Goal: Transaction & Acquisition: Purchase product/service

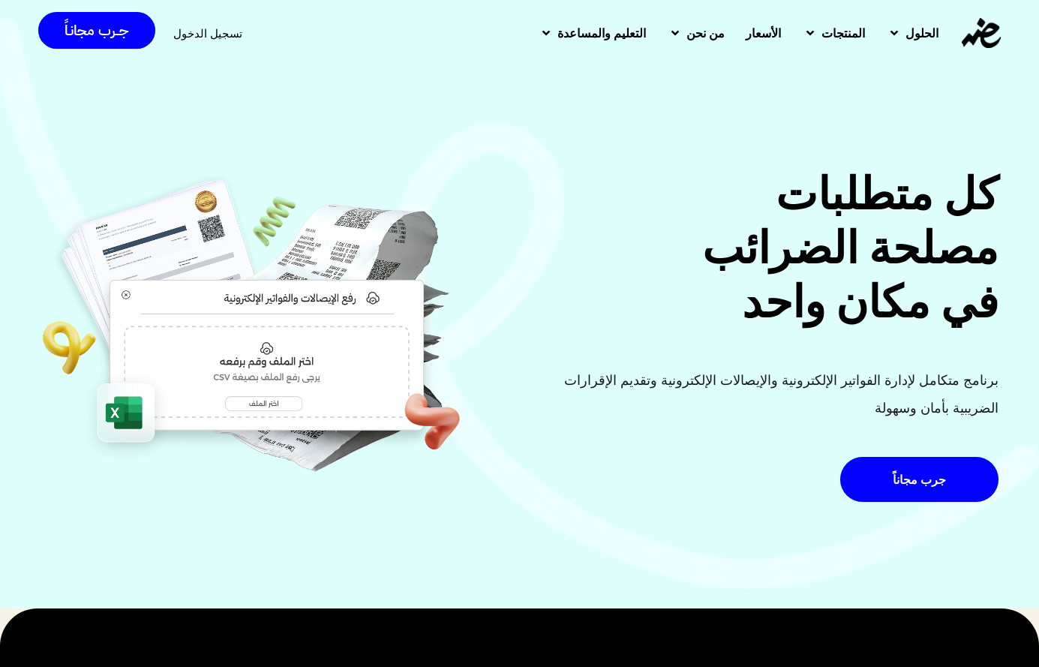
click at [190, 30] on span "تسجيل الدخول" at bounding box center [207, 33] width 69 height 11
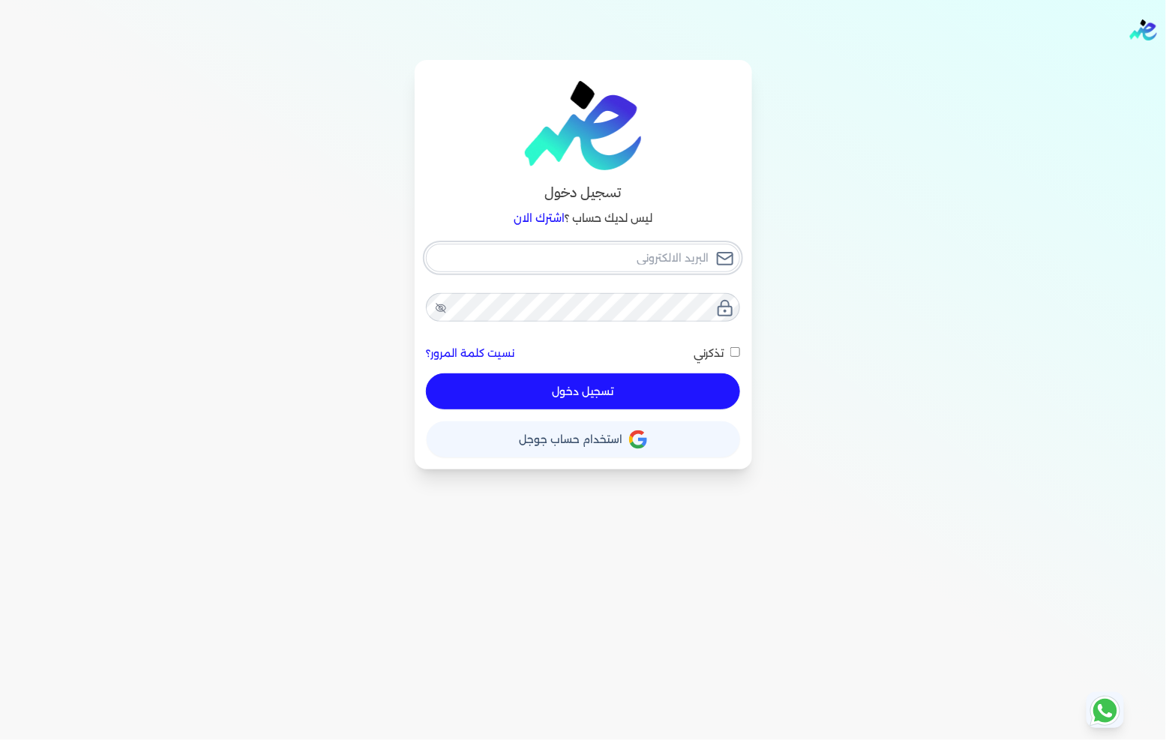
type input "[EMAIL_ADDRESS][DOMAIN_NAME]"
click at [582, 385] on button "تسجيل دخول" at bounding box center [582, 391] width 313 height 36
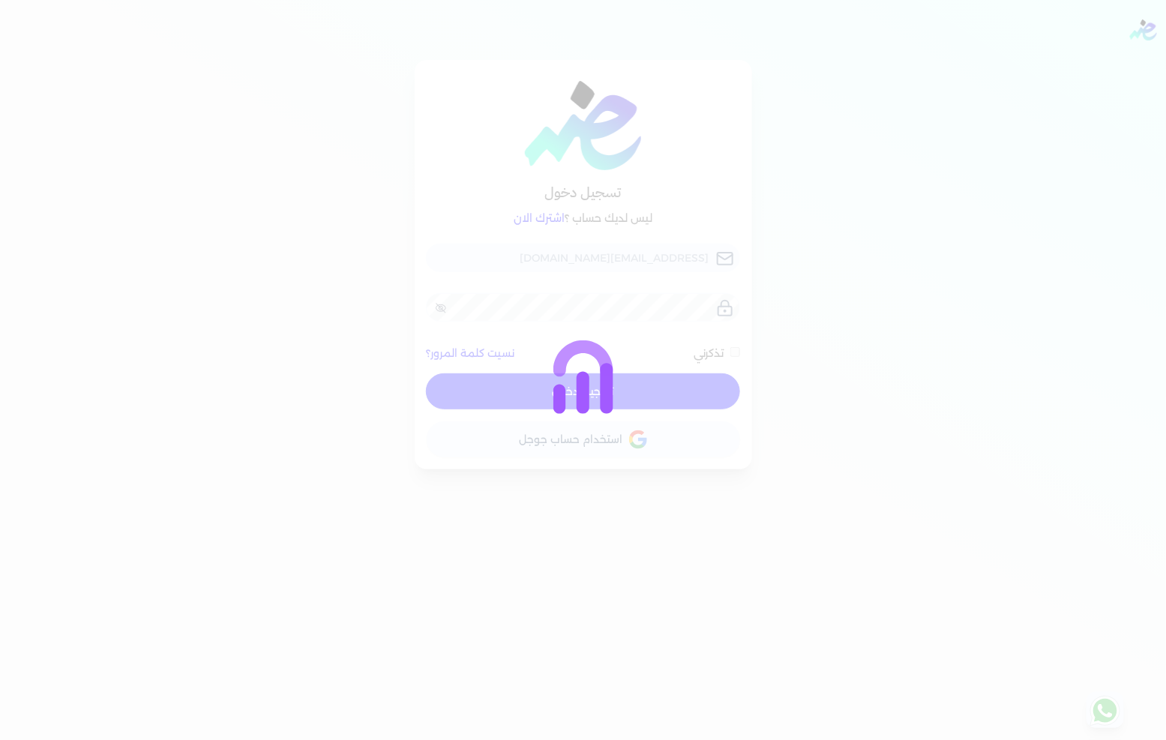
checkbox input "false"
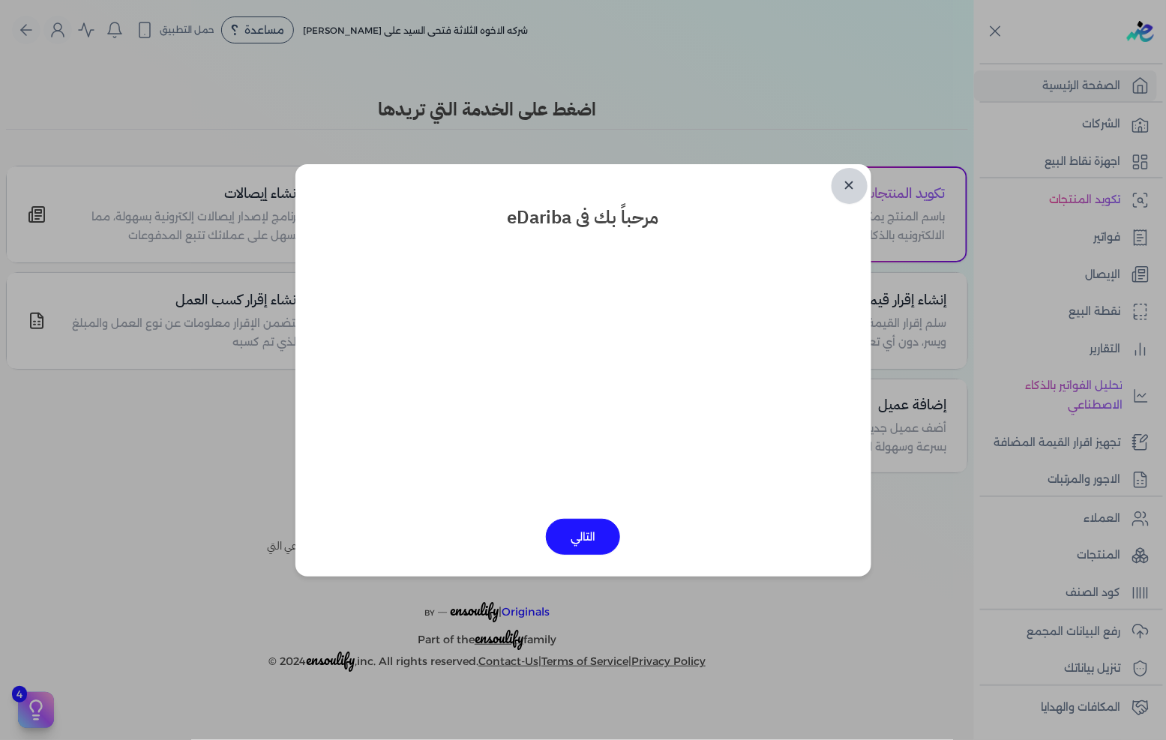
click at [850, 170] on link "✕" at bounding box center [850, 186] width 36 height 36
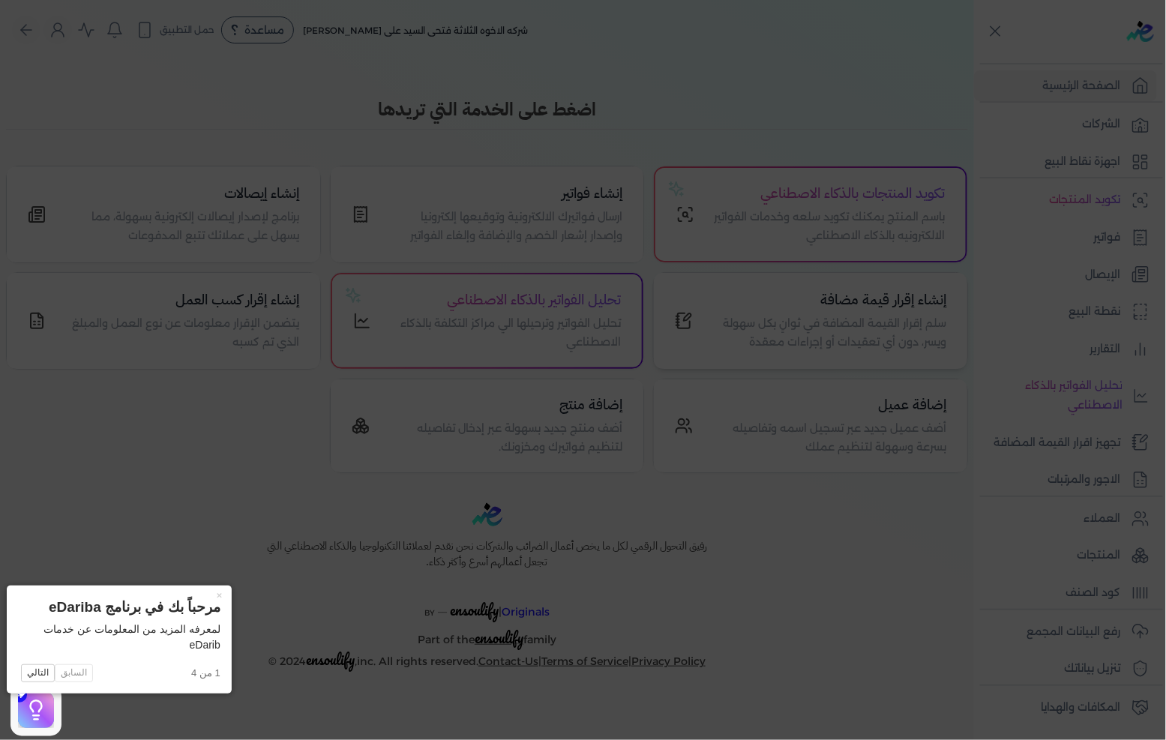
click at [853, 285] on icon at bounding box center [583, 370] width 1166 height 740
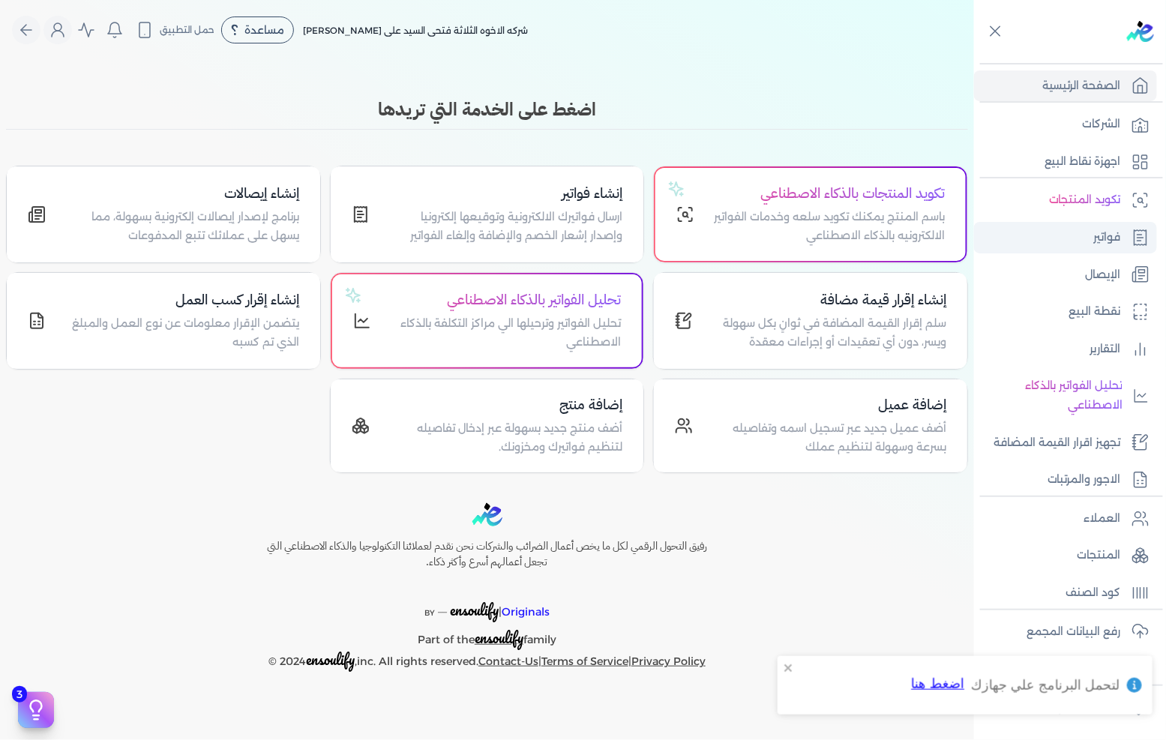
click at [1048, 232] on link "فواتير" at bounding box center [1065, 237] width 183 height 31
click at [1066, 233] on link "فواتير" at bounding box center [1065, 237] width 183 height 31
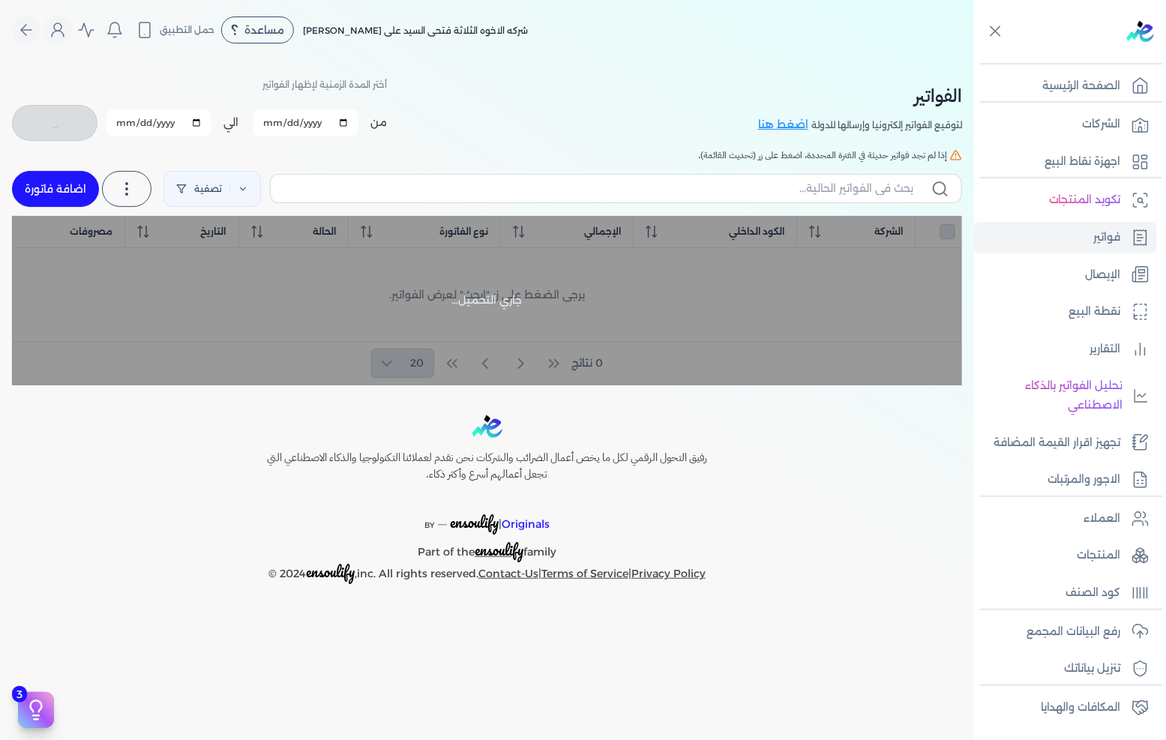
checkbox input "false"
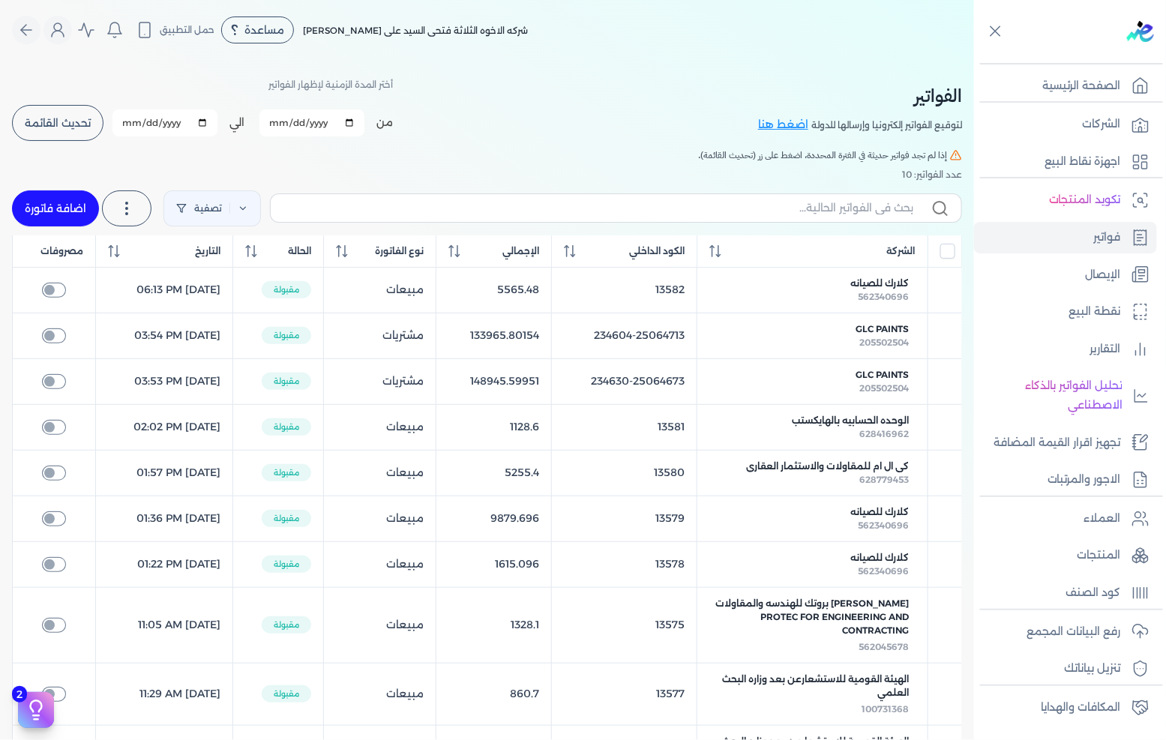
click at [95, 217] on link "اضافة فاتورة" at bounding box center [55, 208] width 87 height 36
select select "EGP"
select select "B"
select select "EGS"
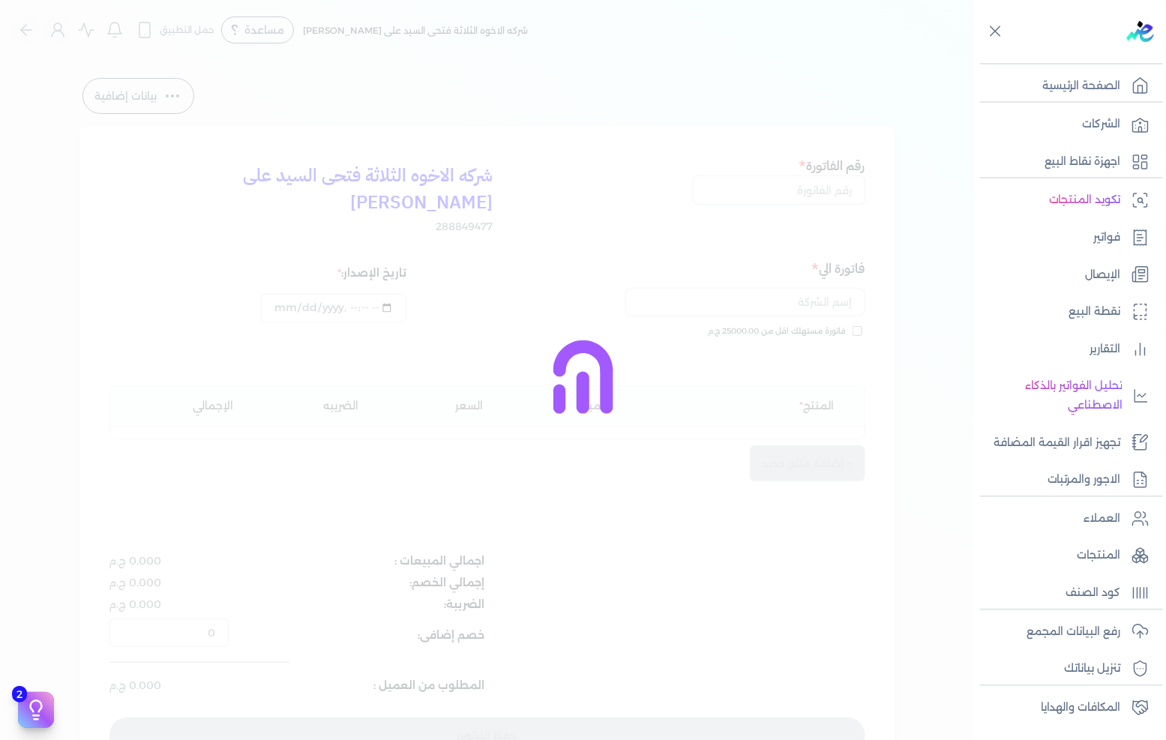
type input "[DATE]T09:54"
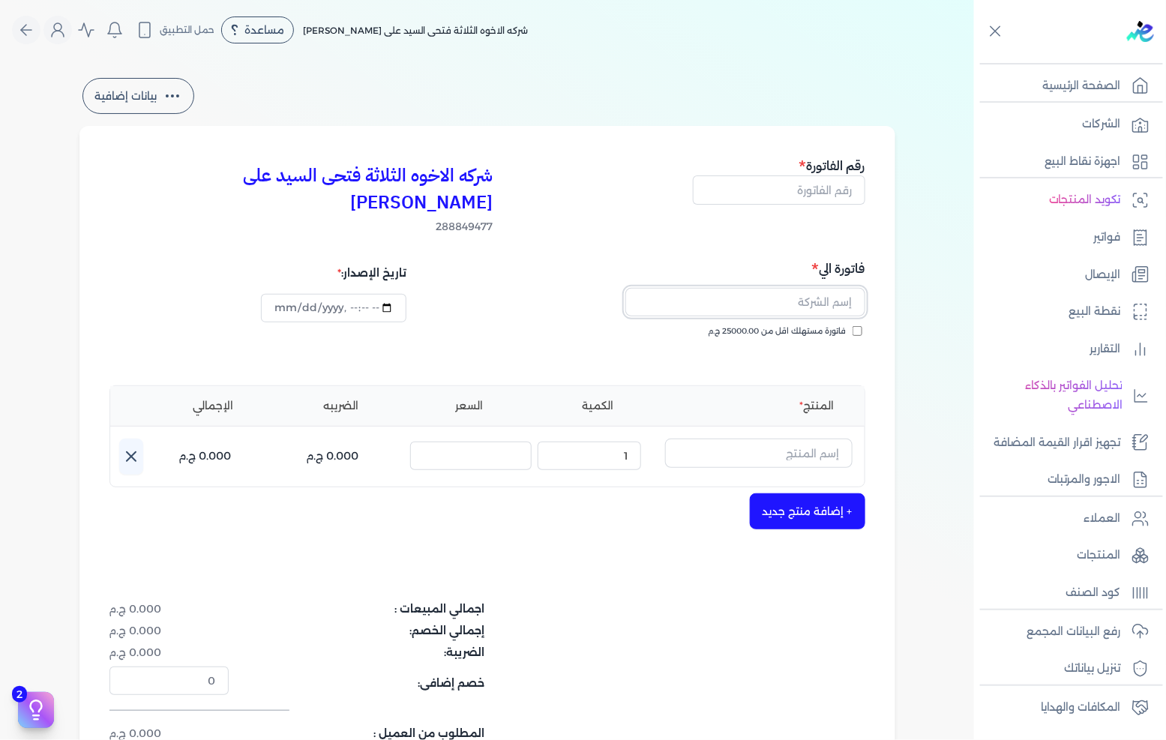
click at [776, 288] on input "text" at bounding box center [745, 302] width 240 height 28
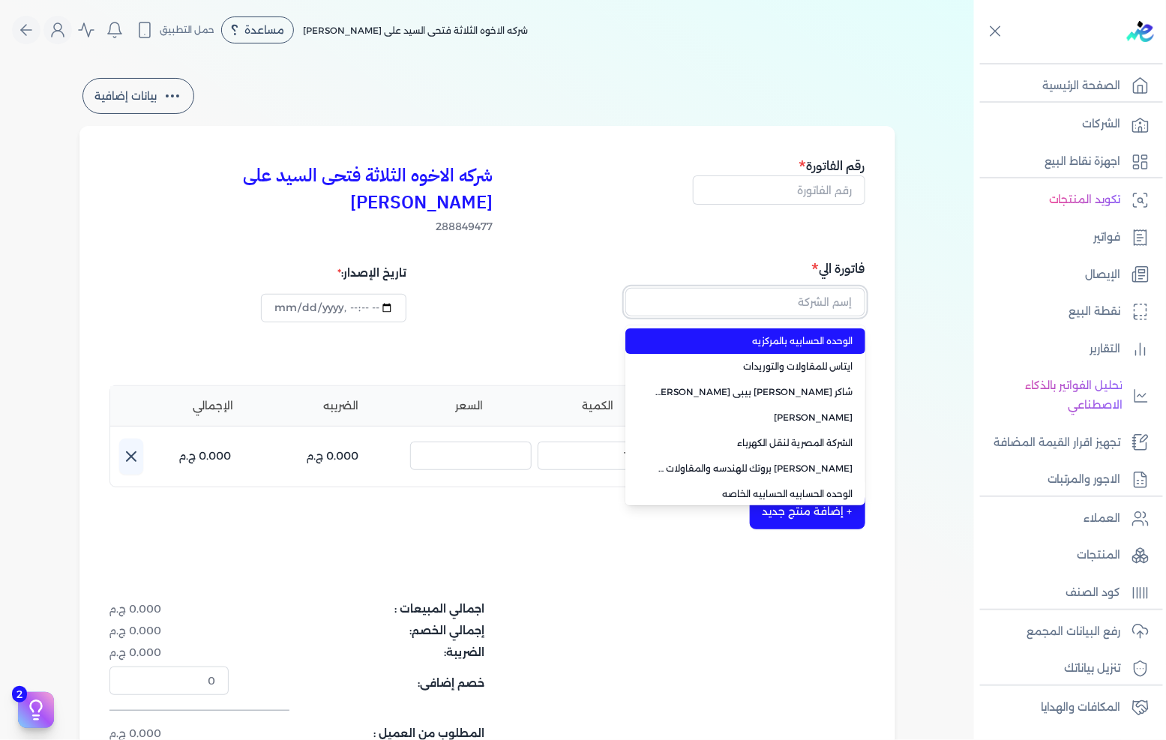
paste input "الوحده الحسابيه بال[GEOGRAPHIC_DATA]"
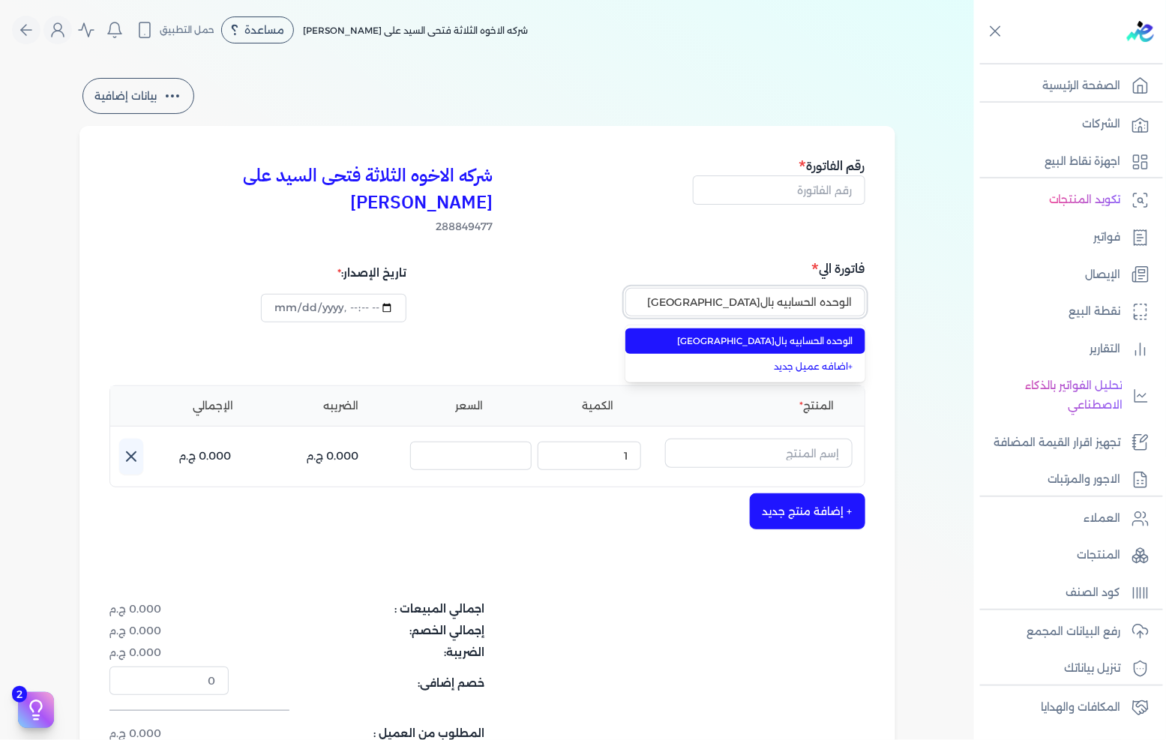
type input "الوحده الحسابيه بال[GEOGRAPHIC_DATA]"
click at [757, 334] on span "الوحده الحسابيه بال[GEOGRAPHIC_DATA]" at bounding box center [754, 340] width 198 height 13
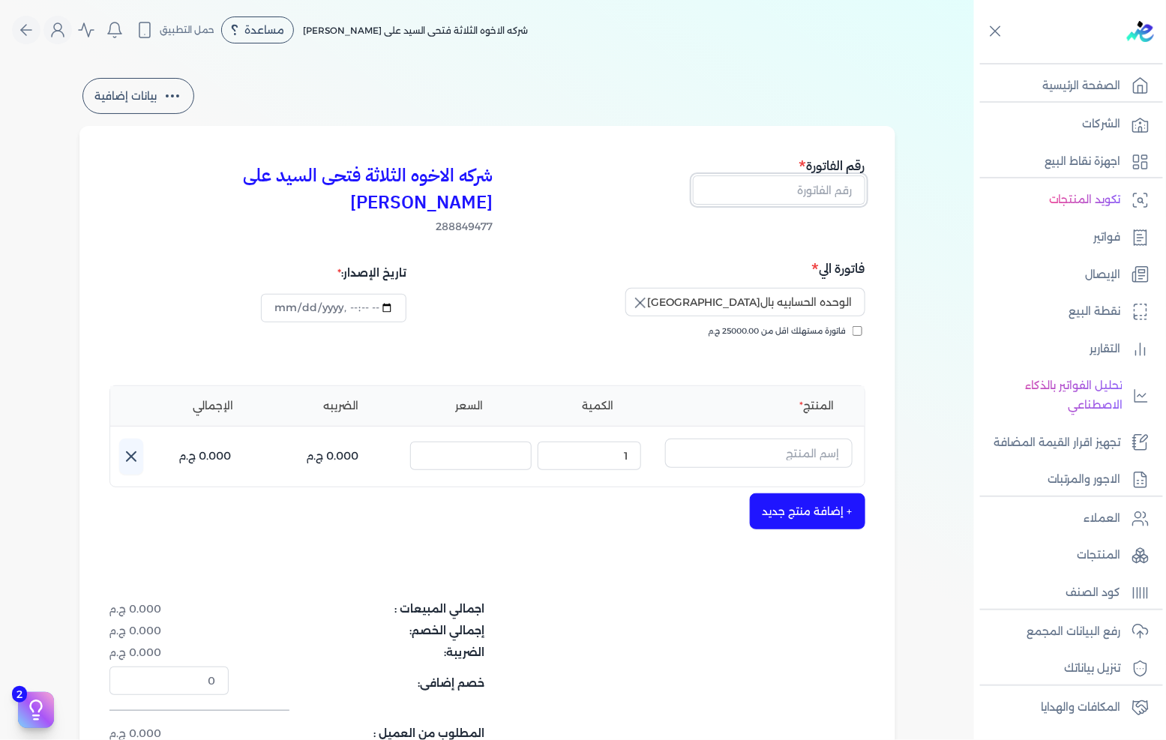
click at [820, 176] on input "text" at bounding box center [779, 189] width 172 height 28
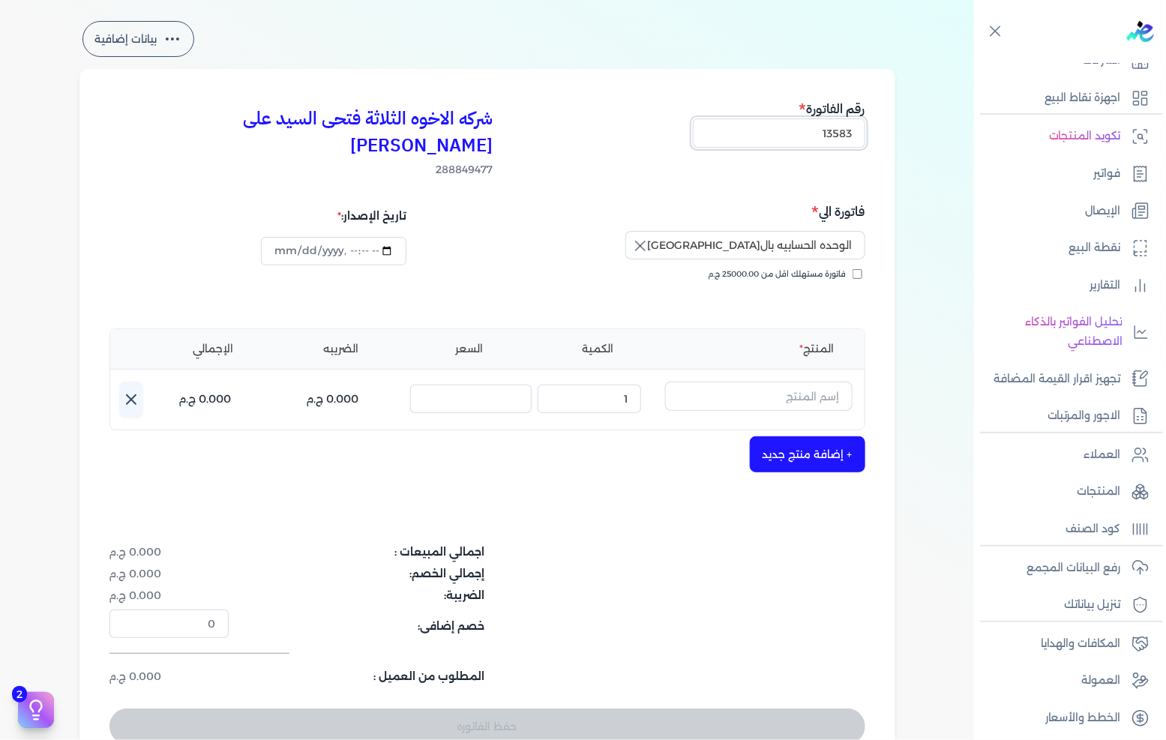
scroll to position [83, 0]
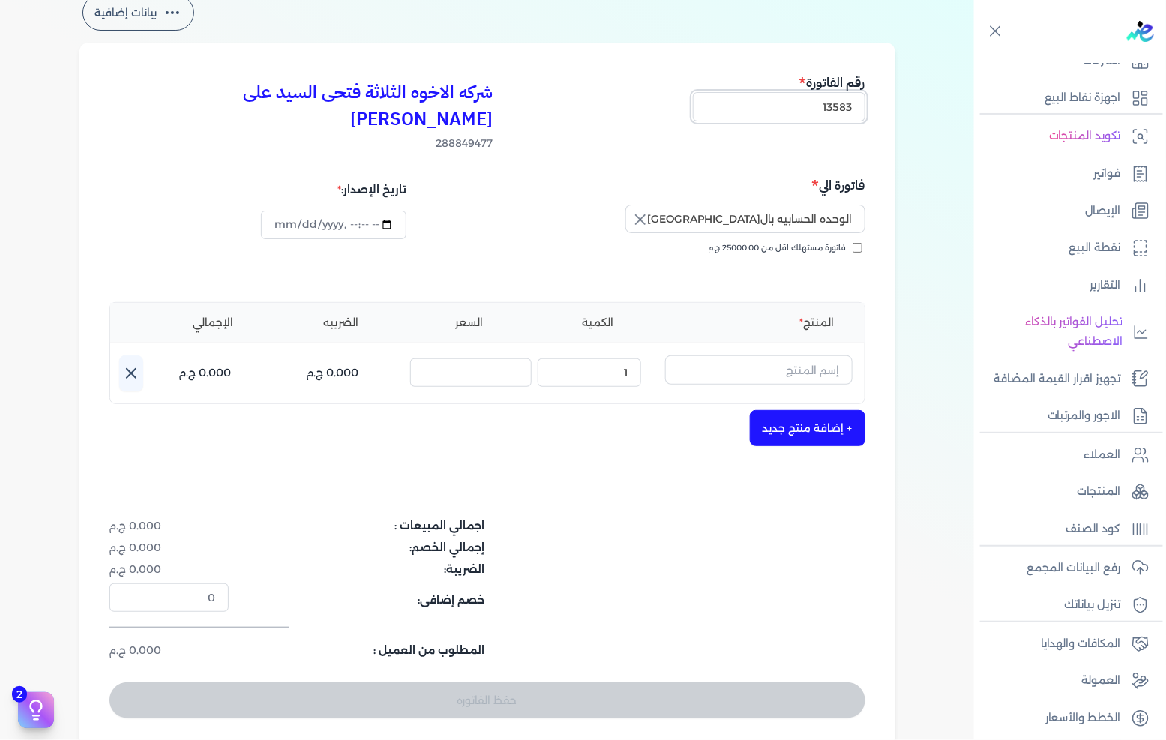
type input "13583"
click at [682, 557] on div "اجمالي المبيعات : 0.000 ج.م إجمالي الخصم: 0.000 ج.م الضريبة: 0.000 ج.م خصم إضاف…" at bounding box center [487, 588] width 756 height 141
click at [339, 487] on div "شركه الاخوه الثلاثة فتحى السيد على [PERSON_NAME] 288849477 رقم الفاتورة 13583 ف…" at bounding box center [487, 396] width 816 height 706
click at [775, 355] on input "text" at bounding box center [758, 369] width 187 height 28
type input "h"
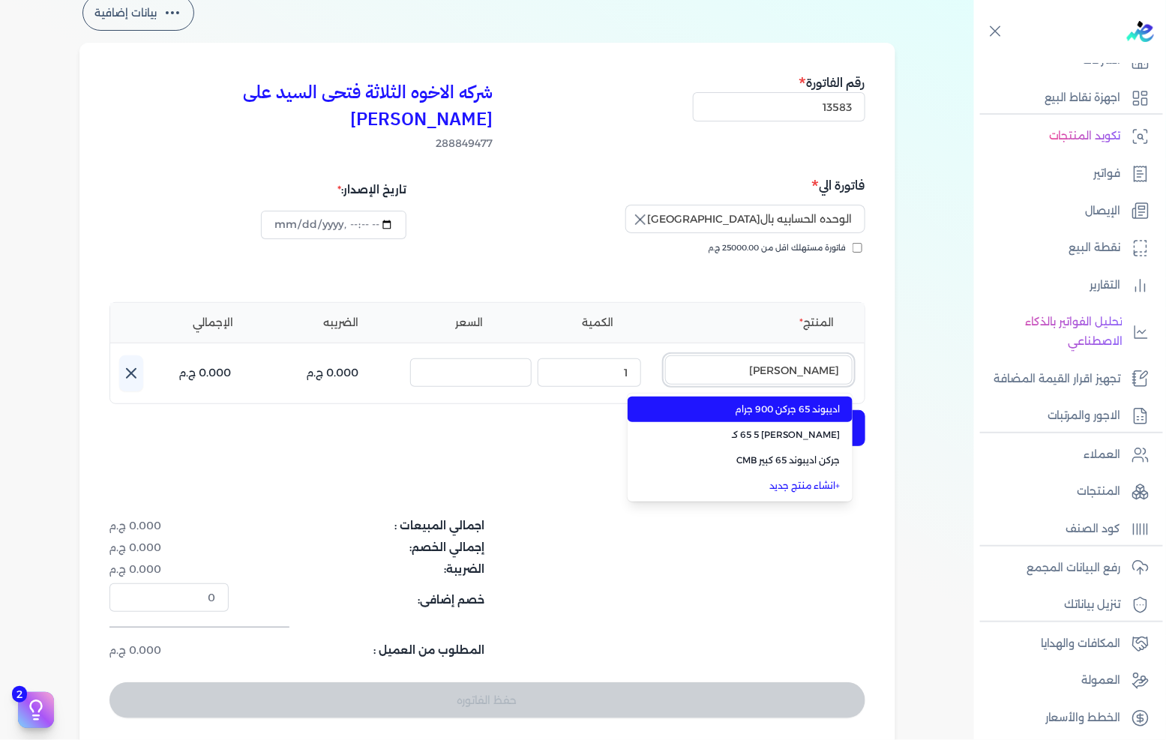
type input "اديبوند"
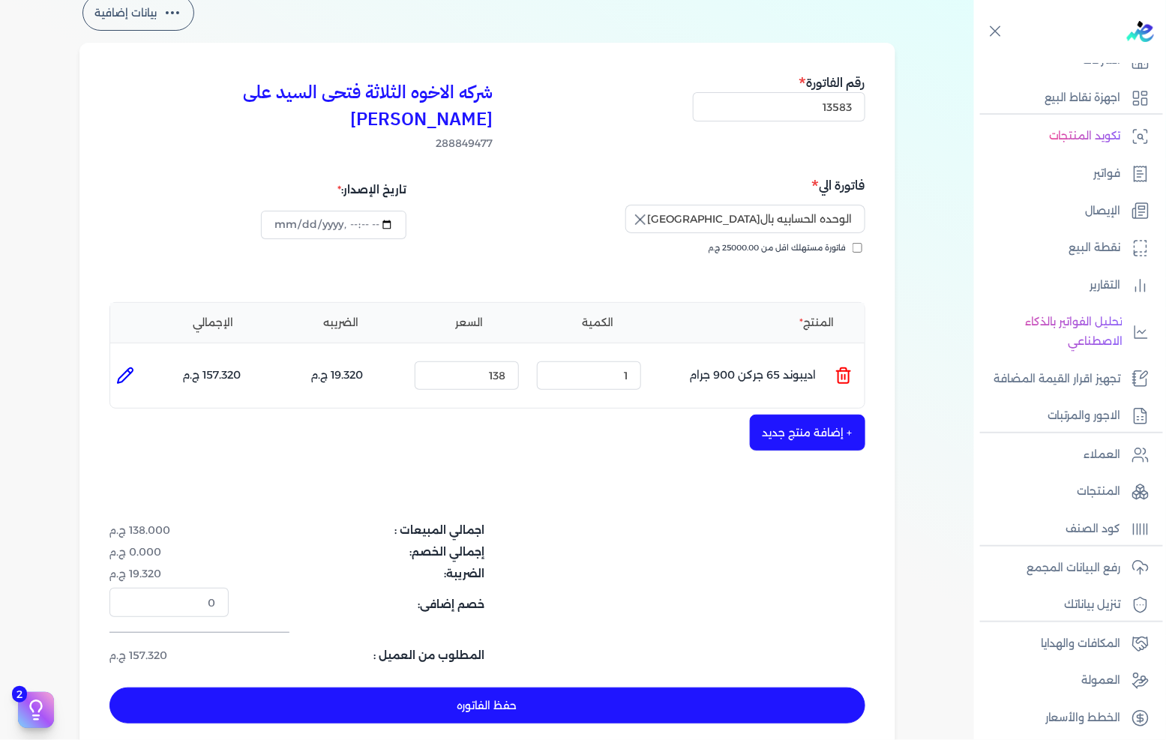
click at [841, 371] on icon at bounding box center [843, 377] width 10 height 12
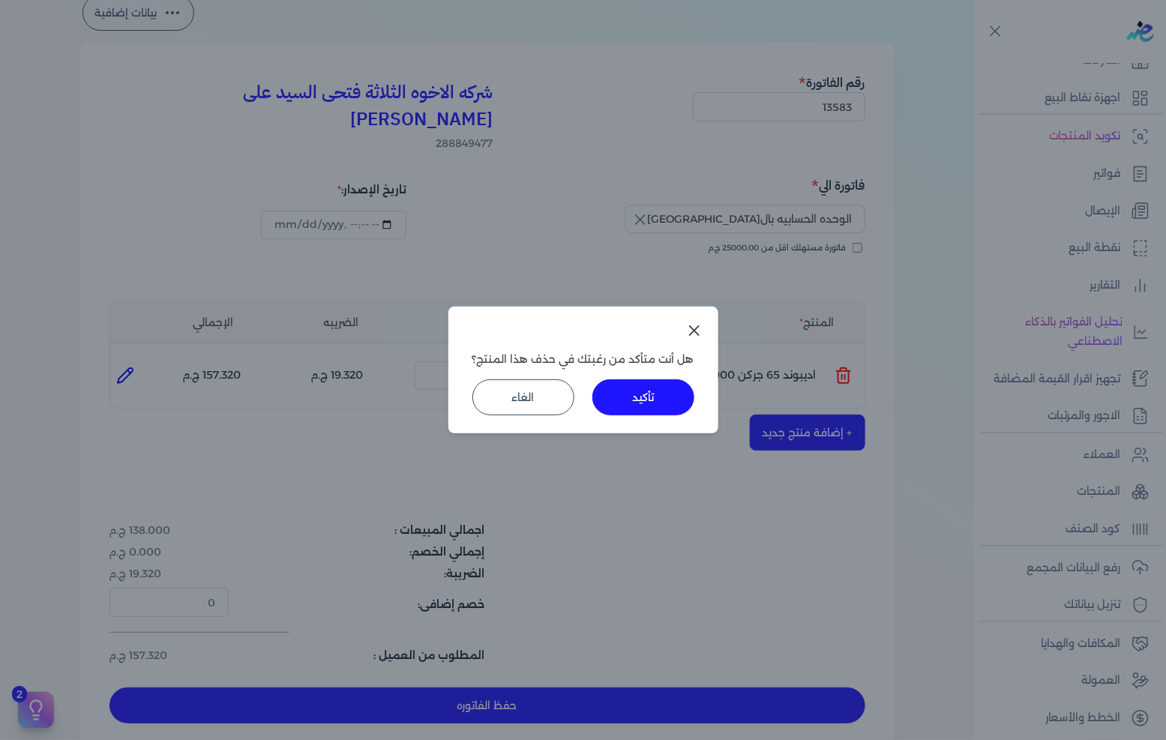
click at [655, 396] on button "تأكيد" at bounding box center [643, 397] width 102 height 36
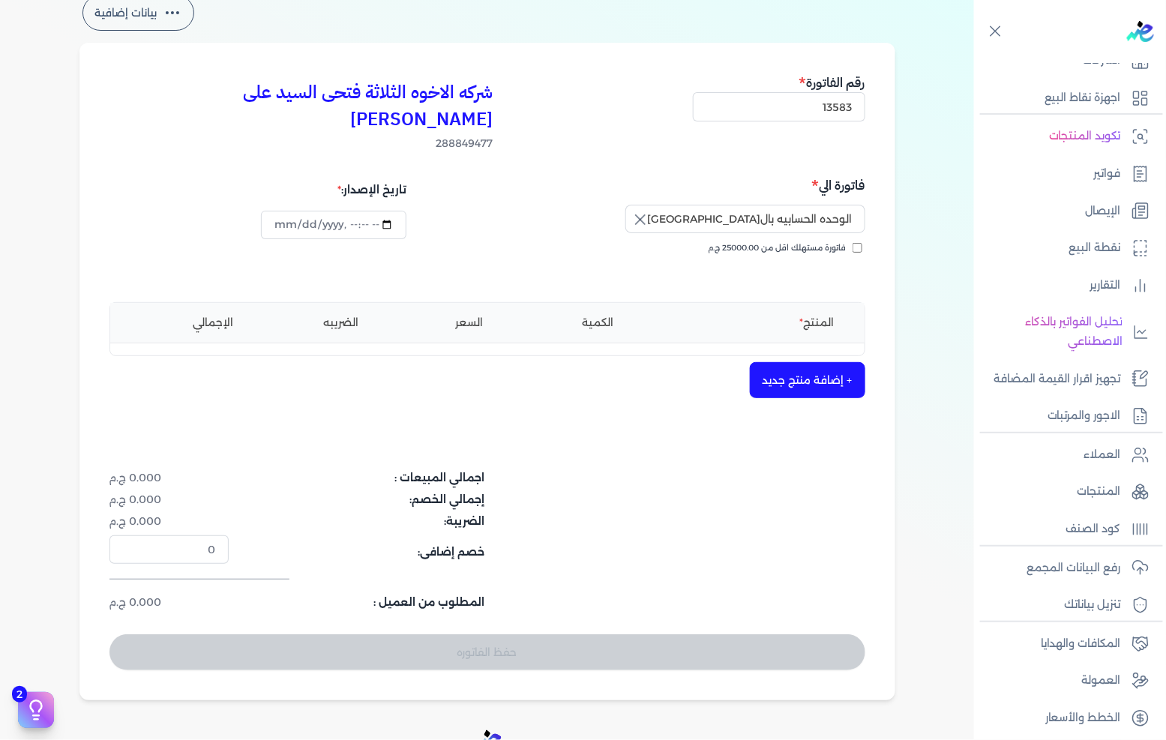
click at [825, 362] on button "+ إضافة منتج جديد" at bounding box center [807, 380] width 115 height 36
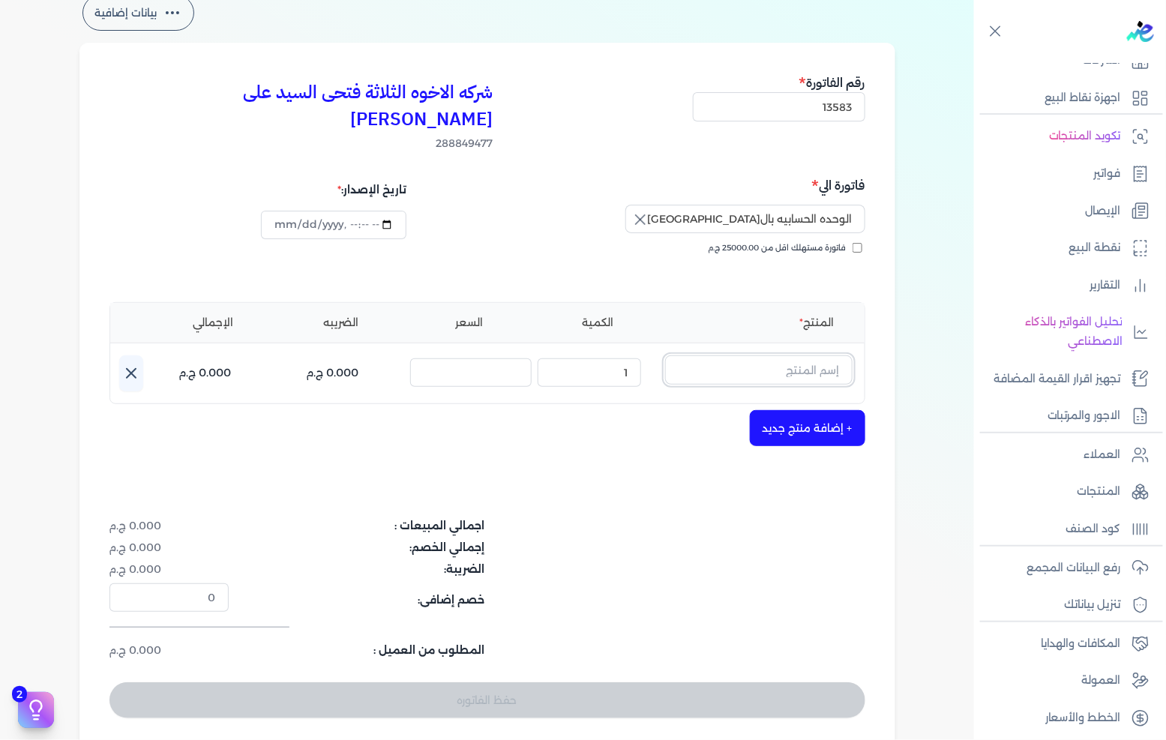
click at [826, 355] on input "text" at bounding box center [758, 369] width 187 height 28
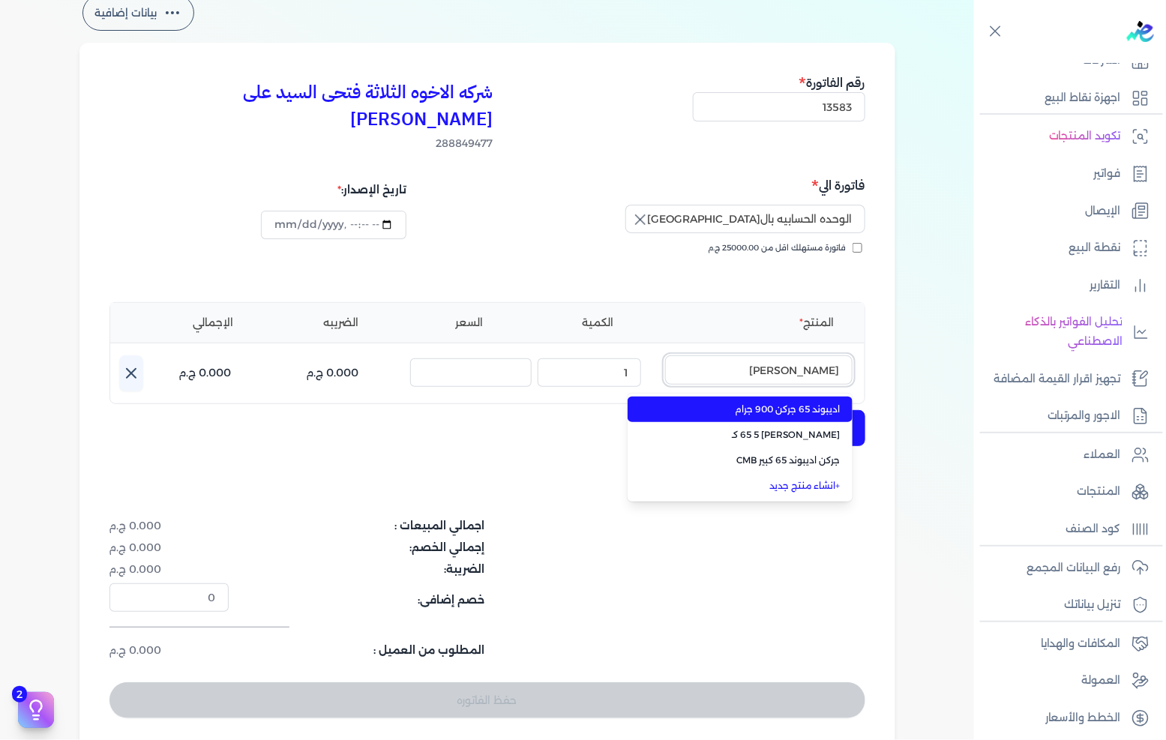
type input "[PERSON_NAME]"
click at [758, 403] on span "اديبوند 65 جركن 900 جرام" at bounding box center [749, 409] width 183 height 13
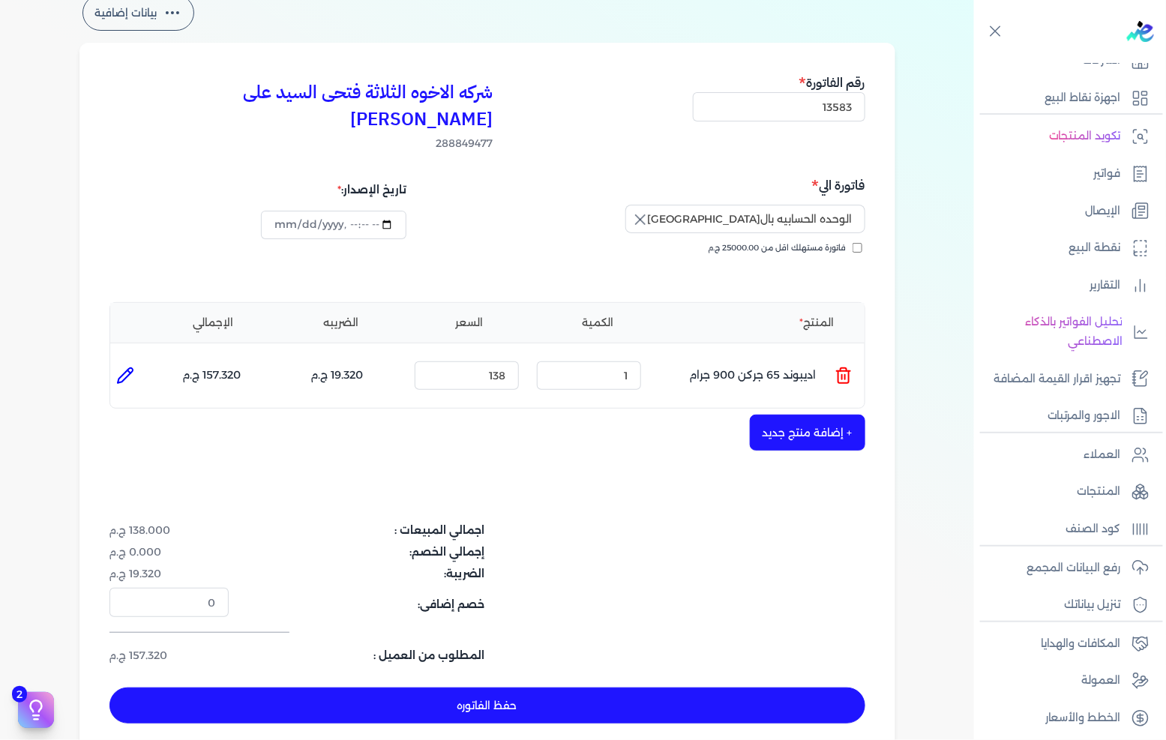
click at [844, 367] on icon at bounding box center [844, 376] width 18 height 18
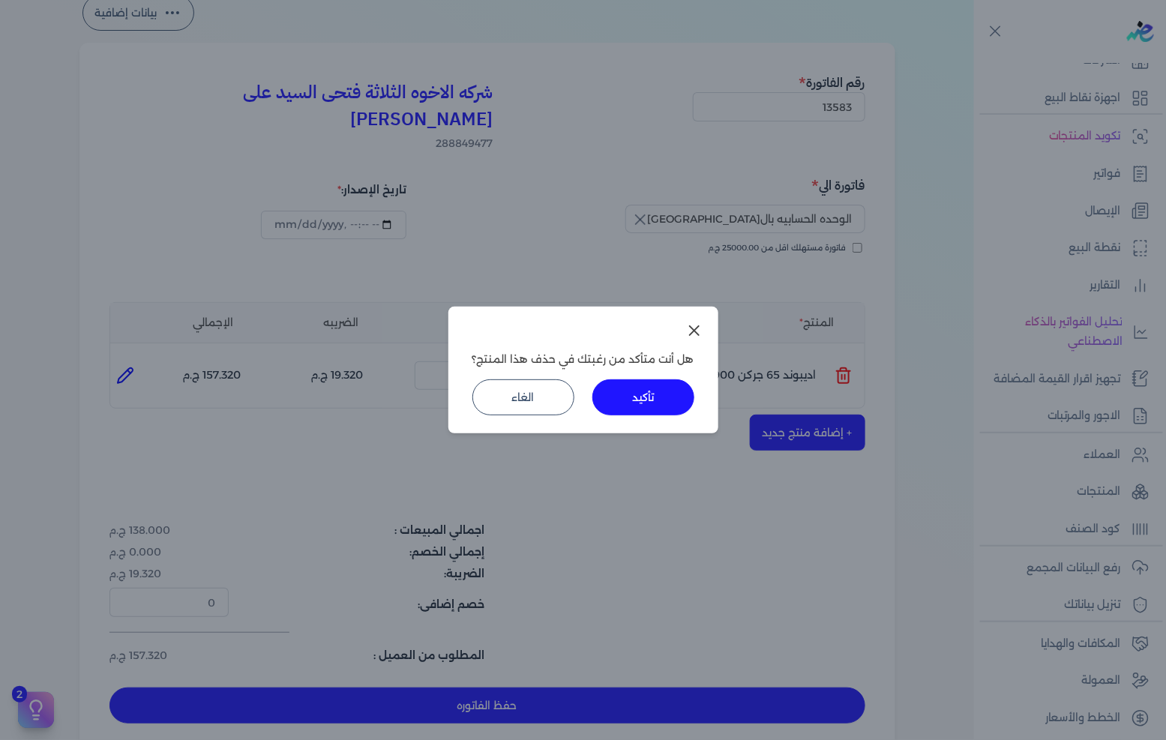
click at [646, 401] on button "تأكيد" at bounding box center [643, 397] width 102 height 36
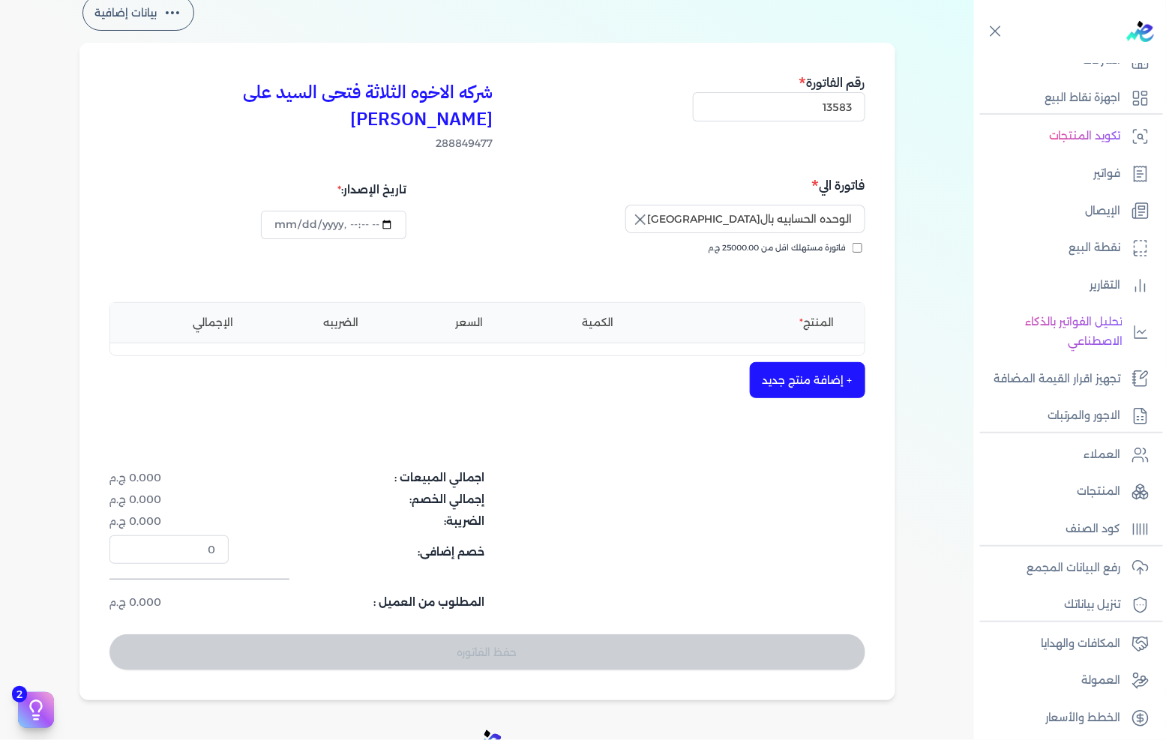
click at [805, 362] on button "+ إضافة منتج جديد" at bounding box center [807, 380] width 115 height 36
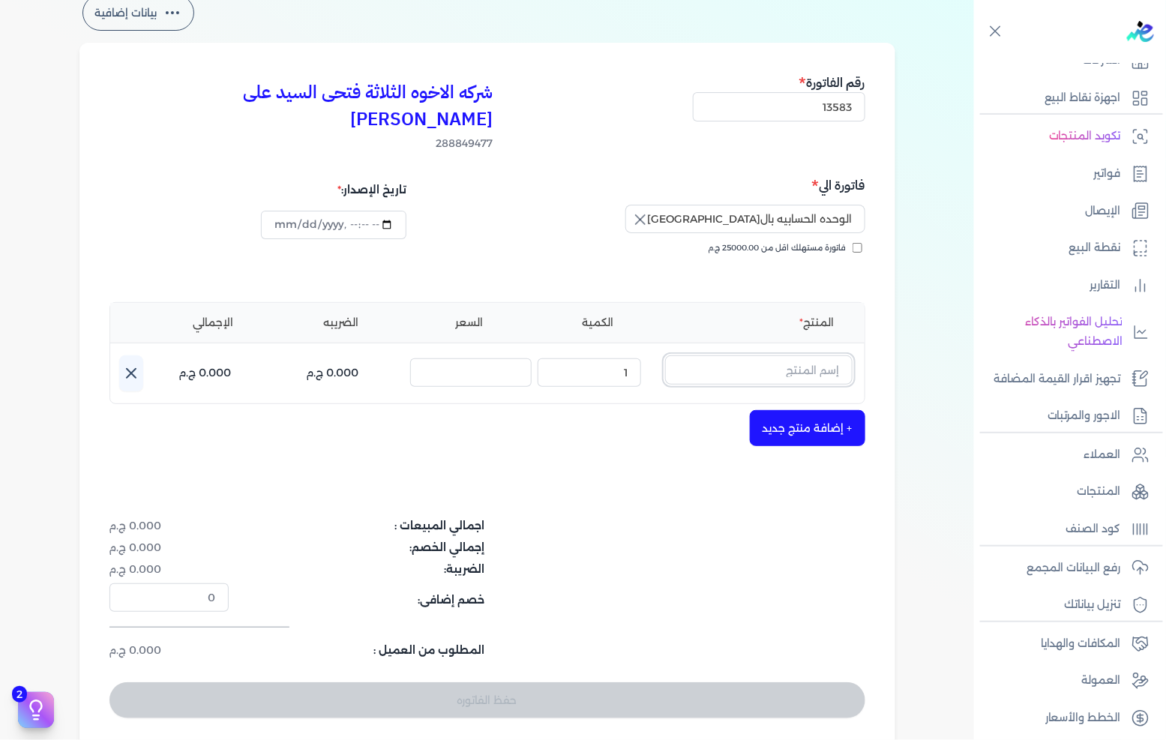
click at [805, 355] on input "text" at bounding box center [758, 369] width 187 height 28
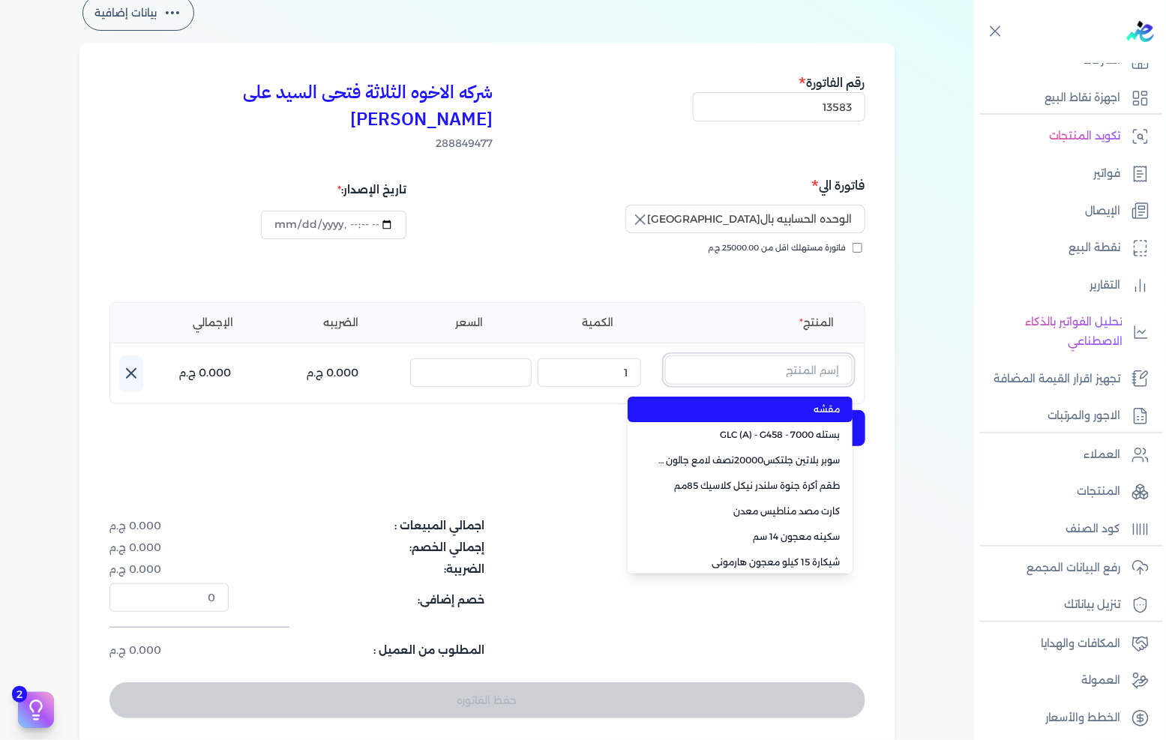
paste input "Bond-4 L"
type input "Bond-4 L"
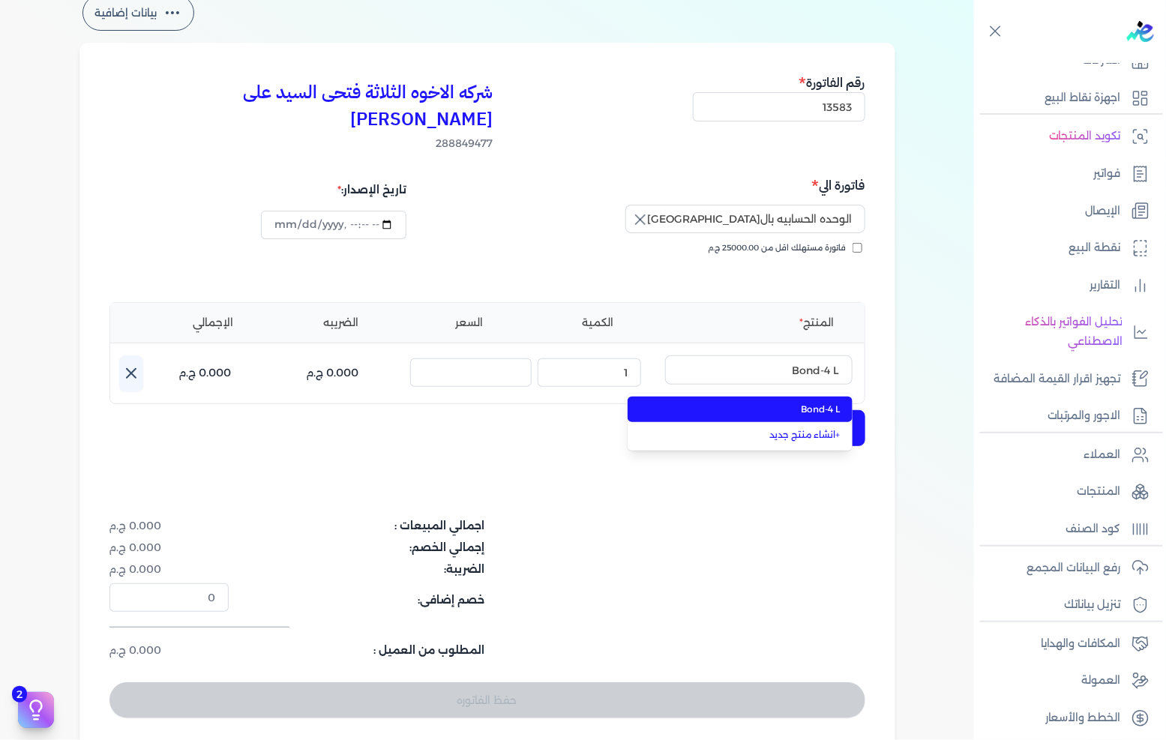
click at [793, 403] on span "Bond-4 L" at bounding box center [749, 409] width 183 height 13
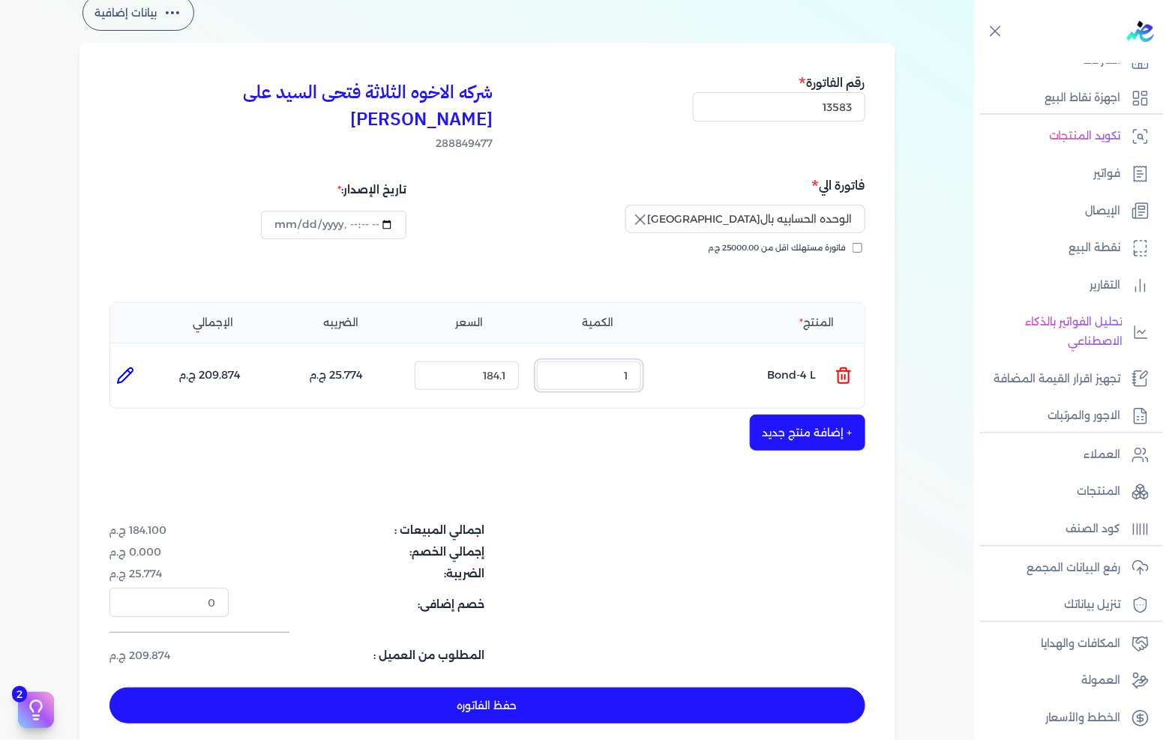
click at [631, 361] on input "1" at bounding box center [589, 375] width 104 height 28
type input "3"
click at [830, 421] on button "+ إضافة منتج جديد" at bounding box center [807, 433] width 115 height 36
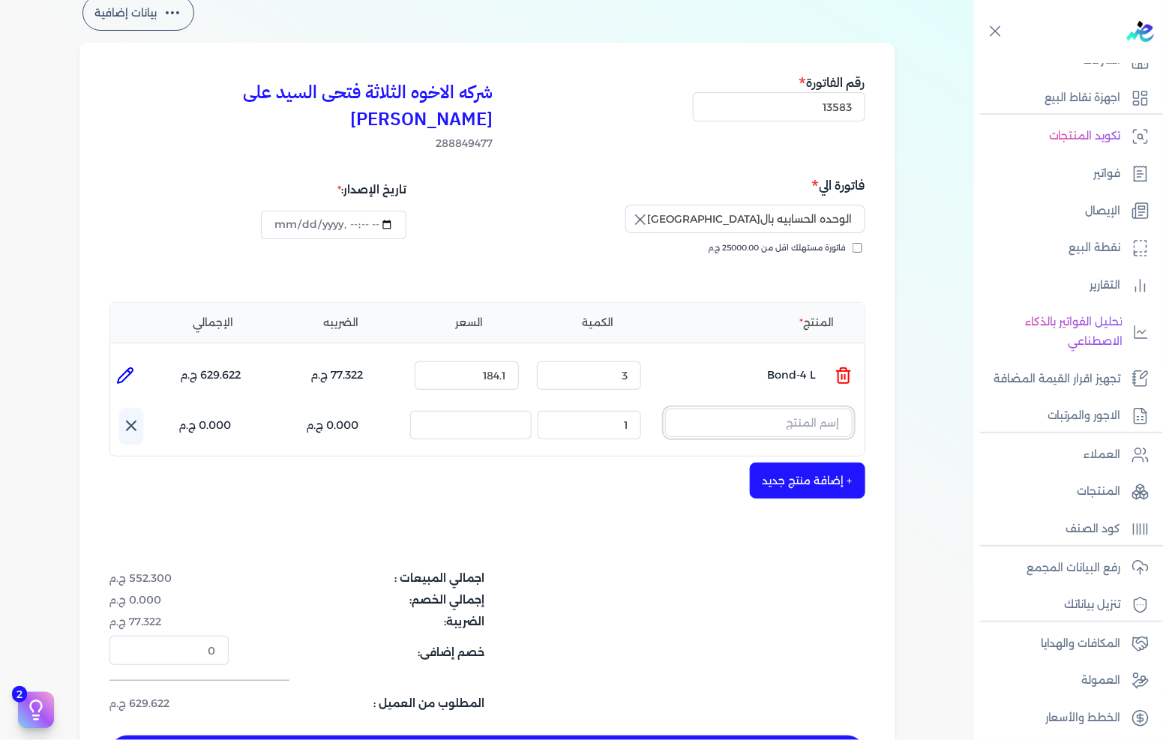
click at [762, 409] on input "text" at bounding box center [758, 423] width 187 height 28
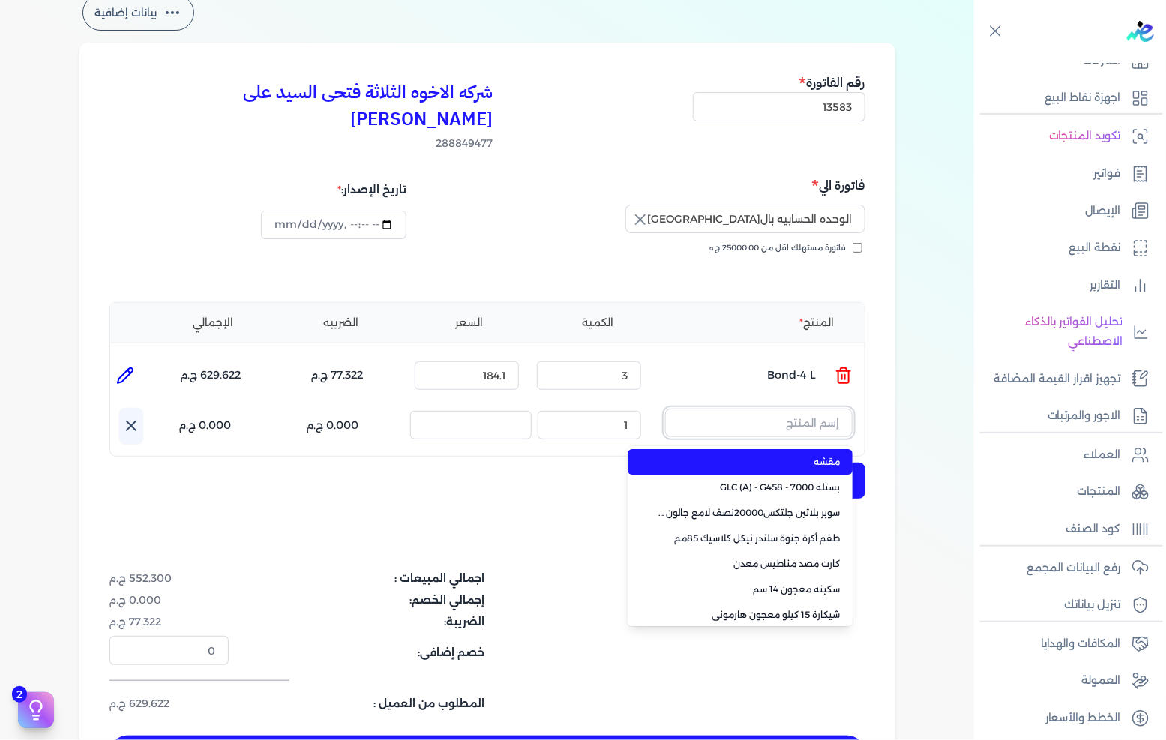
paste input "جالون غراء 200----3.5ك"
type input "جالون غراء 200----3.5ك"
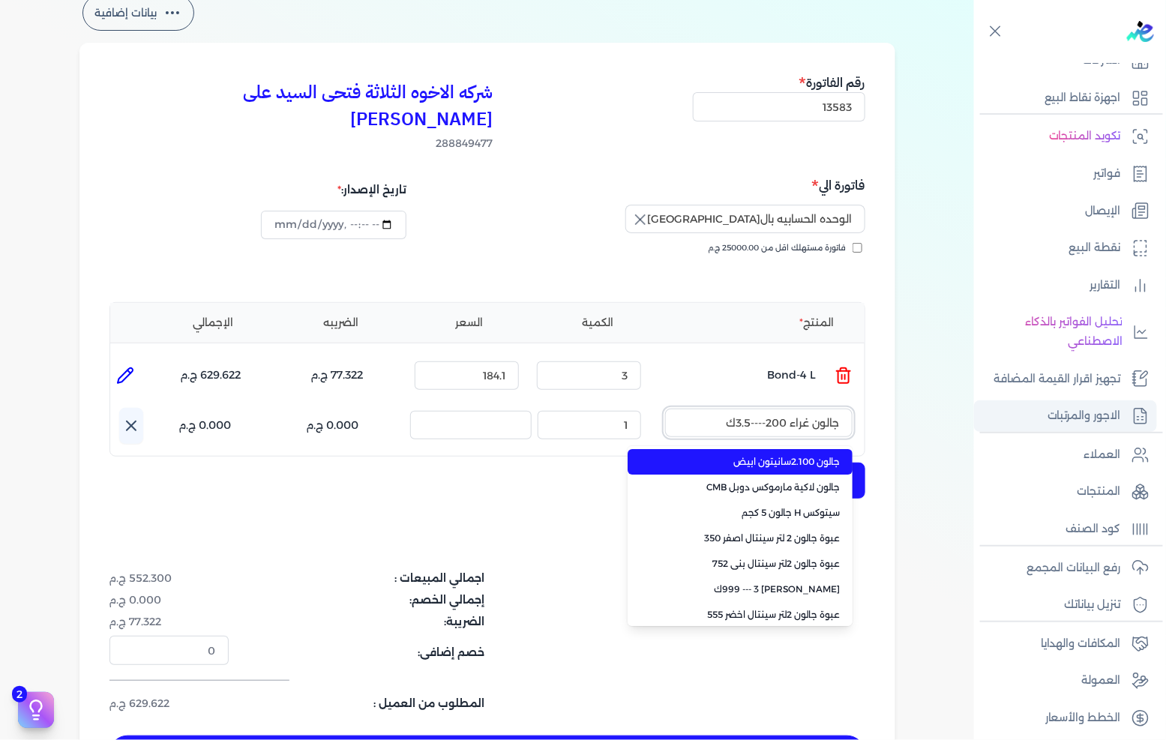
drag, startPoint x: 725, startPoint y: 398, endPoint x: 992, endPoint y: 409, distance: 267.2
click at [992, 409] on div "Toggle Navigation الصفحة الرئيسية الشركات اجهزة نقاط البيع تكويد المنتجات فواتي…" at bounding box center [583, 370] width 1166 height 740
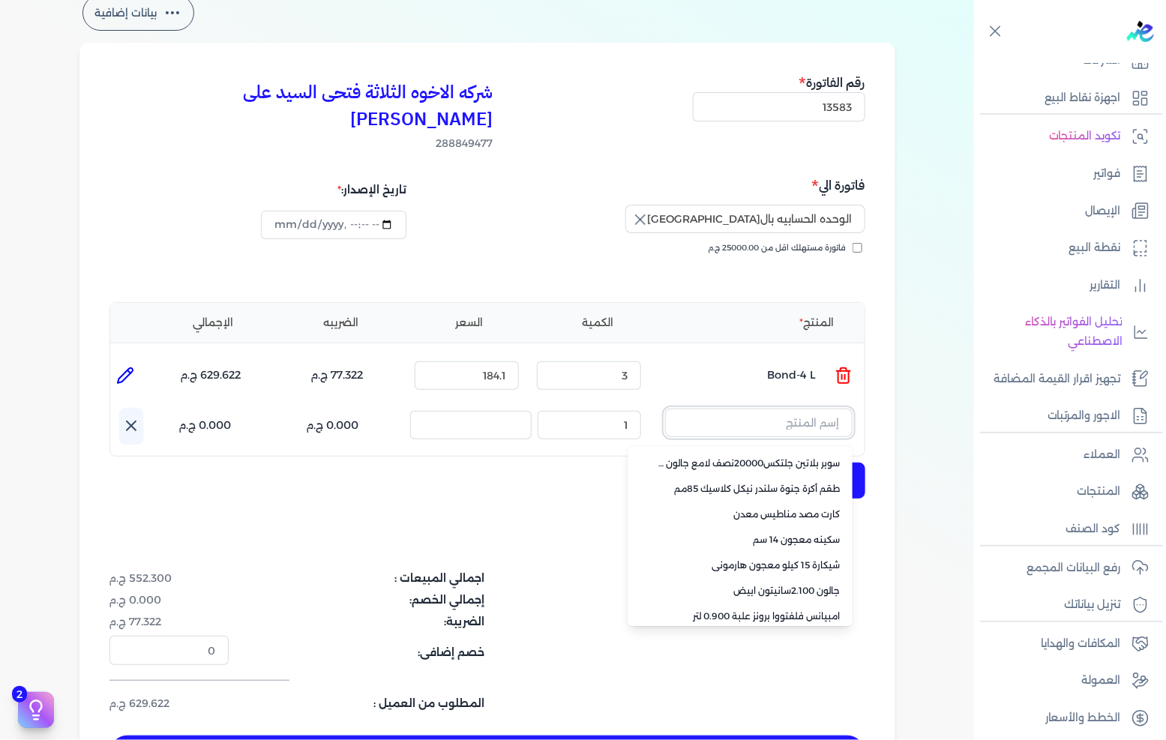
scroll to position [106, 0]
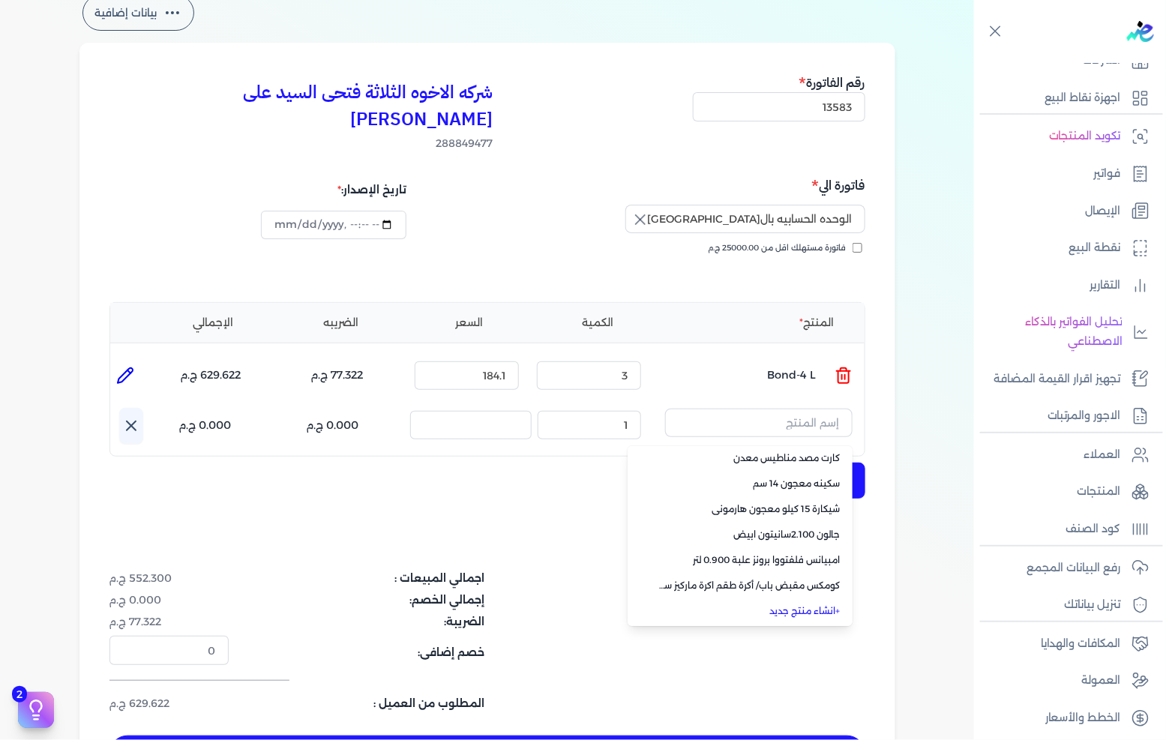
click at [798, 604] on link "+ انشاء منتج جديد" at bounding box center [749, 610] width 183 height 13
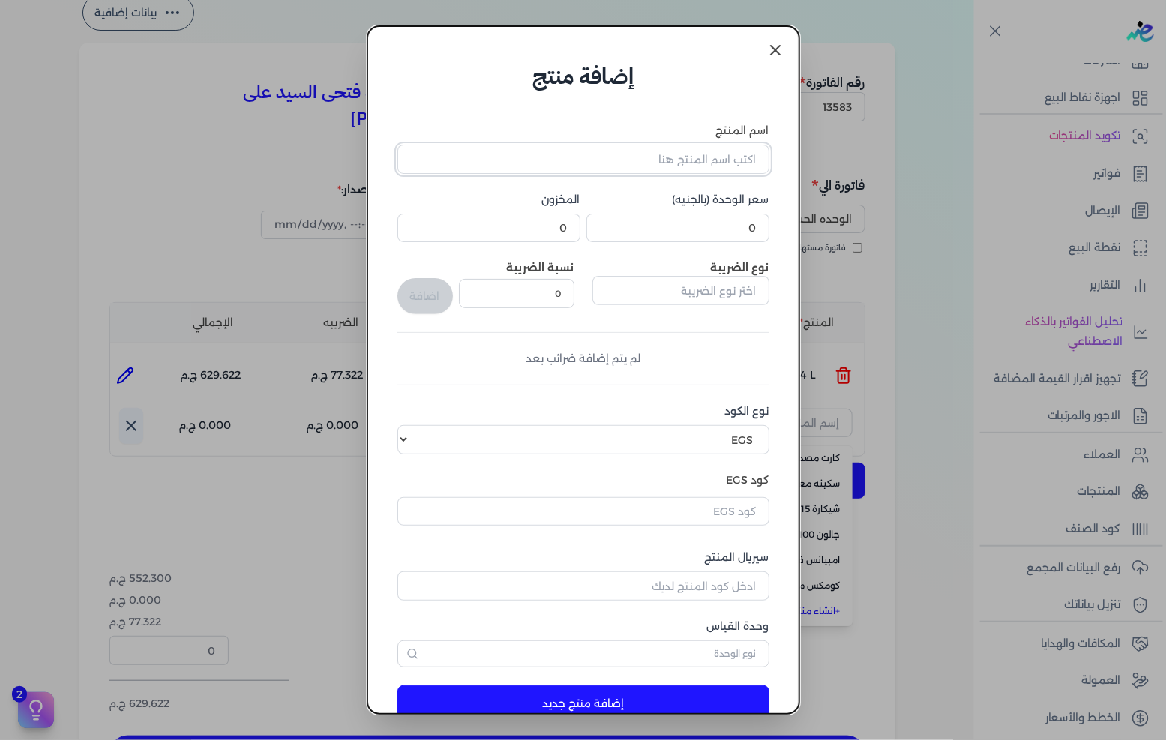
click at [706, 162] on input "اسم المنتج" at bounding box center [583, 159] width 372 height 28
paste input "جالون غراء 200----3.5ك"
type input "جالون غراء 200----3.5ك"
click at [707, 238] on input "0" at bounding box center [677, 228] width 183 height 28
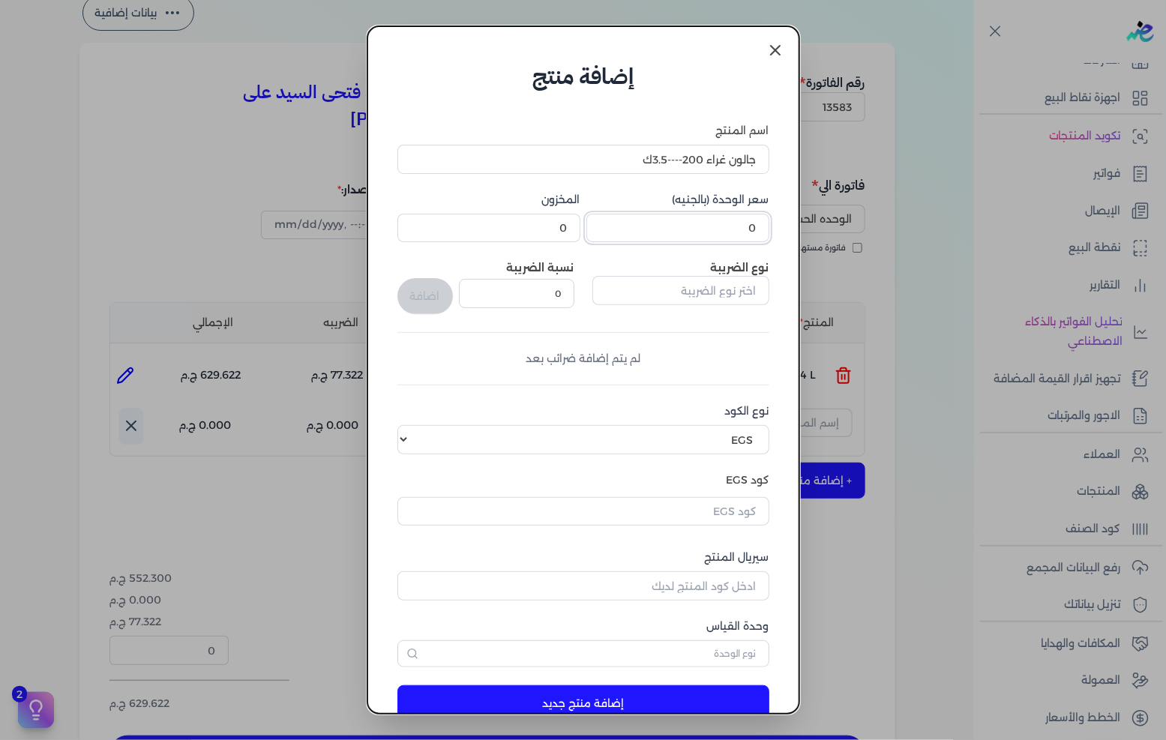
click at [707, 238] on input "0" at bounding box center [677, 228] width 183 height 28
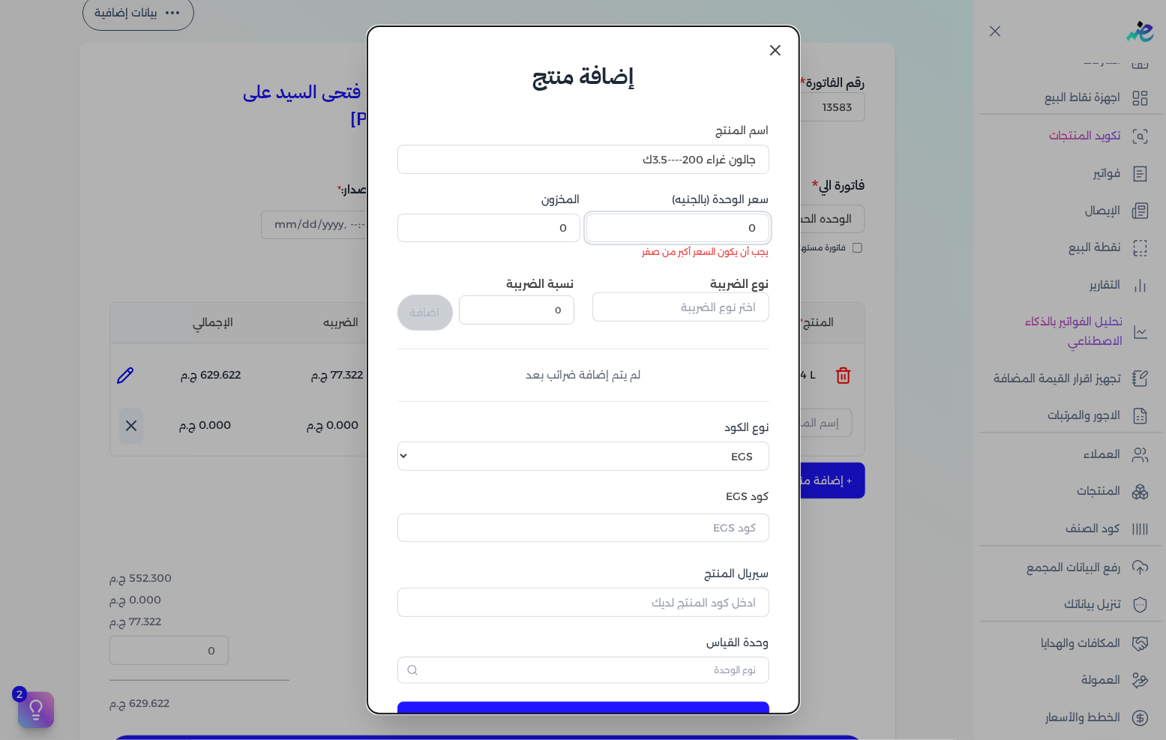
click at [747, 229] on input "0" at bounding box center [677, 228] width 183 height 28
paste input "189.4736"
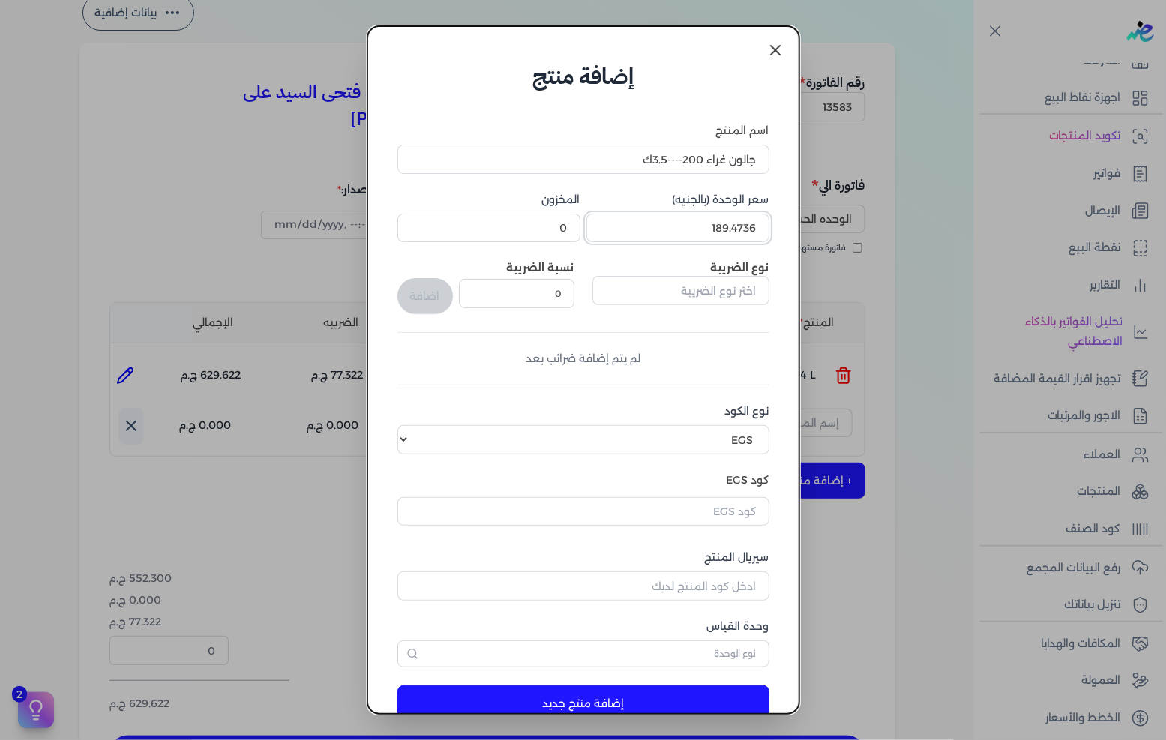
type input "189.4736"
drag, startPoint x: 730, startPoint y: 291, endPoint x: 1165, endPoint y: 283, distance: 435.0
click at [730, 291] on input "text" at bounding box center [680, 290] width 177 height 28
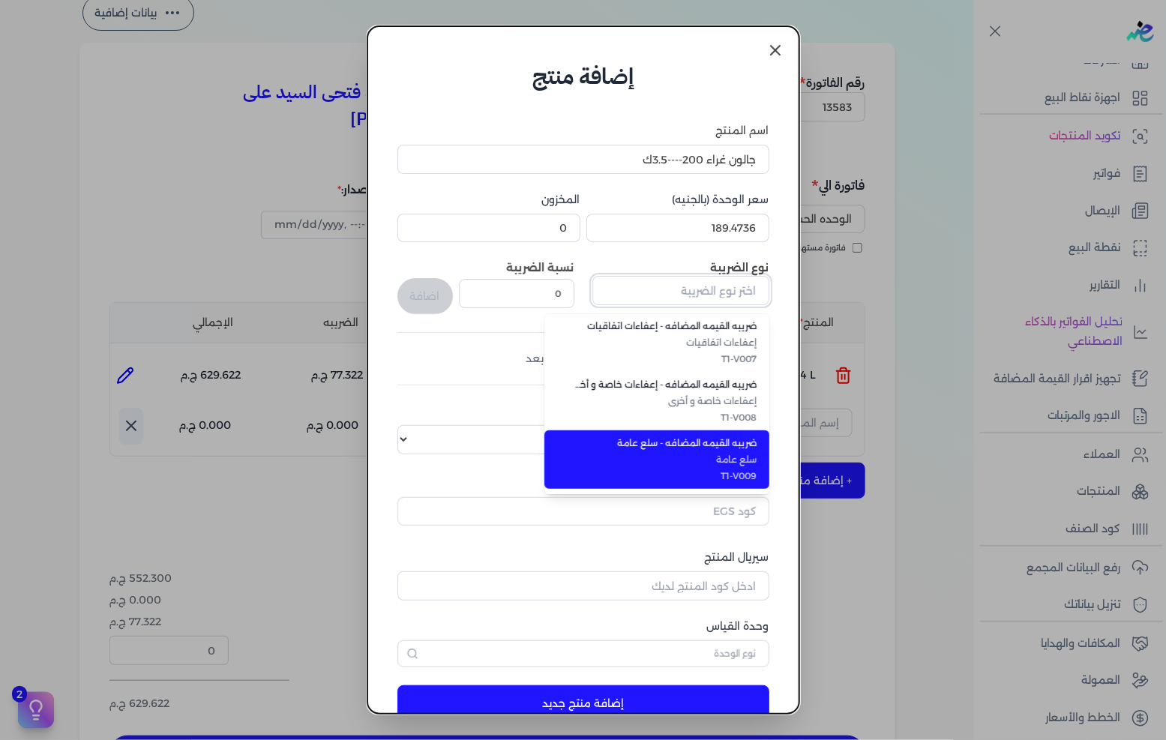
scroll to position [409, 0]
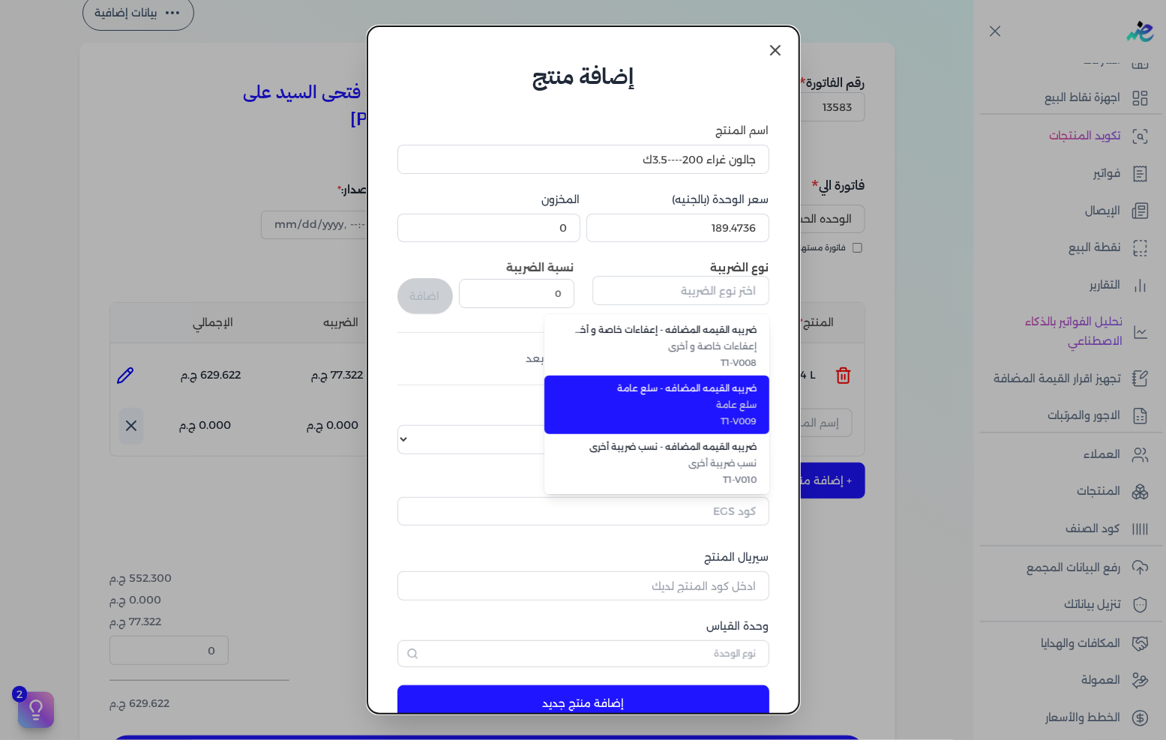
click at [745, 418] on span "T1-V009" at bounding box center [665, 421] width 183 height 13
type input "ضريبه القيمه المضافه - سلع عامة"
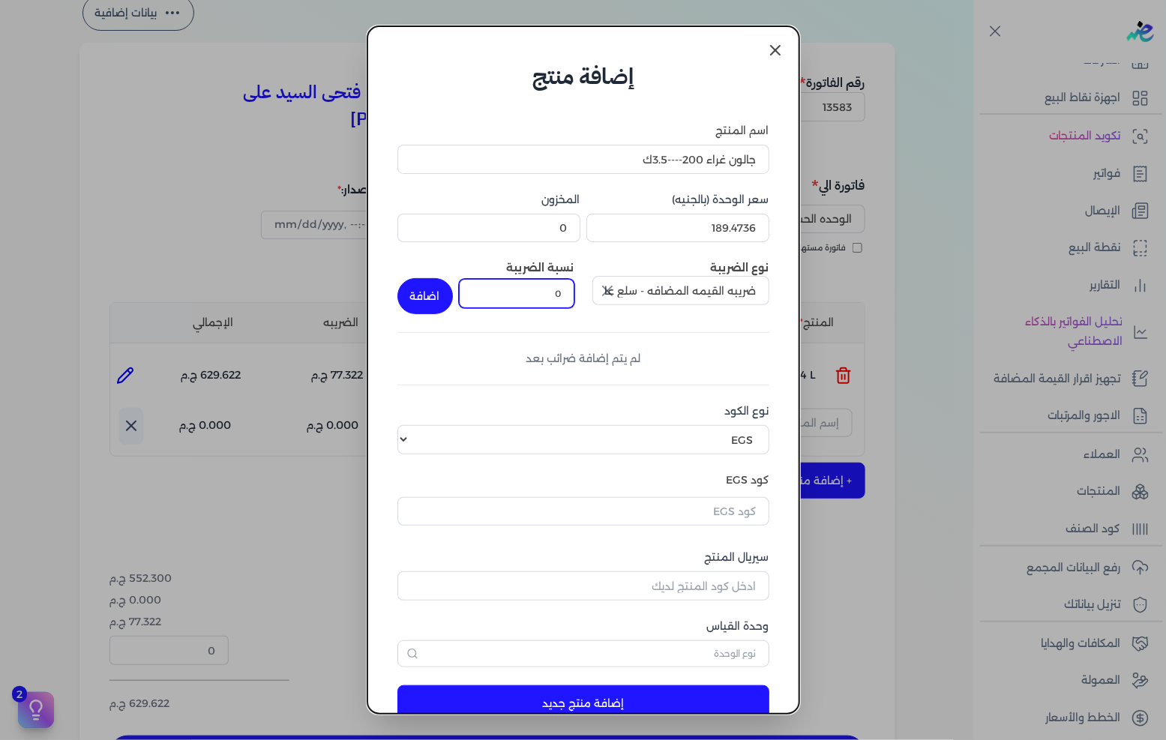
click at [560, 286] on input "0" at bounding box center [516, 293] width 115 height 28
type input "14"
click at [446, 288] on button "اضافة" at bounding box center [424, 296] width 55 height 36
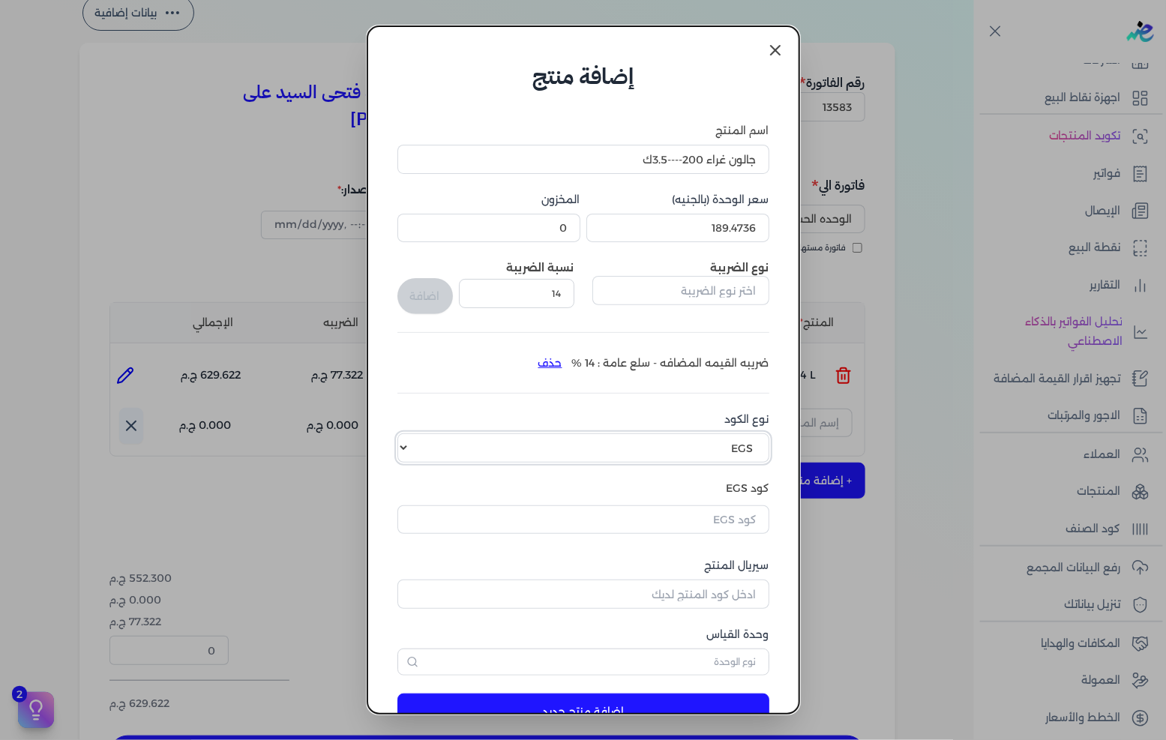
drag, startPoint x: 638, startPoint y: 441, endPoint x: 646, endPoint y: 437, distance: 9.1
click at [638, 441] on select "اختر نوع الكود EGS GS1" at bounding box center [583, 447] width 372 height 28
select select "GS1"
click at [409, 433] on select "اختر نوع الكود EGS GS1" at bounding box center [583, 447] width 372 height 28
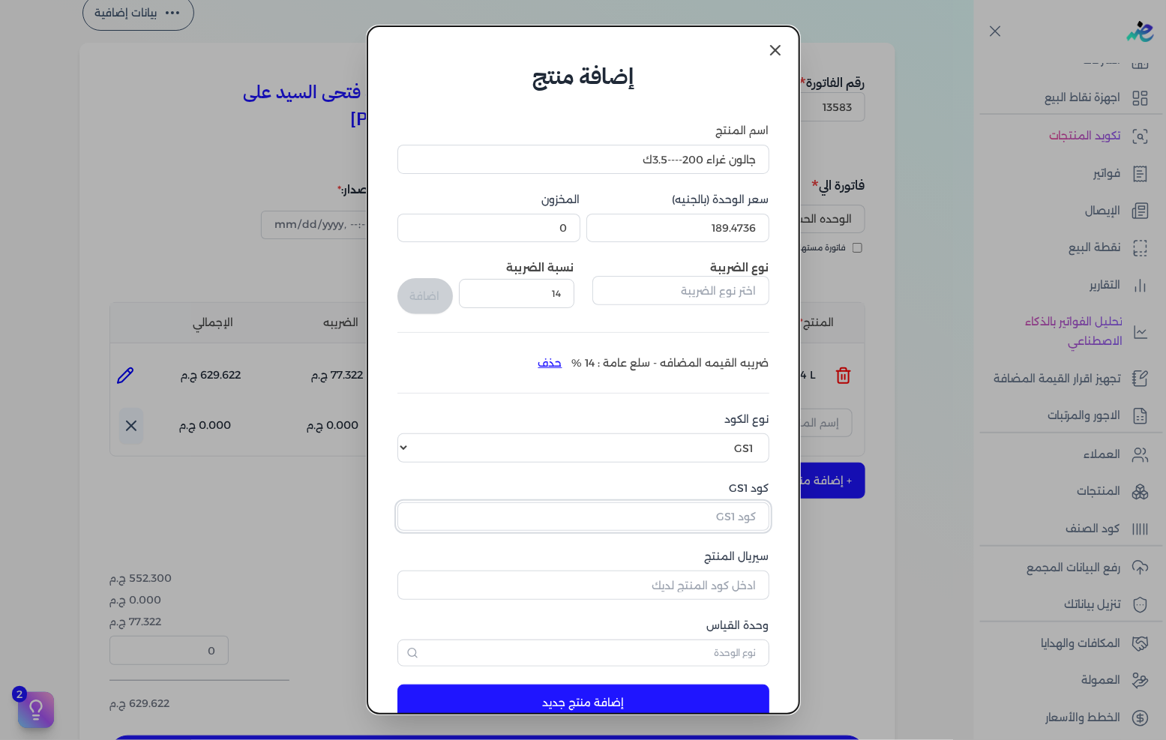
click at [710, 523] on input "كود GS1" at bounding box center [583, 516] width 372 height 28
paste input "10003207"
type input "10003207"
drag, startPoint x: 711, startPoint y: 595, endPoint x: 784, endPoint y: 585, distance: 73.4
click at [711, 595] on input "سيريال المنتج" at bounding box center [583, 585] width 372 height 28
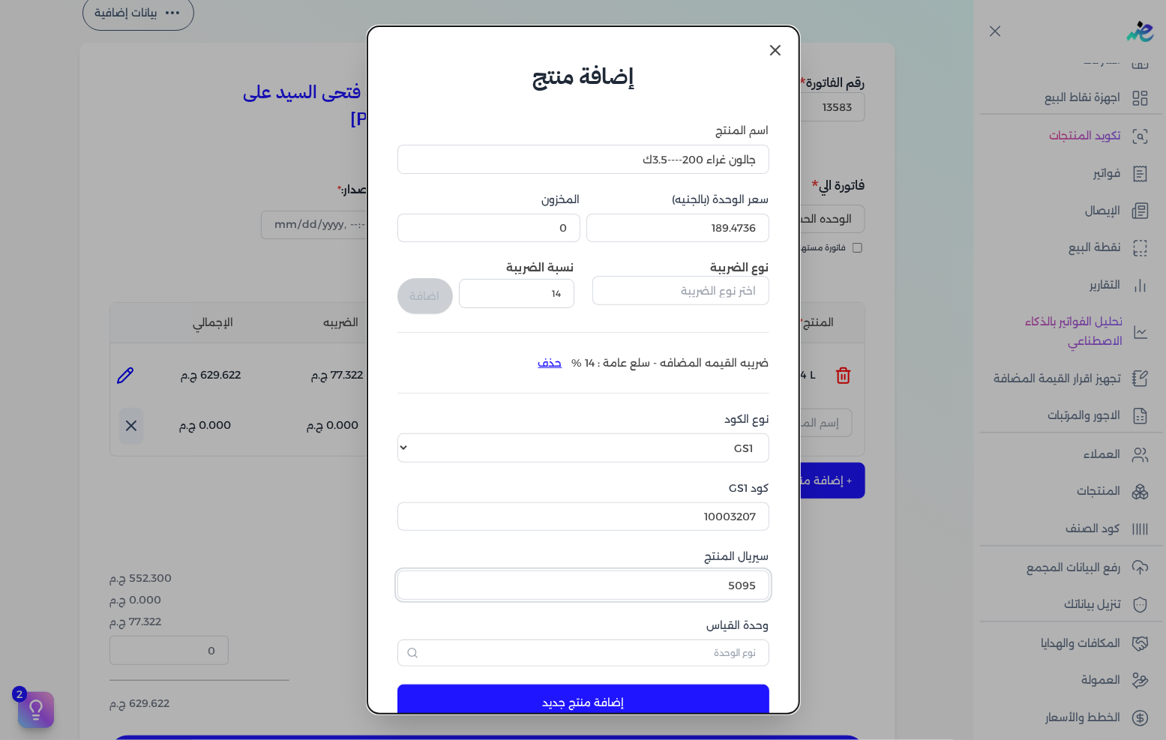
type input "5095"
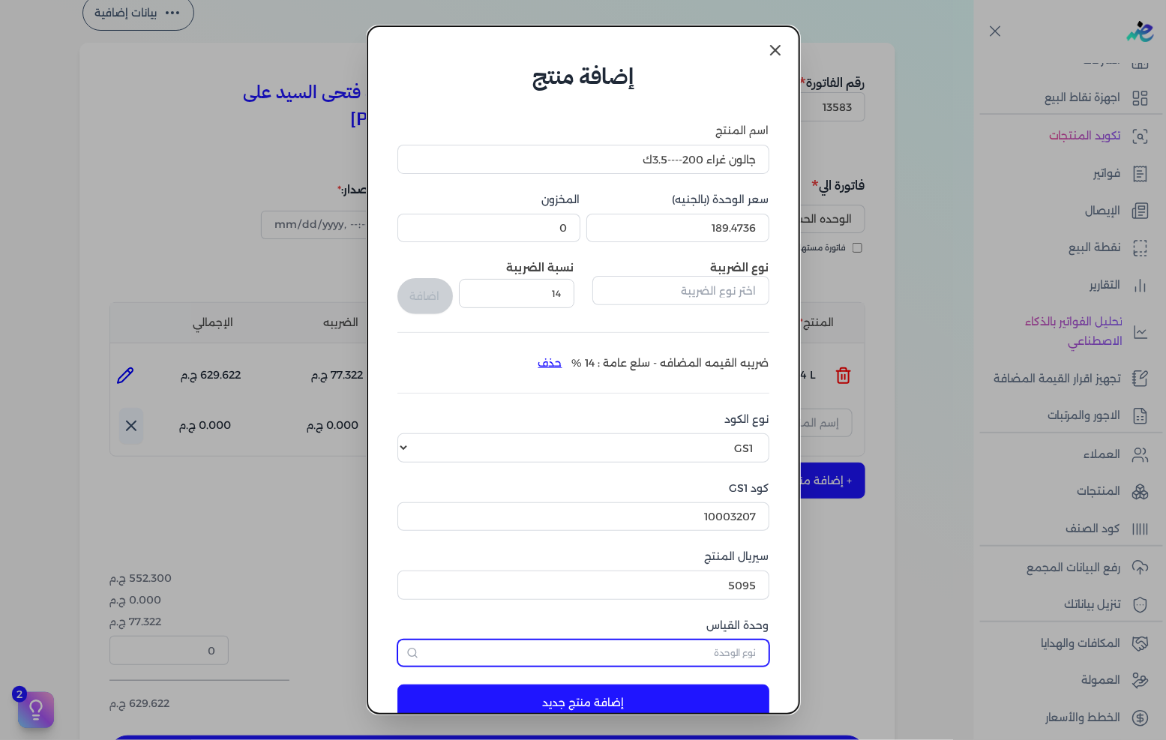
click at [625, 654] on input "text" at bounding box center [583, 653] width 372 height 27
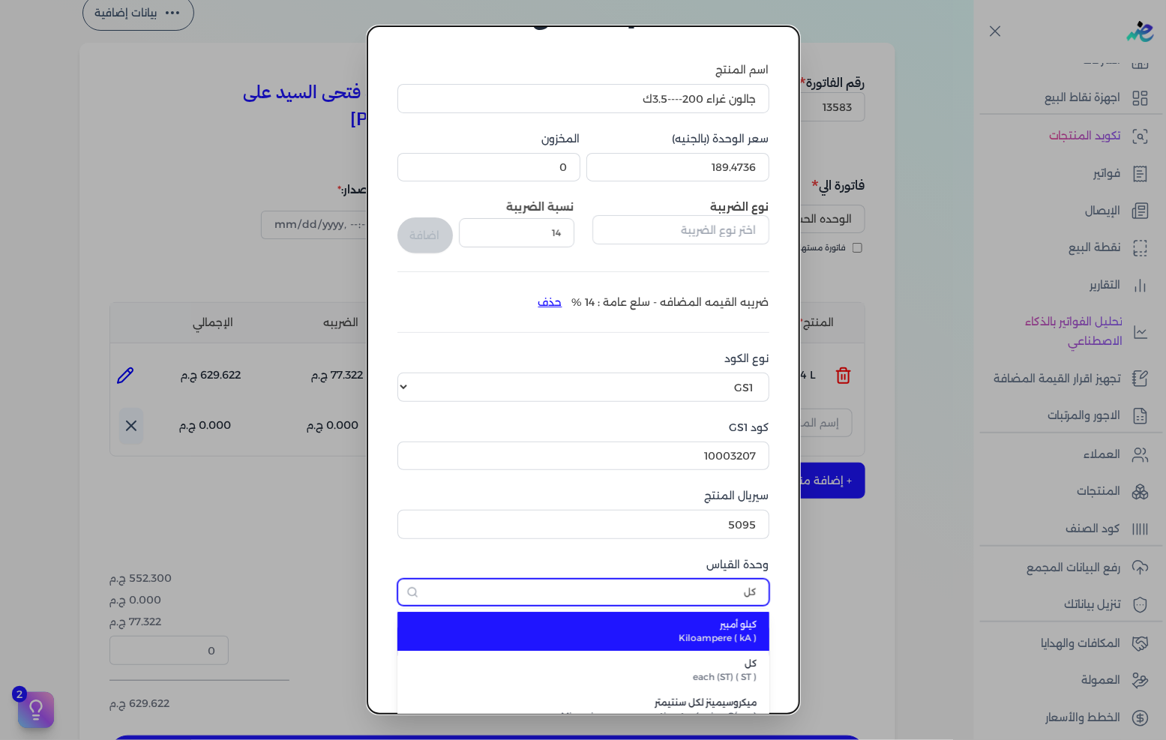
scroll to position [135, 0]
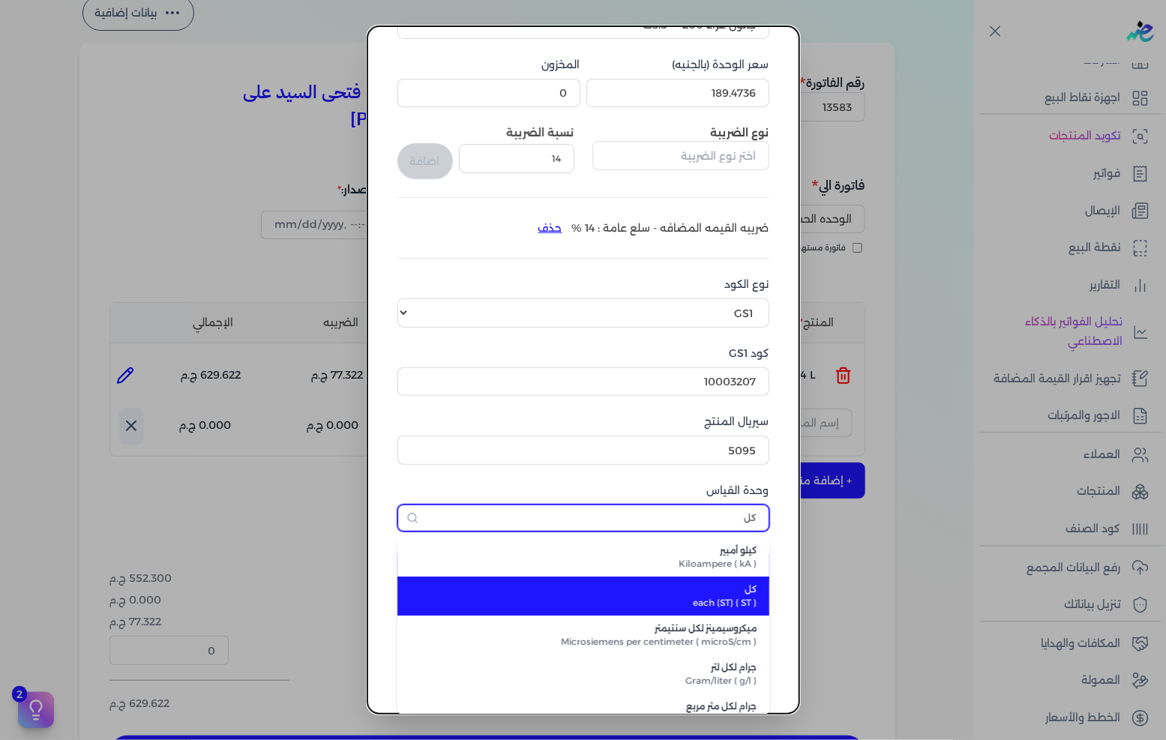
type input "كل"
click at [633, 589] on span "كل" at bounding box center [592, 589] width 330 height 13
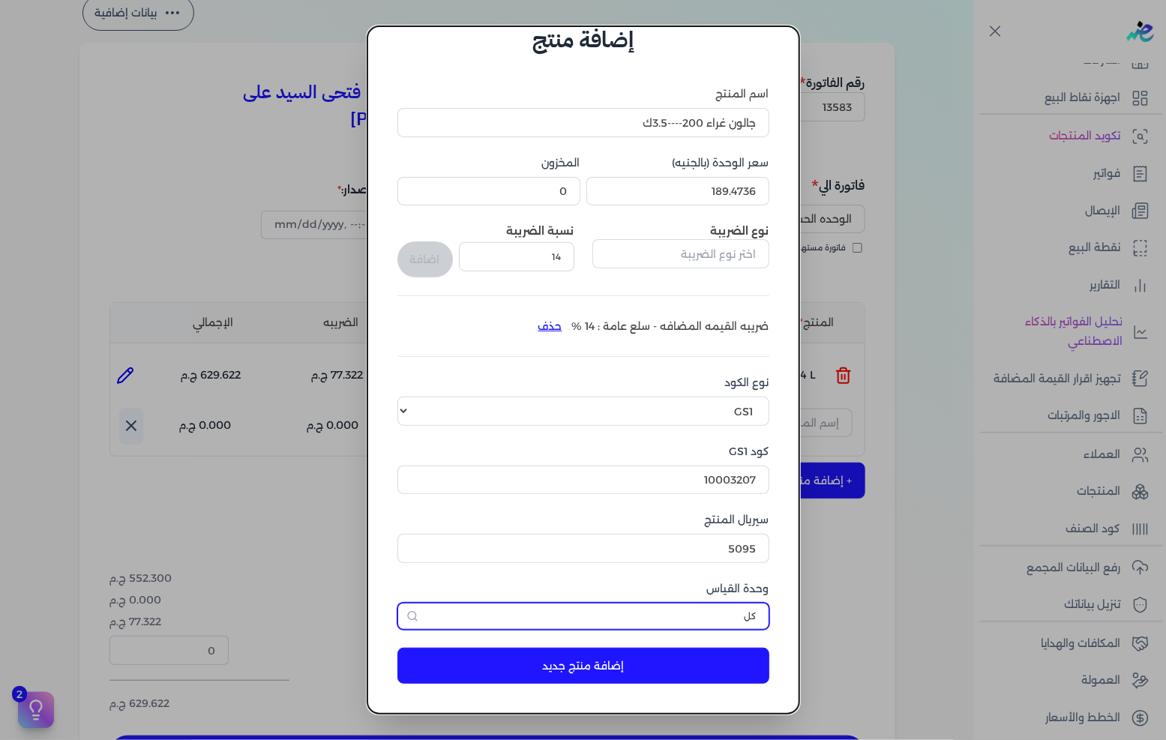
scroll to position [35, 0]
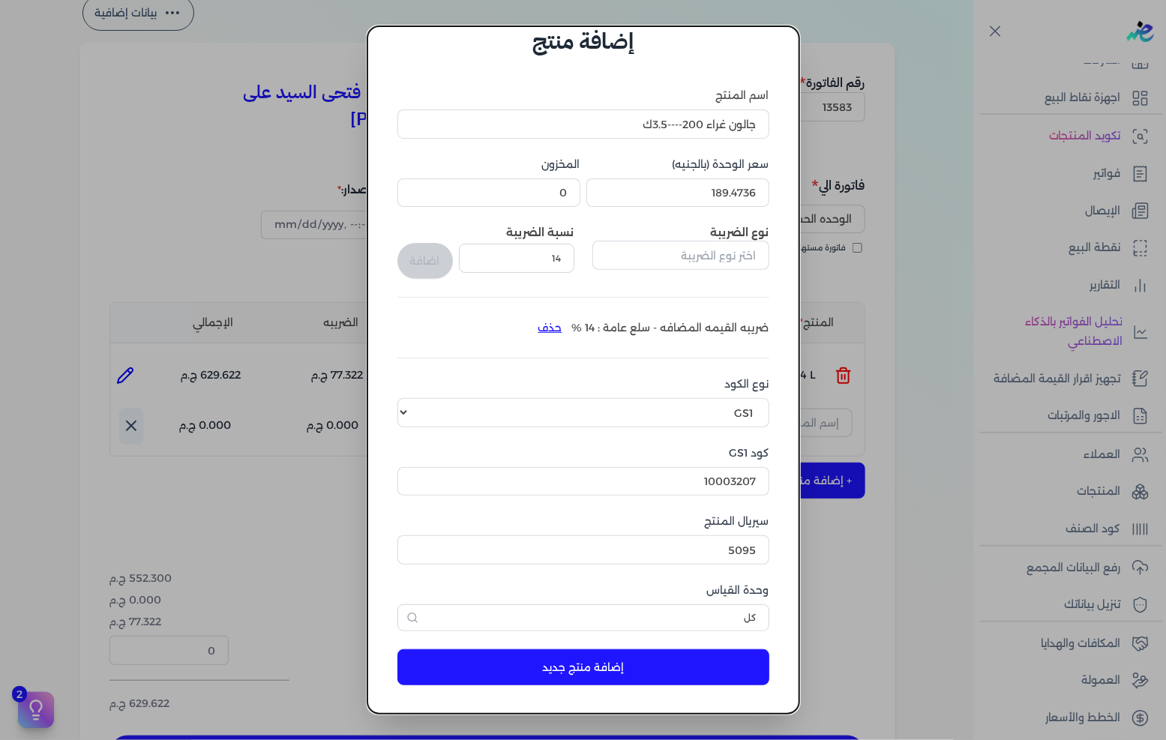
click at [632, 658] on button "إضافة منتج جديد" at bounding box center [583, 667] width 372 height 36
drag, startPoint x: 743, startPoint y: 190, endPoint x: 806, endPoint y: 190, distance: 63.0
click at [806, 190] on dialog "إضافة منتج اسم المنتج جالون غراء 200----3.5ك سعر الوحدة (بالجنيه) 189.4736 المخ…" at bounding box center [583, 370] width 1166 height 740
type input "189.47"
click at [679, 542] on input "5095" at bounding box center [583, 549] width 372 height 28
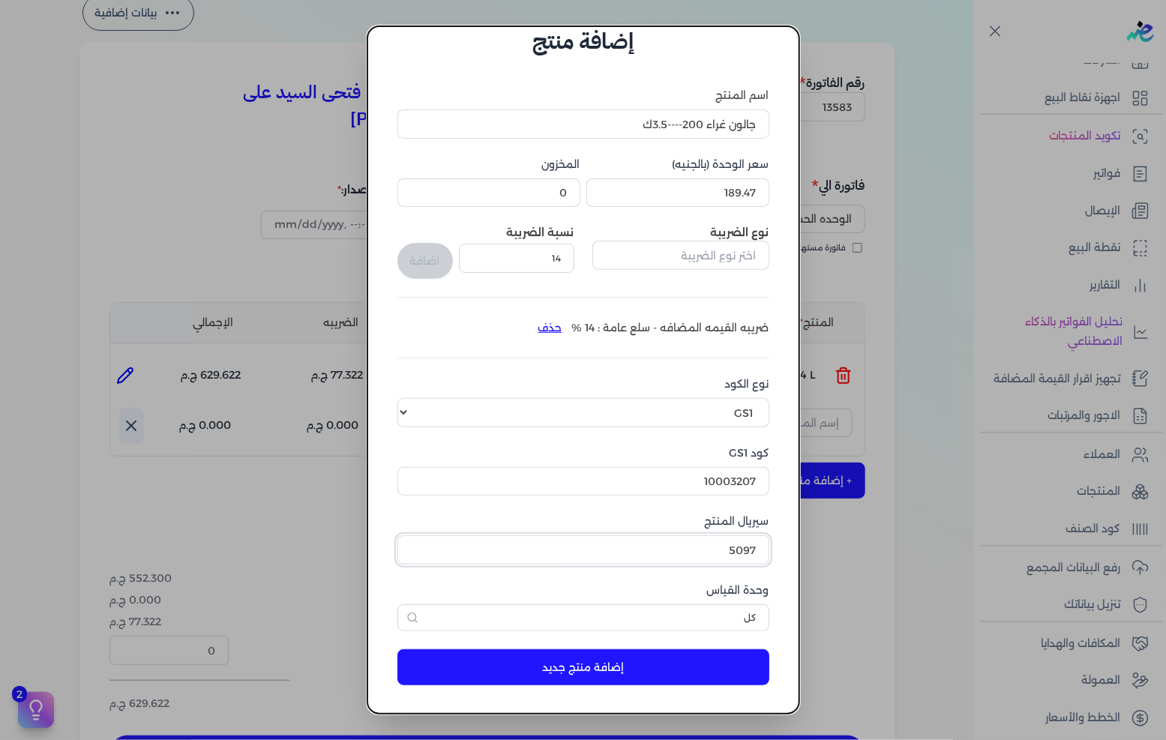
type input "5097"
click at [575, 669] on button "إضافة منتج جديد" at bounding box center [583, 667] width 372 height 36
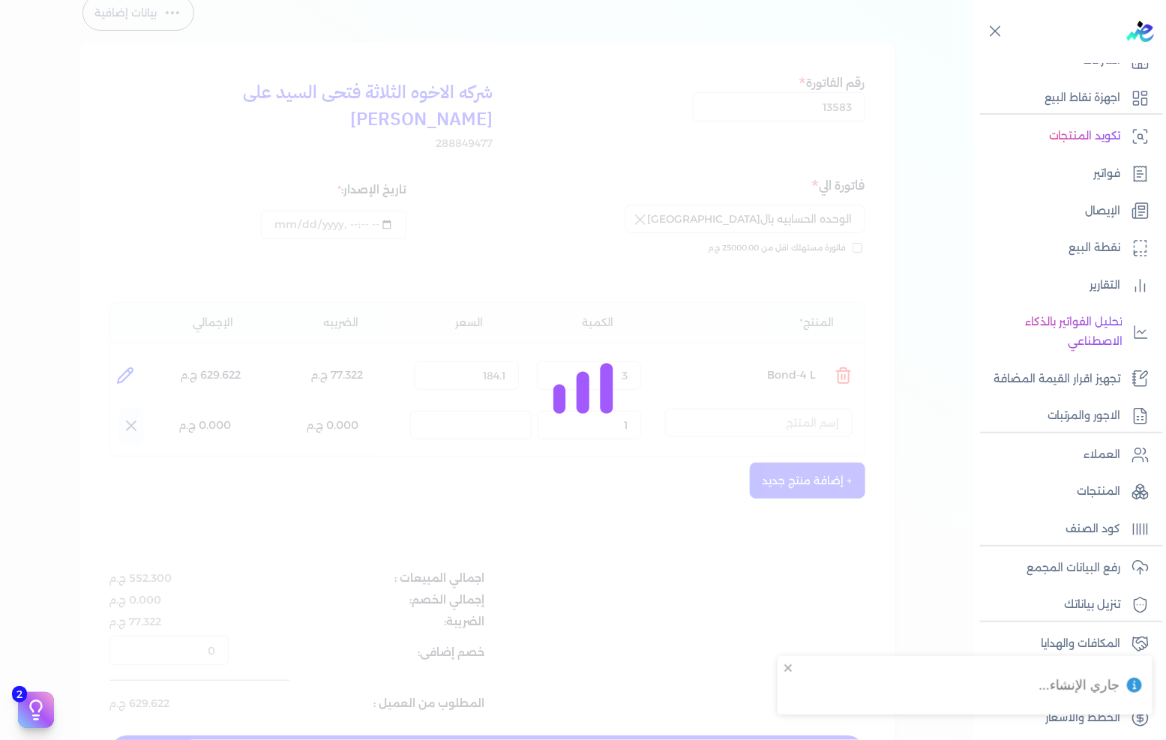
select select "EGS"
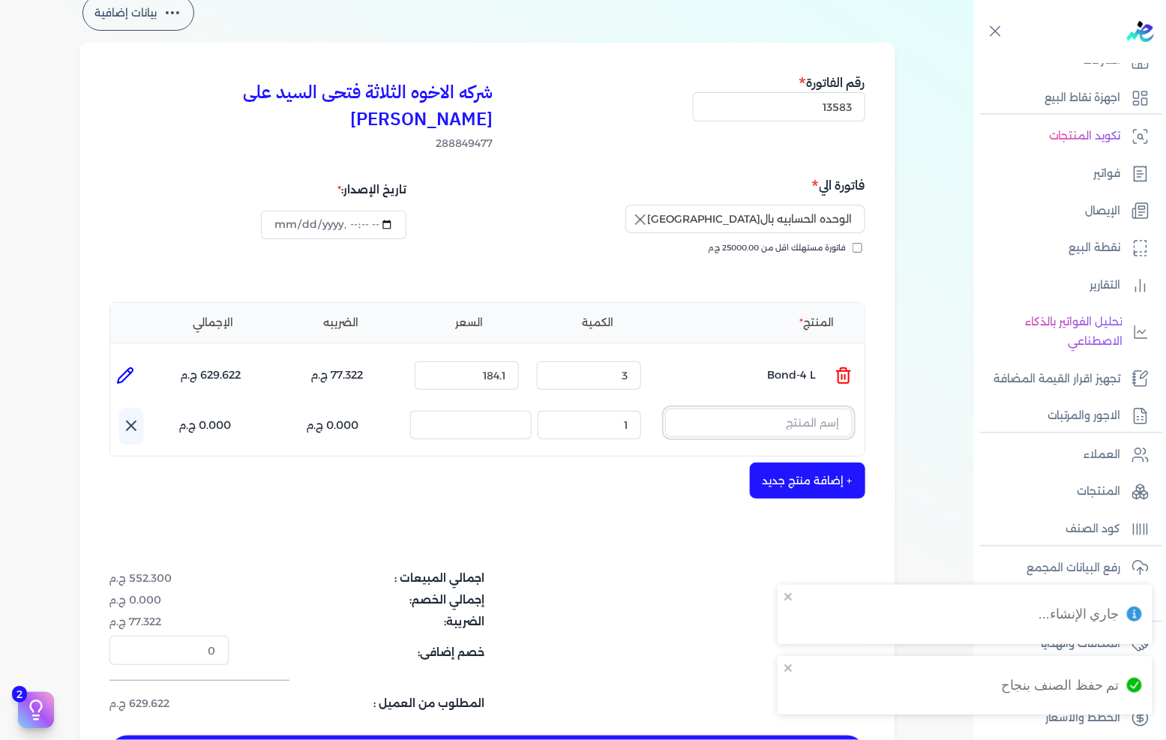
click at [796, 409] on input "text" at bounding box center [758, 423] width 187 height 28
click at [823, 409] on input "text" at bounding box center [758, 423] width 187 height 28
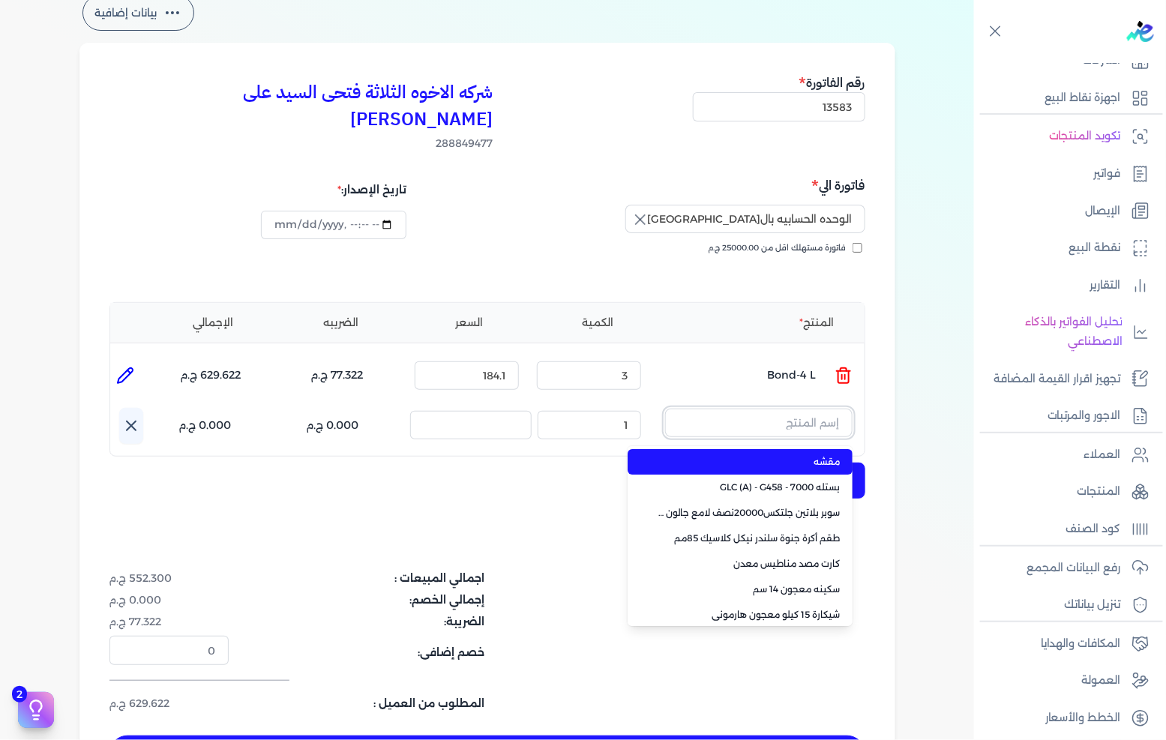
paste input "جالون غراء 200----3.5ك"
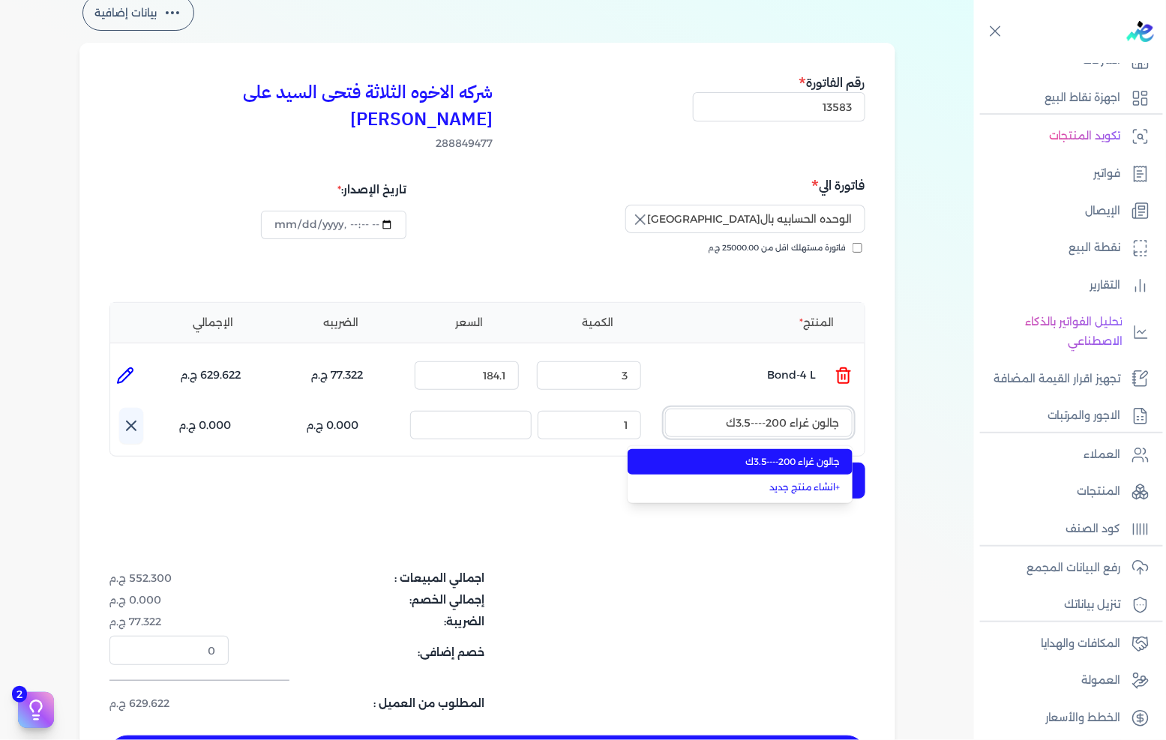
type input "جالون غراء 200----3.5ك"
click at [795, 455] on span "جالون غراء 200----3.5ك" at bounding box center [749, 461] width 183 height 13
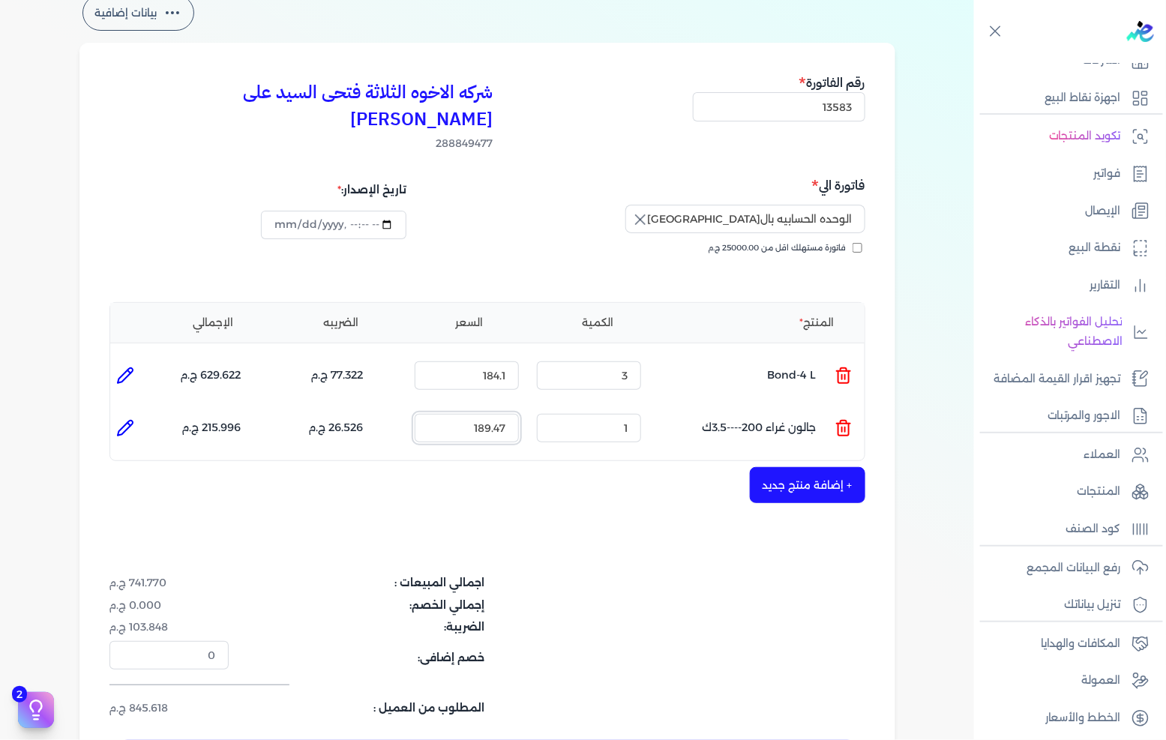
click at [499, 415] on input "189.47" at bounding box center [467, 428] width 104 height 28
type input "250"
click at [835, 467] on button "+ إضافة منتج جديد" at bounding box center [807, 485] width 115 height 36
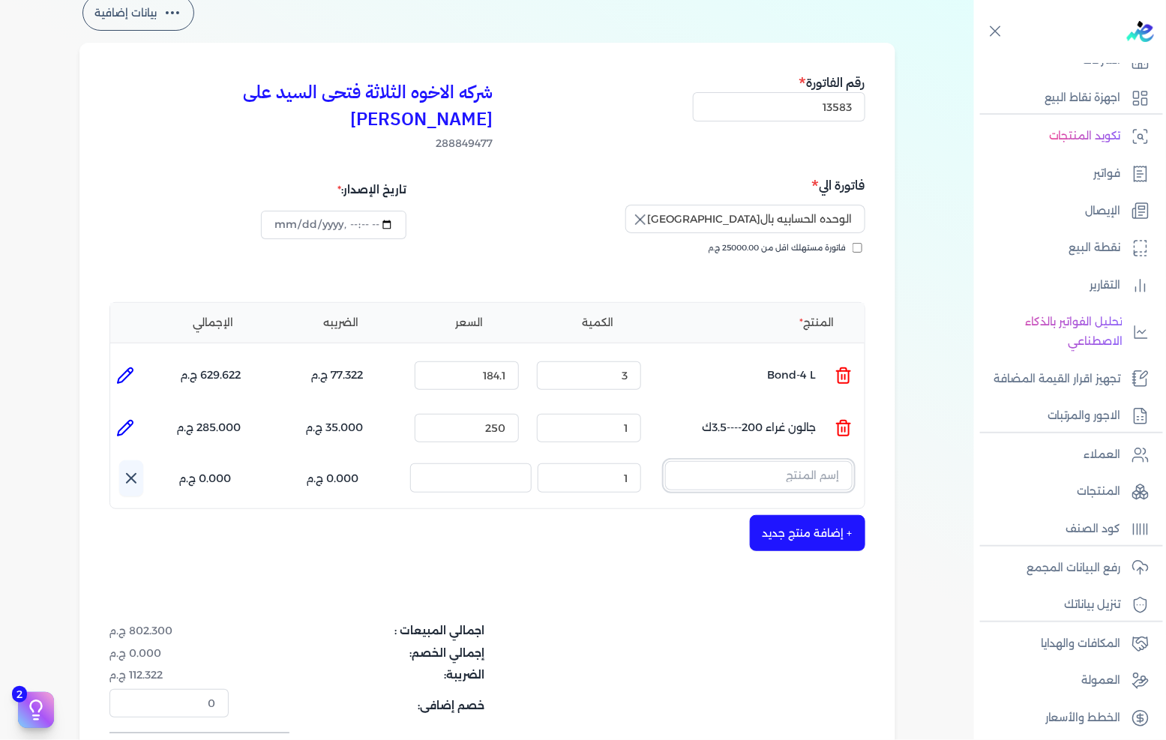
click at [767, 461] on input "text" at bounding box center [758, 475] width 187 height 28
click at [665, 461] on button "سغير" at bounding box center [758, 478] width 187 height 34
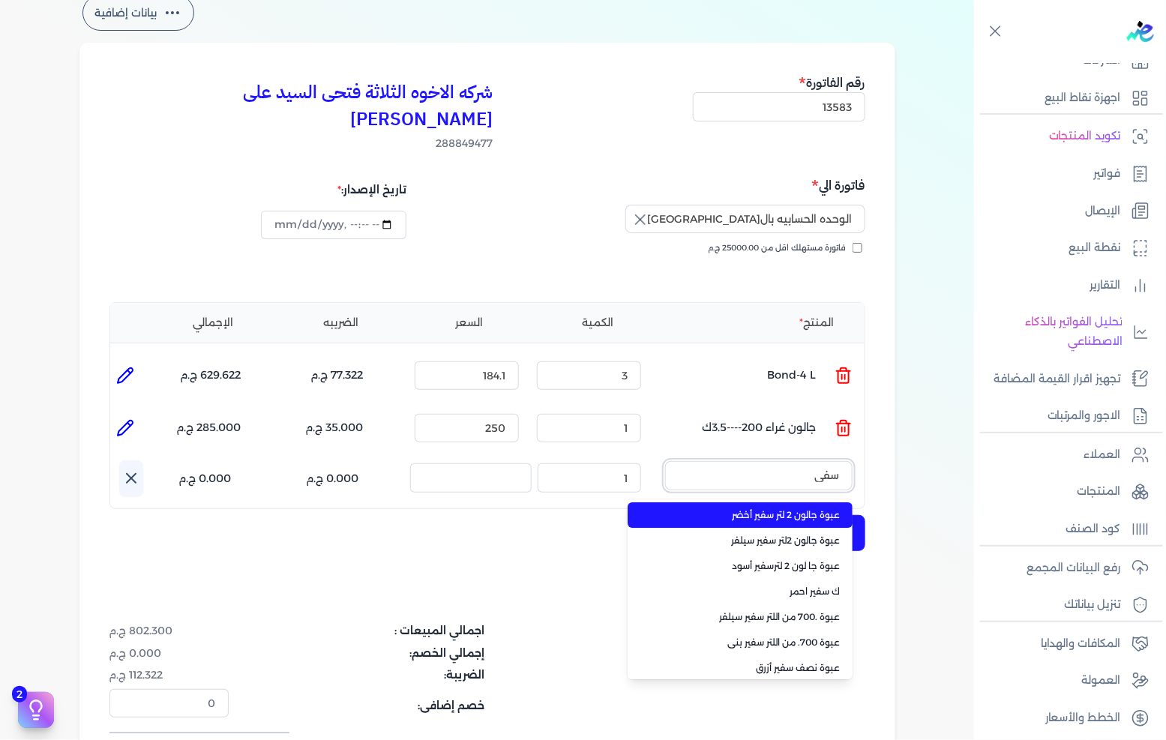
type input "سفير"
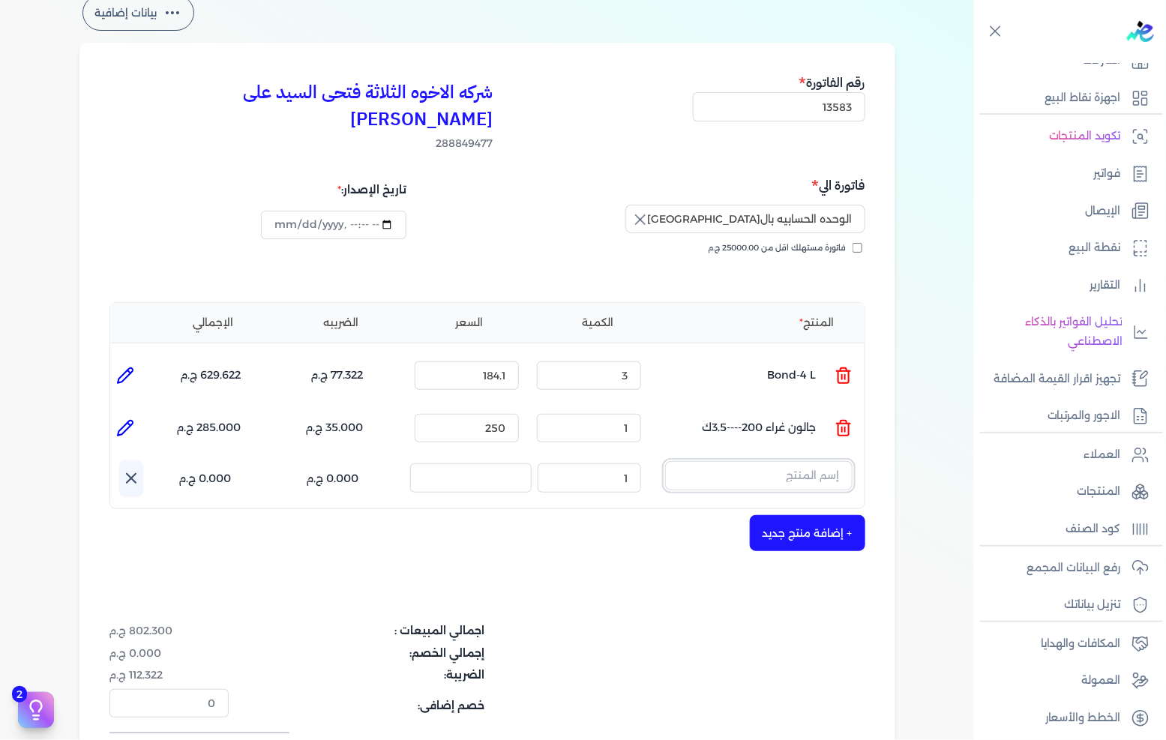
click at [755, 461] on input "text" at bounding box center [758, 475] width 187 height 28
click at [693, 544] on div "شركه الاخوه الثلاثة فتحى السيد على [PERSON_NAME] 288849477 رقم الفاتورة 13583 ف…" at bounding box center [487, 448] width 816 height 811
click at [762, 461] on input "text" at bounding box center [758, 475] width 187 height 28
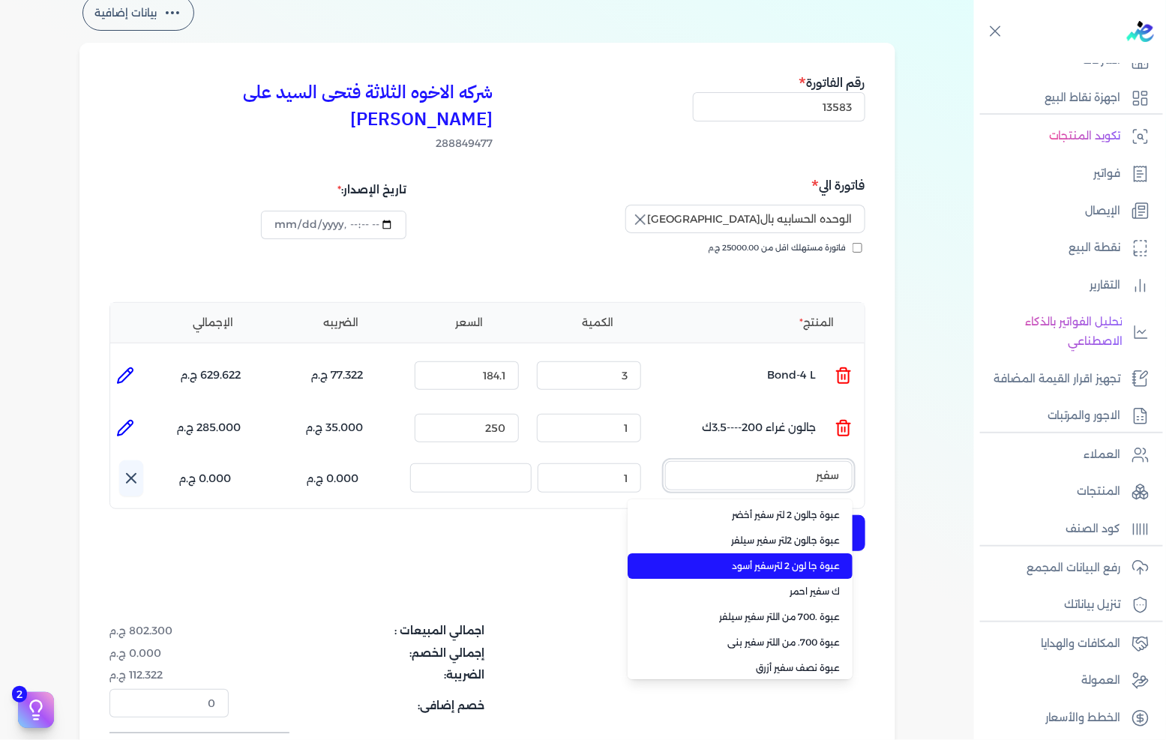
type input "سفير"
click at [812, 559] on span "عبوة جا لون 2 لترسفير أسود" at bounding box center [749, 565] width 183 height 13
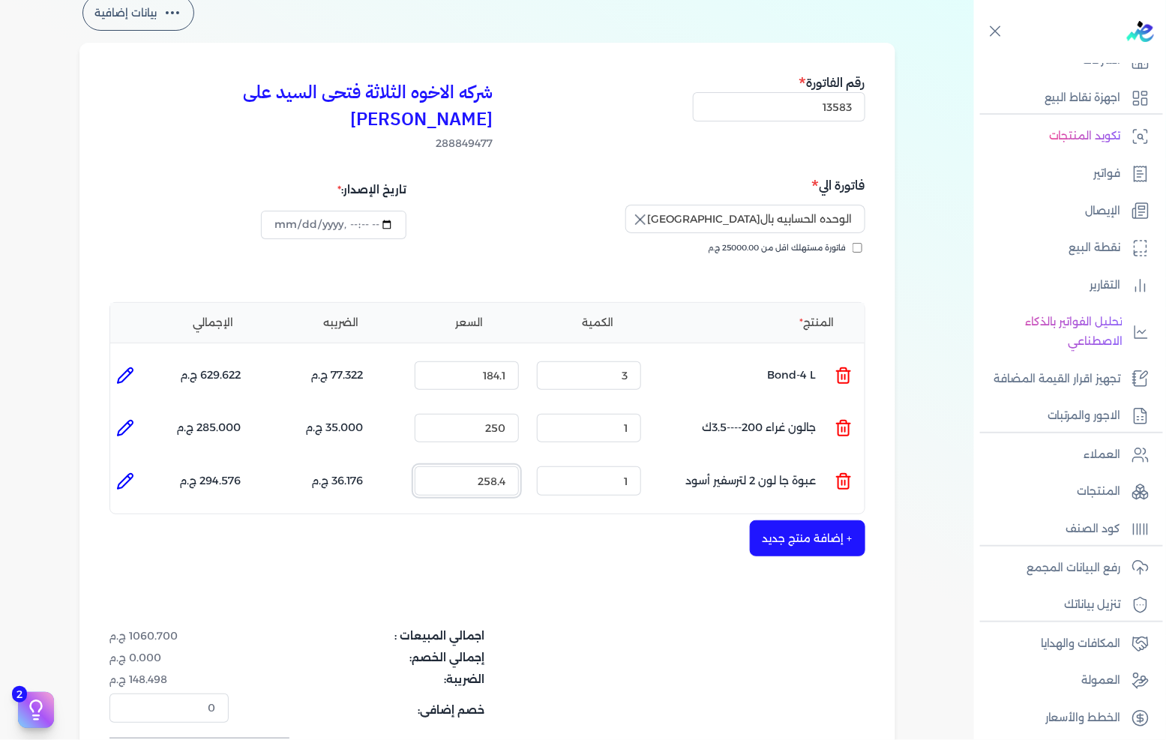
click at [454, 466] on input "258.4" at bounding box center [467, 480] width 104 height 28
type input "330"
click at [805, 520] on button "+ إضافة منتج جديد" at bounding box center [807, 538] width 115 height 36
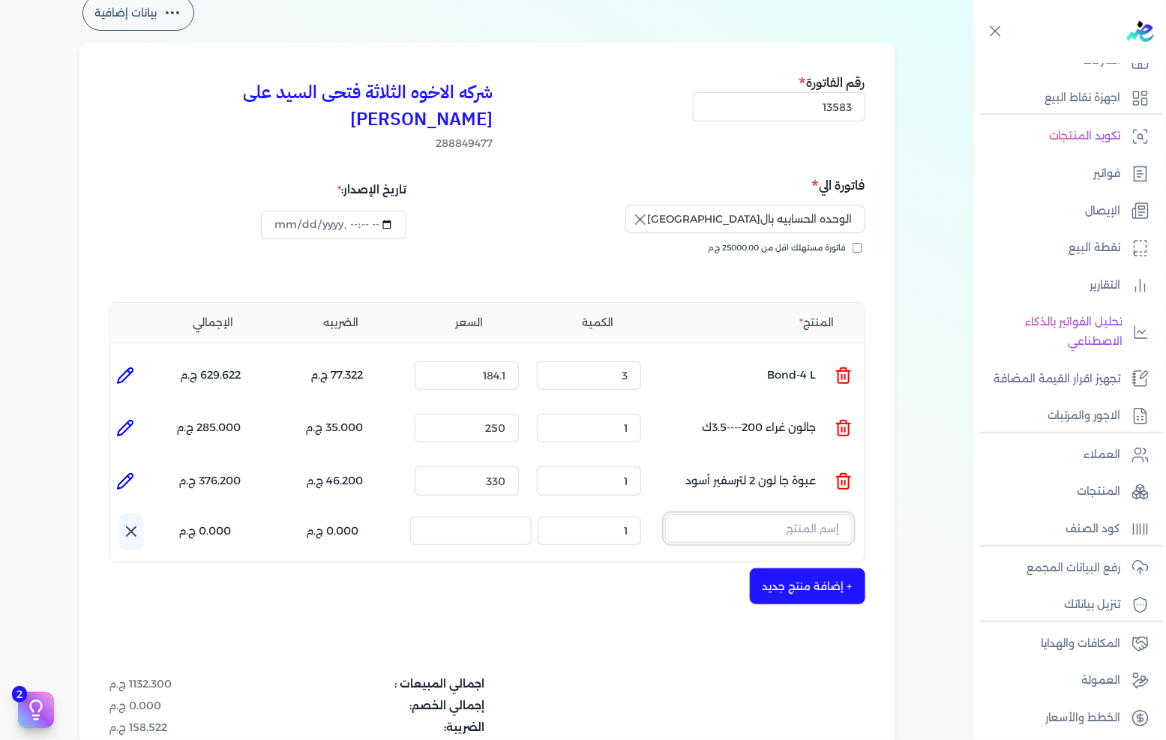
click at [732, 514] on input "text" at bounding box center [758, 528] width 187 height 28
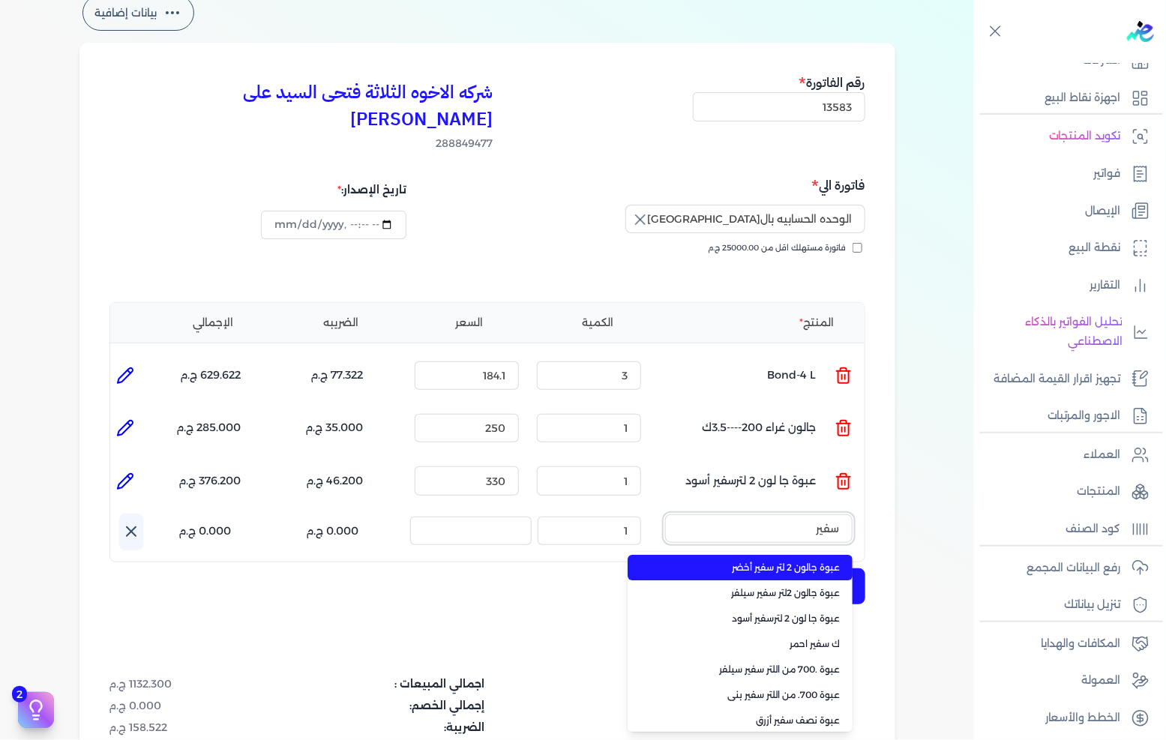
click at [665, 514] on button "سفير" at bounding box center [758, 531] width 187 height 34
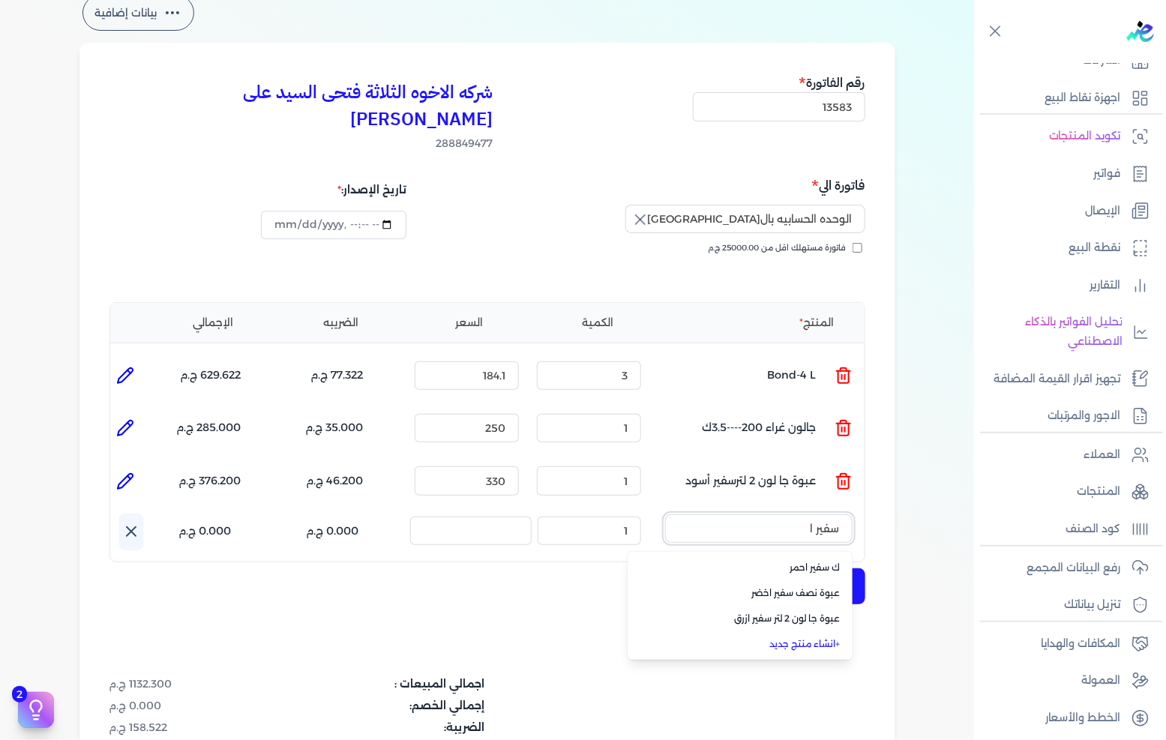
drag, startPoint x: 777, startPoint y: 489, endPoint x: 793, endPoint y: 490, distance: 16.5
click at [793, 514] on input "سفير ا" at bounding box center [758, 528] width 187 height 28
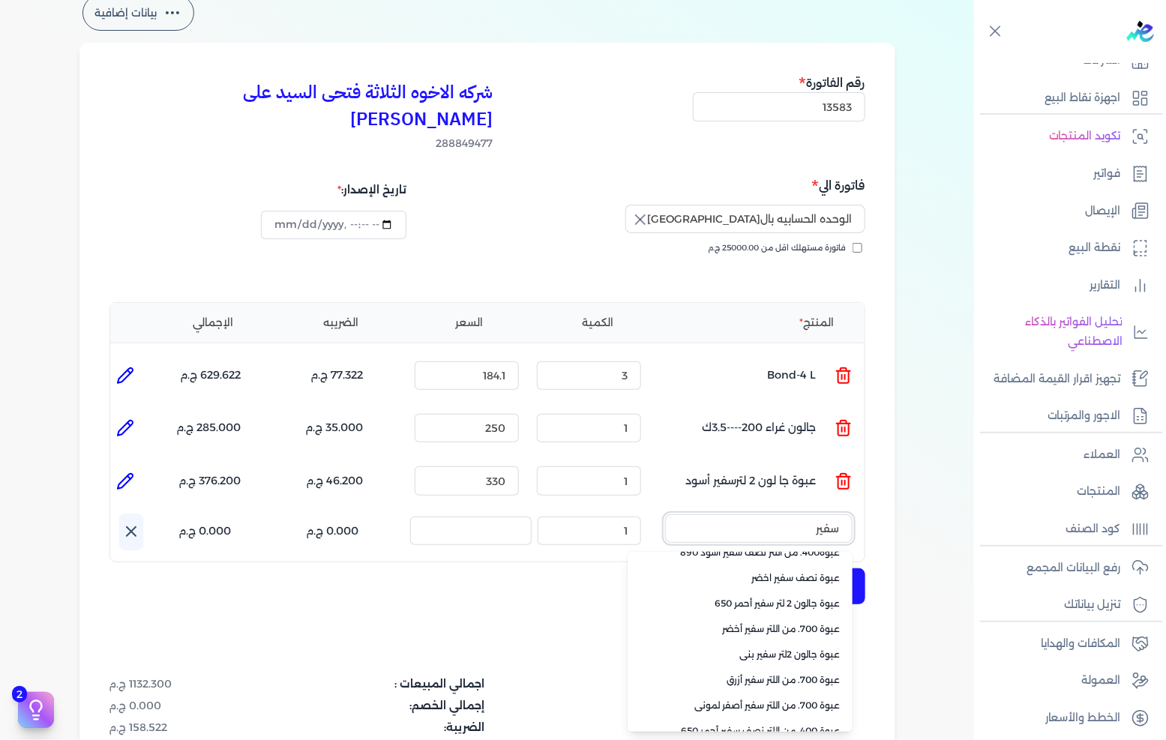
scroll to position [340, 0]
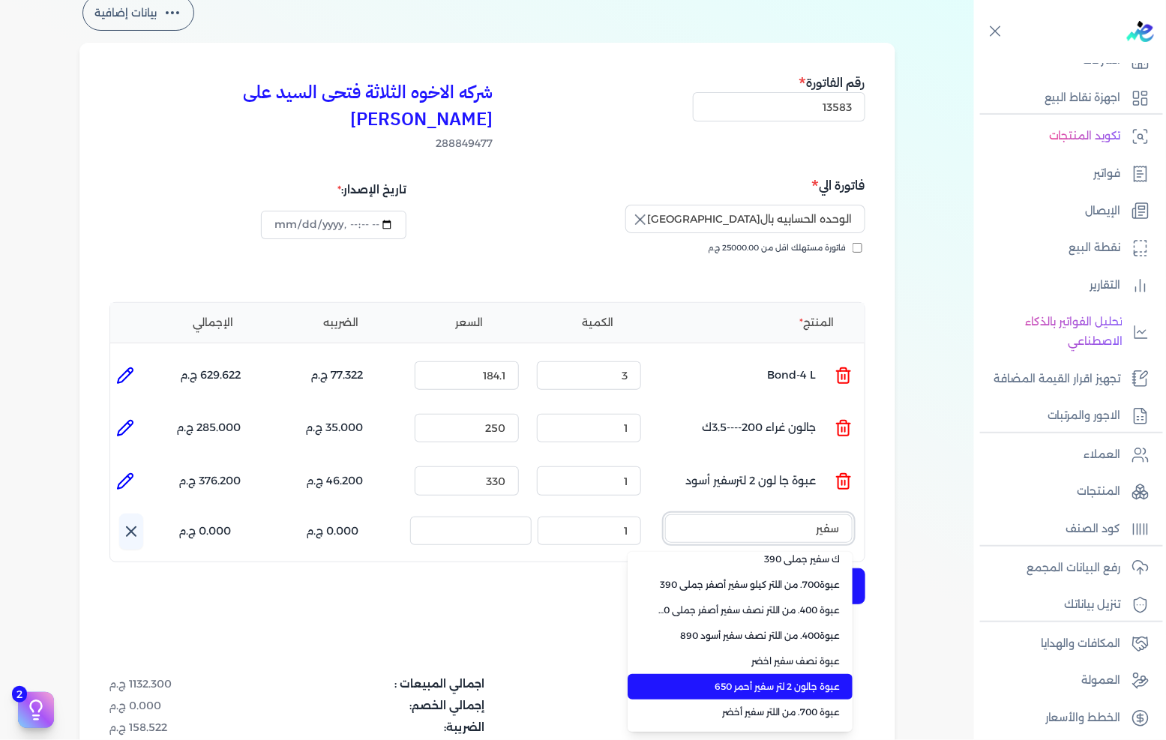
type input "سفير"
click at [796, 680] on span "عبوة جالون 2 لتر سفير أحمر 650" at bounding box center [749, 686] width 183 height 13
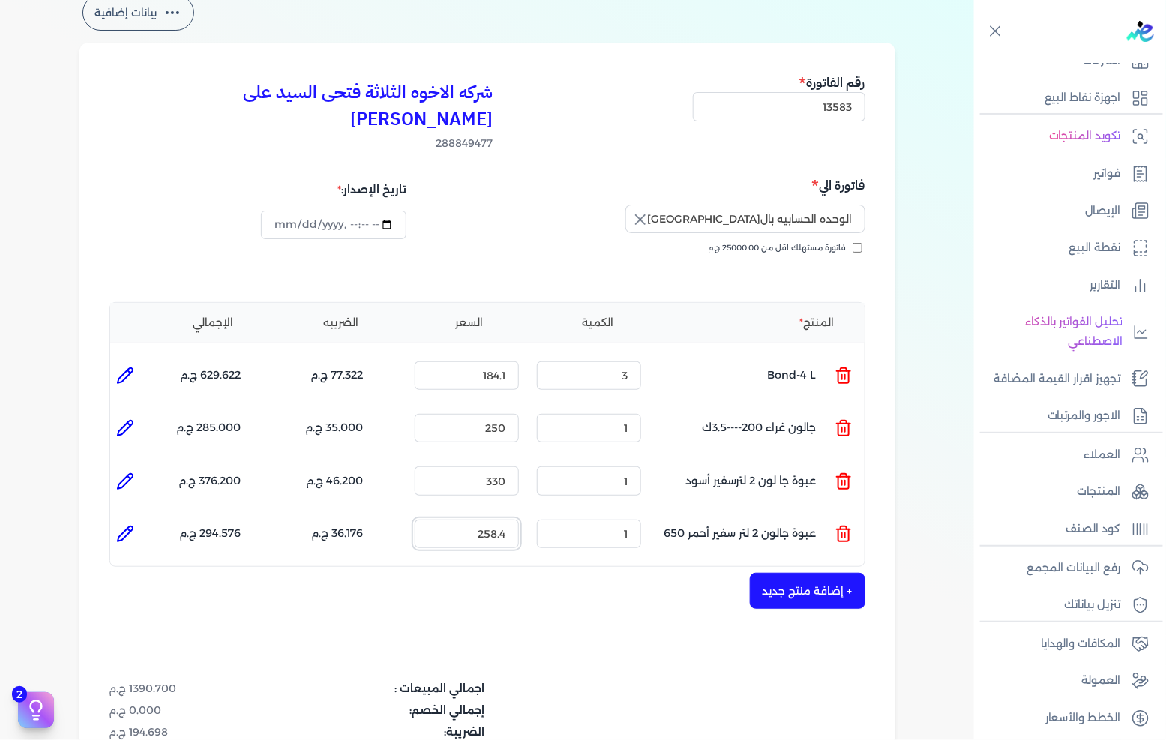
click at [492, 520] on input "258.4" at bounding box center [467, 534] width 104 height 28
type input "330"
click at [826, 574] on button "+ إضافة منتج جديد" at bounding box center [807, 591] width 115 height 36
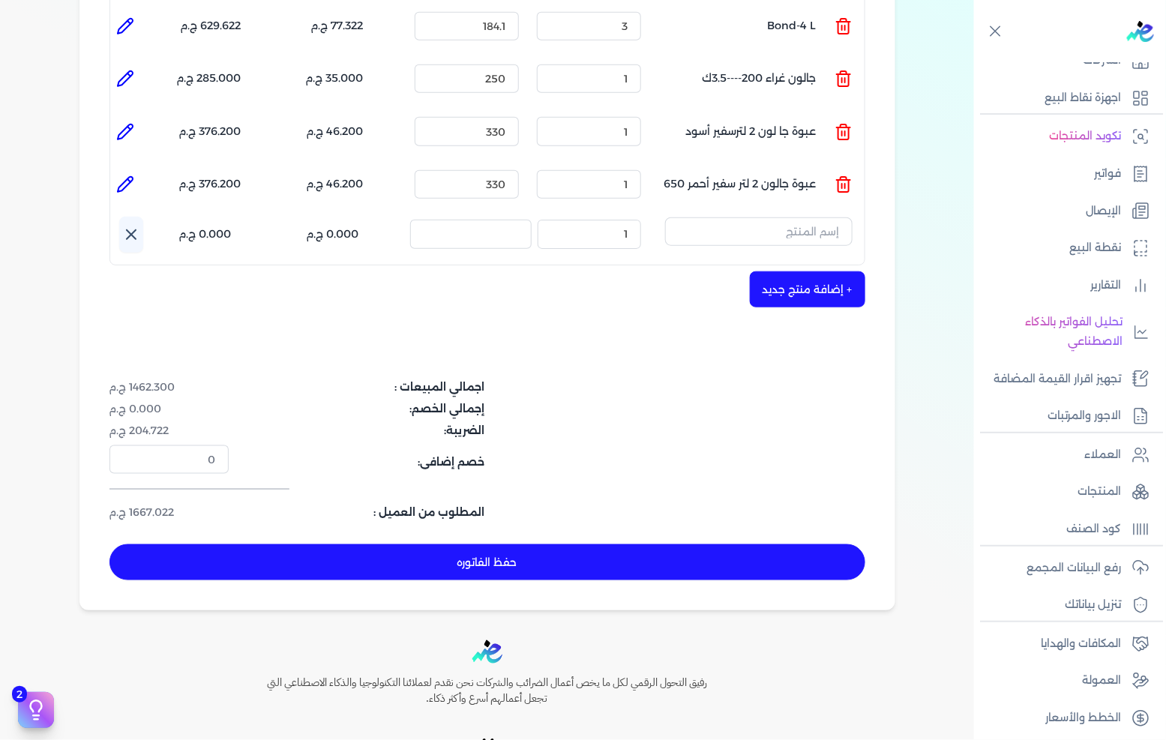
scroll to position [328, 0]
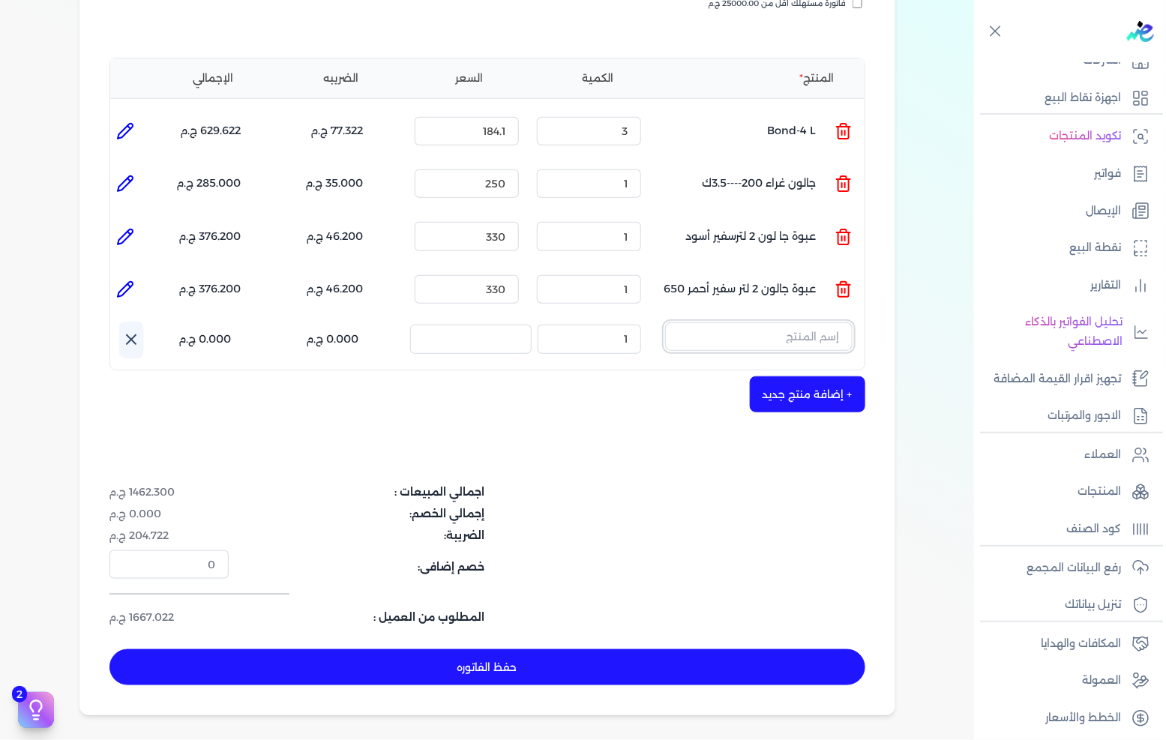
click at [758, 322] on input "text" at bounding box center [758, 336] width 187 height 28
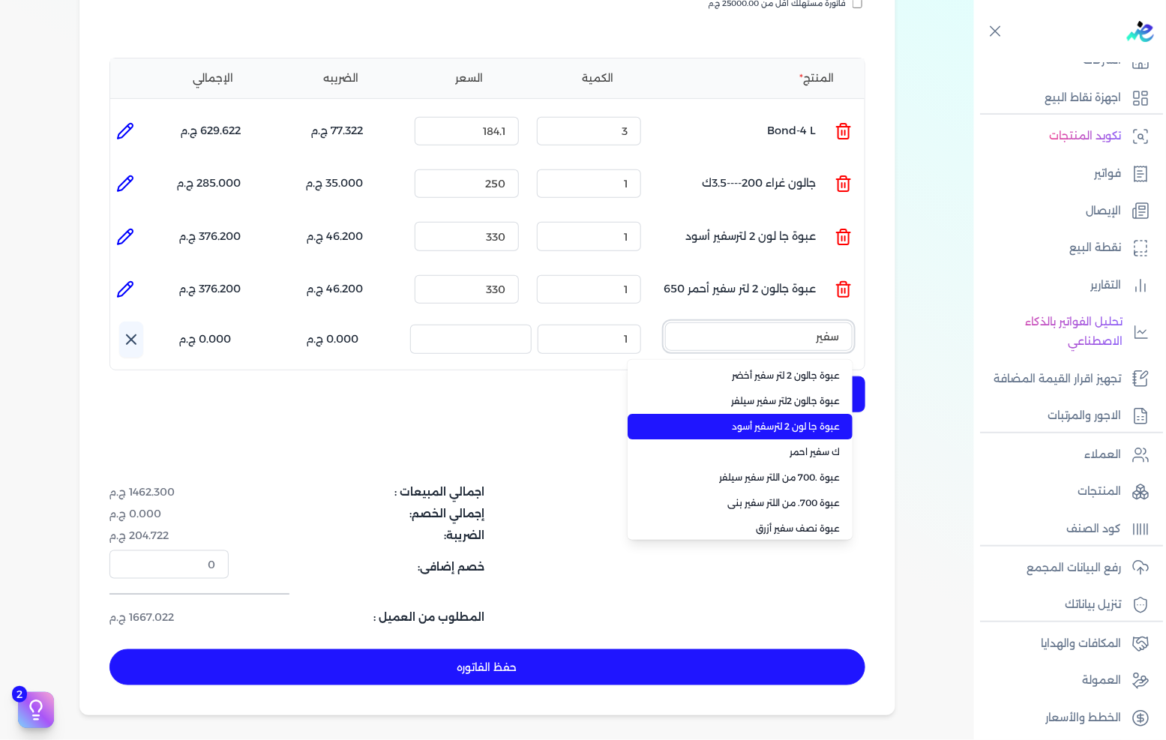
click at [665, 322] on button "سفير" at bounding box center [758, 339] width 187 height 34
type input "سفير ا"
click at [778, 420] on span "عبوة جا لون 2 لتر سفير ازرق" at bounding box center [749, 426] width 183 height 13
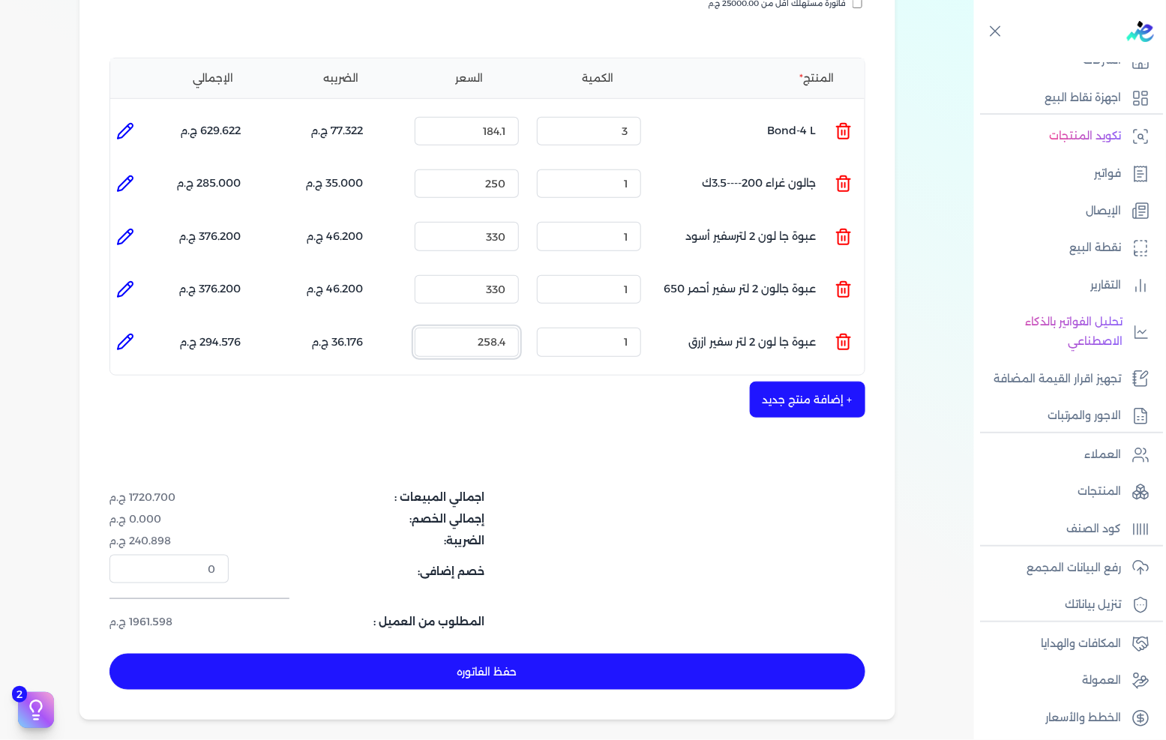
click at [493, 328] on input "258.4" at bounding box center [467, 342] width 104 height 28
type input "315"
click at [796, 382] on button "+ إضافة منتج جديد" at bounding box center [807, 400] width 115 height 36
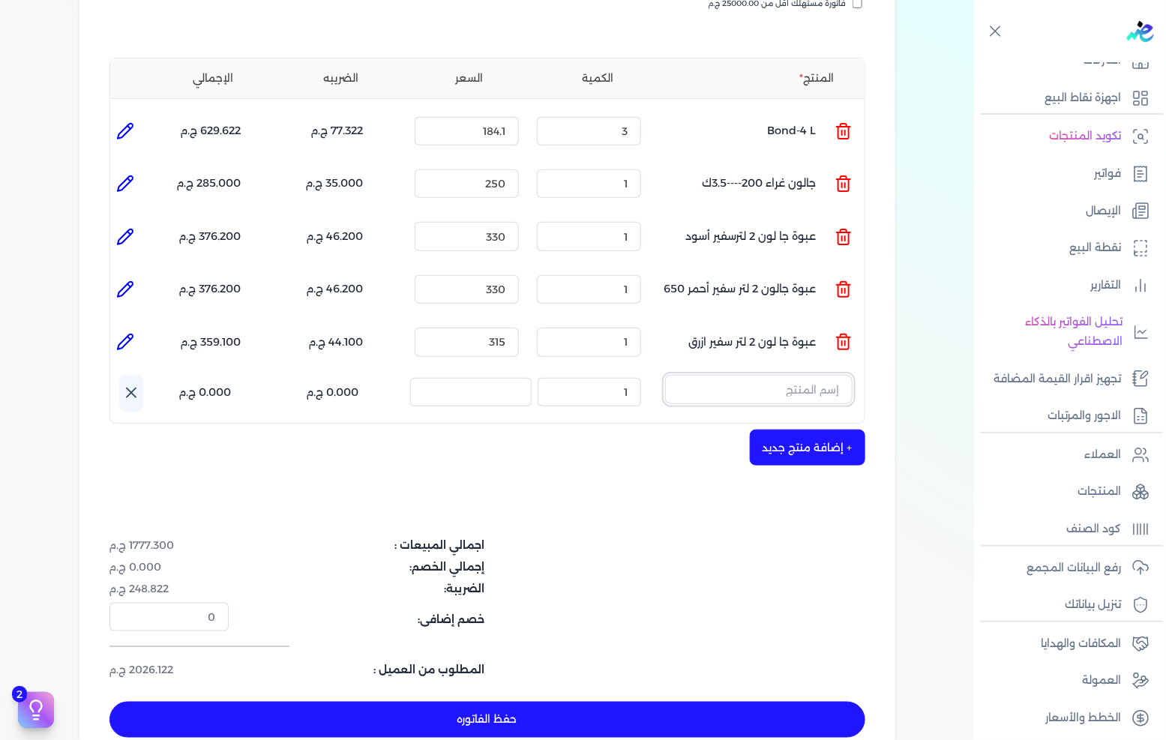
click at [741, 375] on input "text" at bounding box center [758, 389] width 187 height 28
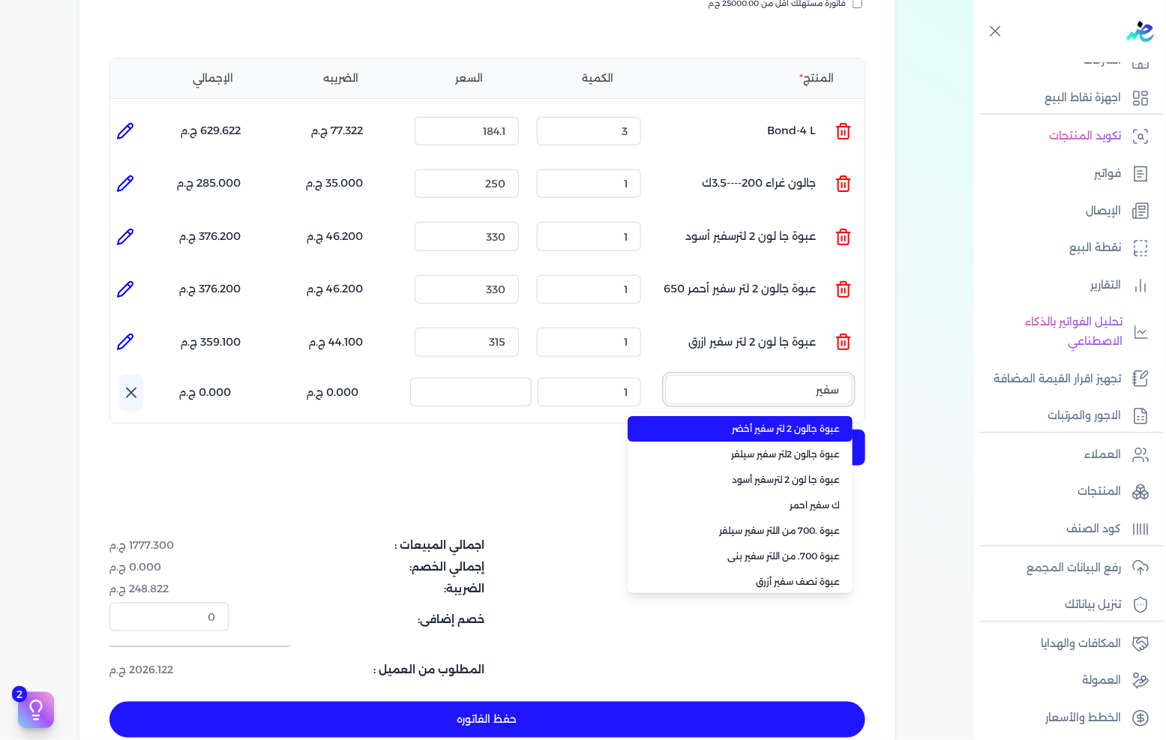
click at [665, 375] on button "سفير" at bounding box center [758, 392] width 187 height 34
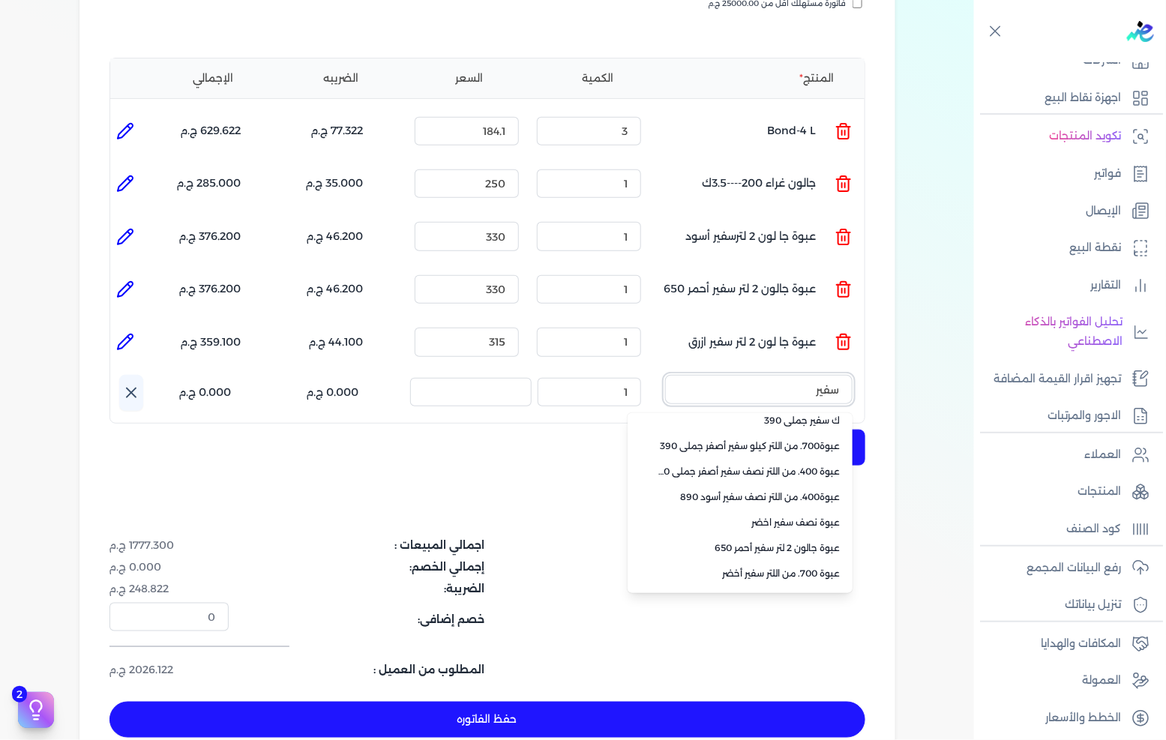
scroll to position [256, 0]
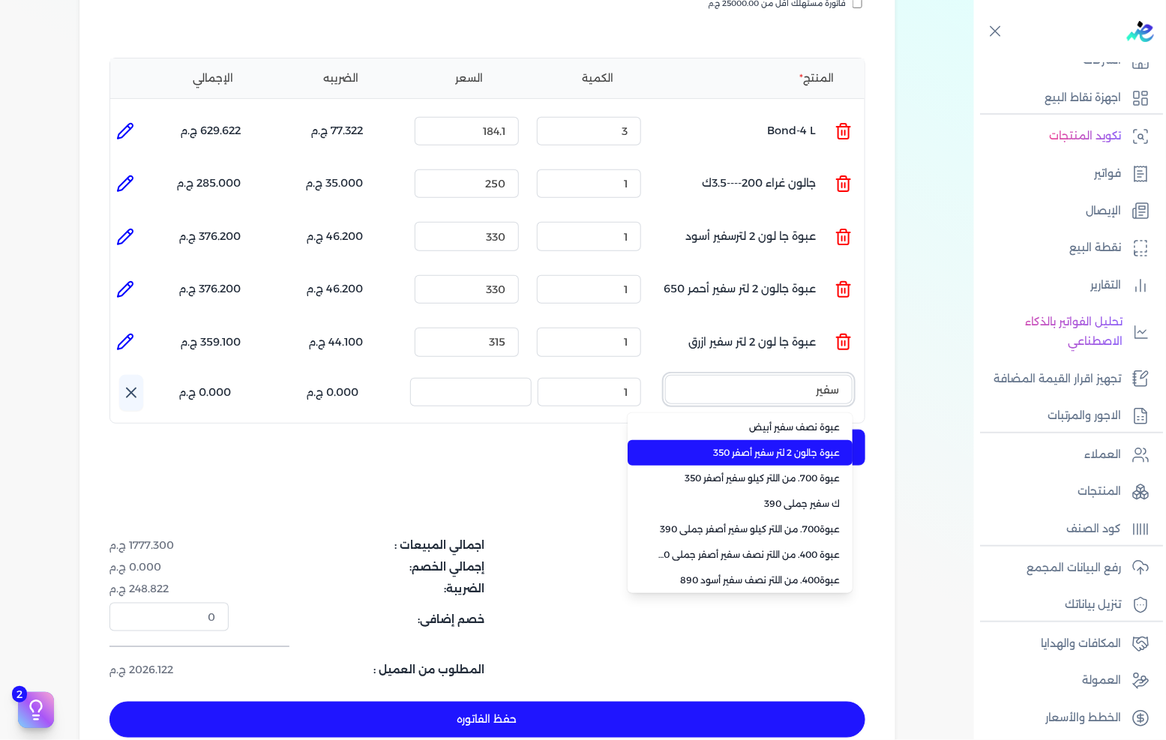
type input "سفير"
click at [776, 446] on span "عبوة جالون 2 لتر سفير أصفر 350" at bounding box center [749, 452] width 183 height 13
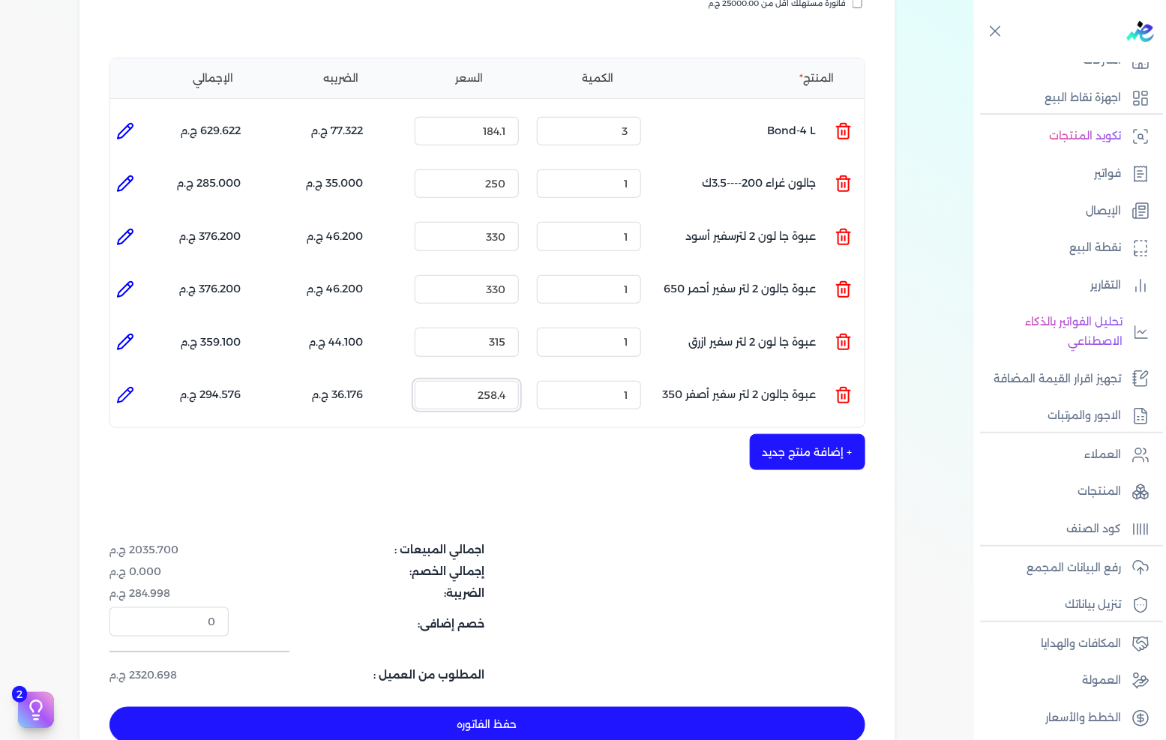
click at [498, 381] on input "258.4" at bounding box center [467, 395] width 104 height 28
type input "315"
click at [834, 434] on button "+ إضافة منتج جديد" at bounding box center [807, 452] width 115 height 36
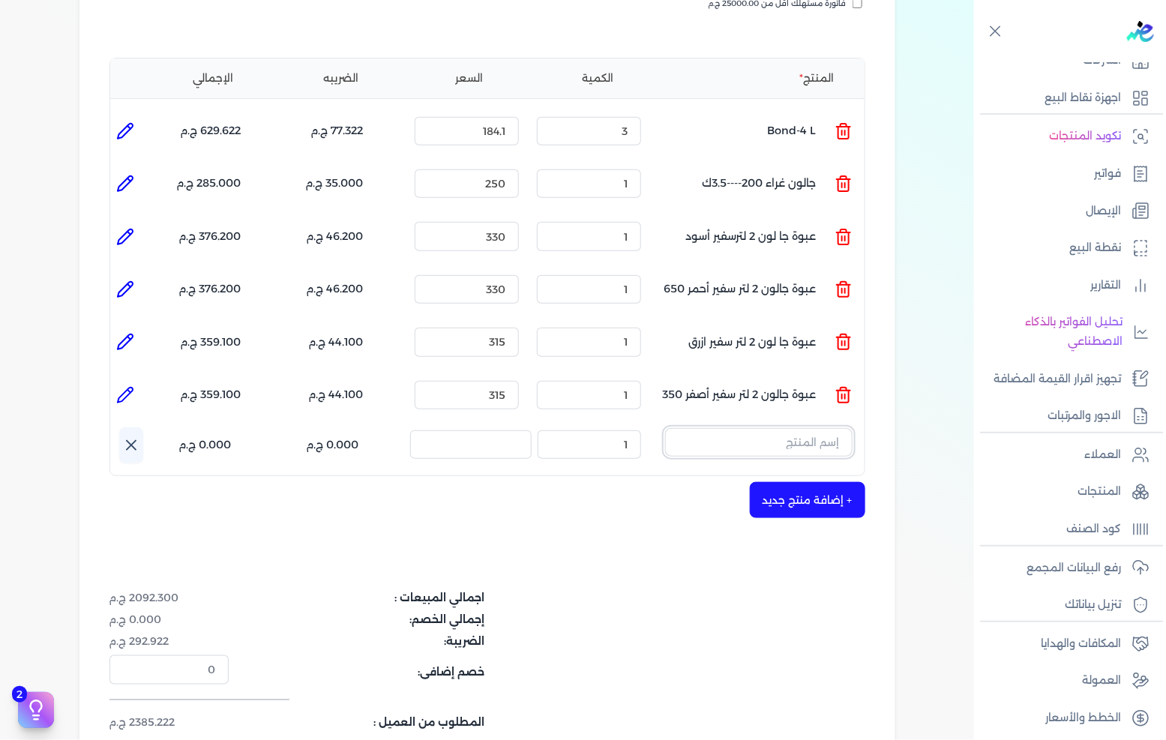
click at [785, 428] on input "text" at bounding box center [758, 442] width 187 height 28
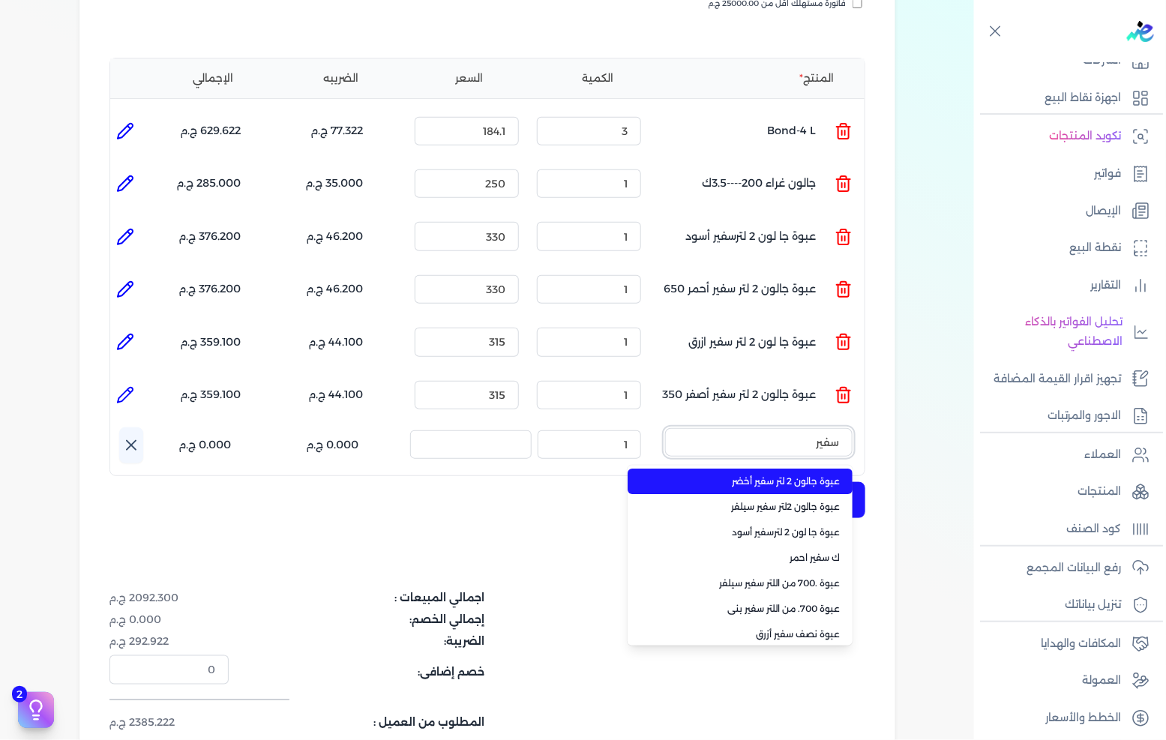
click at [665, 428] on button "سفير" at bounding box center [758, 445] width 187 height 34
type input "سفير"
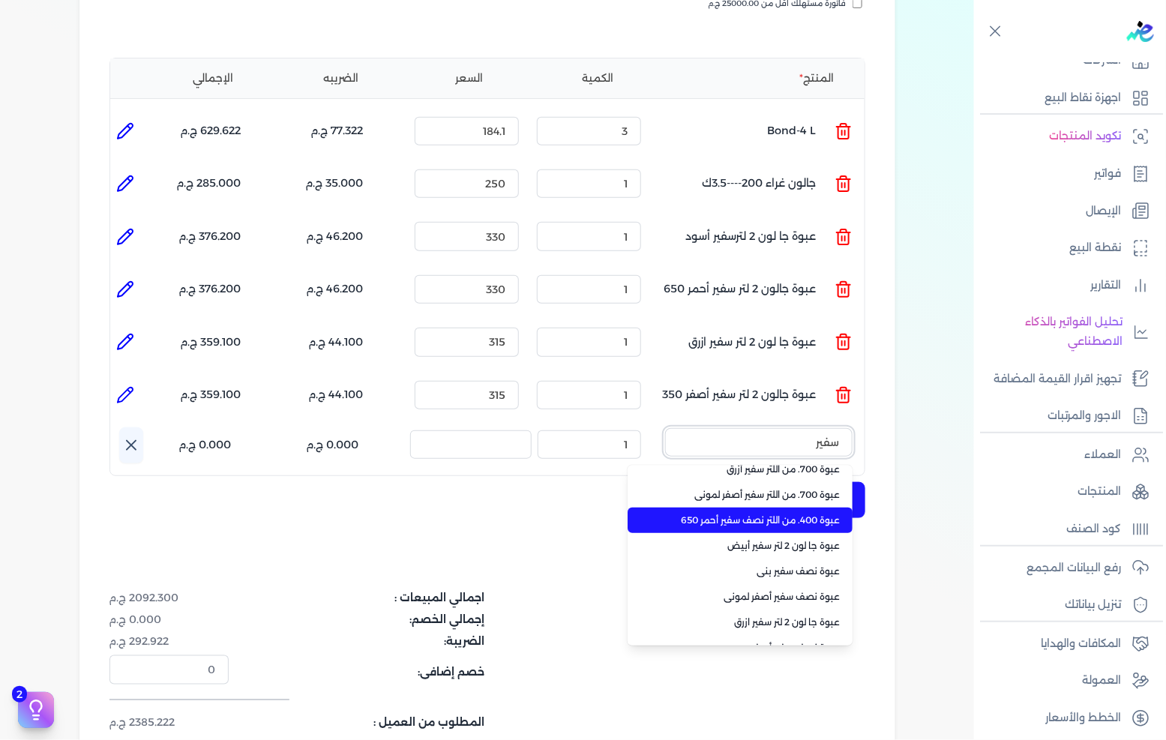
scroll to position [589, 0]
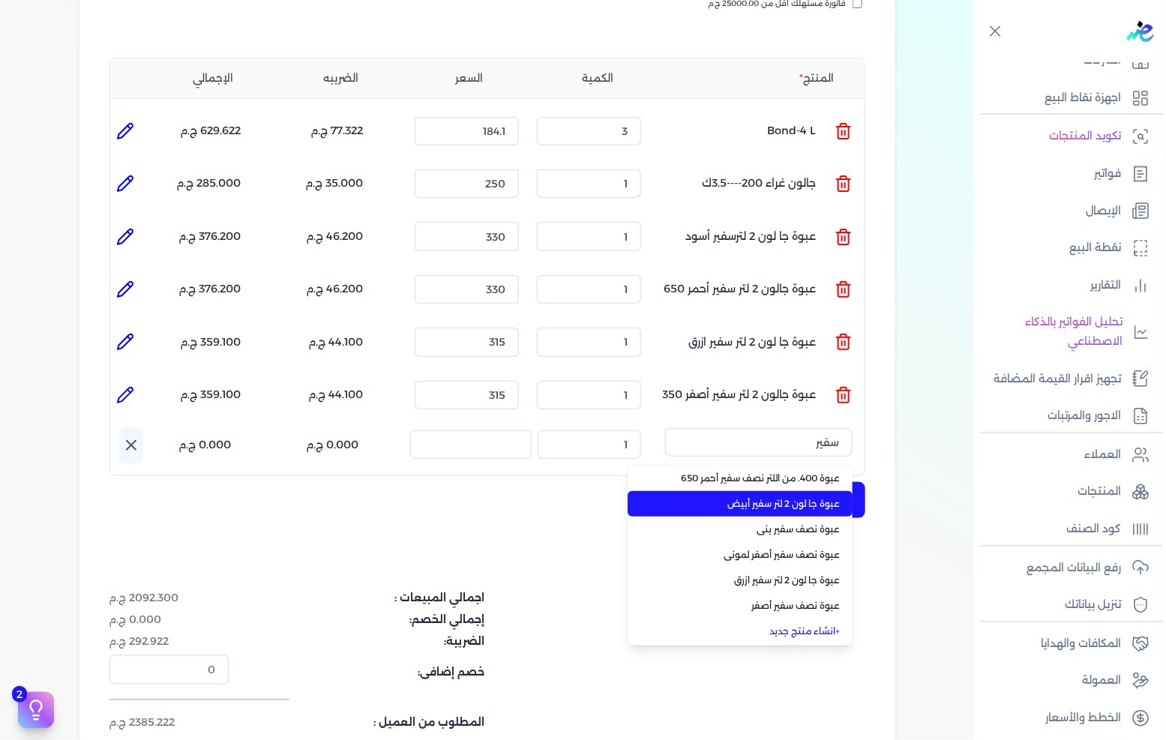
click at [793, 497] on span "عبوة جا لون 2 لتر سفير أبيض" at bounding box center [749, 503] width 183 height 13
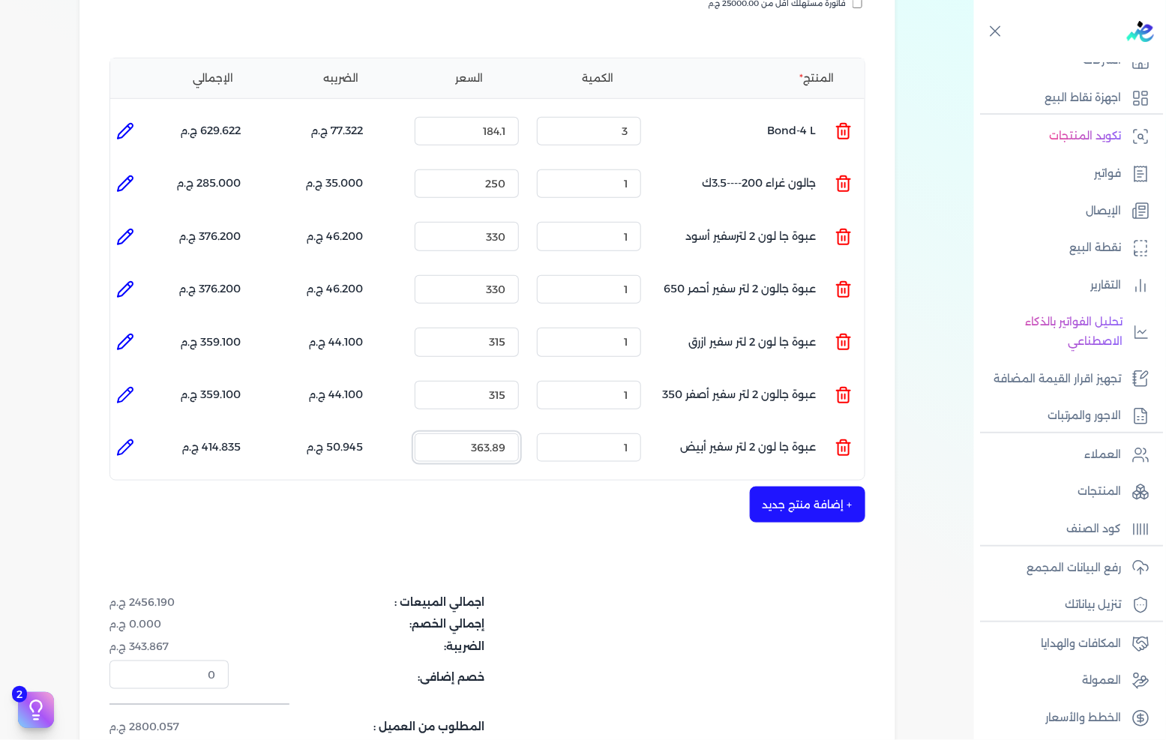
click at [484, 433] on input "363.89" at bounding box center [467, 447] width 104 height 28
type input "450"
click at [835, 489] on button "+ إضافة منتج جديد" at bounding box center [807, 505] width 115 height 36
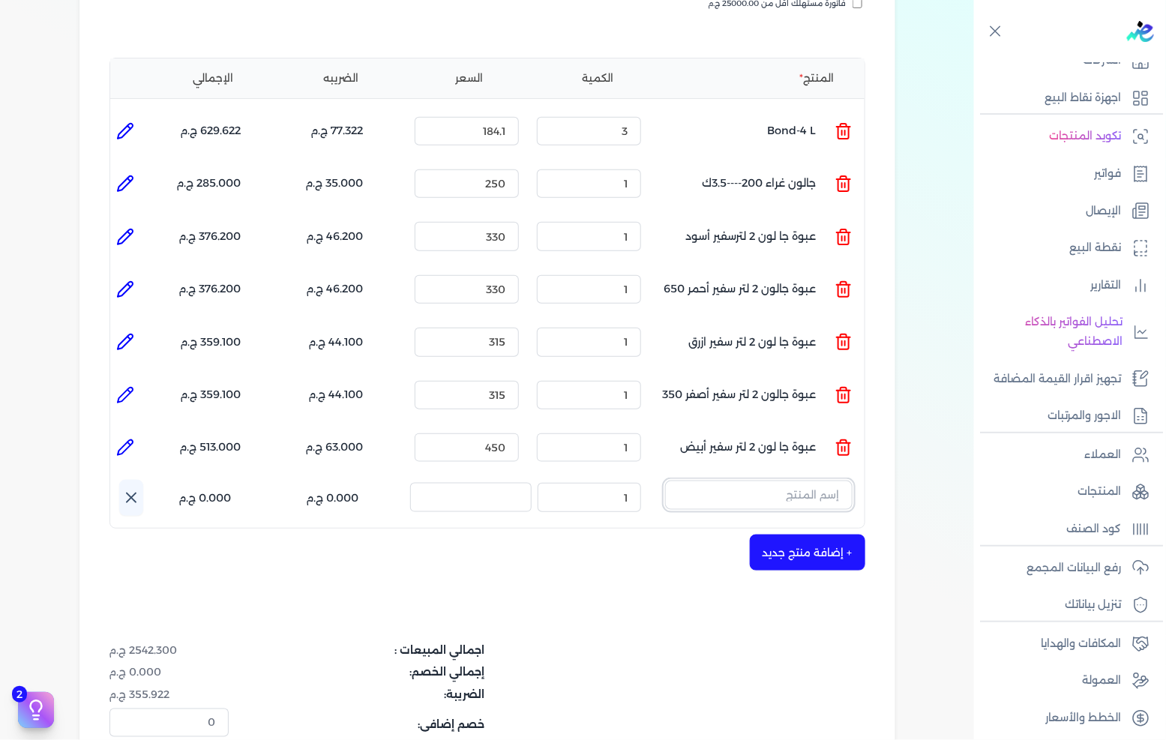
click at [758, 481] on input "text" at bounding box center [758, 495] width 187 height 28
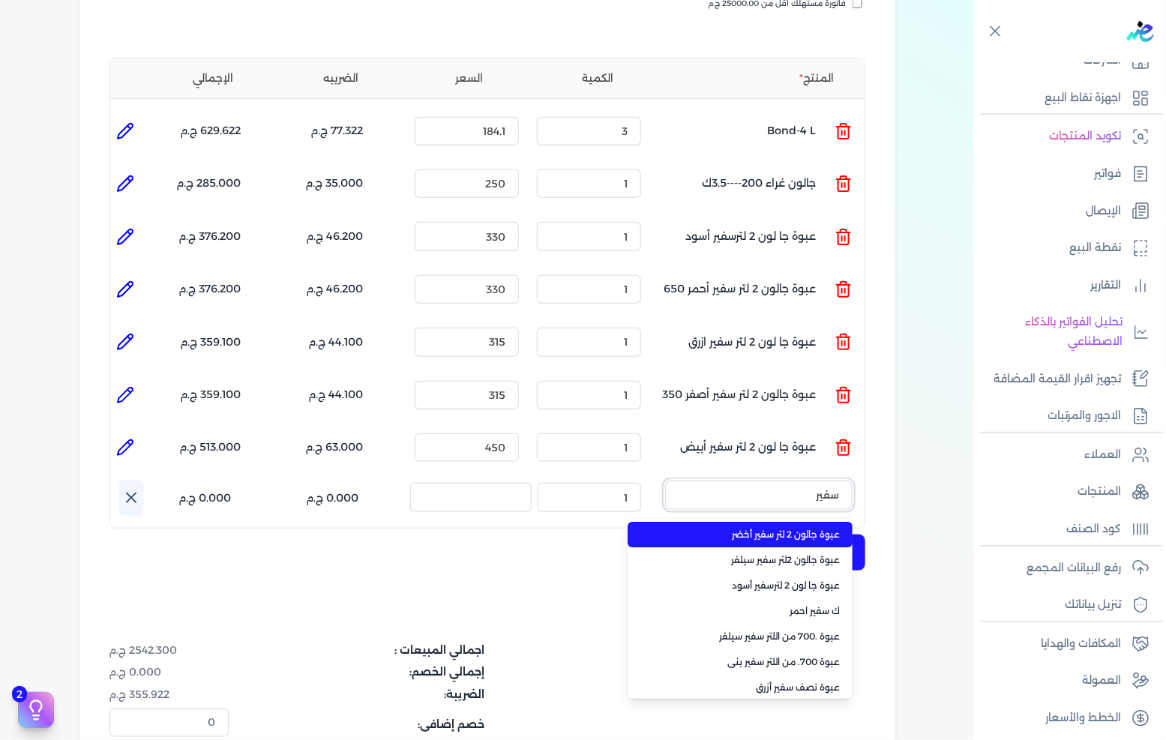
type input "سفير"
click at [805, 528] on span "عبوة جالون 2 لتر سفير أخضر" at bounding box center [749, 534] width 183 height 13
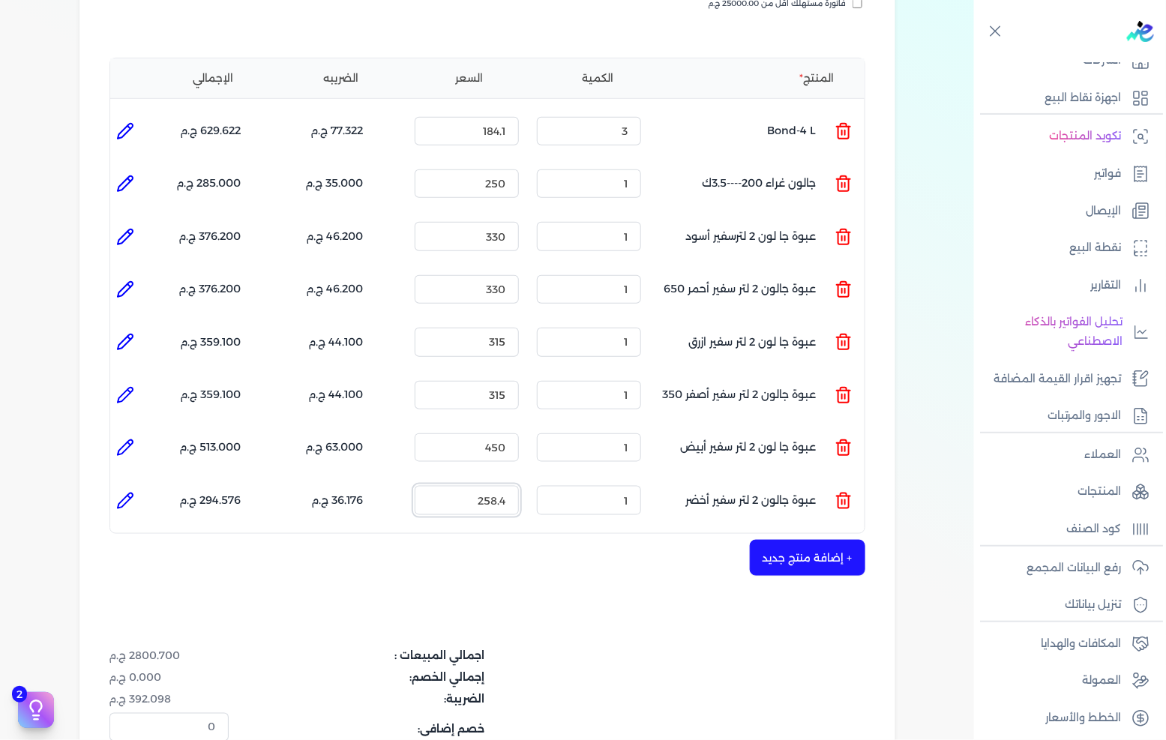
click at [467, 486] on input "258.4" at bounding box center [467, 500] width 104 height 28
type input "330"
click at [758, 540] on button "+ إضافة منتج جديد" at bounding box center [807, 558] width 115 height 36
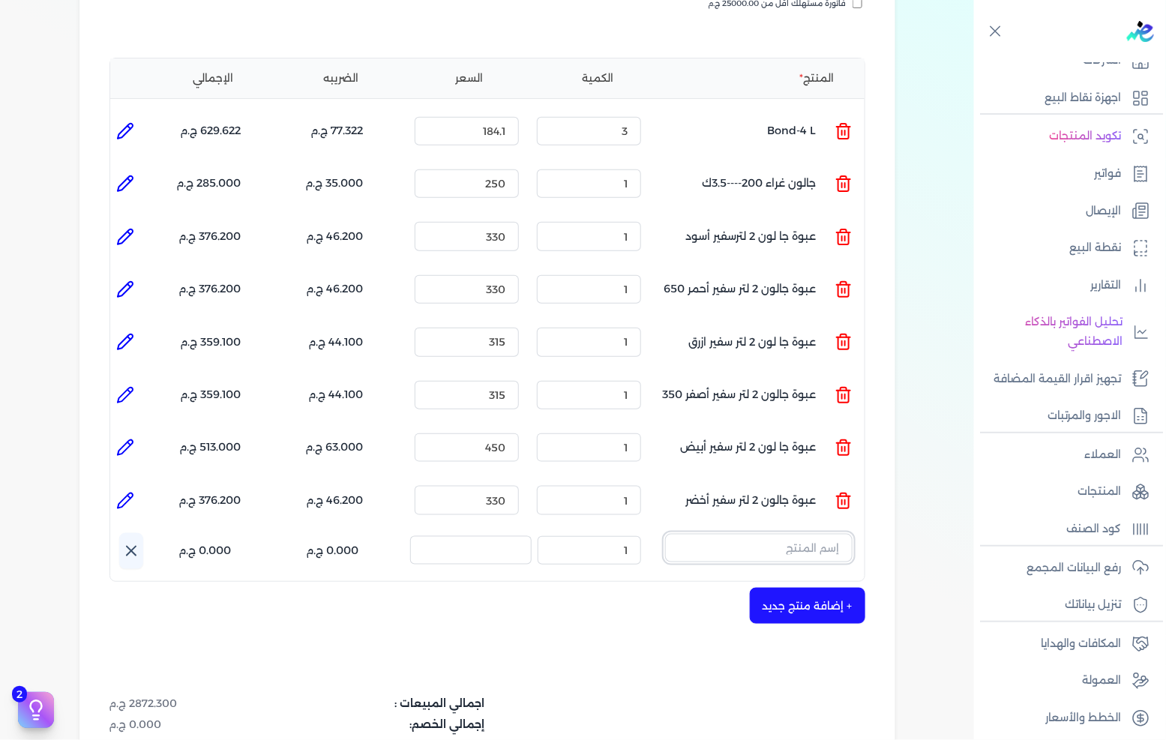
click at [760, 534] on input "text" at bounding box center [758, 548] width 187 height 28
type input "منش"
click at [819, 606] on link "+ انشاء منتج جديد" at bounding box center [749, 612] width 183 height 13
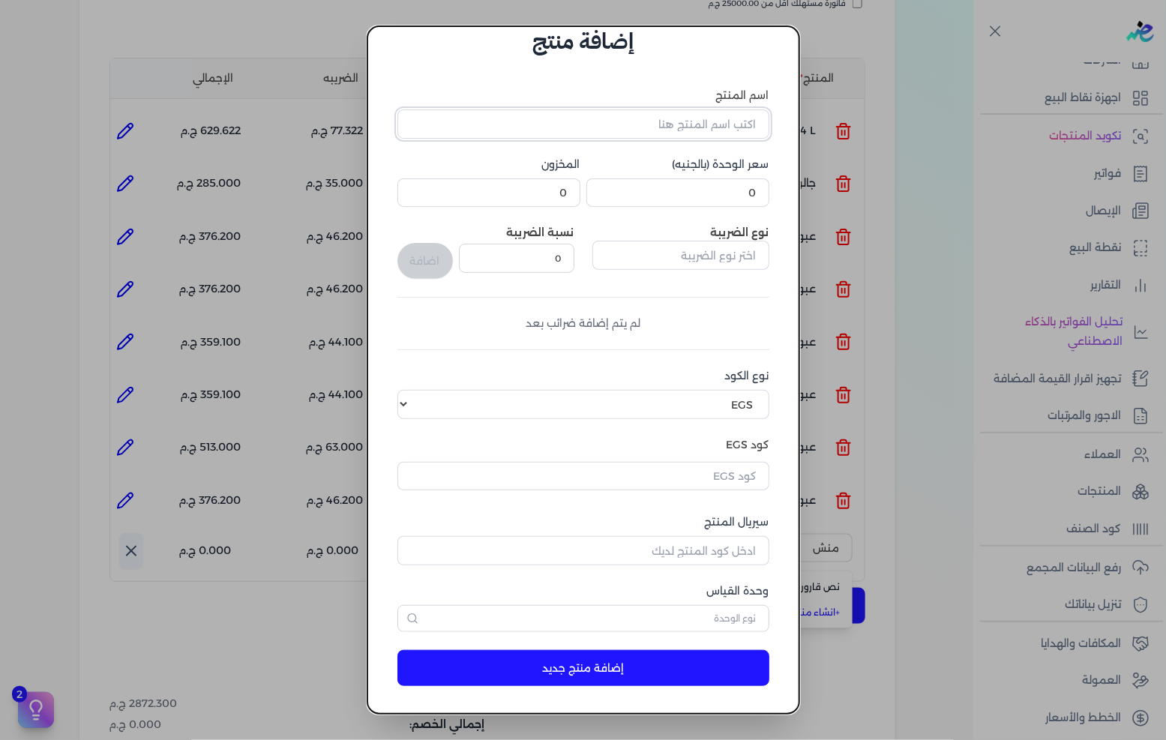
click at [684, 120] on input "اسم المنتج" at bounding box center [583, 123] width 372 height 28
type input "[PERSON_NAME]"
click at [756, 207] on div "اسم المنتج منشار حديد سعر الوحدة (بالجنيه) 0 المخزون 0 نوع الضريبة نسبة الضريبة…" at bounding box center [583, 360] width 372 height 544
click at [755, 196] on input "0" at bounding box center [677, 192] width 183 height 28
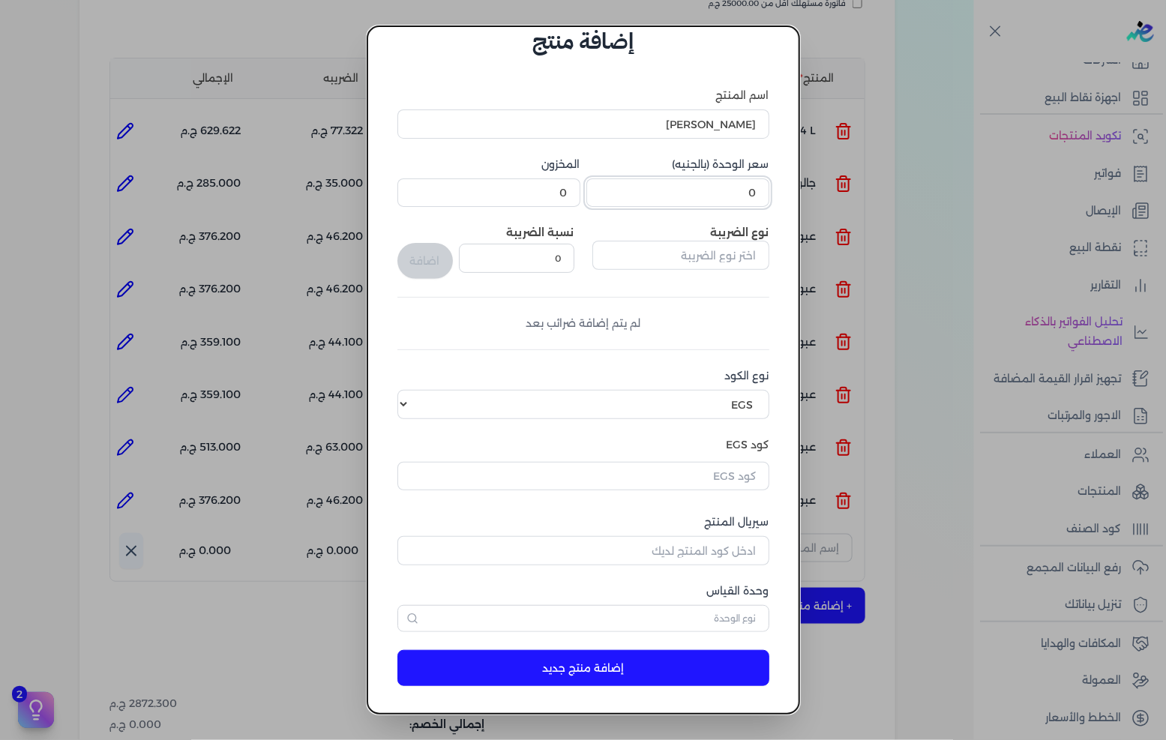
click at [755, 196] on input "0" at bounding box center [677, 192] width 183 height 28
type input "50"
click at [717, 255] on input "text" at bounding box center [680, 255] width 177 height 28
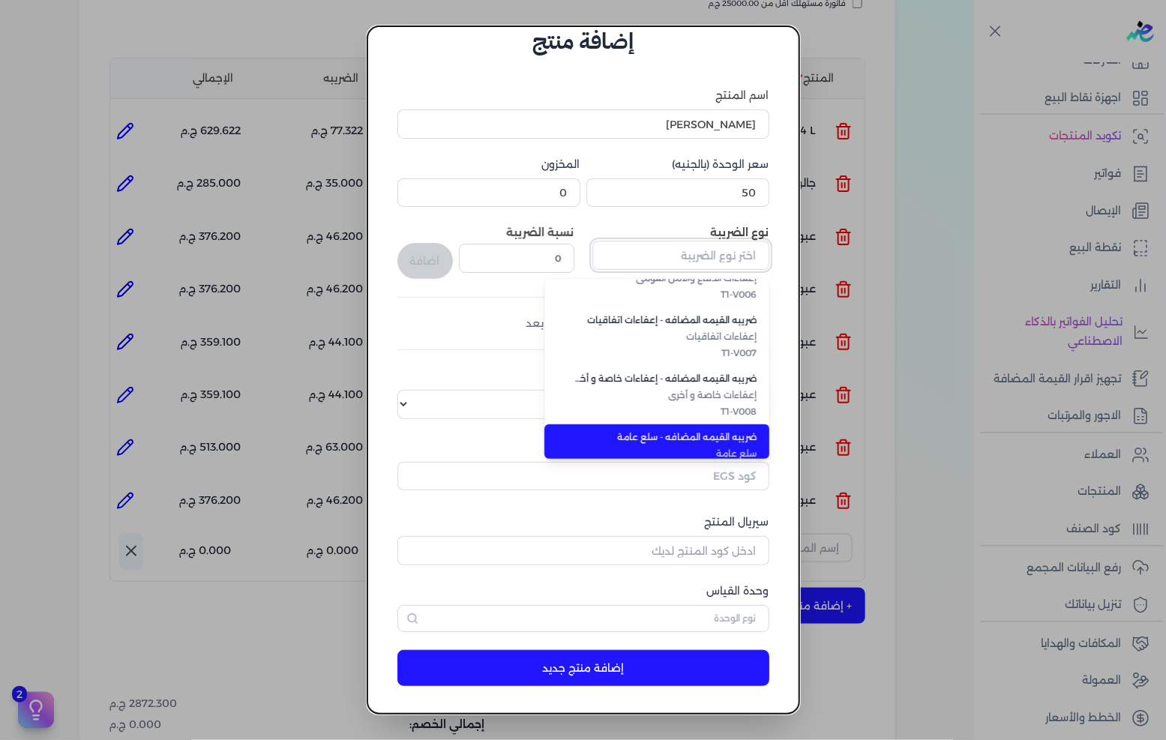
scroll to position [409, 0]
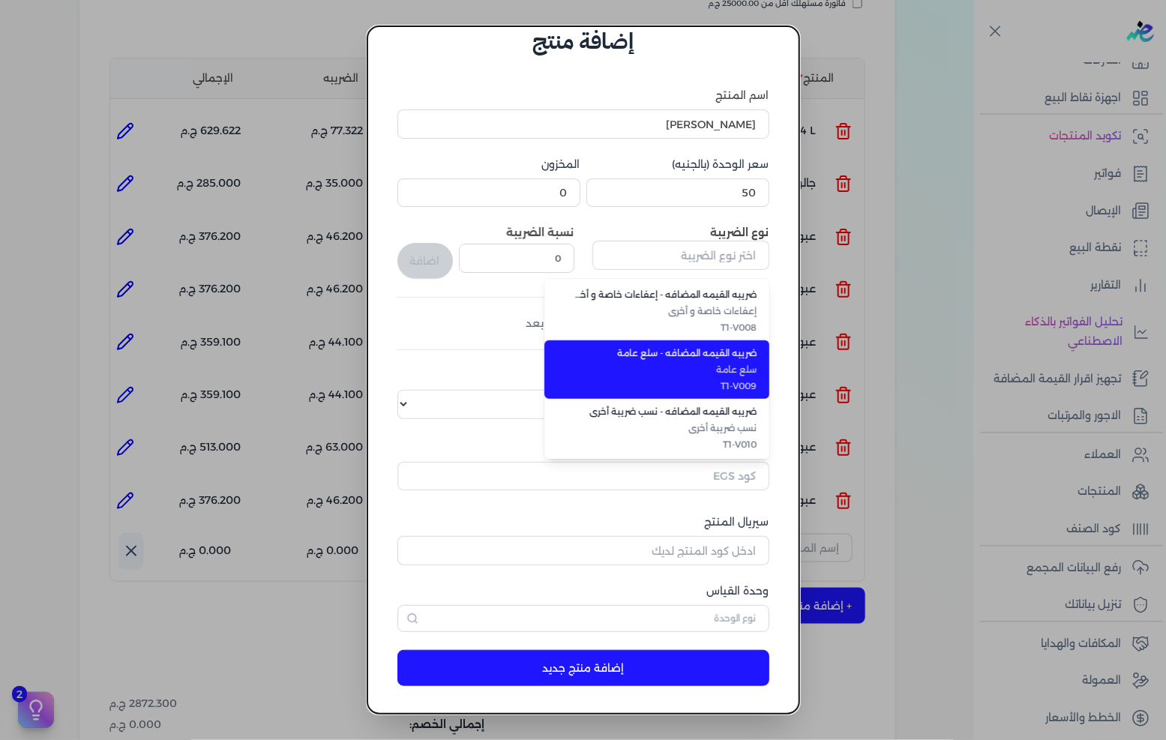
click at [720, 371] on span "سلع عامة" at bounding box center [665, 369] width 183 height 13
type input "ضريبه القيمه المضافه - سلع عامة"
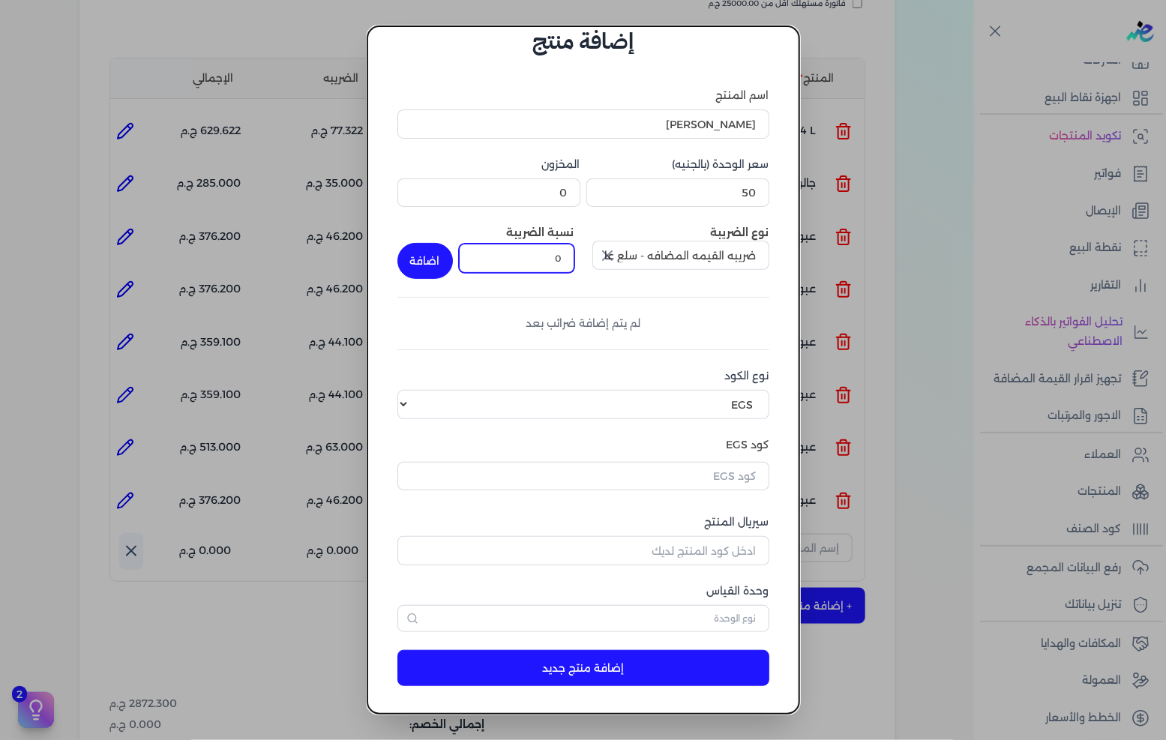
click at [561, 268] on input "0" at bounding box center [516, 258] width 115 height 28
type input "14"
click at [444, 258] on button "اضافة" at bounding box center [424, 261] width 55 height 36
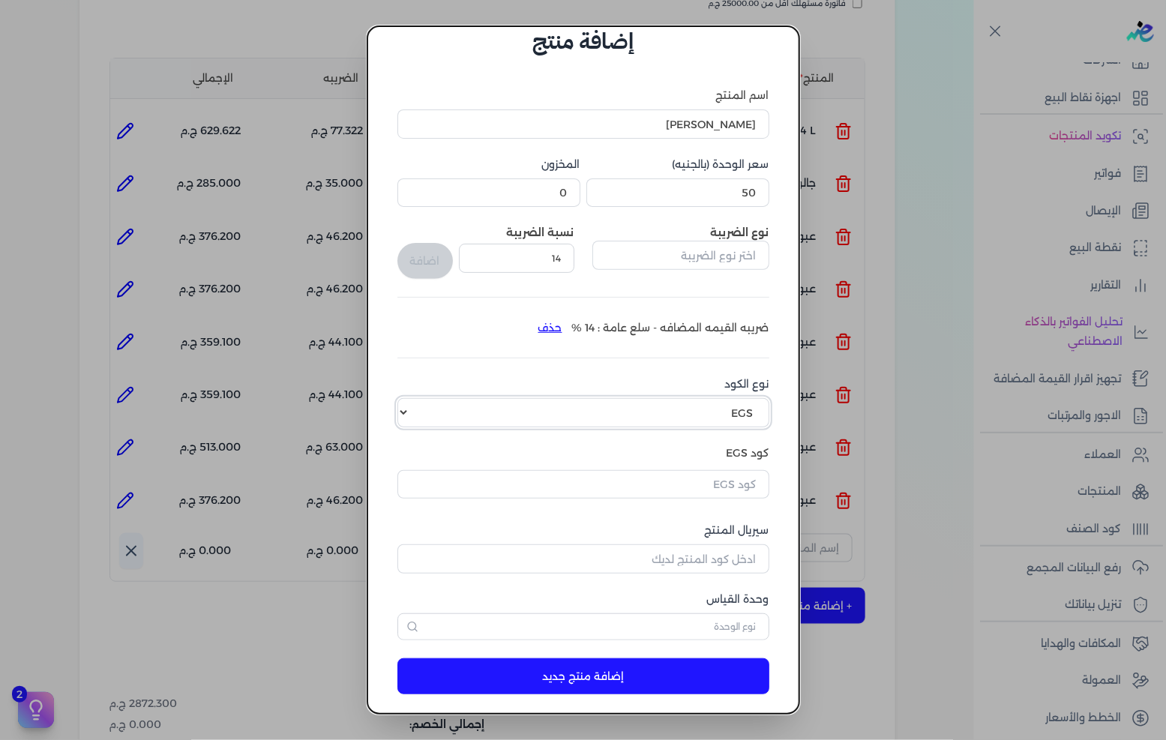
click at [693, 398] on select "اختر نوع الكود EGS GS1" at bounding box center [583, 412] width 372 height 28
click at [409, 398] on select "اختر نوع الكود EGS GS1" at bounding box center [583, 412] width 372 height 28
click at [727, 414] on select "اختر نوع الكود EGS GS1" at bounding box center [583, 412] width 372 height 28
select select "GS1"
click at [409, 398] on select "اختر نوع الكود EGS GS1" at bounding box center [583, 412] width 372 height 28
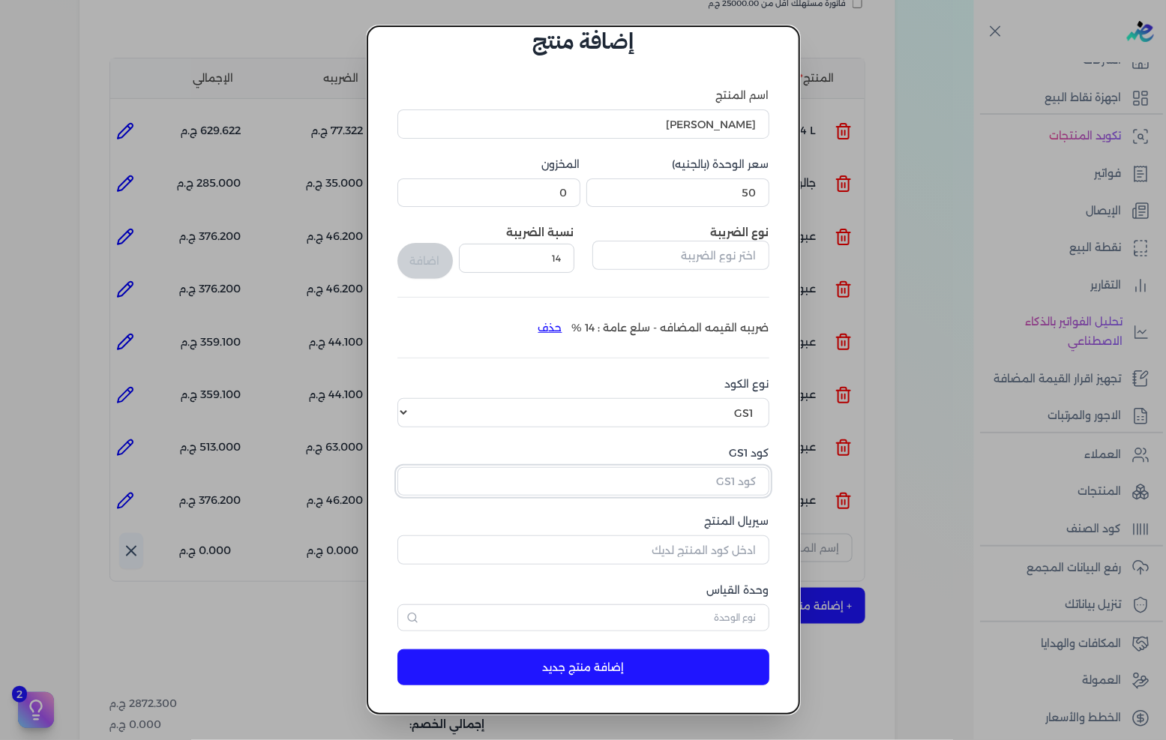
click at [728, 489] on input "كود GS1" at bounding box center [583, 481] width 372 height 28
paste input "10003608"
type input "10003608"
click at [713, 550] on input "سيريال المنتج" at bounding box center [583, 549] width 372 height 28
type input "5096"
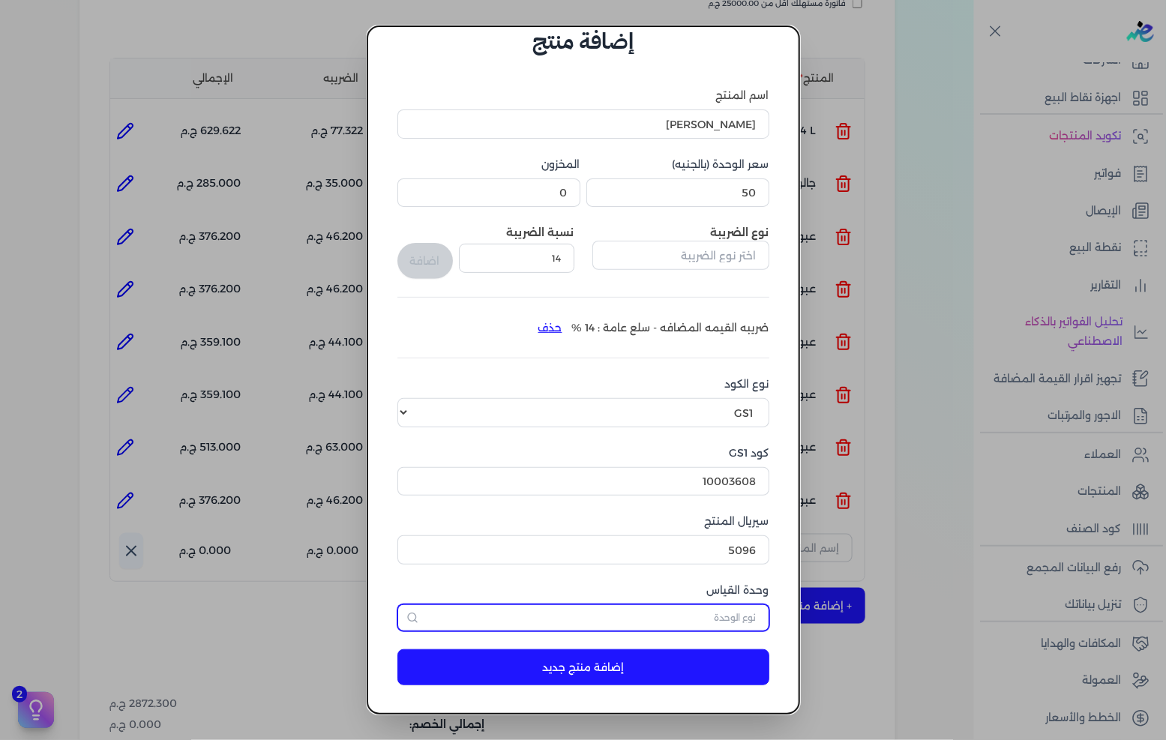
click at [726, 606] on input "text" at bounding box center [583, 617] width 372 height 27
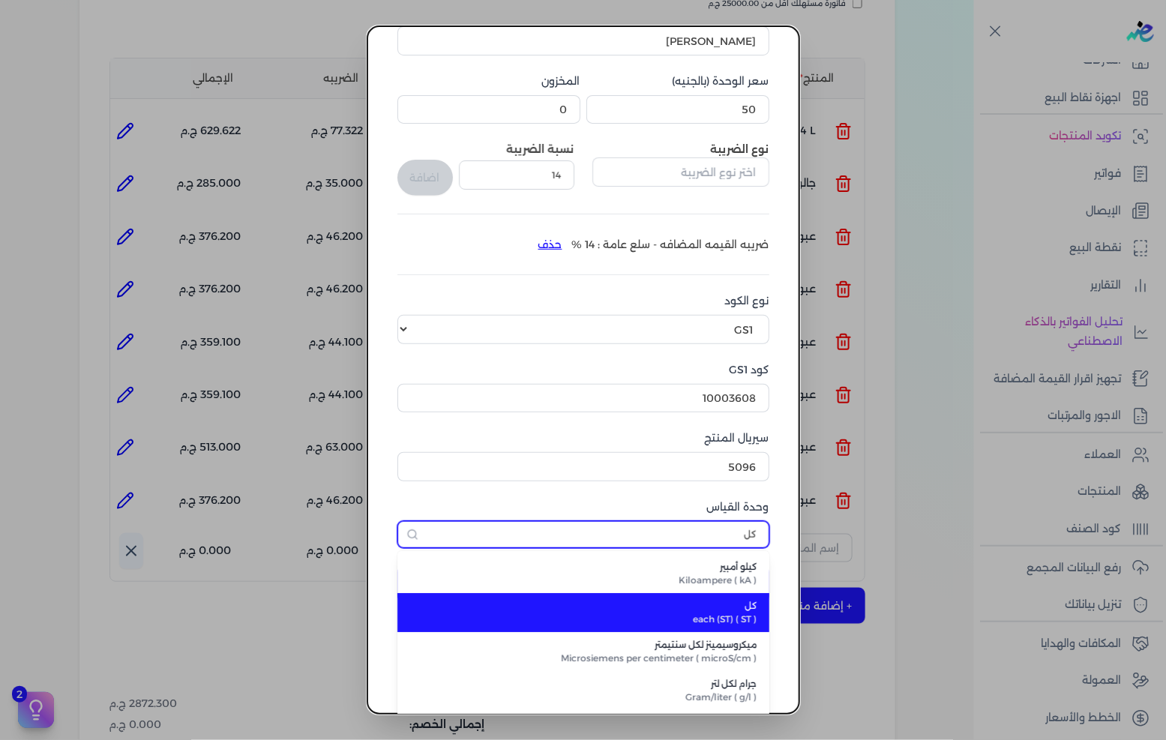
type input "كل"
click at [722, 613] on span "each (ST) ( ST )" at bounding box center [592, 619] width 330 height 13
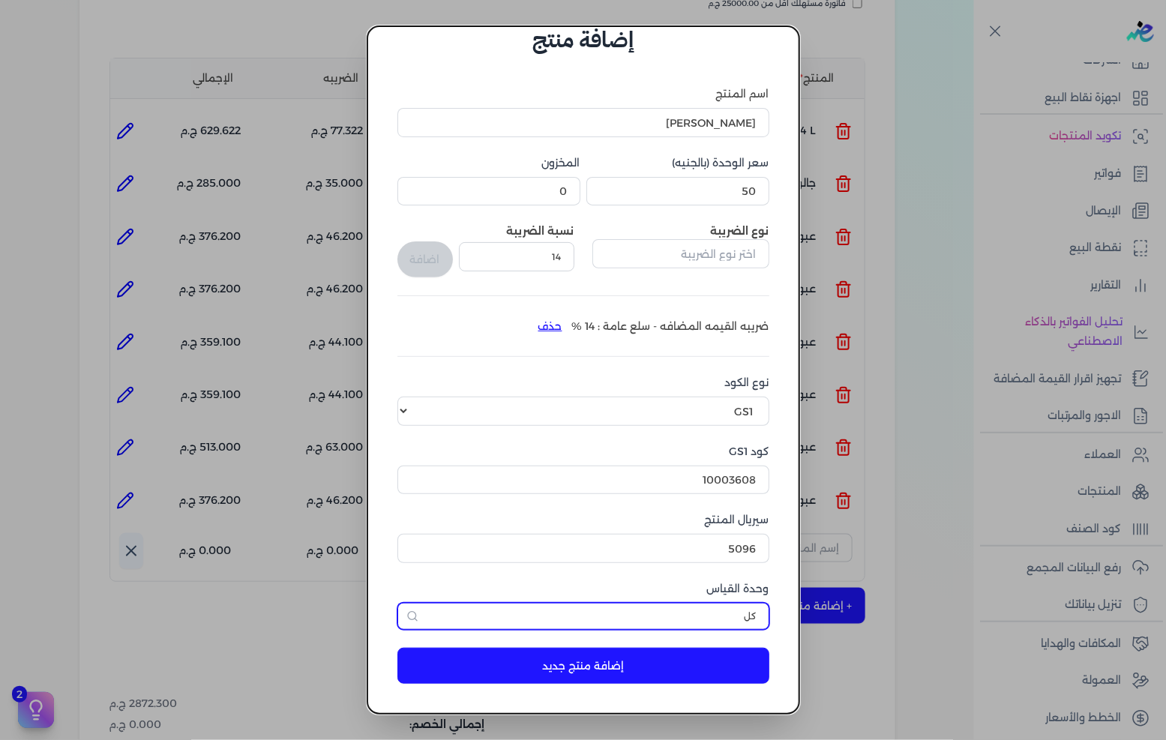
scroll to position [35, 0]
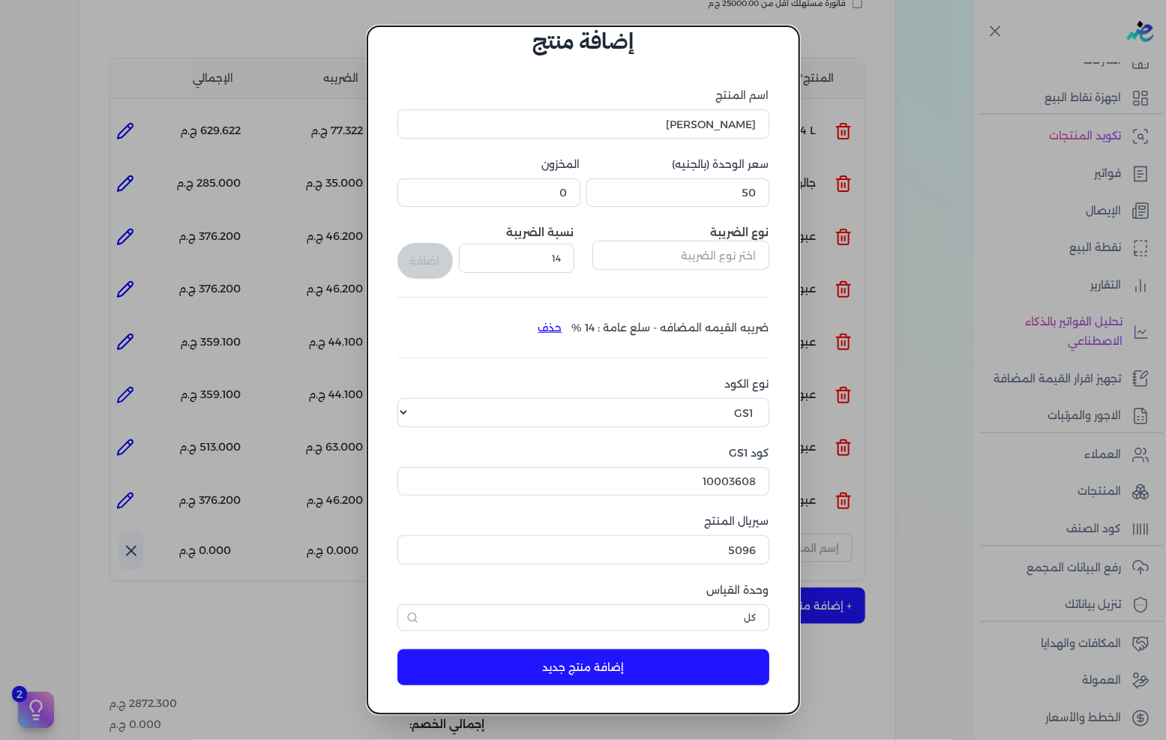
click at [676, 679] on button "إضافة منتج جديد" at bounding box center [583, 667] width 372 height 36
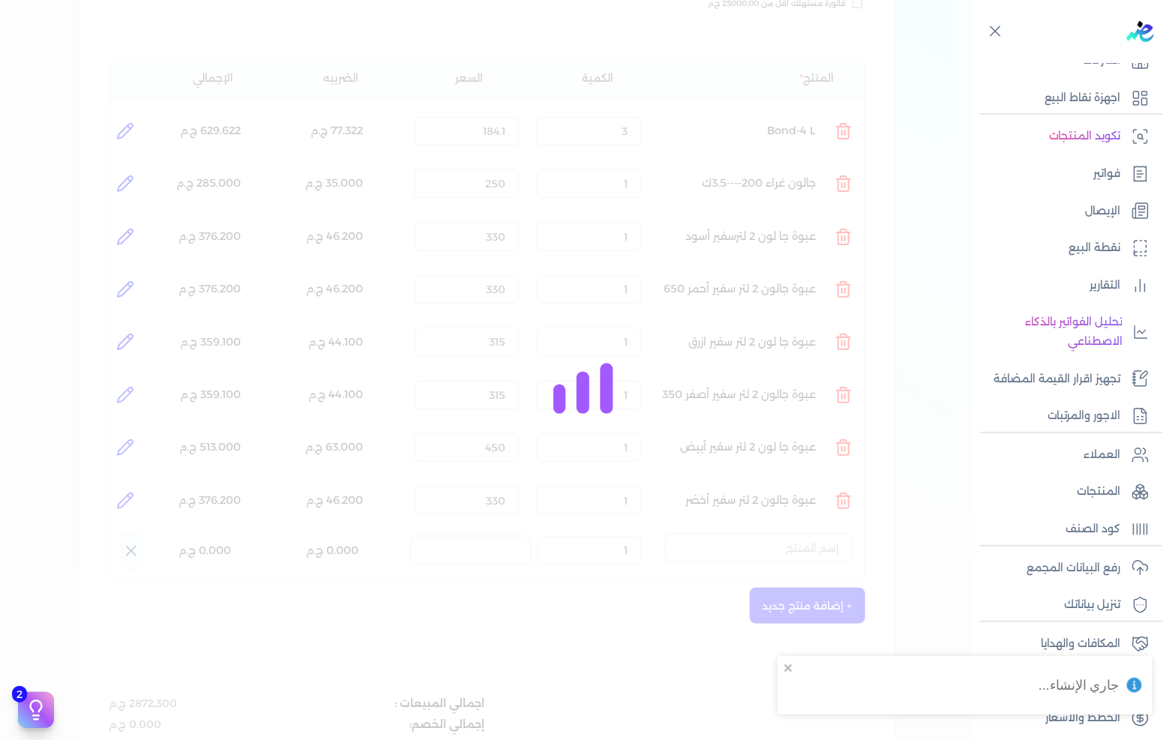
select select "EGS"
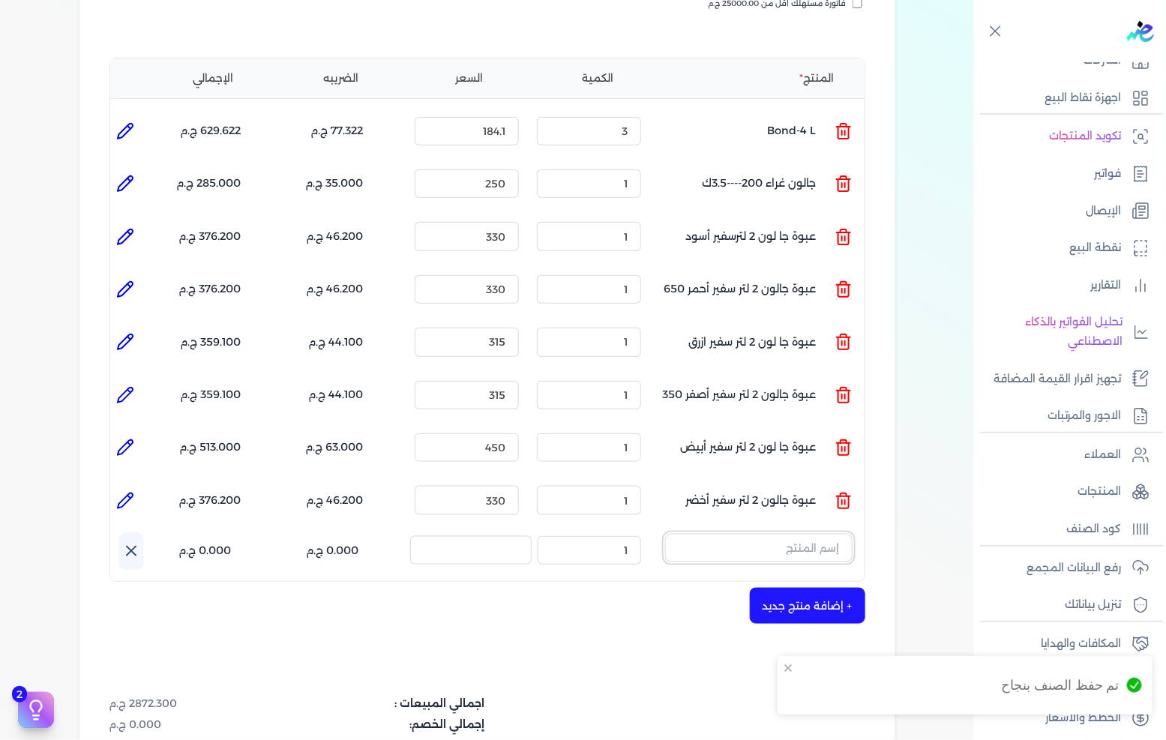
click at [757, 534] on input "text" at bounding box center [758, 548] width 187 height 28
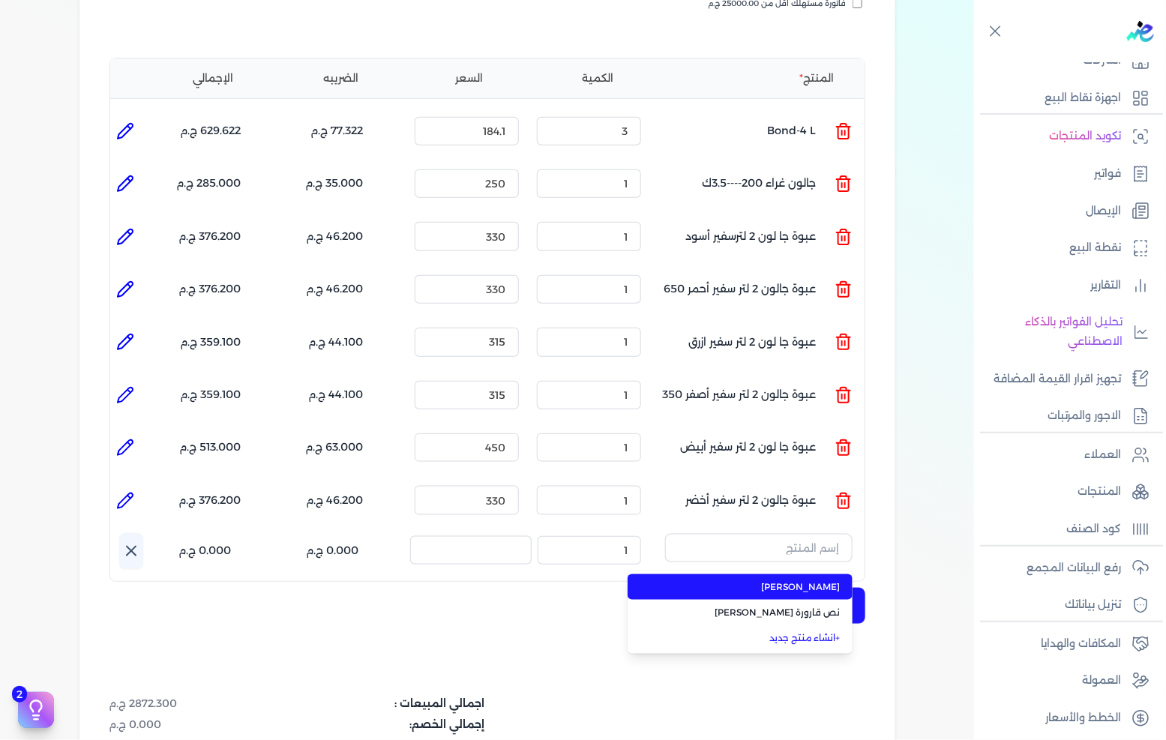
click at [808, 580] on span "[PERSON_NAME]" at bounding box center [749, 586] width 183 height 13
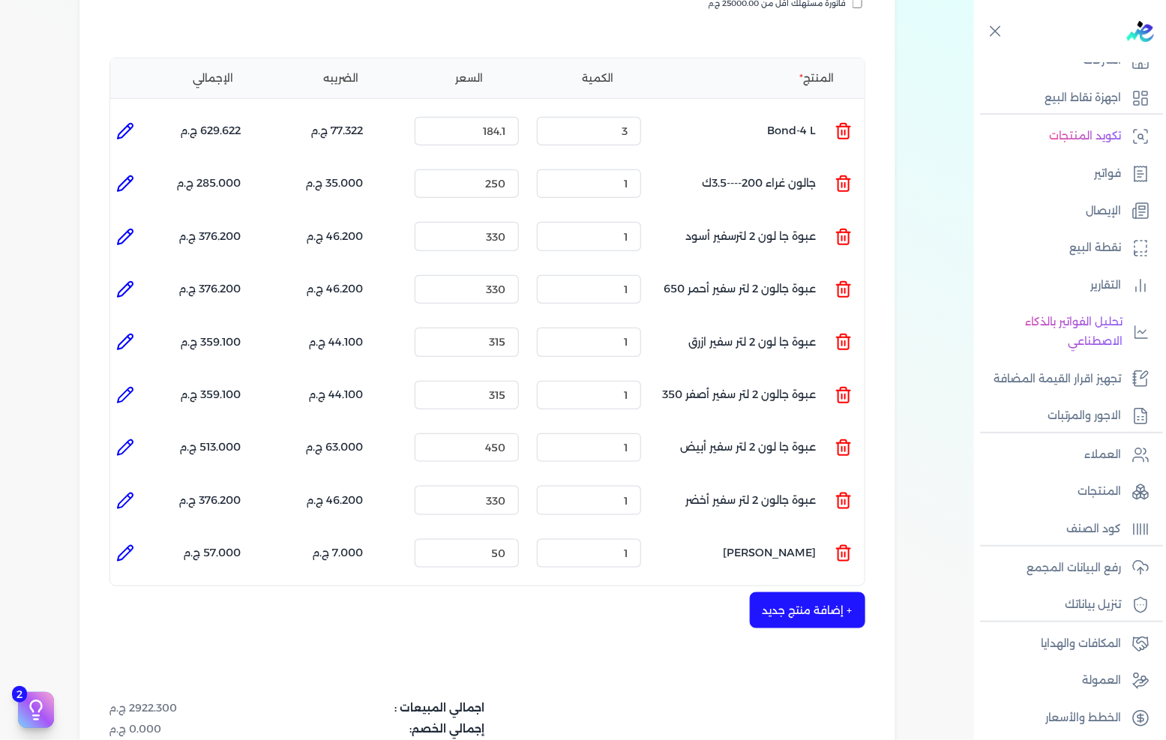
click at [783, 592] on button "+ إضافة منتج جديد" at bounding box center [807, 610] width 115 height 36
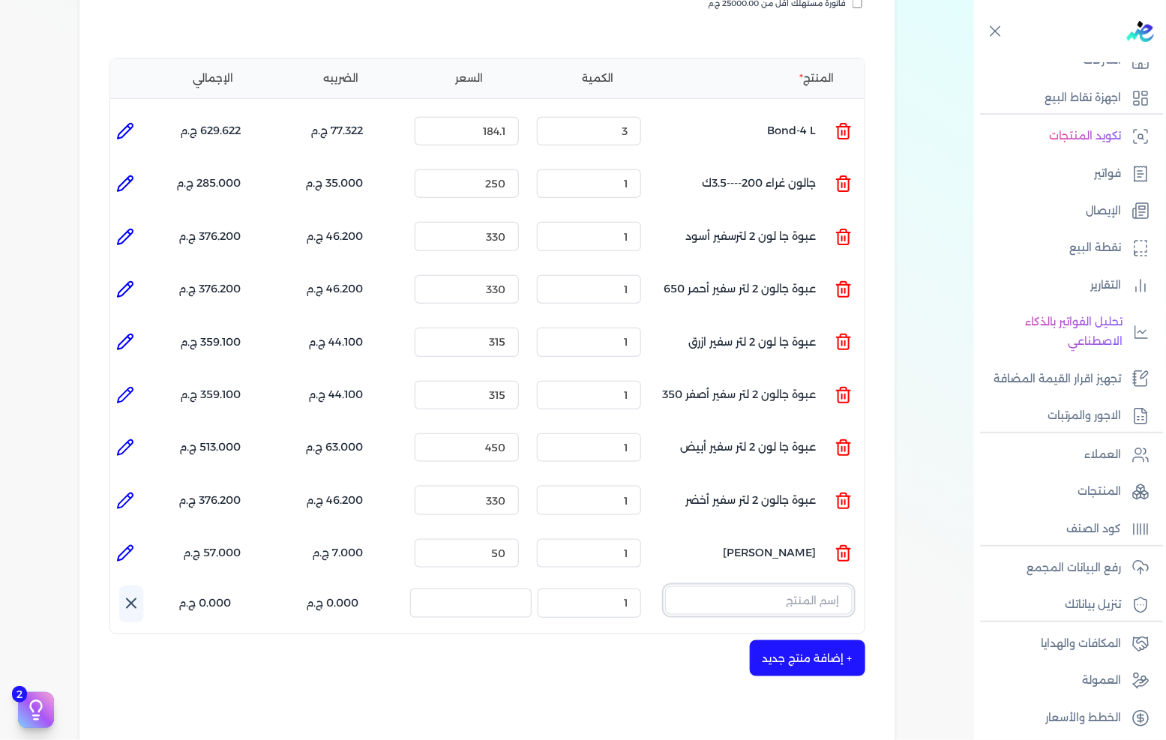
click at [784, 586] on input "text" at bounding box center [758, 600] width 187 height 28
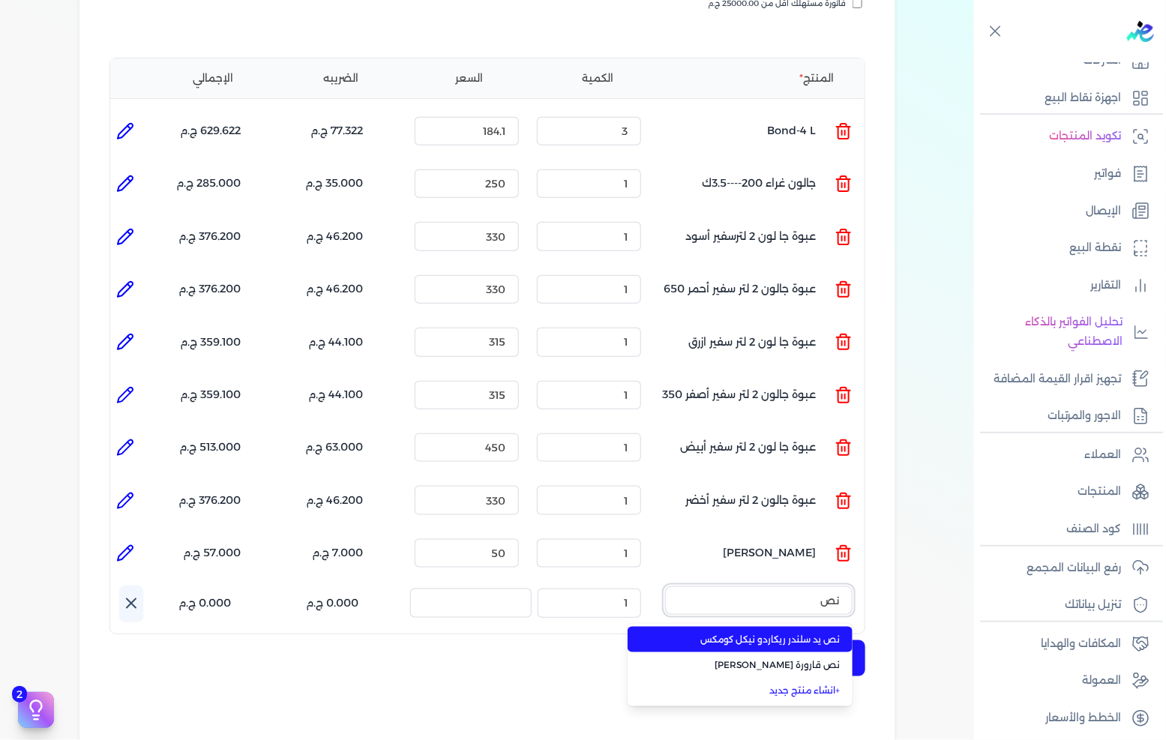
click at [665, 586] on button "نص" at bounding box center [758, 603] width 187 height 34
type input "نص ق"
click at [799, 633] on span "نص قارورة [PERSON_NAME]" at bounding box center [749, 639] width 183 height 13
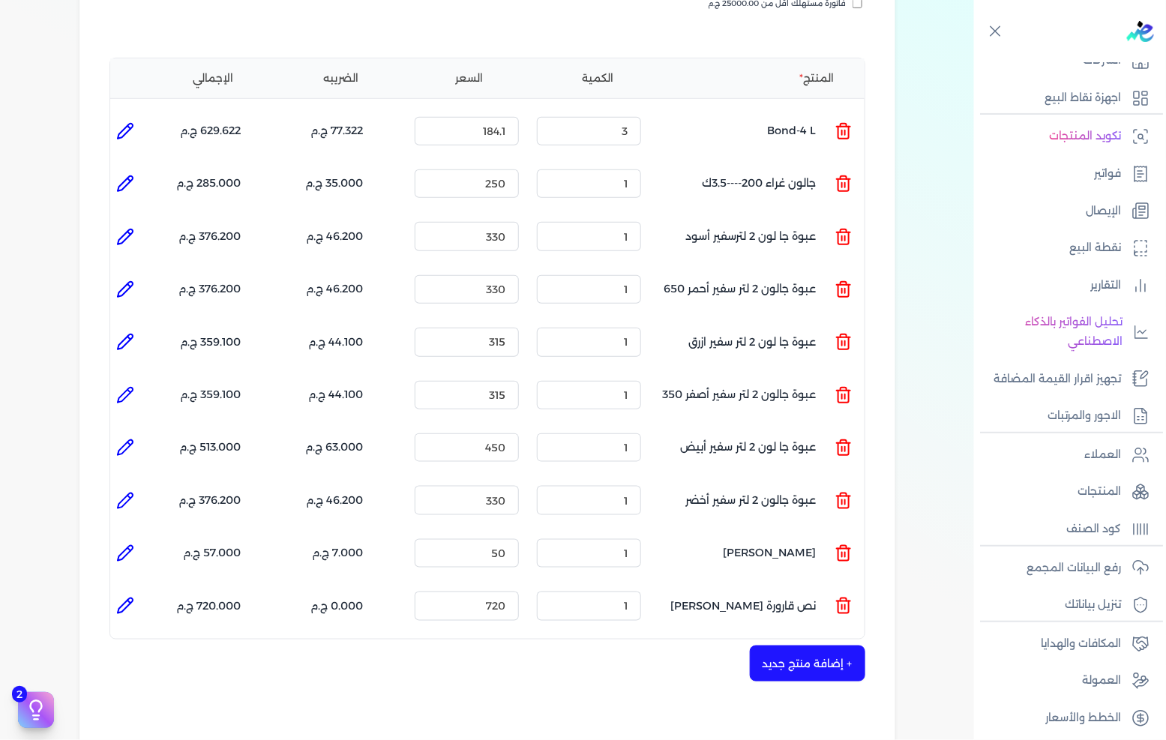
click at [128, 597] on icon at bounding box center [125, 606] width 18 height 18
type input "نص قارورة [PERSON_NAME]"
type input "720"
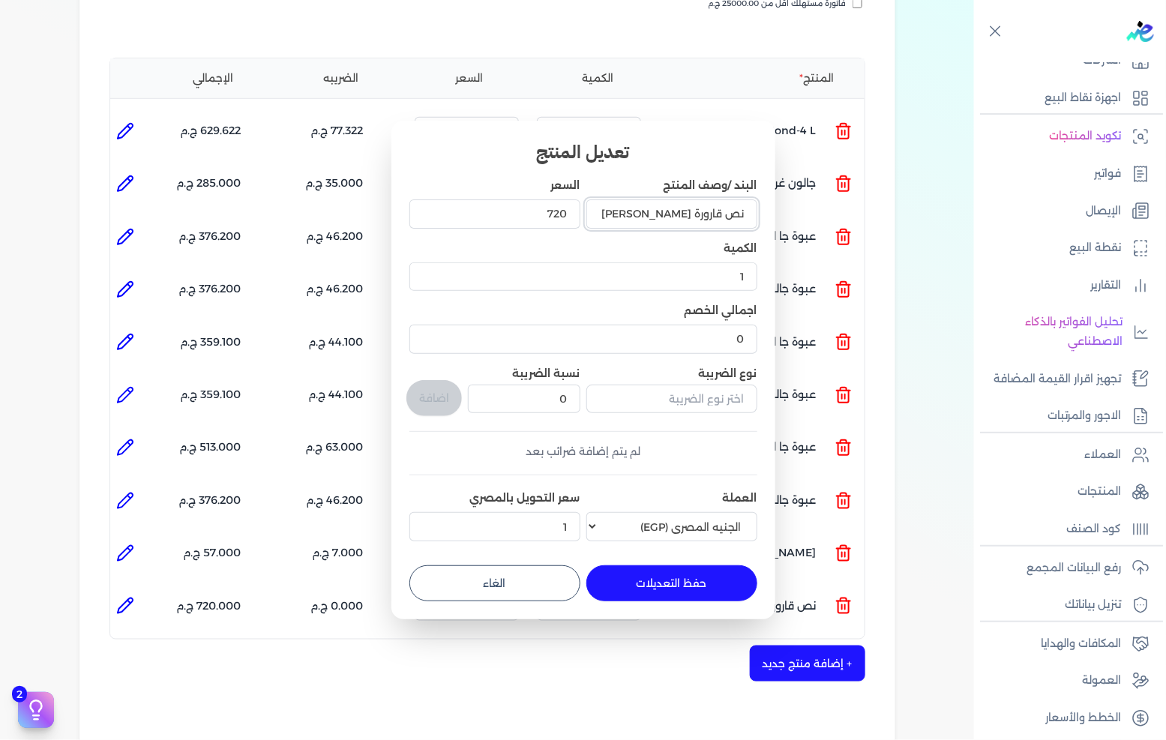
click at [694, 214] on input "نص قارورة [PERSON_NAME]" at bounding box center [671, 213] width 171 height 28
type input "نص قاروصه [PERSON_NAME]"
click at [688, 587] on button "حفظ التعديلات" at bounding box center [671, 583] width 171 height 36
type input "0"
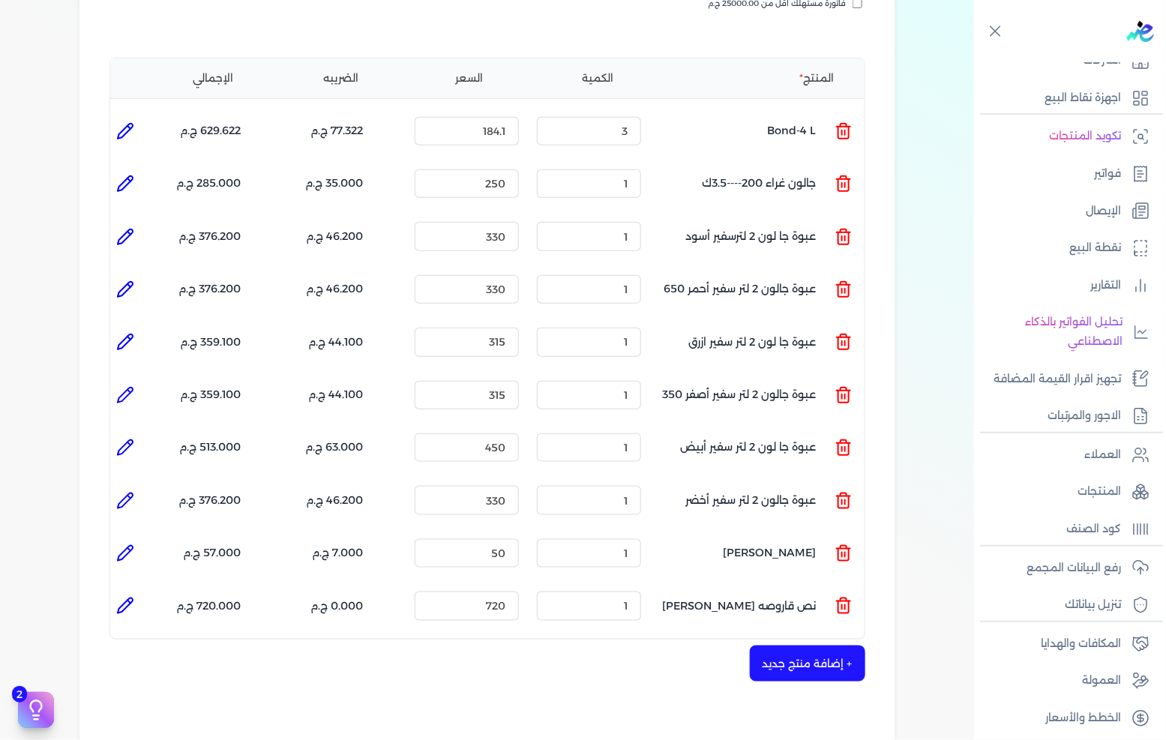
click at [366, 586] on ul "المنتج : منشار حديد الكمية : 1 السعر : 50 الضريبه : 7.000 ج.م الإجمالي : 57.000…" at bounding box center [487, 606] width 754 height 40
click at [501, 592] on input "720" at bounding box center [467, 606] width 104 height 28
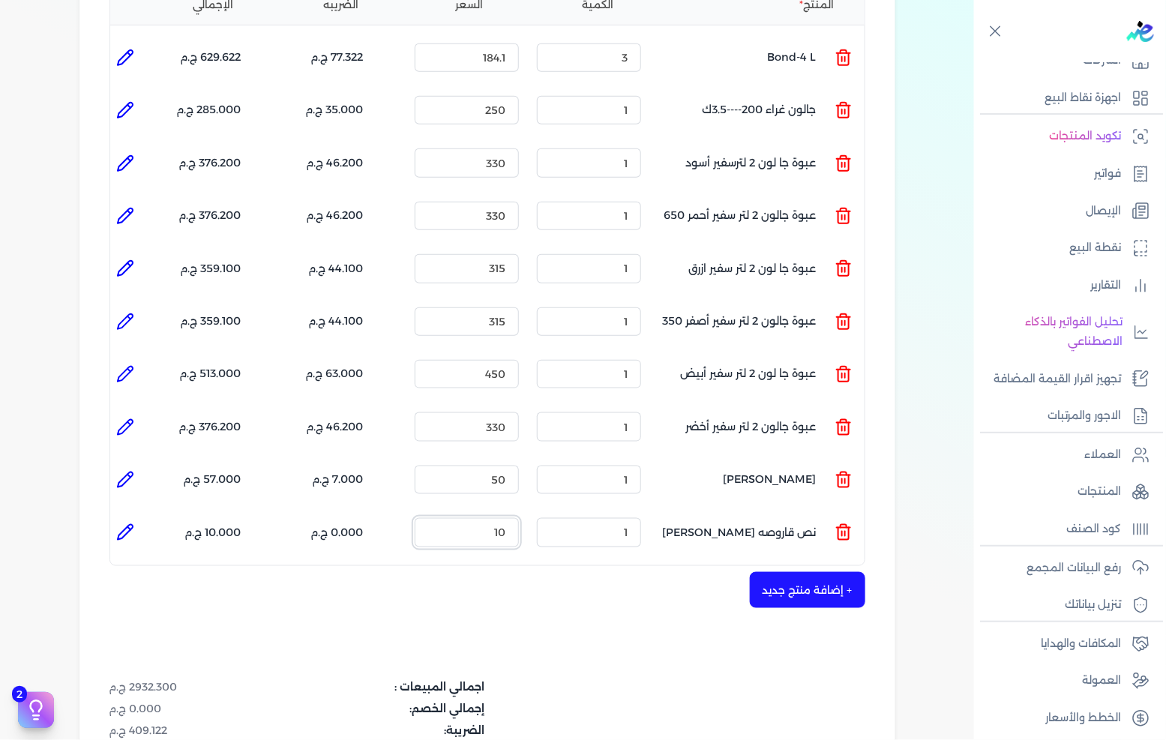
scroll to position [411, 0]
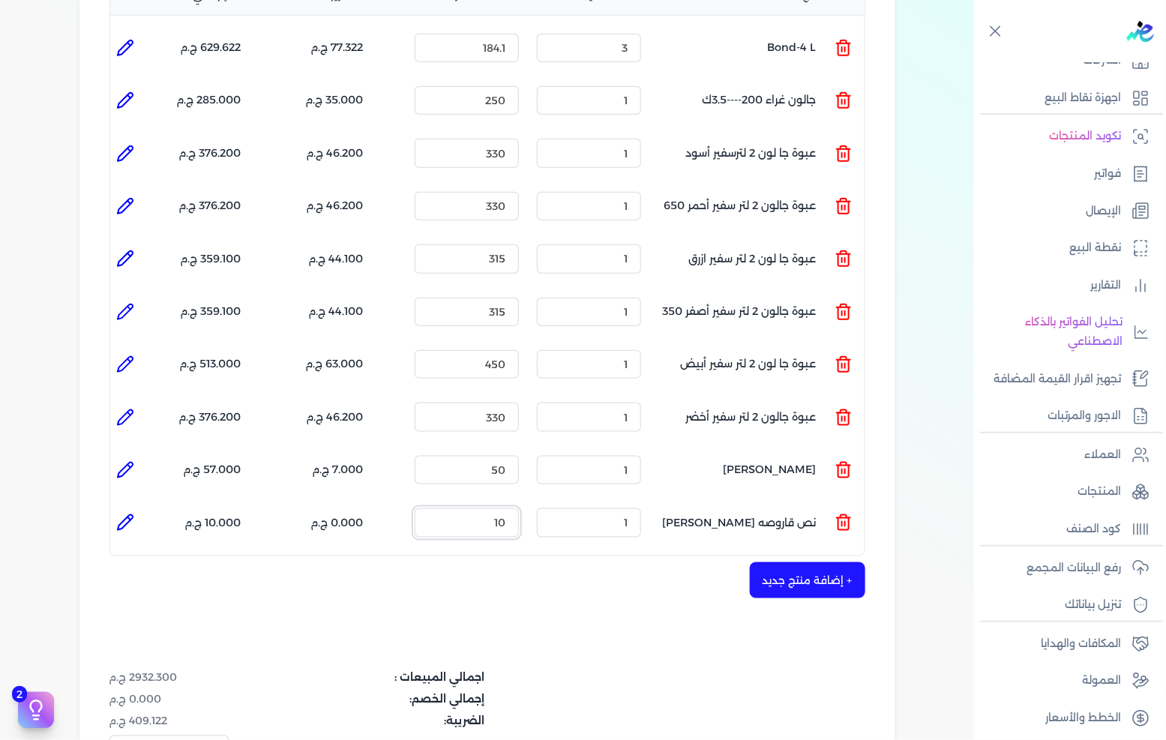
type input "10"
click at [792, 562] on button "+ إضافة منتج جديد" at bounding box center [807, 580] width 115 height 36
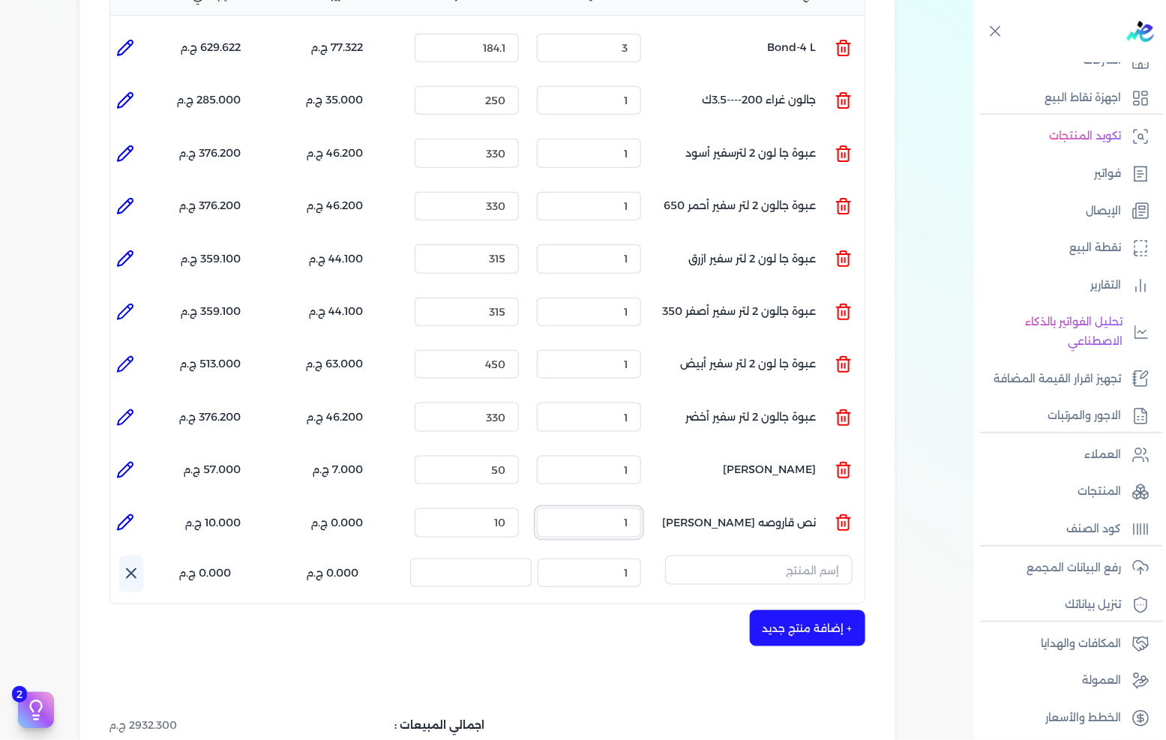
click at [627, 508] on input "1" at bounding box center [589, 522] width 104 height 28
click at [619, 508] on input "1" at bounding box center [589, 522] width 104 height 28
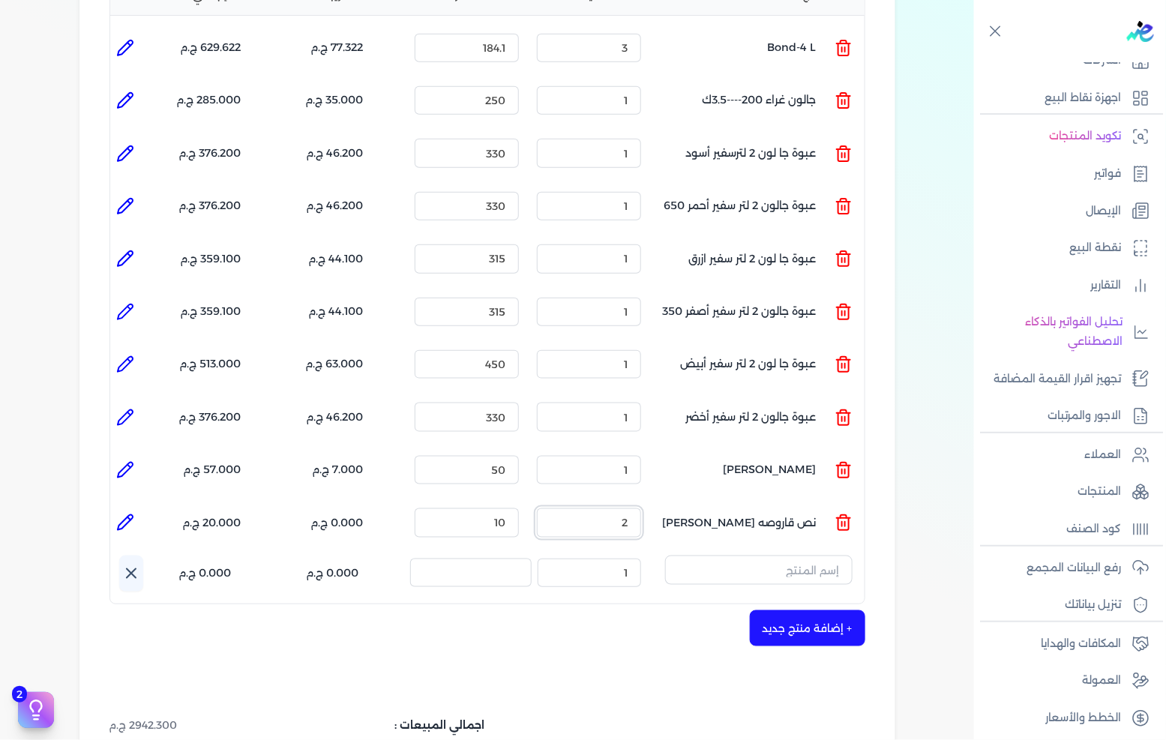
type input "2"
click at [650, 615] on div "+ إضافة منتج جديد" at bounding box center [487, 628] width 756 height 36
click at [781, 556] on input "text" at bounding box center [758, 570] width 187 height 28
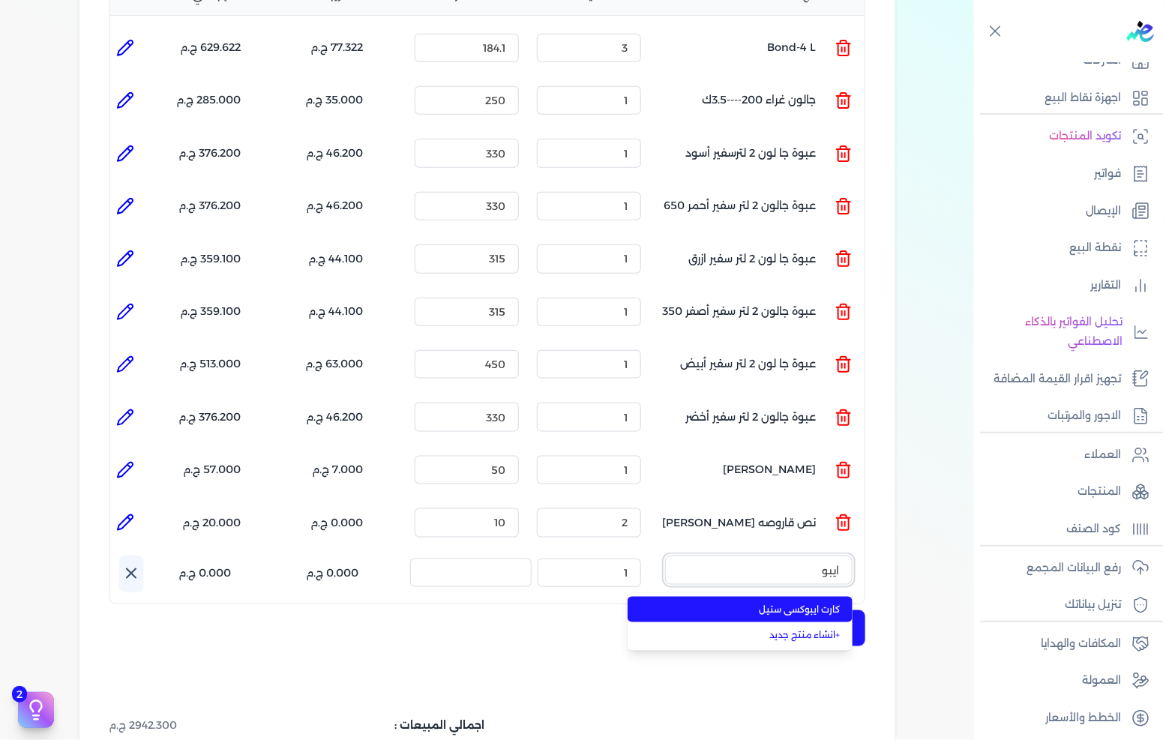
type input "ايبو"
click at [823, 603] on span "كارت ايبوكسى ستيل" at bounding box center [749, 609] width 183 height 13
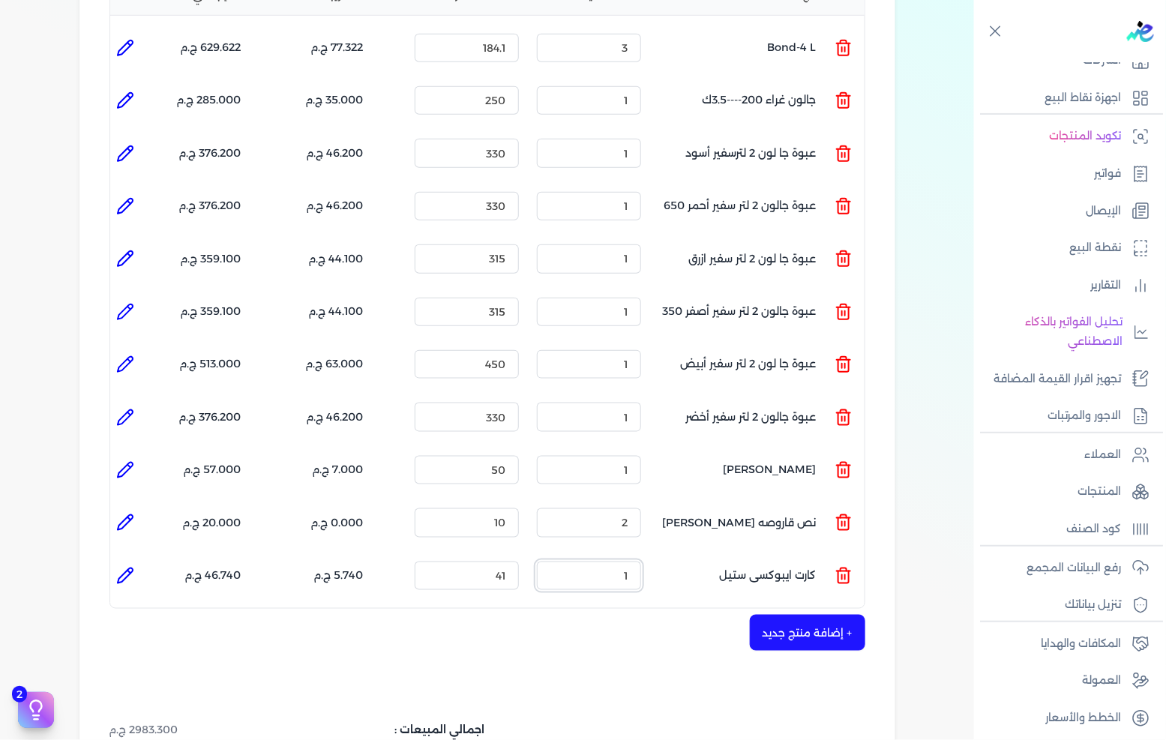
click at [596, 562] on input "1" at bounding box center [589, 576] width 104 height 28
click at [610, 562] on input "1" at bounding box center [589, 576] width 104 height 28
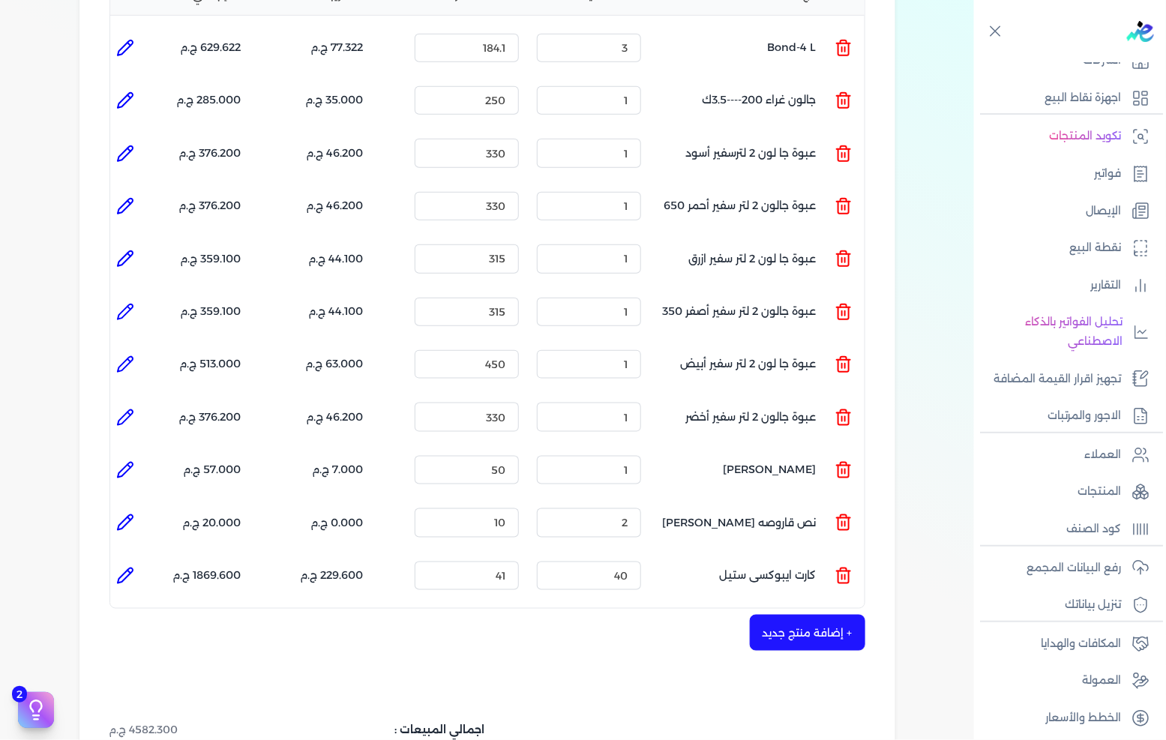
click at [621, 615] on div "+ إضافة منتج جديد" at bounding box center [487, 633] width 756 height 36
click at [611, 562] on input "40" at bounding box center [589, 576] width 104 height 28
type input "4"
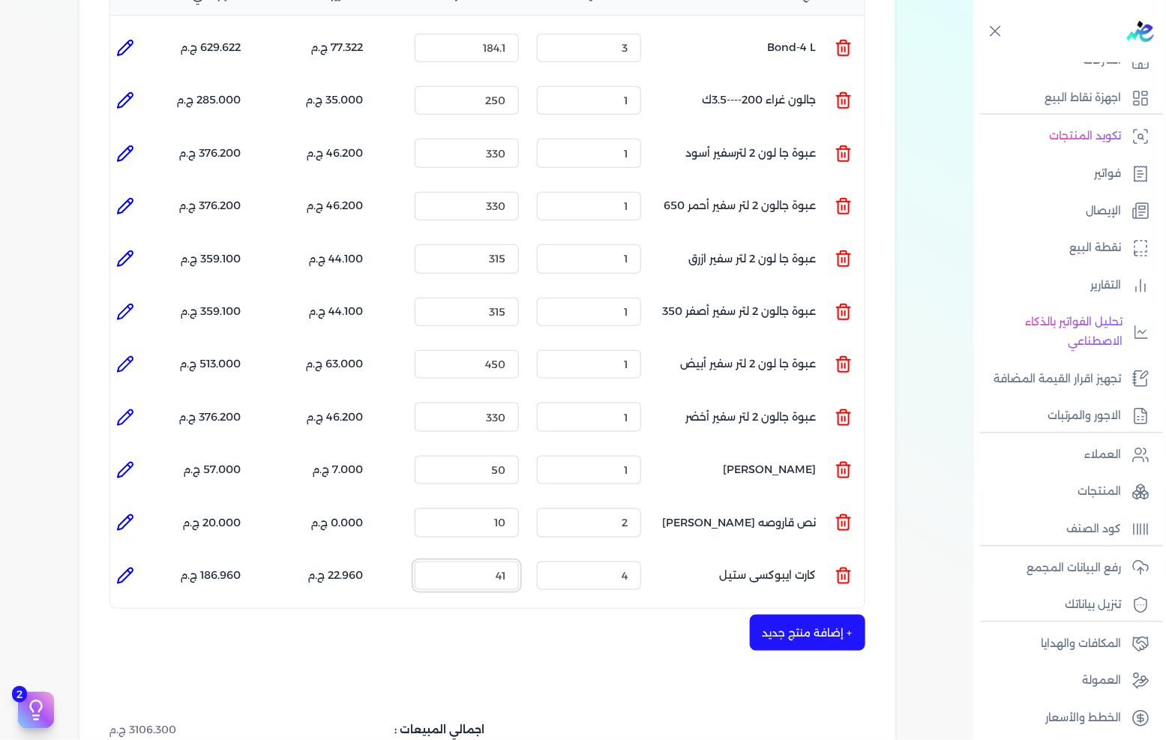
click at [498, 562] on input "41" at bounding box center [467, 576] width 104 height 28
type input "40"
click at [820, 615] on button "+ إضافة منتج جديد" at bounding box center [807, 633] width 115 height 36
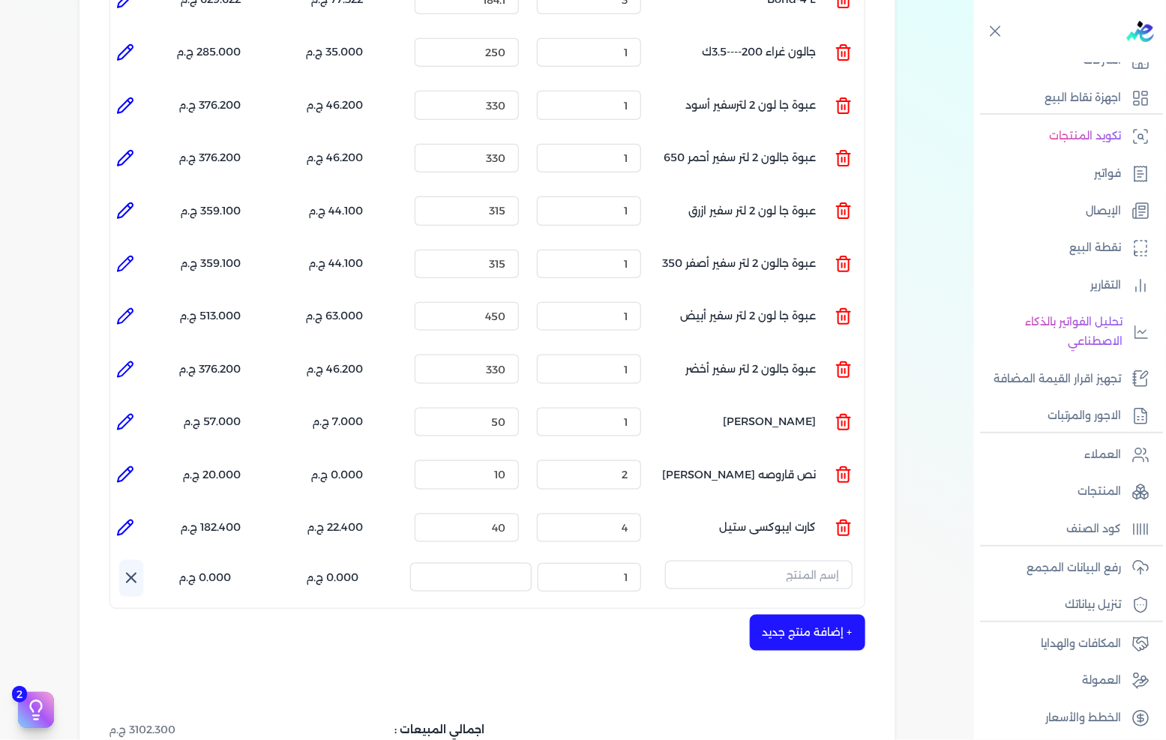
scroll to position [495, 0]
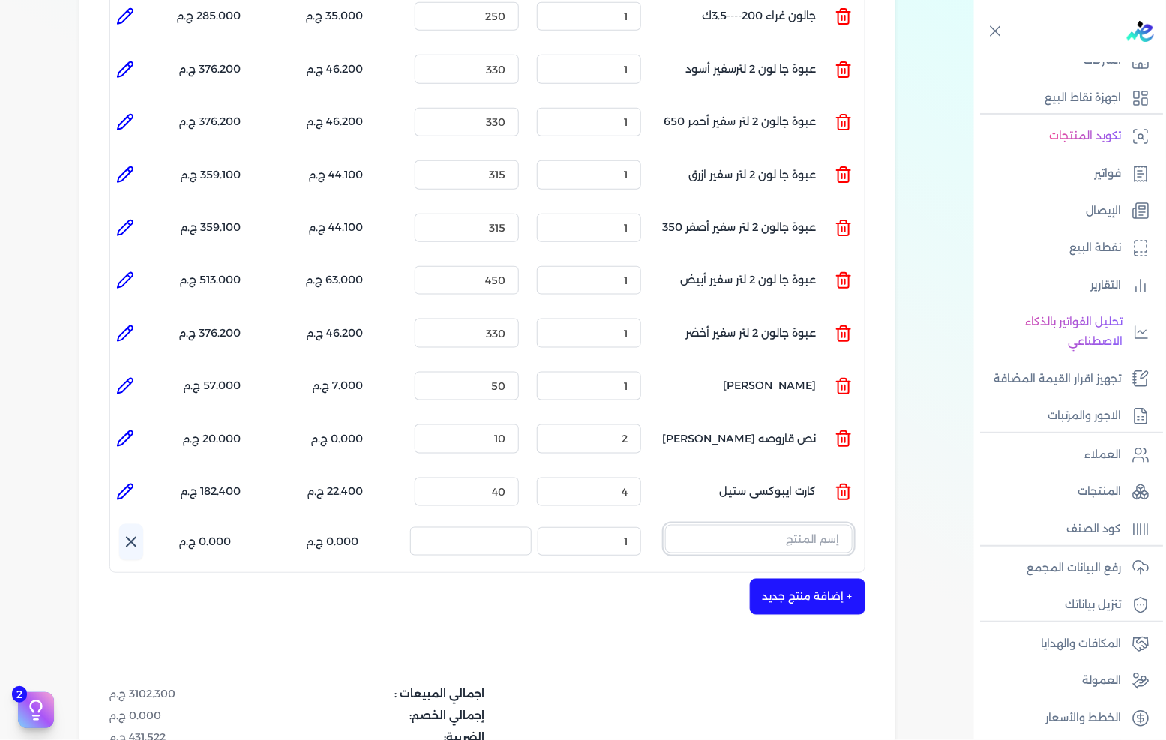
click at [757, 525] on input "text" at bounding box center [758, 539] width 187 height 28
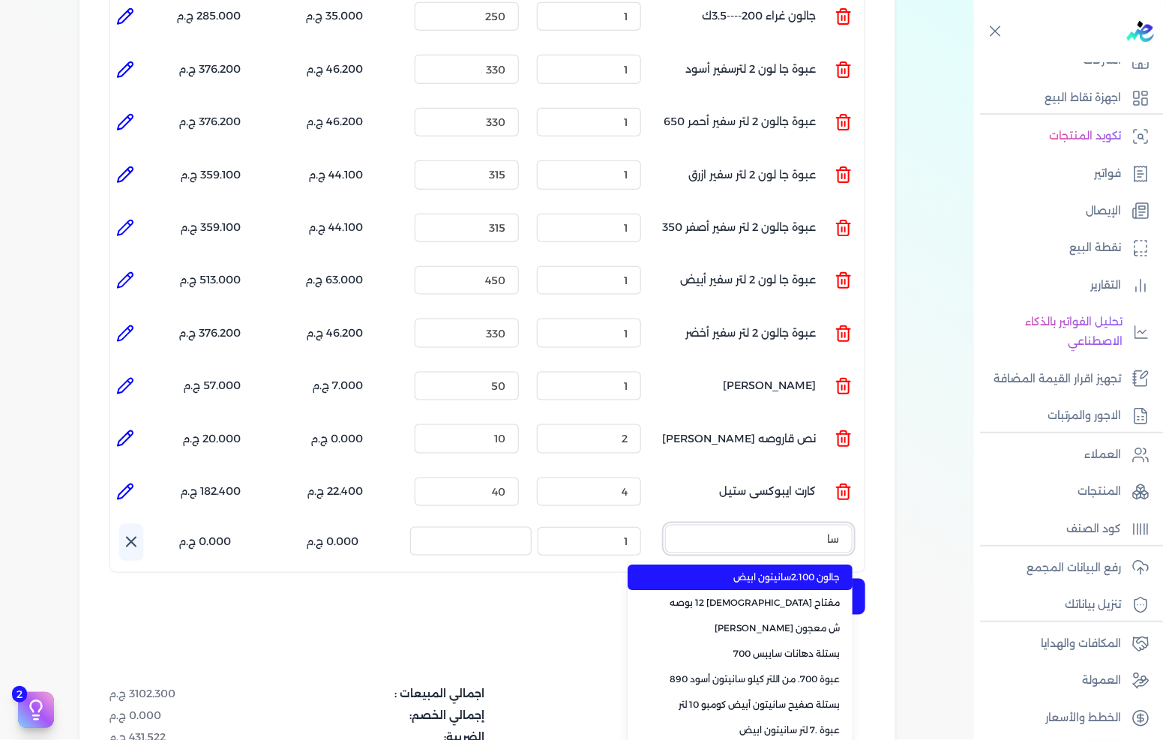
type input "س"
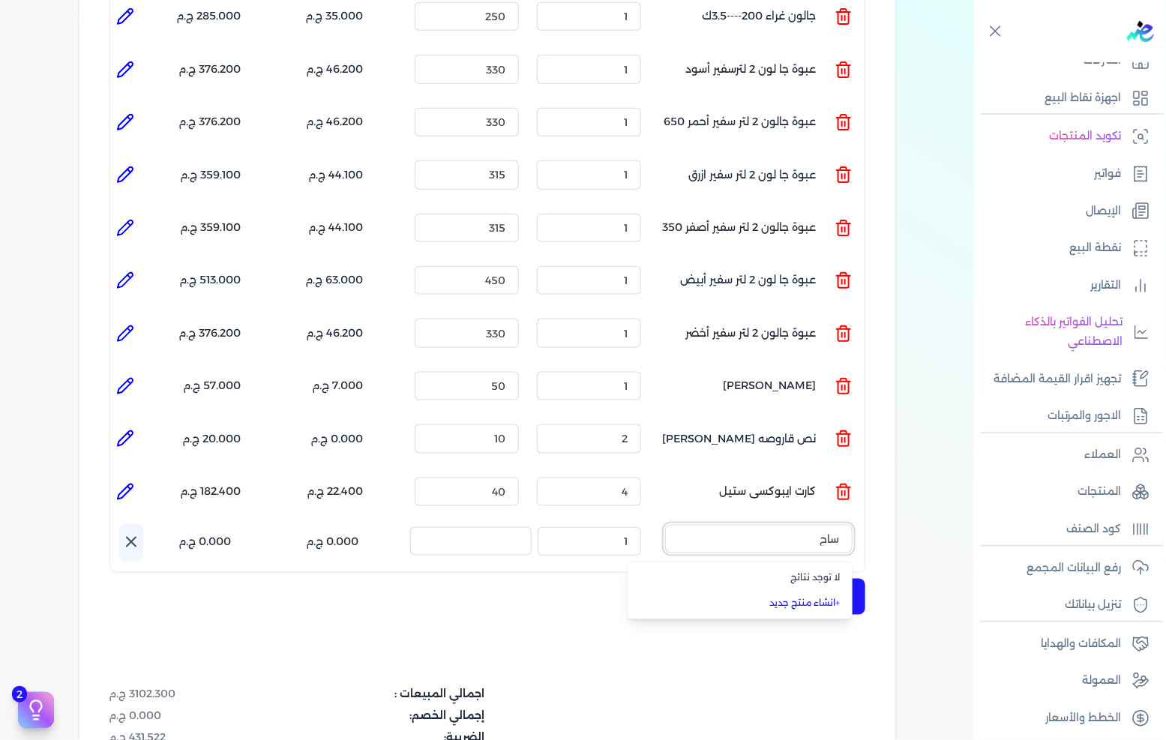
type input "ساح"
click at [796, 597] on link "+ انشاء منتج جديد" at bounding box center [749, 603] width 183 height 13
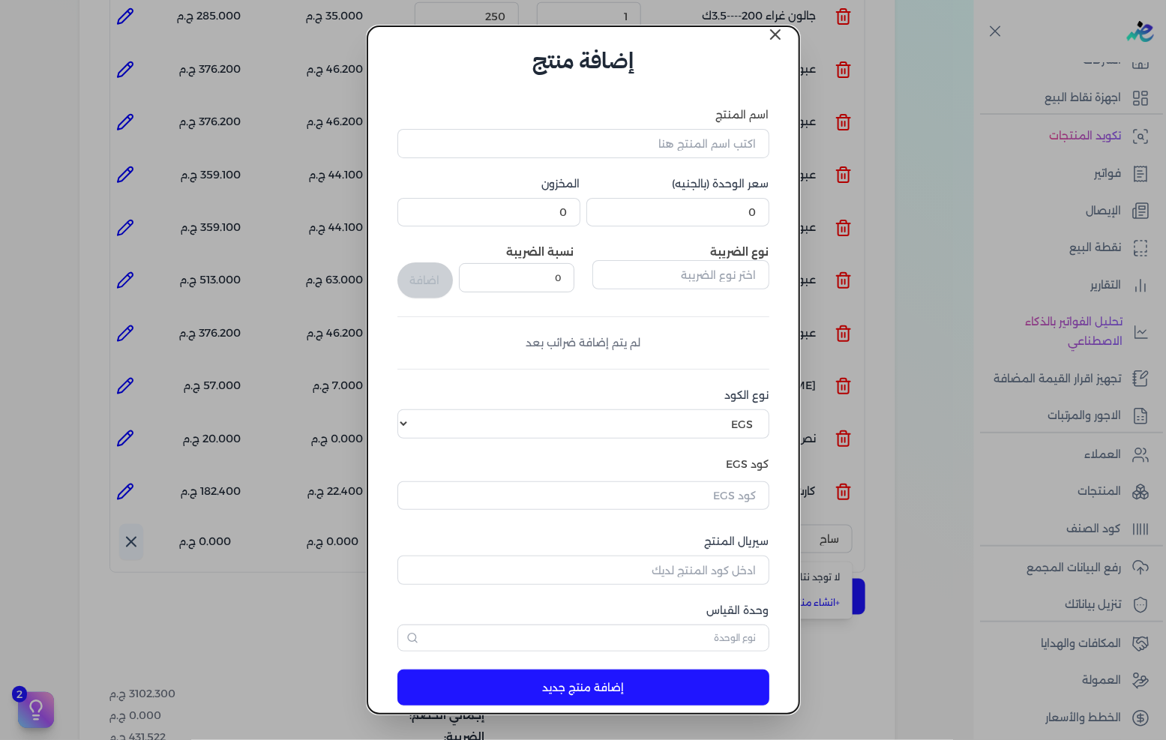
scroll to position [0, 0]
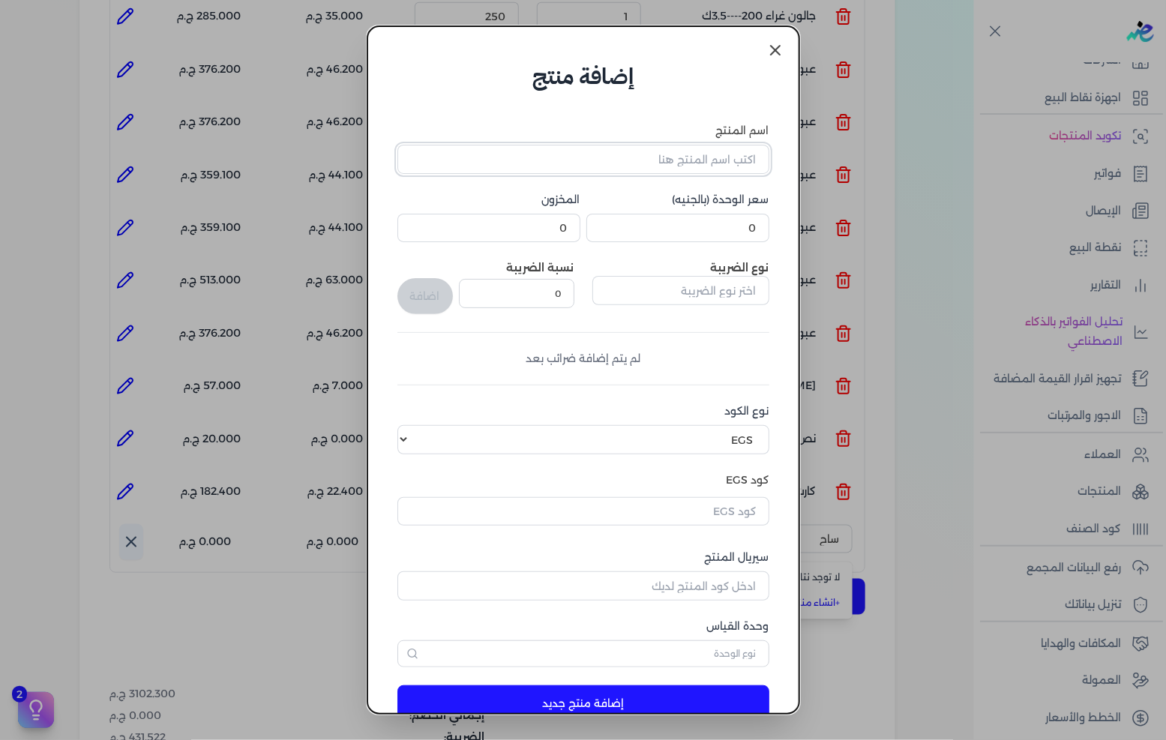
click at [724, 166] on input "اسم المنتج" at bounding box center [583, 159] width 372 height 28
type input "ساحقه بيد كوتش"
click at [721, 218] on input "0" at bounding box center [677, 228] width 183 height 28
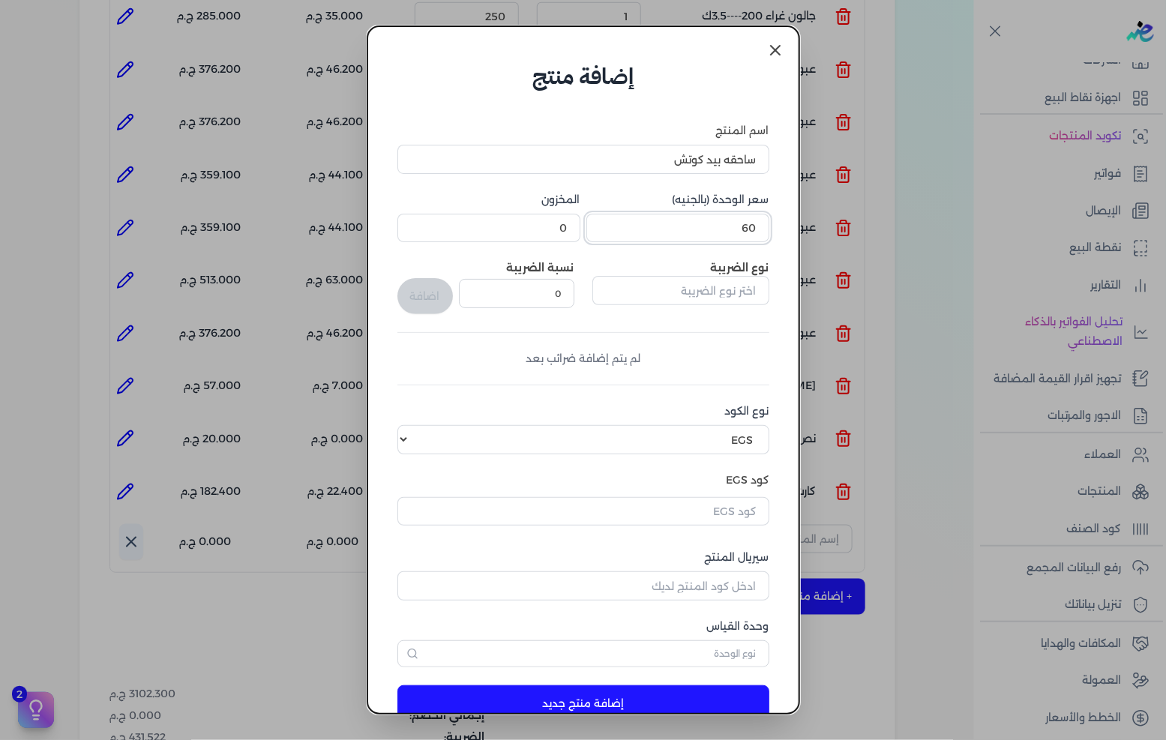
type input "60"
click at [751, 298] on input "text" at bounding box center [680, 290] width 177 height 28
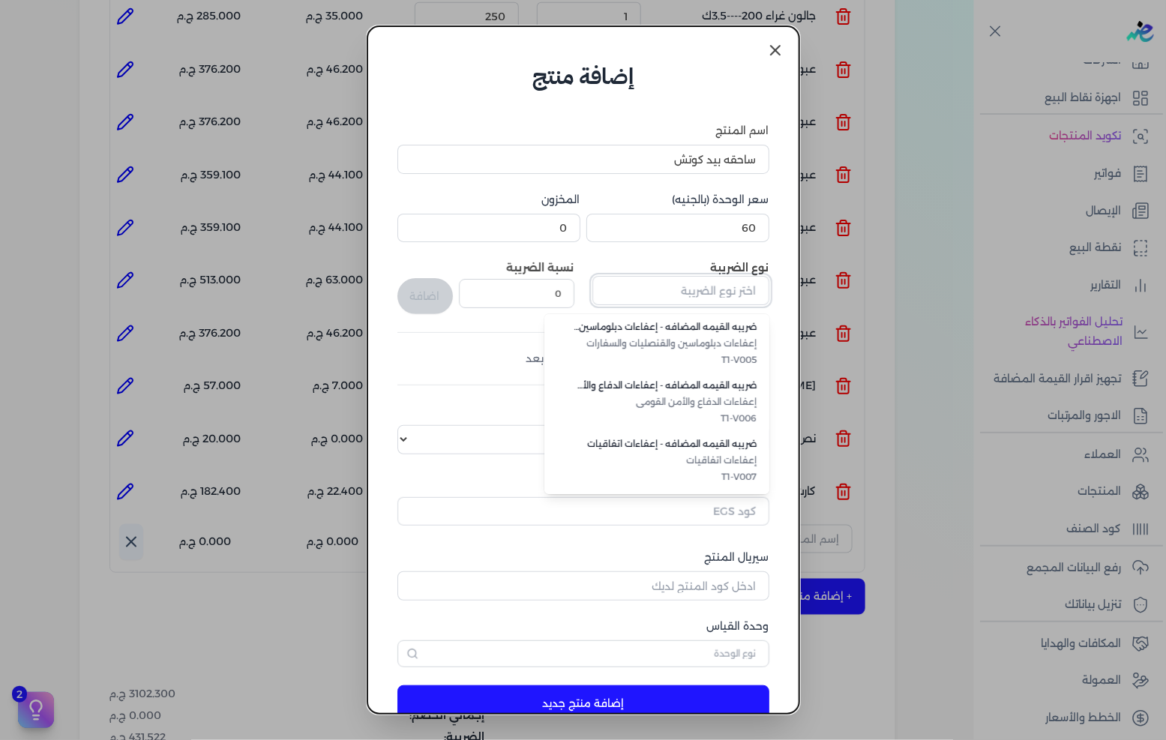
scroll to position [409, 0]
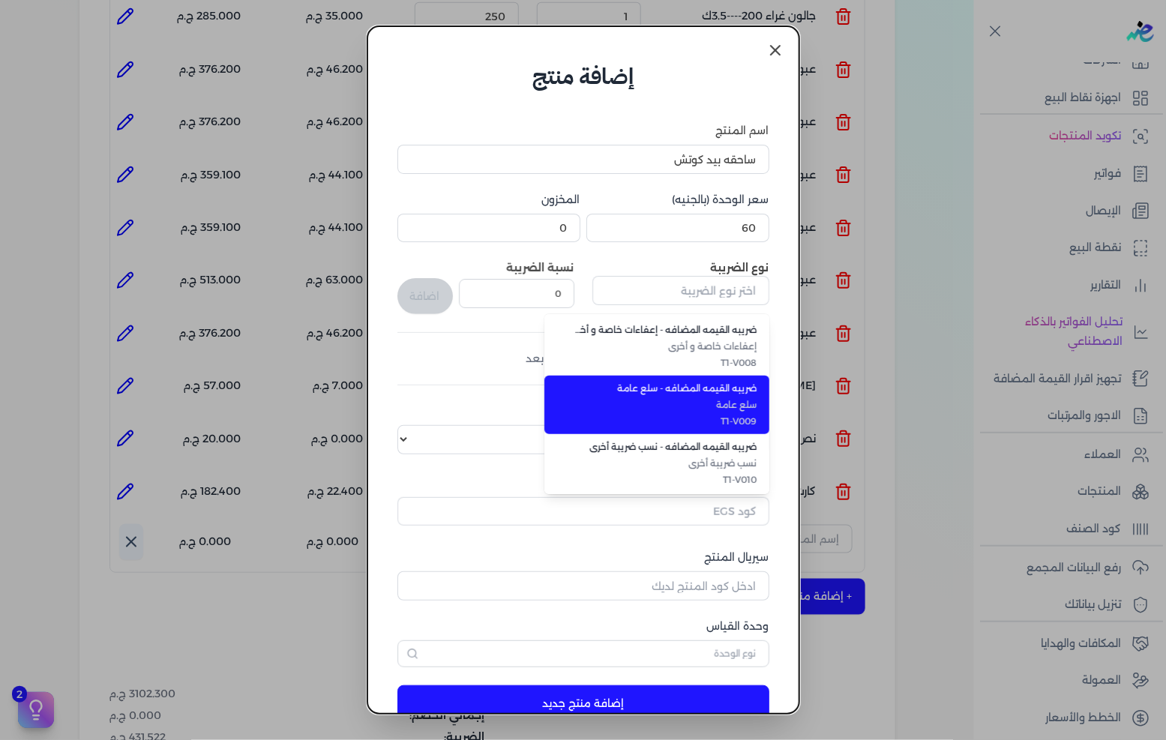
click at [713, 420] on span "T1-V009" at bounding box center [665, 421] width 183 height 13
type input "ضريبه القيمه المضافه - سلع عامة"
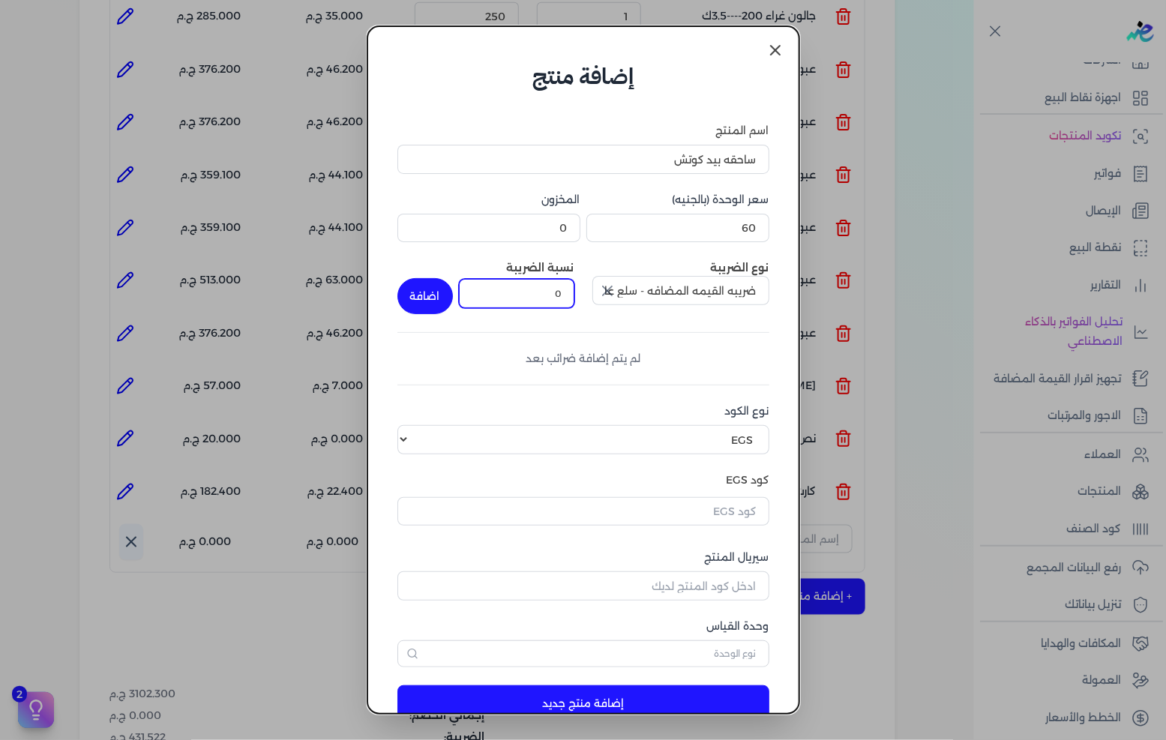
click at [565, 300] on input "0" at bounding box center [516, 293] width 115 height 28
type input "14"
click at [430, 295] on button "اضافة" at bounding box center [424, 296] width 55 height 36
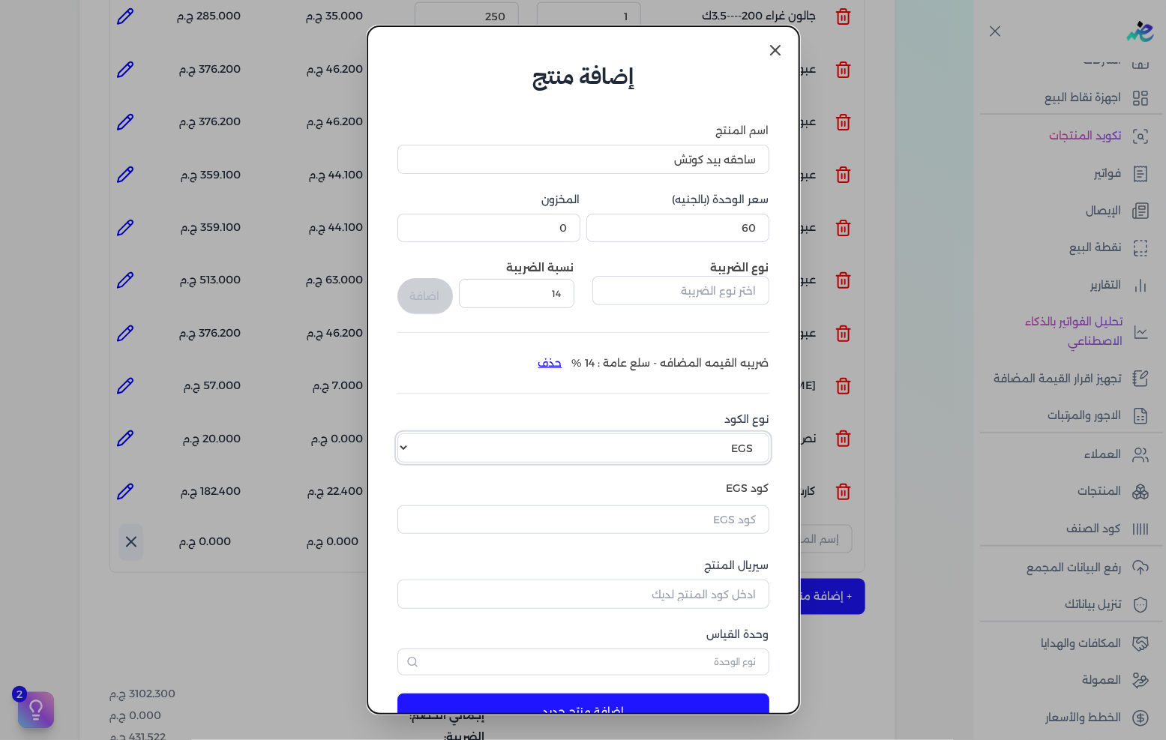
click at [533, 442] on select "اختر نوع الكود EGS GS1" at bounding box center [583, 447] width 372 height 28
click at [637, 513] on input "text" at bounding box center [583, 519] width 372 height 28
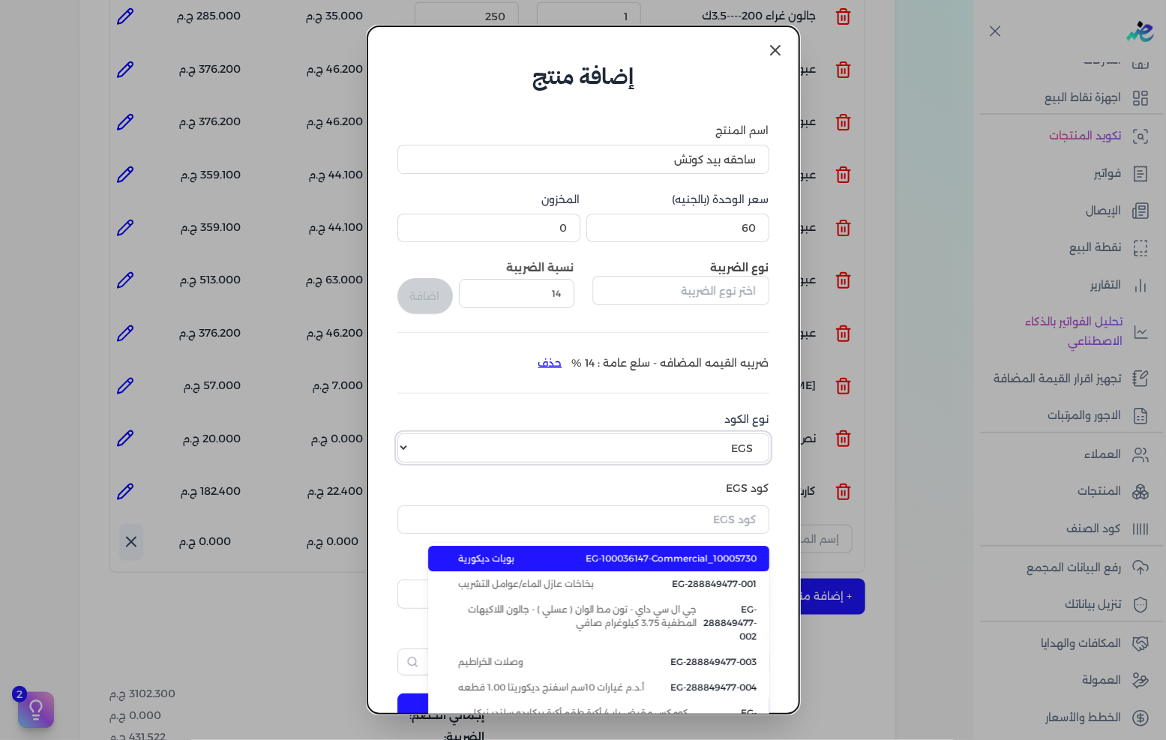
type input "EG-100036147-Commercial_10005730"
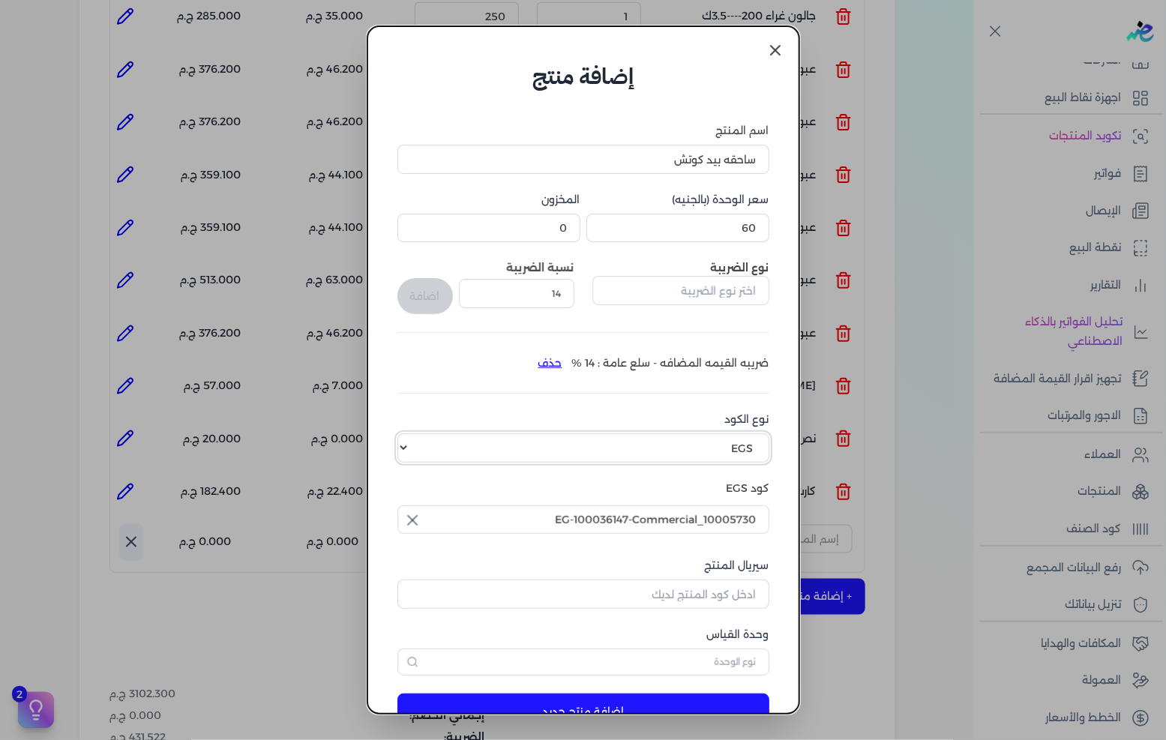
click at [416, 445] on select "اختر نوع الكود EGS GS1" at bounding box center [583, 447] width 372 height 28
select select "GS1"
click at [409, 433] on select "اختر نوع الكود EGS GS1" at bounding box center [583, 447] width 372 height 28
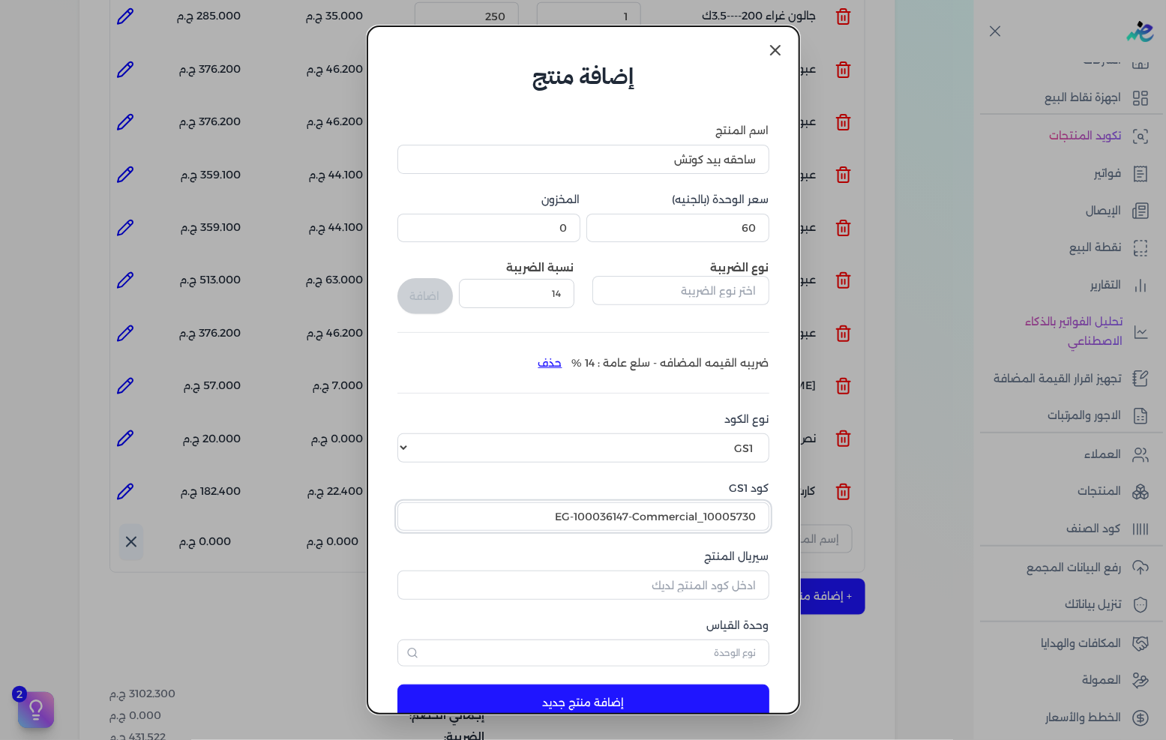
click at [577, 513] on input "EG-100036147-Commercial_10005730" at bounding box center [583, 516] width 372 height 28
paste input "10003608"
type input "10003608"
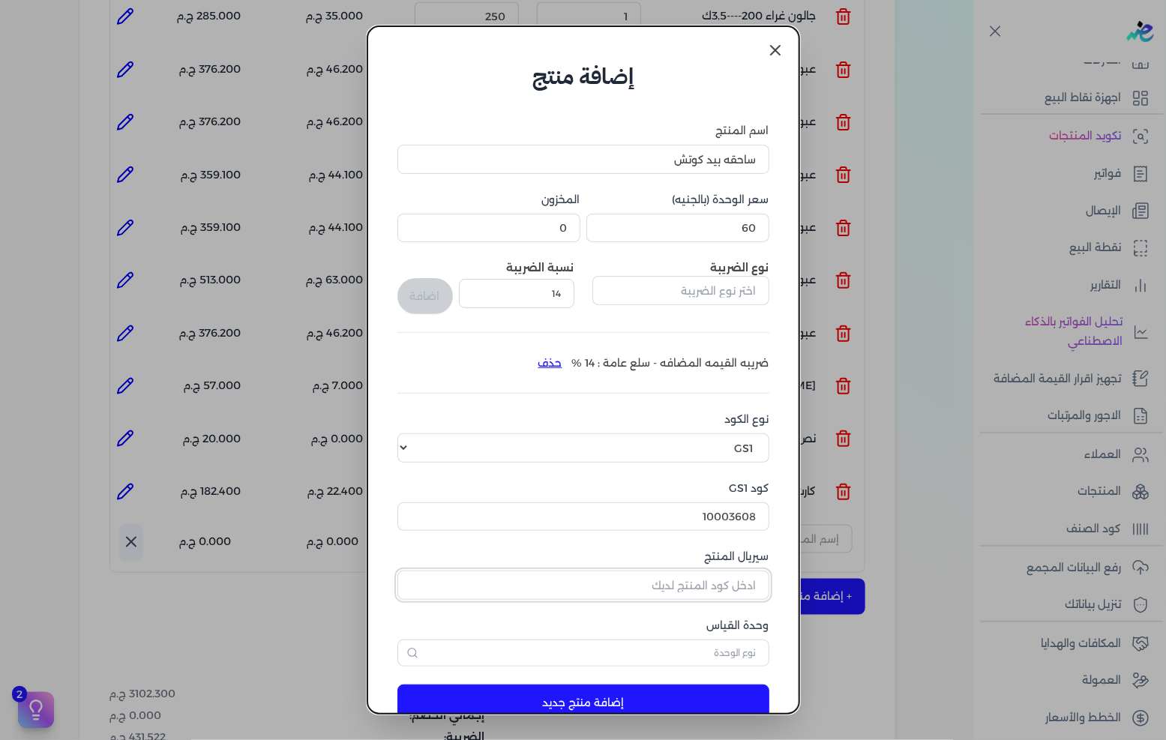
click at [657, 578] on input "سيريال المنتج" at bounding box center [583, 585] width 372 height 28
type input "5099"
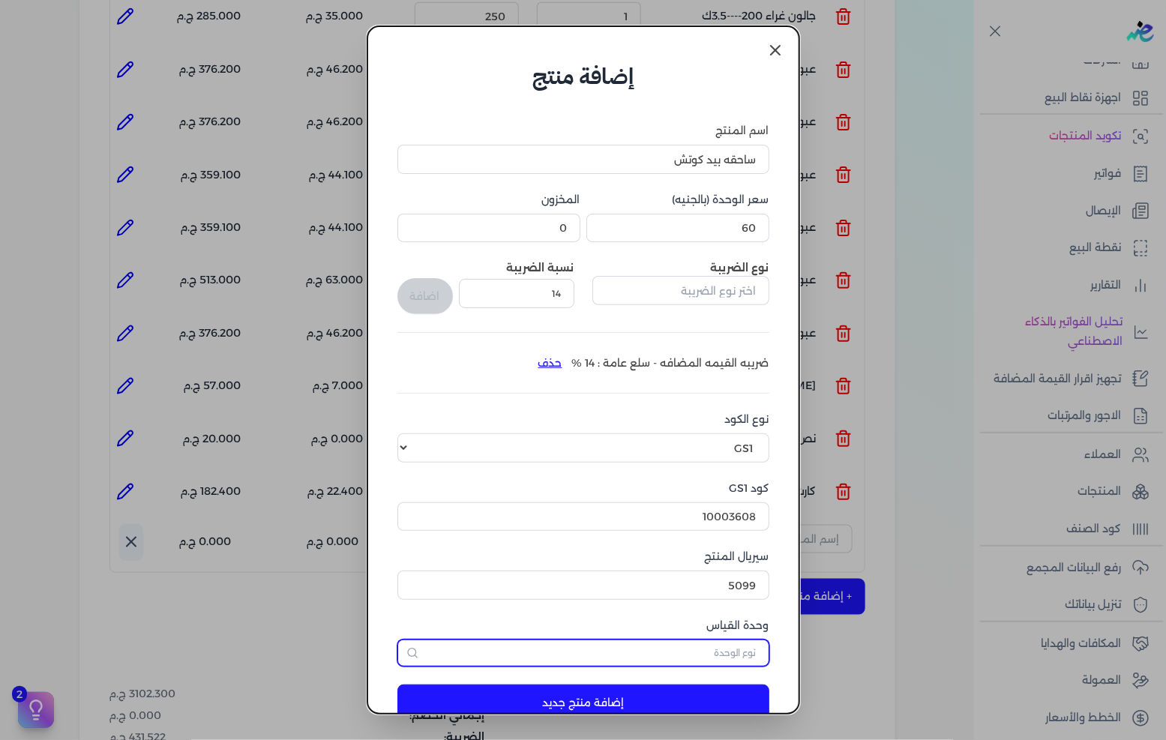
click at [688, 651] on input "text" at bounding box center [583, 653] width 372 height 27
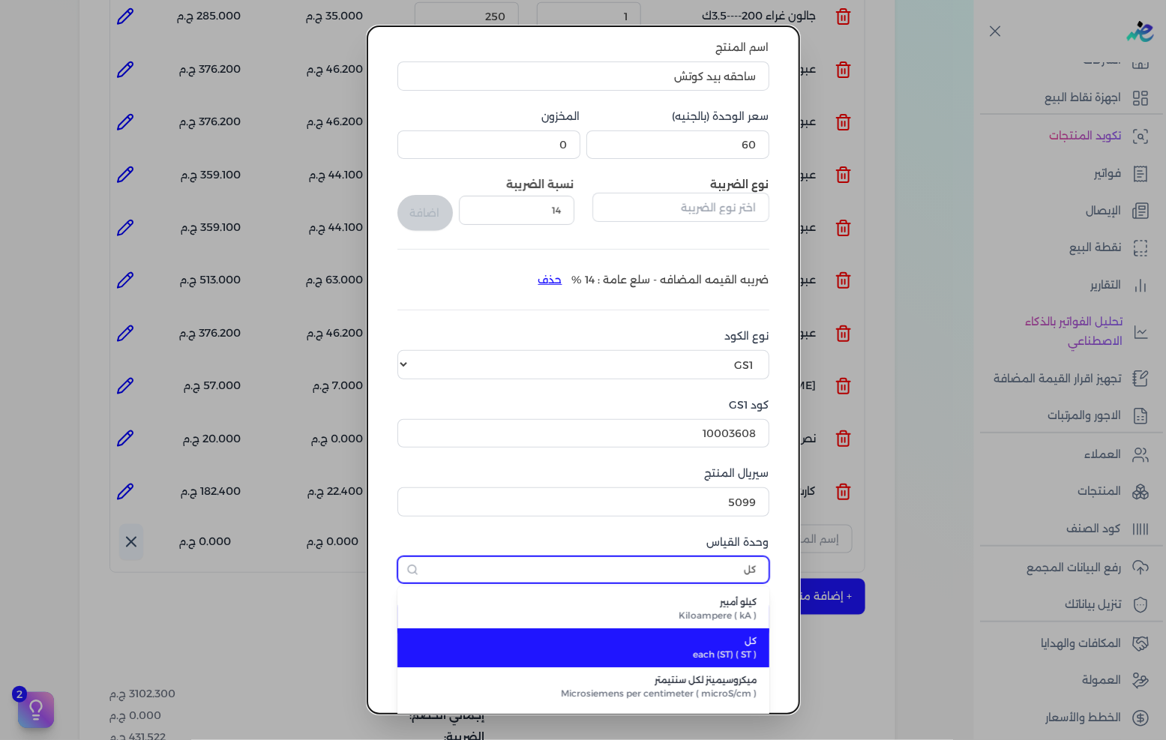
type input "كل"
click at [708, 640] on span "كل" at bounding box center [592, 640] width 330 height 13
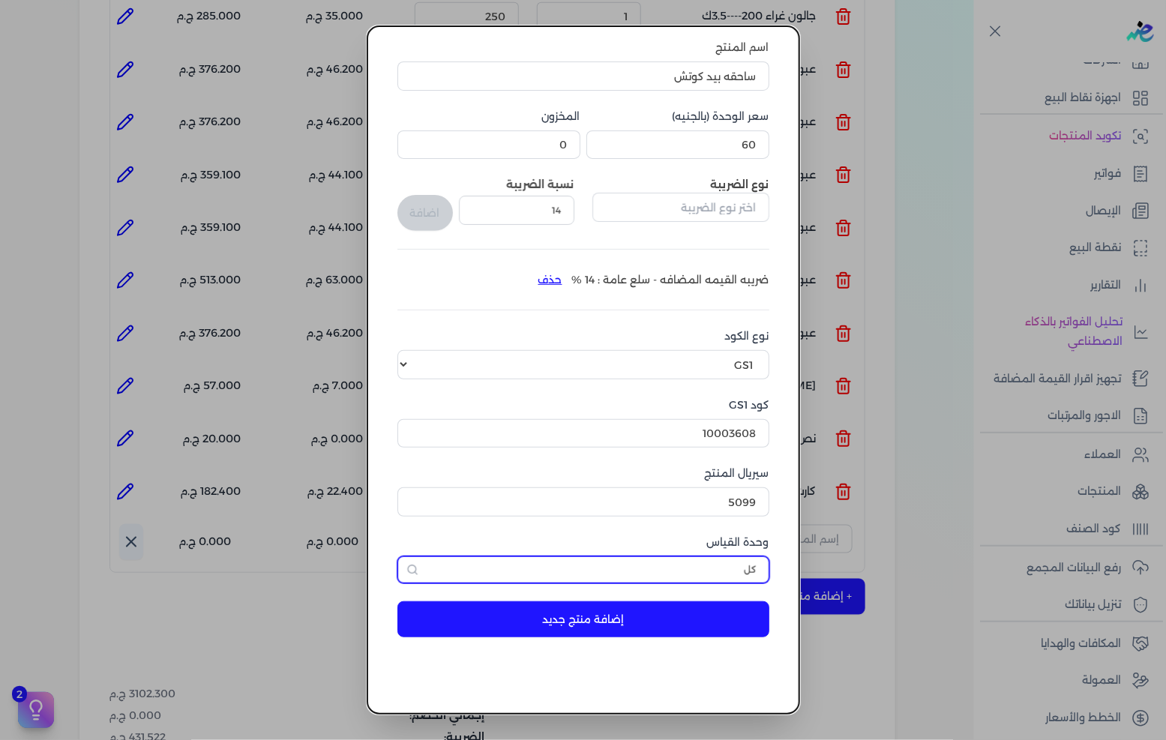
scroll to position [35, 0]
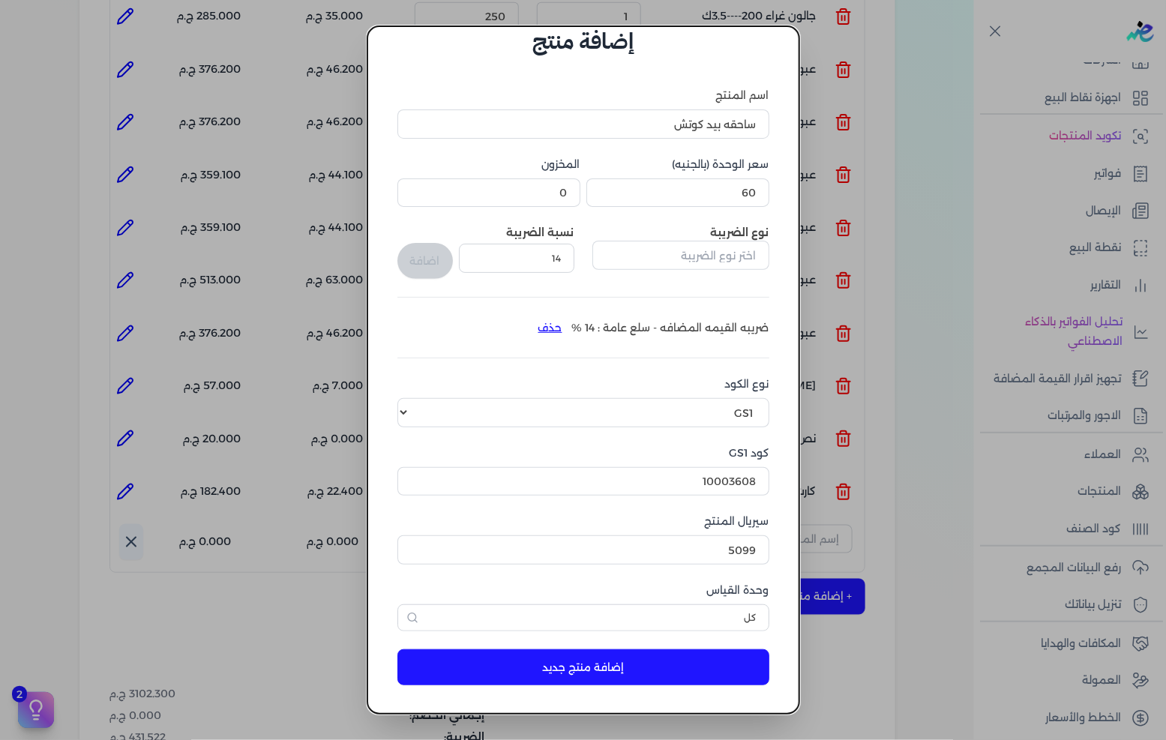
click at [677, 660] on button "إضافة منتج جديد" at bounding box center [583, 667] width 372 height 36
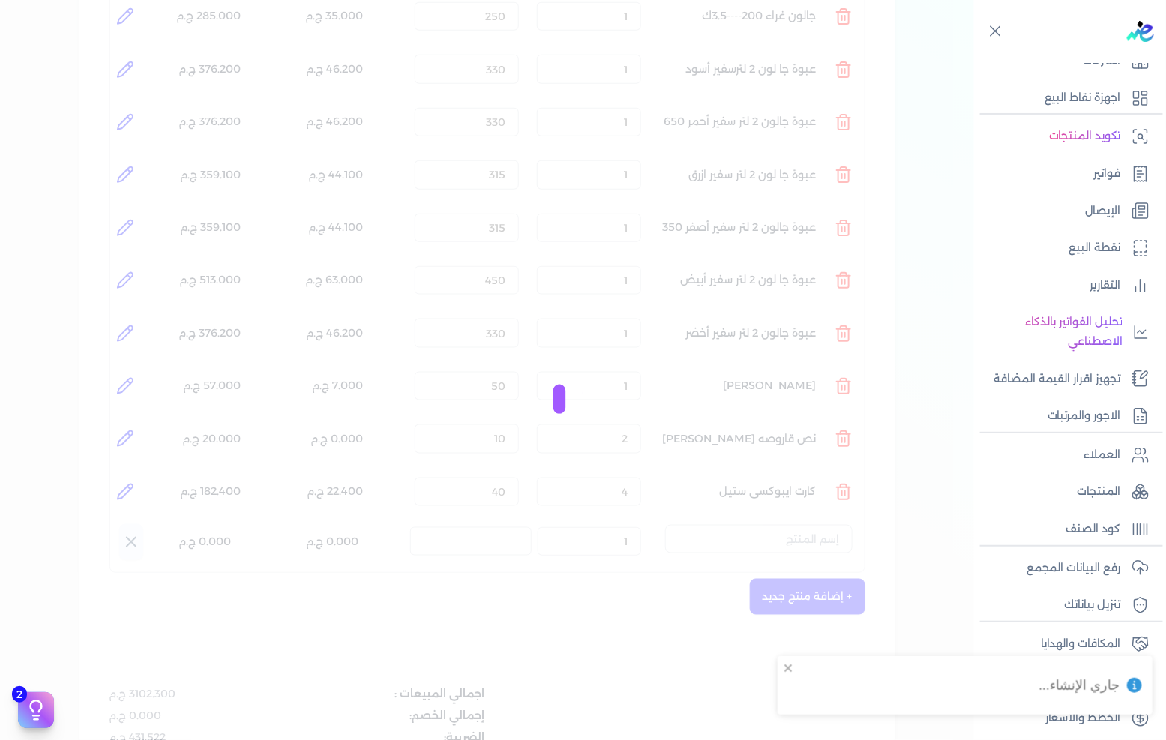
select select "EGS"
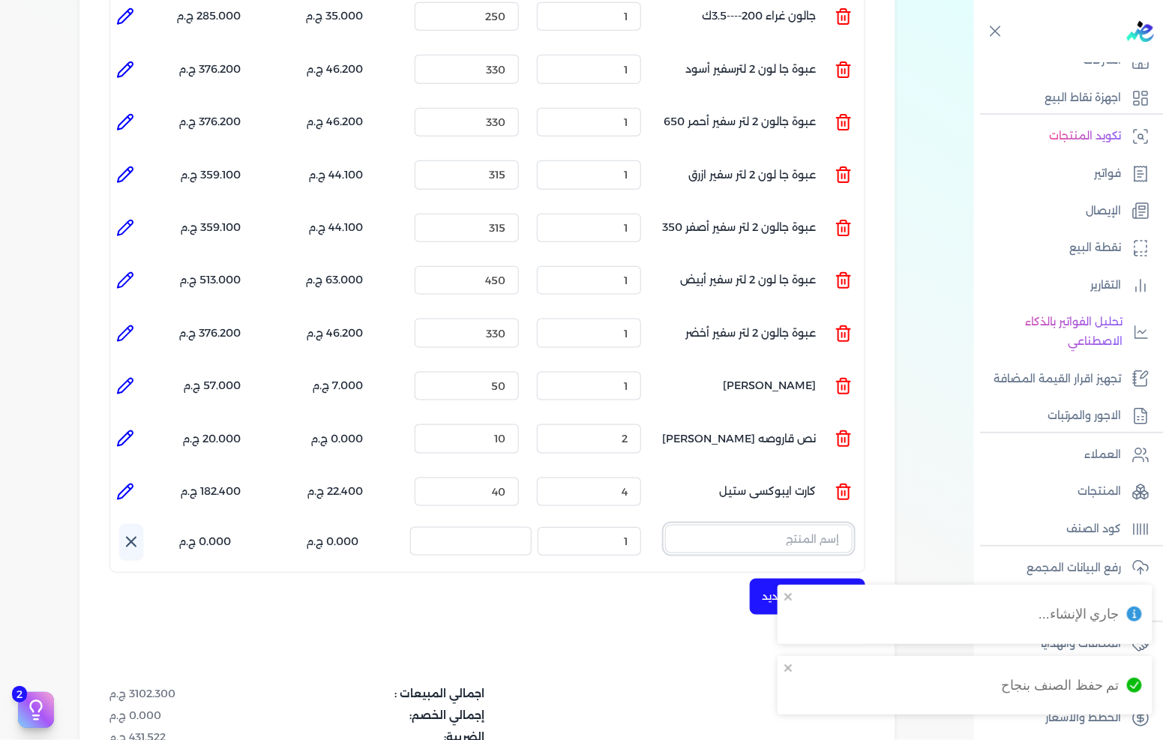
click at [805, 525] on input "text" at bounding box center [758, 539] width 187 height 28
click at [801, 571] on span "ساحقه بيد كوتش" at bounding box center [749, 577] width 183 height 13
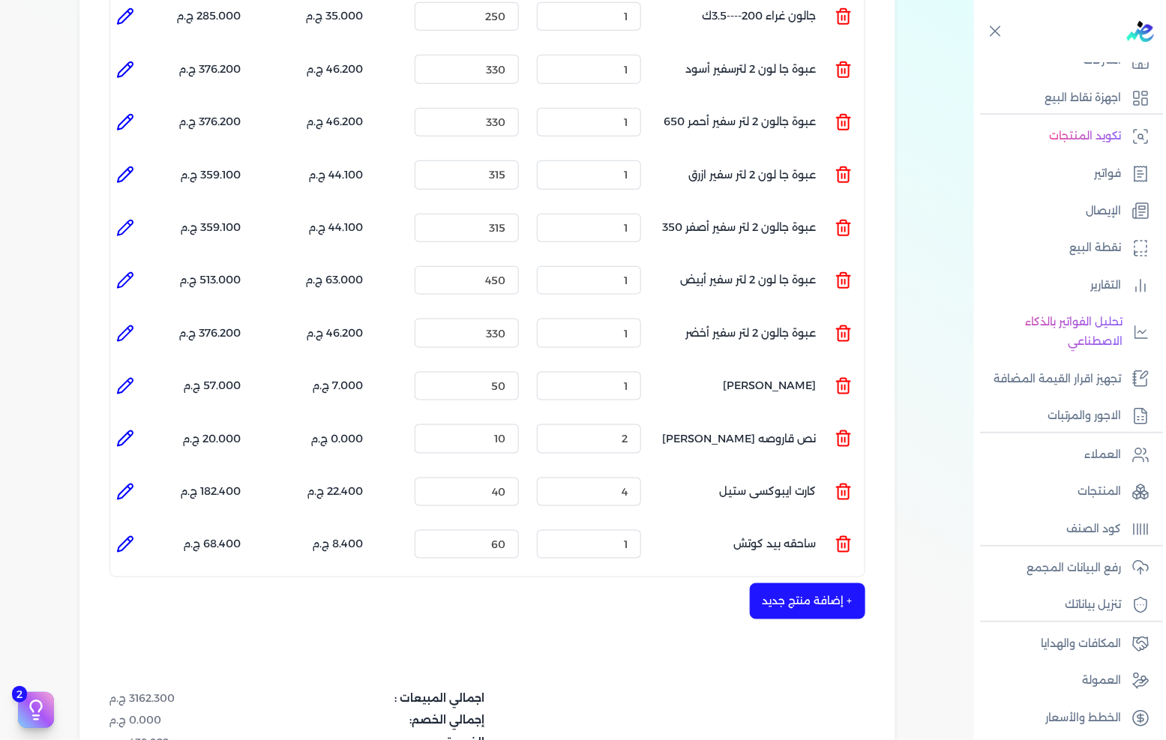
click at [769, 583] on button "+ إضافة منتج جديد" at bounding box center [807, 601] width 115 height 36
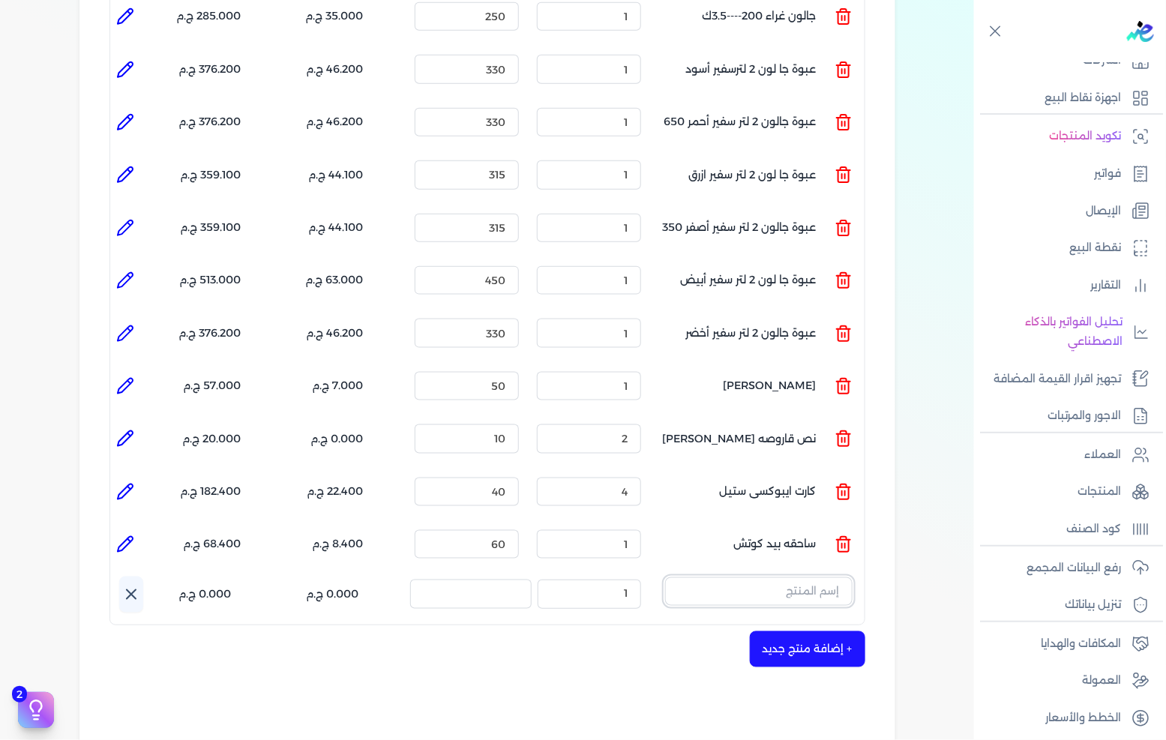
click at [785, 577] on input "text" at bounding box center [758, 591] width 187 height 28
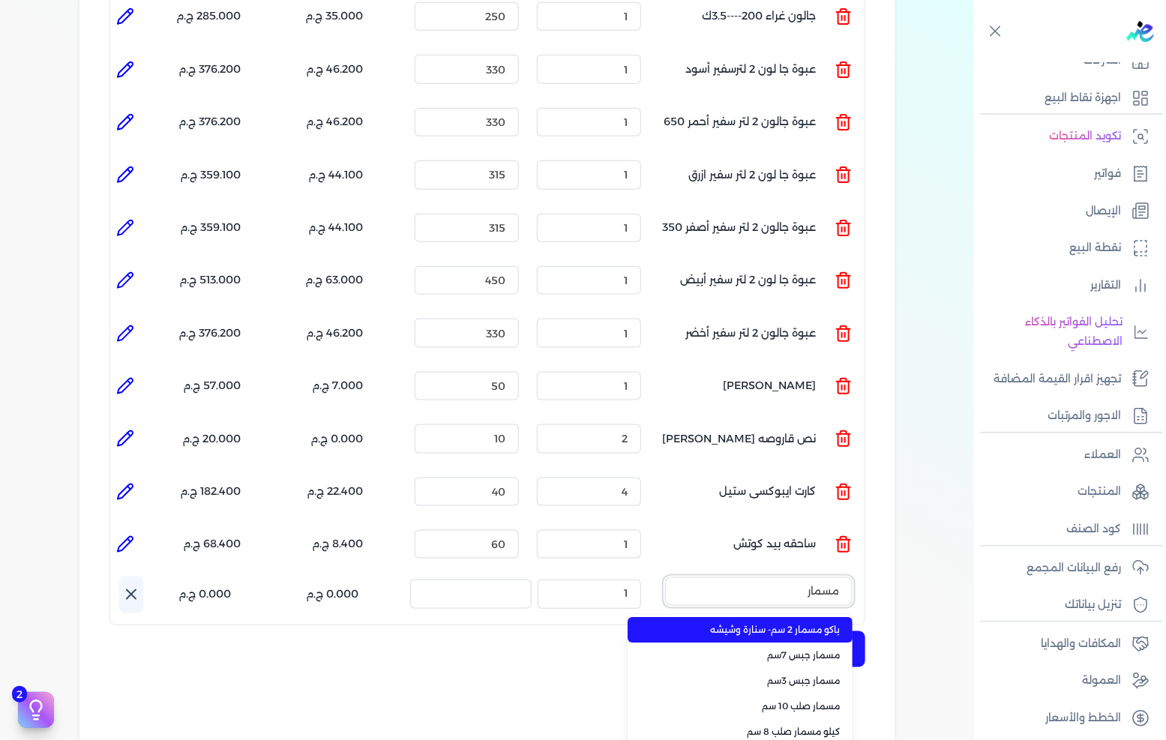
click at [665, 577] on button "مسمار" at bounding box center [758, 594] width 187 height 34
type input "مسمار س"
click at [791, 624] on span "مسمار سن بنطه" at bounding box center [749, 630] width 183 height 13
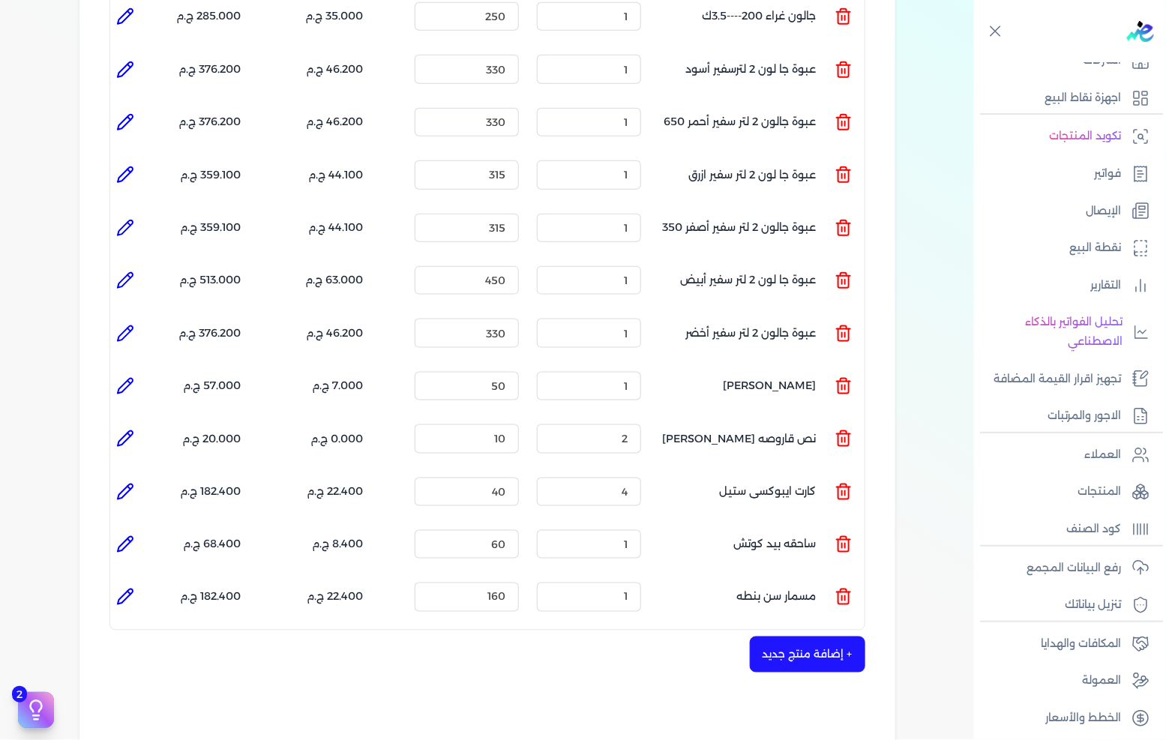
click at [140, 582] on li at bounding box center [125, 597] width 30 height 30
type input "مسمار سن بنطه"
type input "160"
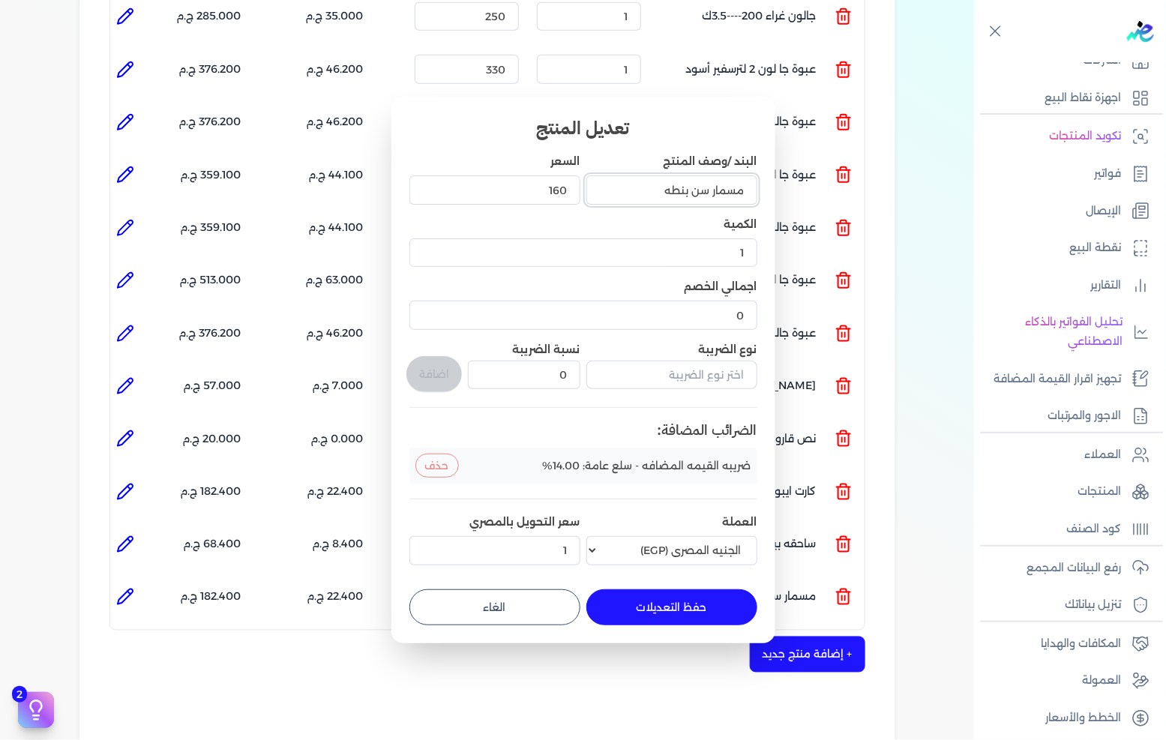
click at [750, 192] on input "مسمار سن بنطه" at bounding box center [671, 189] width 171 height 28
type input "كيلو مسمار سن بنطه"
click at [683, 600] on button "حفظ التعديلات" at bounding box center [671, 607] width 171 height 36
type input "0"
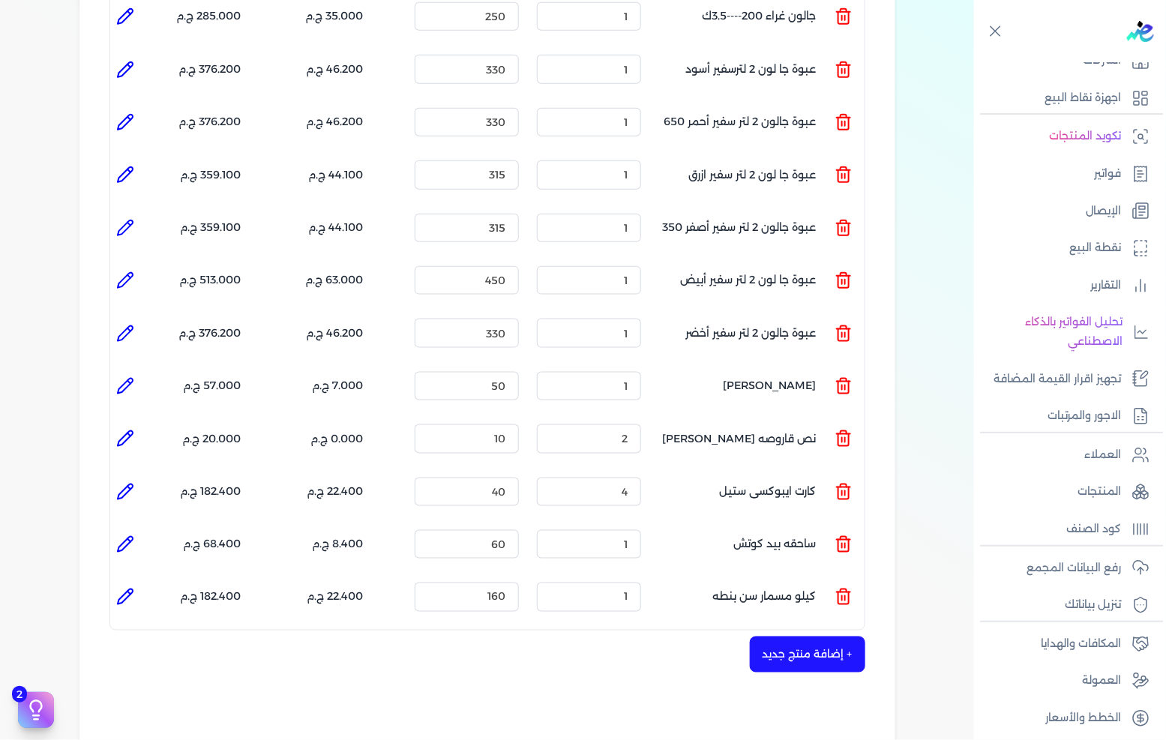
click at [767, 637] on button "+ إضافة منتج جديد" at bounding box center [807, 655] width 115 height 36
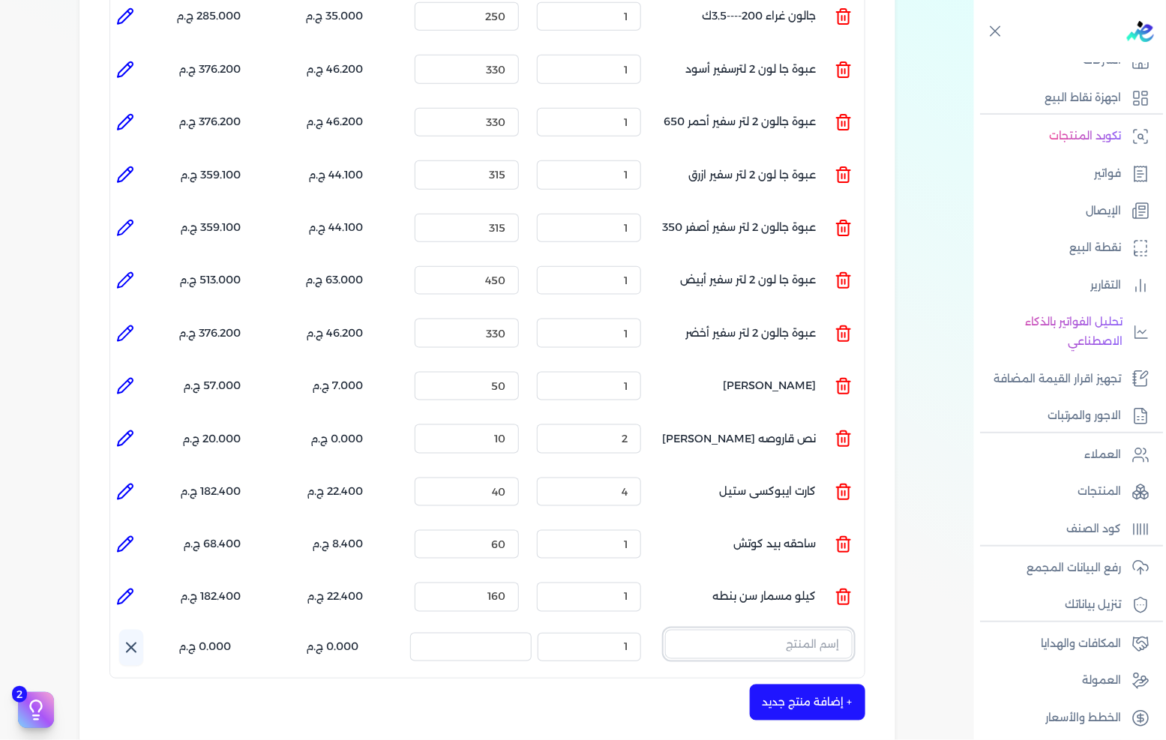
click at [766, 630] on input "text" at bounding box center [758, 644] width 187 height 28
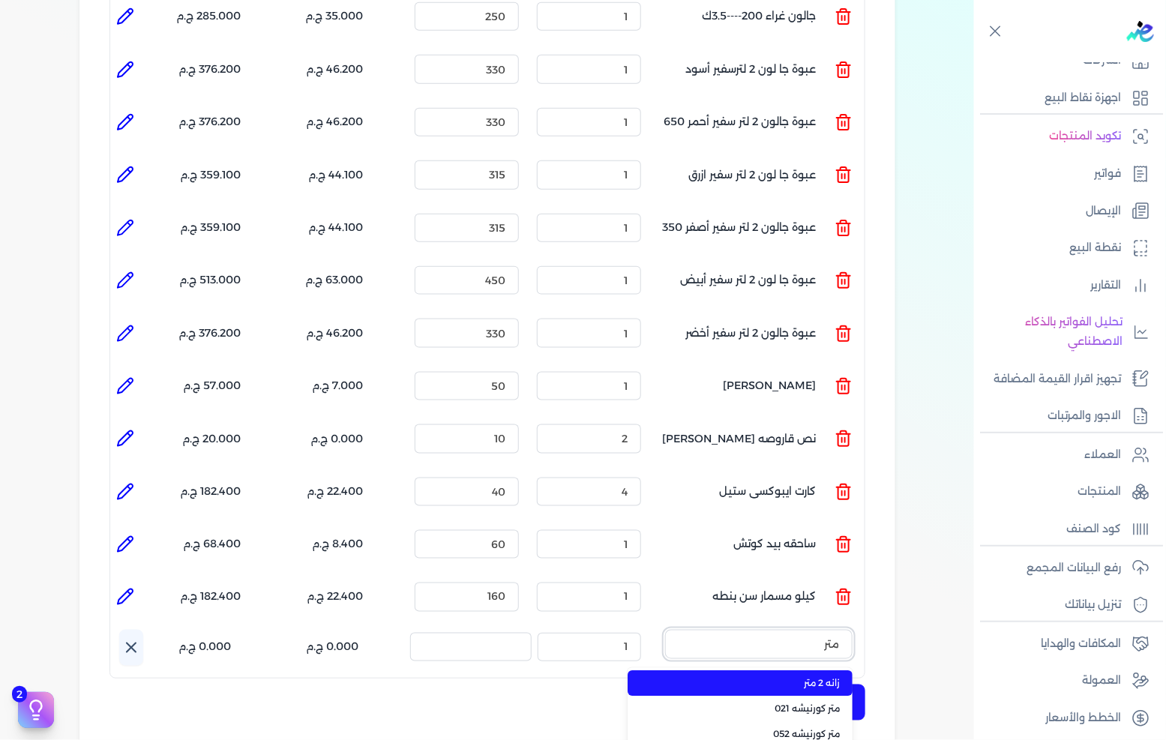
click at [665, 630] on button "متر" at bounding box center [758, 647] width 187 height 34
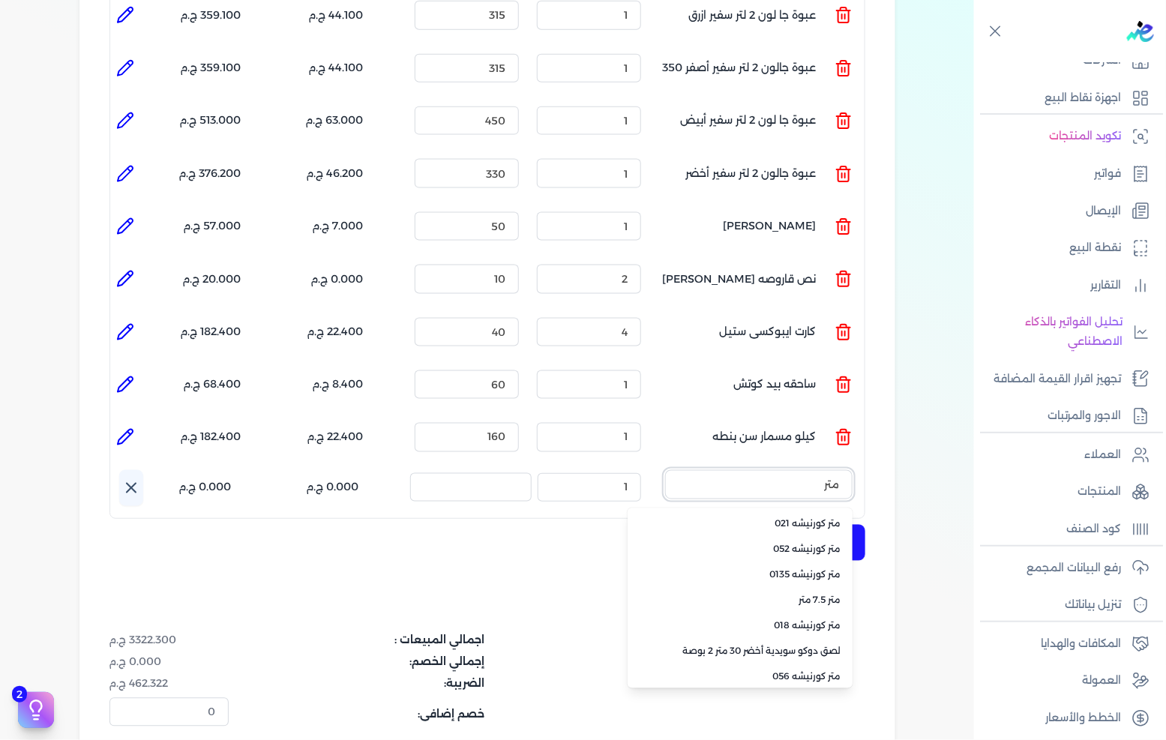
scroll to position [661, 0]
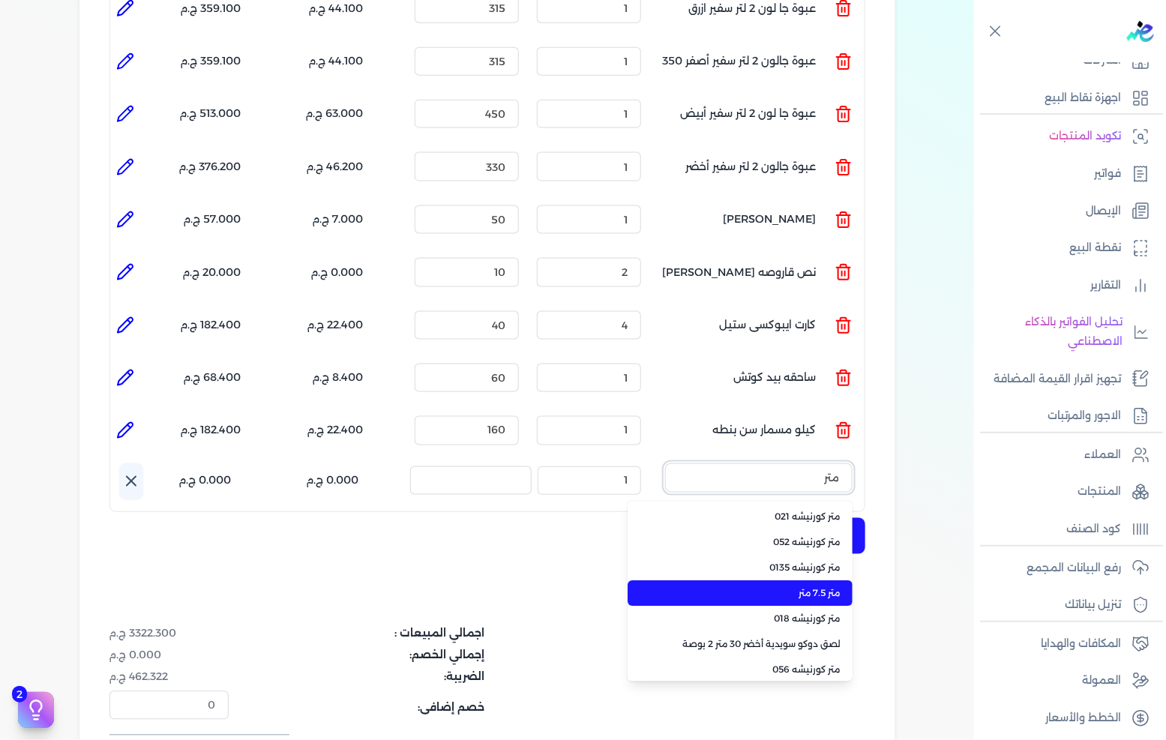
type input "متر"
click at [830, 587] on span "متر 7.5 متر" at bounding box center [749, 593] width 183 height 13
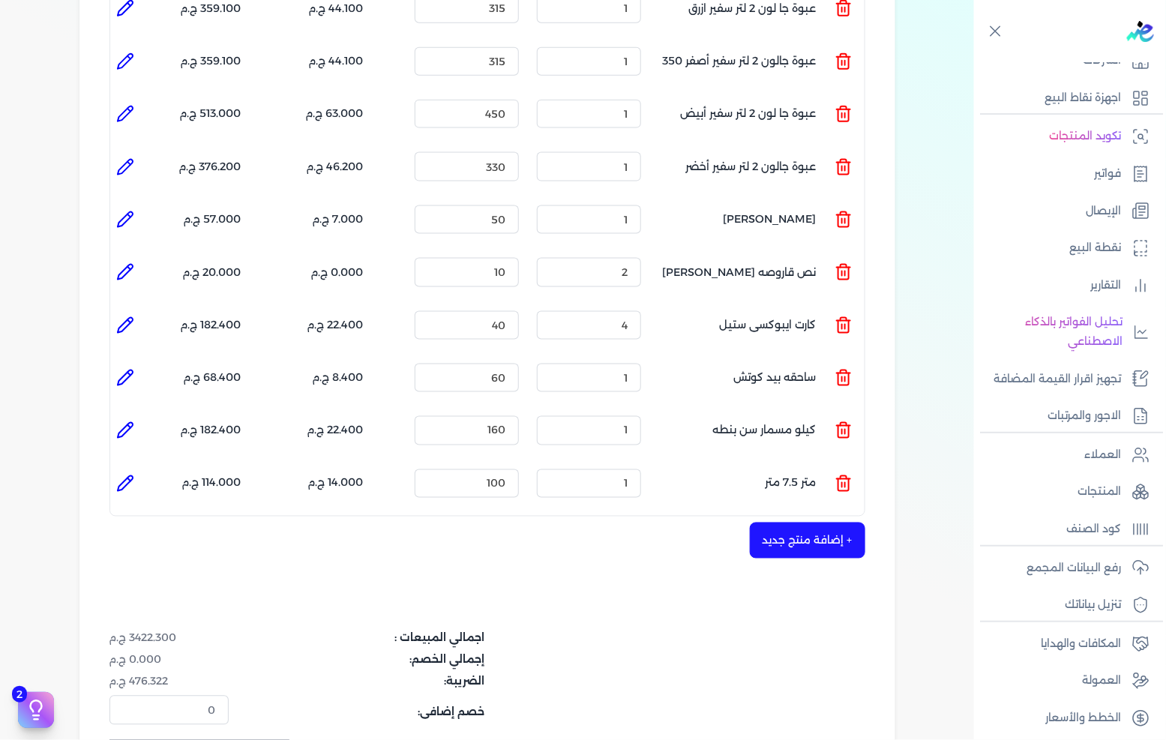
click at [130, 469] on li at bounding box center [125, 484] width 30 height 30
type input "متر 7.5 متر"
type input "100"
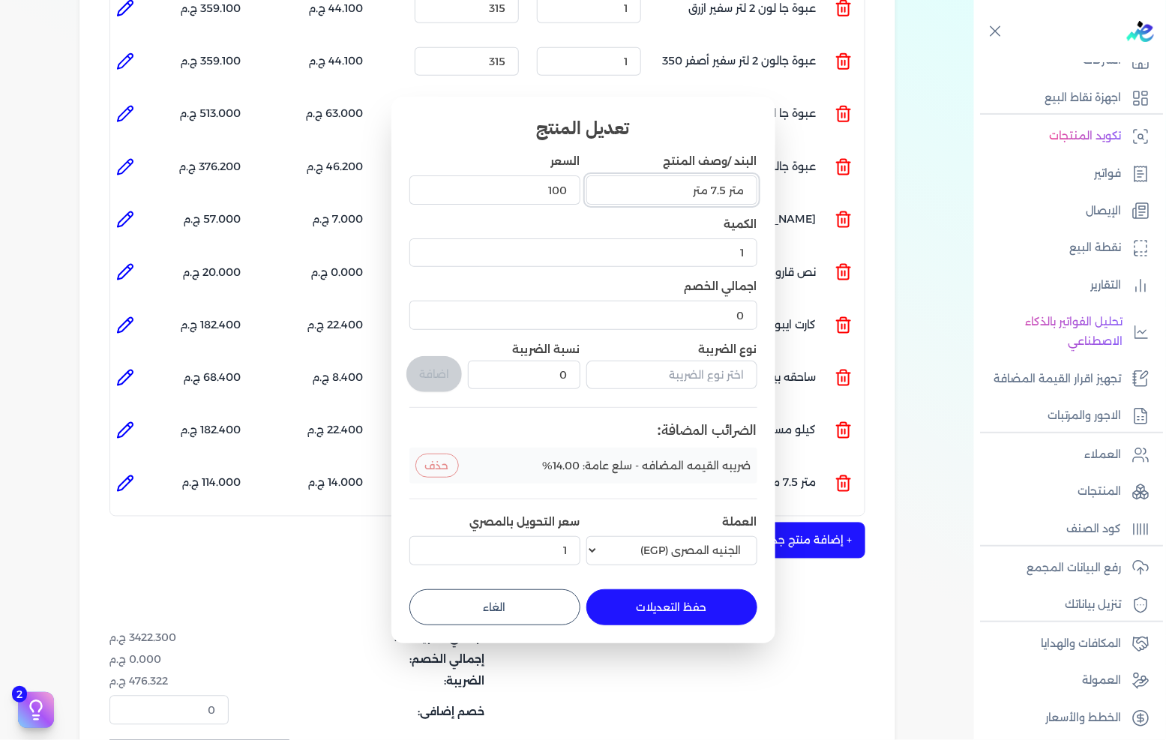
drag, startPoint x: 709, startPoint y: 191, endPoint x: 725, endPoint y: 189, distance: 16.6
click at [725, 189] on input "متر 7.5 متر" at bounding box center [671, 189] width 171 height 28
type input "متر 10متر"
click at [666, 604] on button "حفظ التعديلات" at bounding box center [671, 607] width 171 height 36
type input "0"
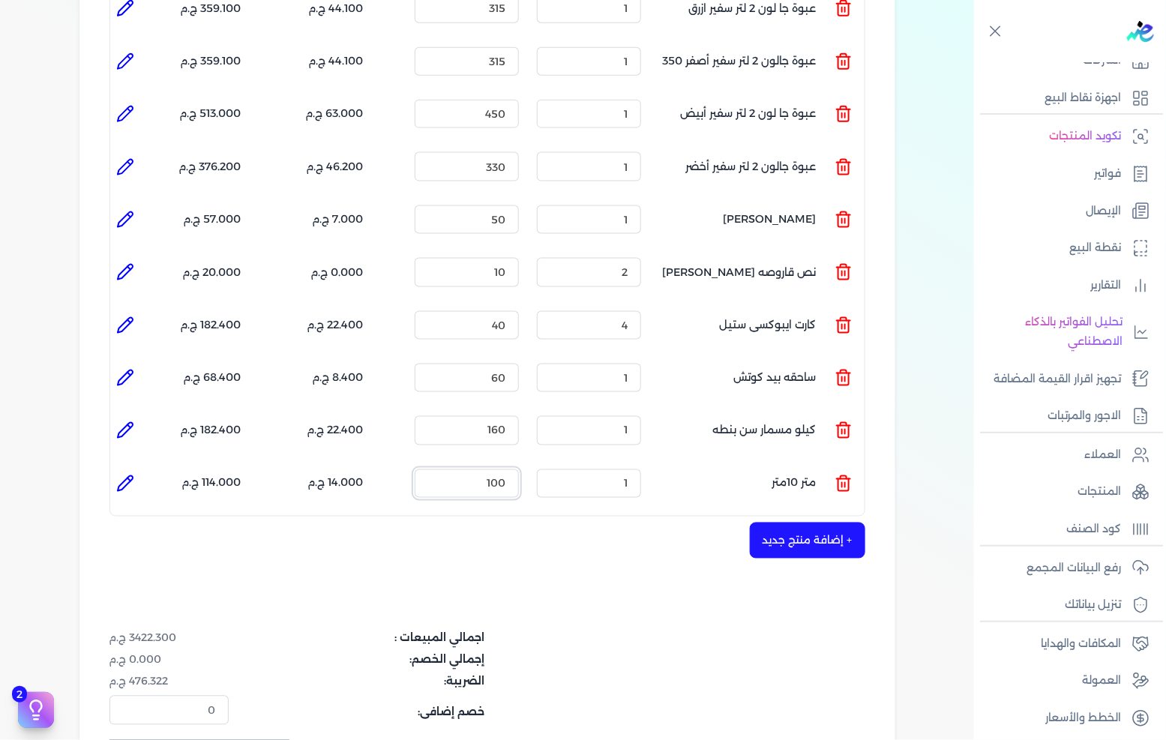
click at [490, 469] on input "100" at bounding box center [467, 483] width 104 height 28
click at [467, 469] on input "100" at bounding box center [467, 483] width 104 height 28
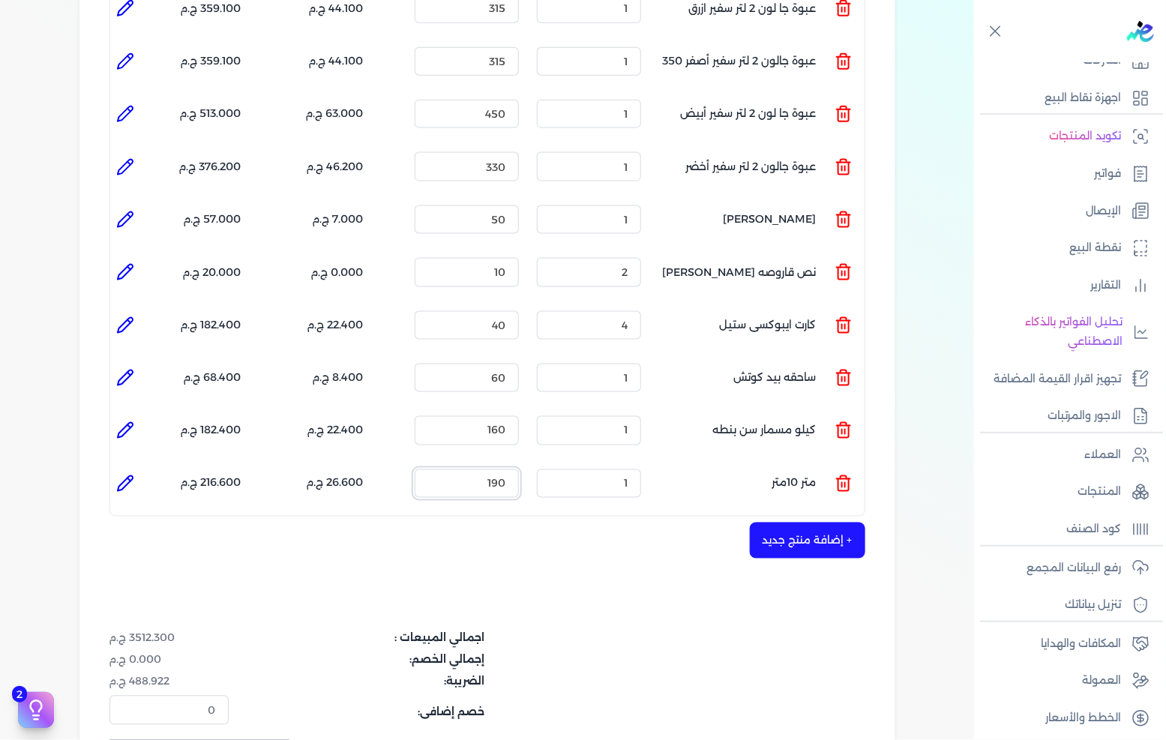
type input "190"
click at [820, 523] on button "+ إضافة منتج جديد" at bounding box center [807, 541] width 115 height 36
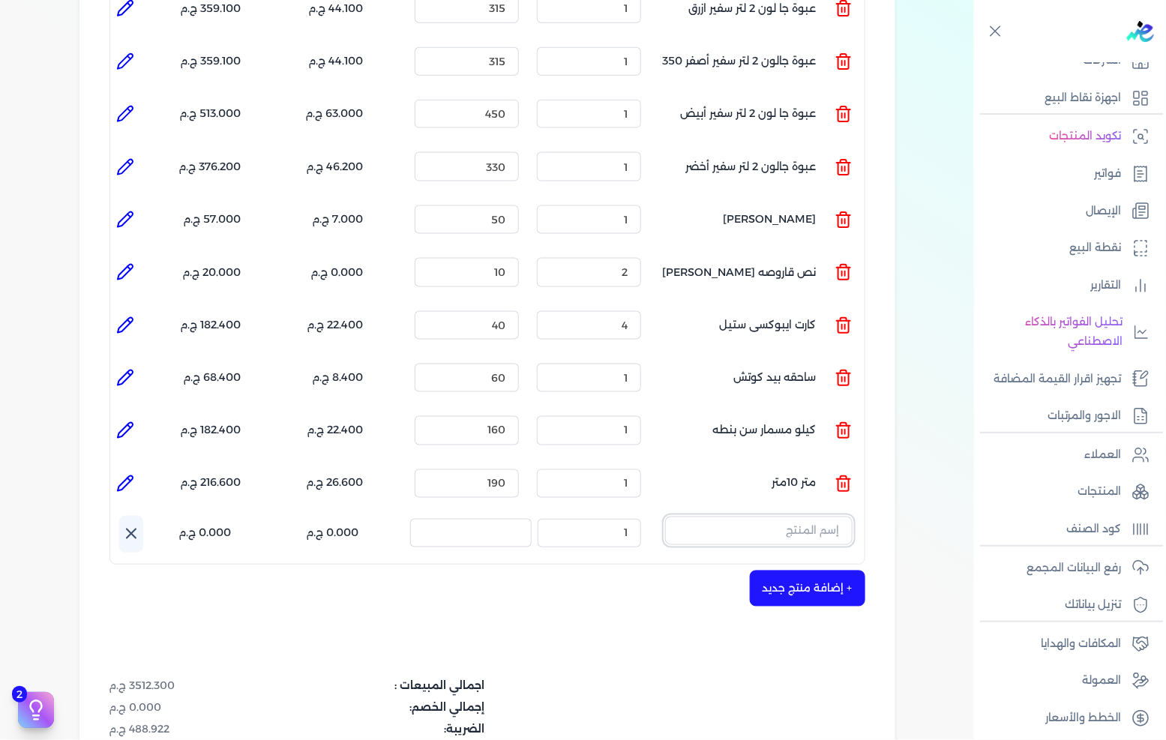
click at [778, 517] on input "text" at bounding box center [758, 531] width 187 height 28
type input "لفه"
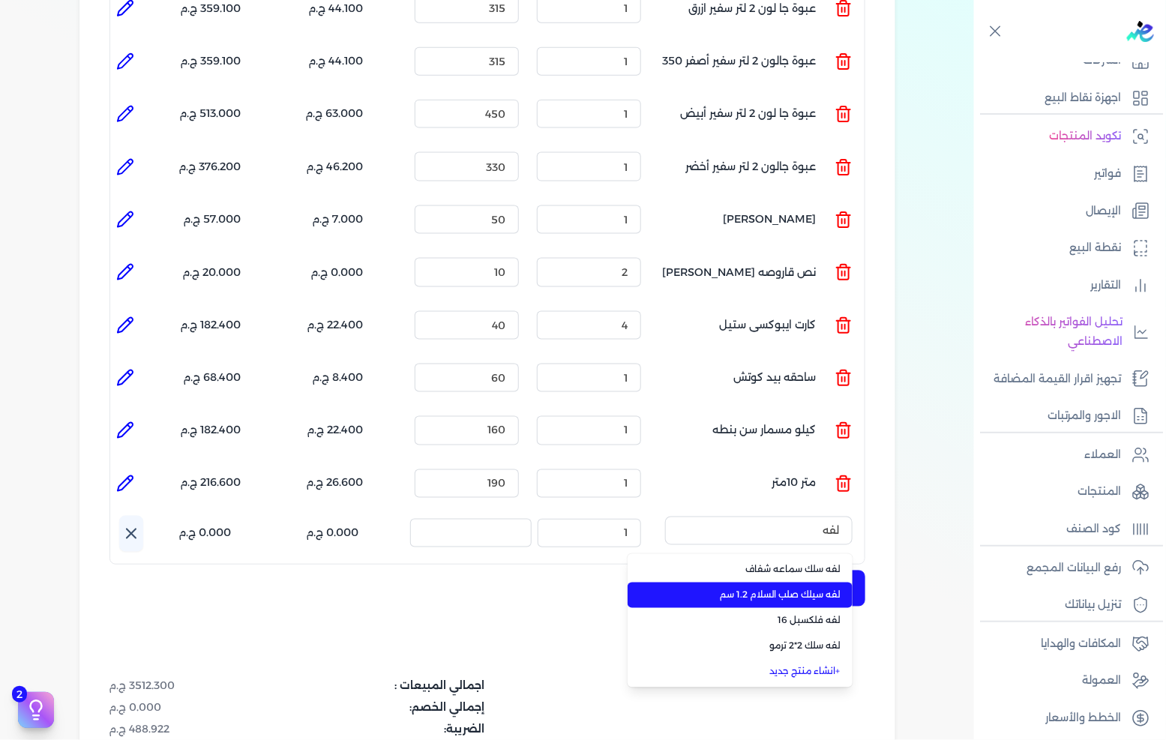
click at [745, 589] on span "لفه سيلك صلب السلام 1.2 سم" at bounding box center [749, 595] width 183 height 13
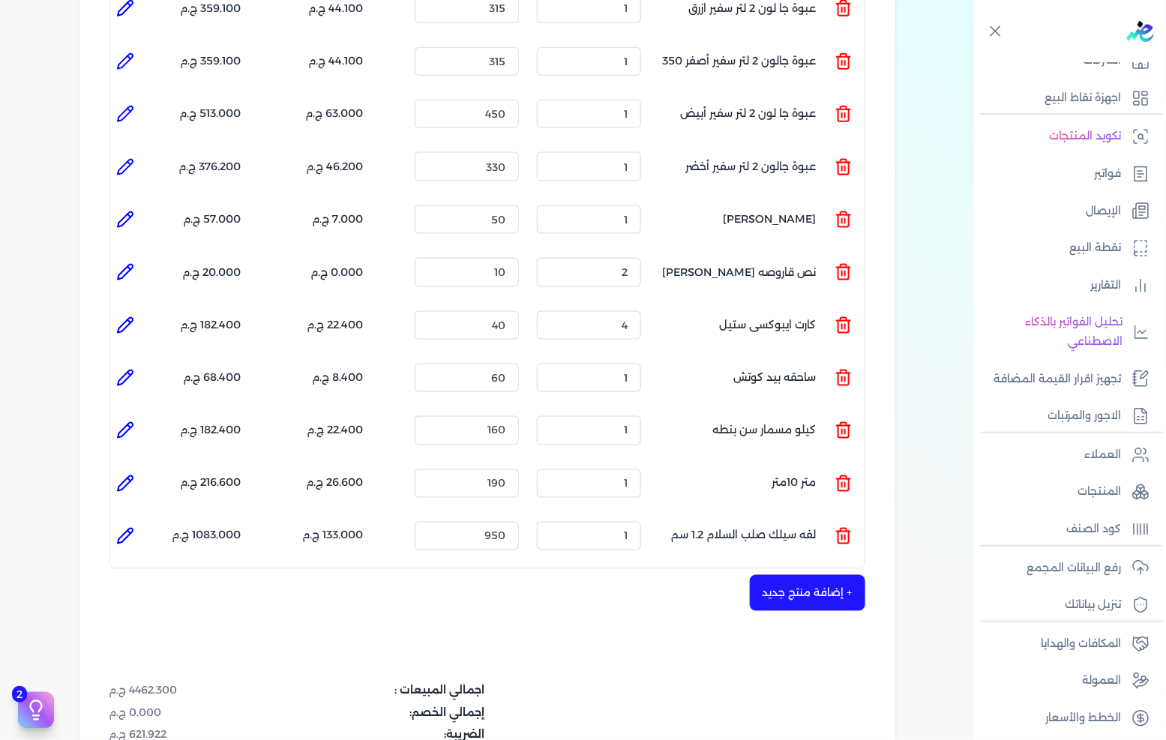
drag, startPoint x: 128, startPoint y: 508, endPoint x: 139, endPoint y: 496, distance: 16.4
click at [127, 527] on icon at bounding box center [125, 536] width 18 height 18
type input "لفه سيلك صلب السلام 1.2 سم"
type input "950"
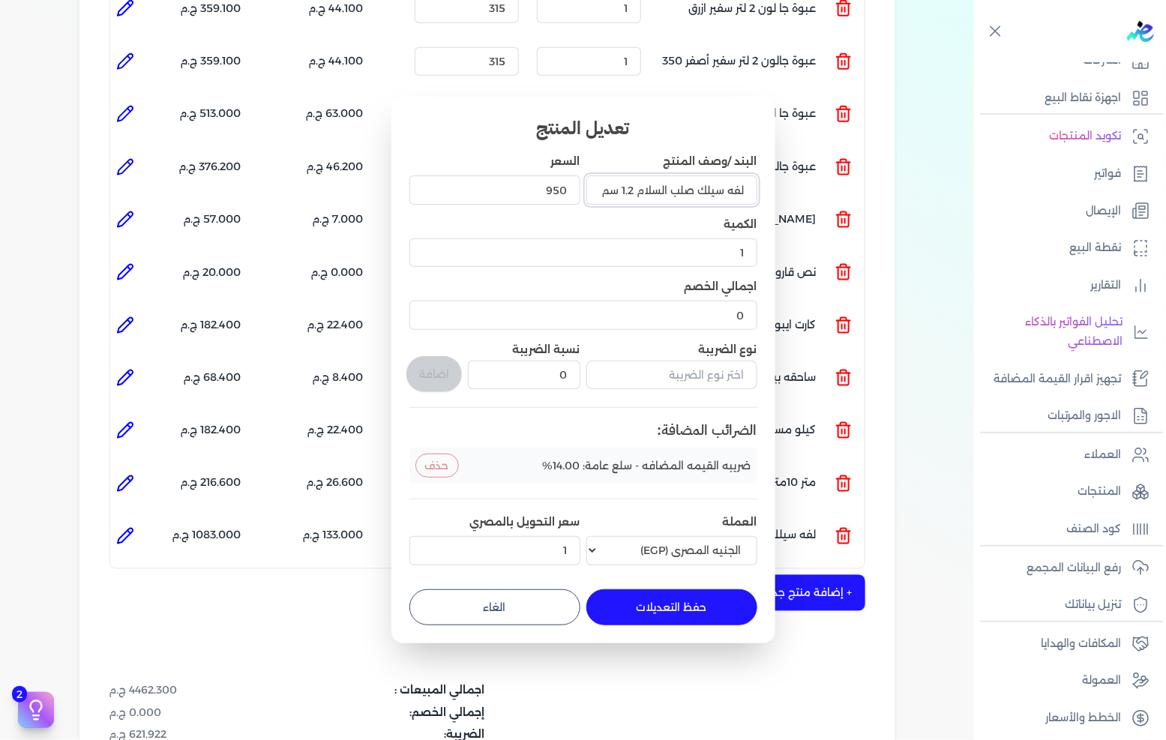
drag, startPoint x: 595, startPoint y: 189, endPoint x: 627, endPoint y: 192, distance: 32.4
click at [627, 192] on input "لفه سيلك صلب السلام 1.2 سم" at bounding box center [671, 189] width 171 height 28
click at [634, 189] on input "لفه سيلك صلب السلام 1" at bounding box center [671, 189] width 171 height 28
type input "لفه سيلك صلب السلام"
click at [657, 606] on button "حفظ التعديلات" at bounding box center [671, 607] width 171 height 36
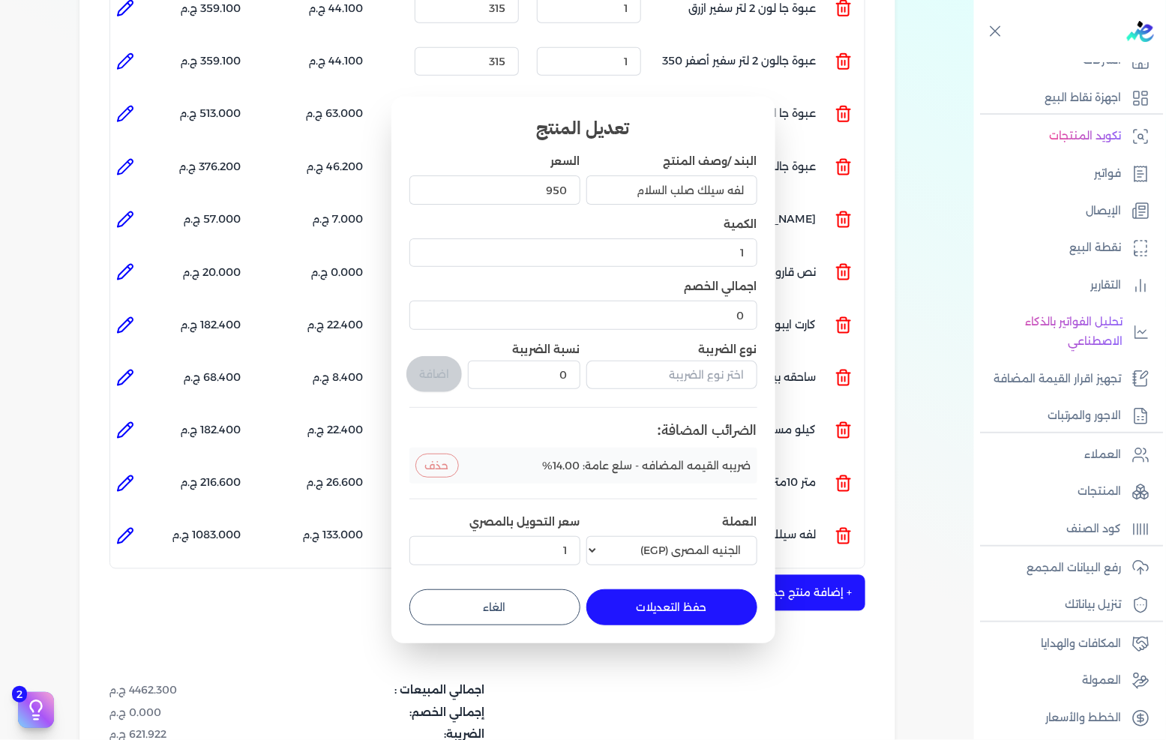
type input "0"
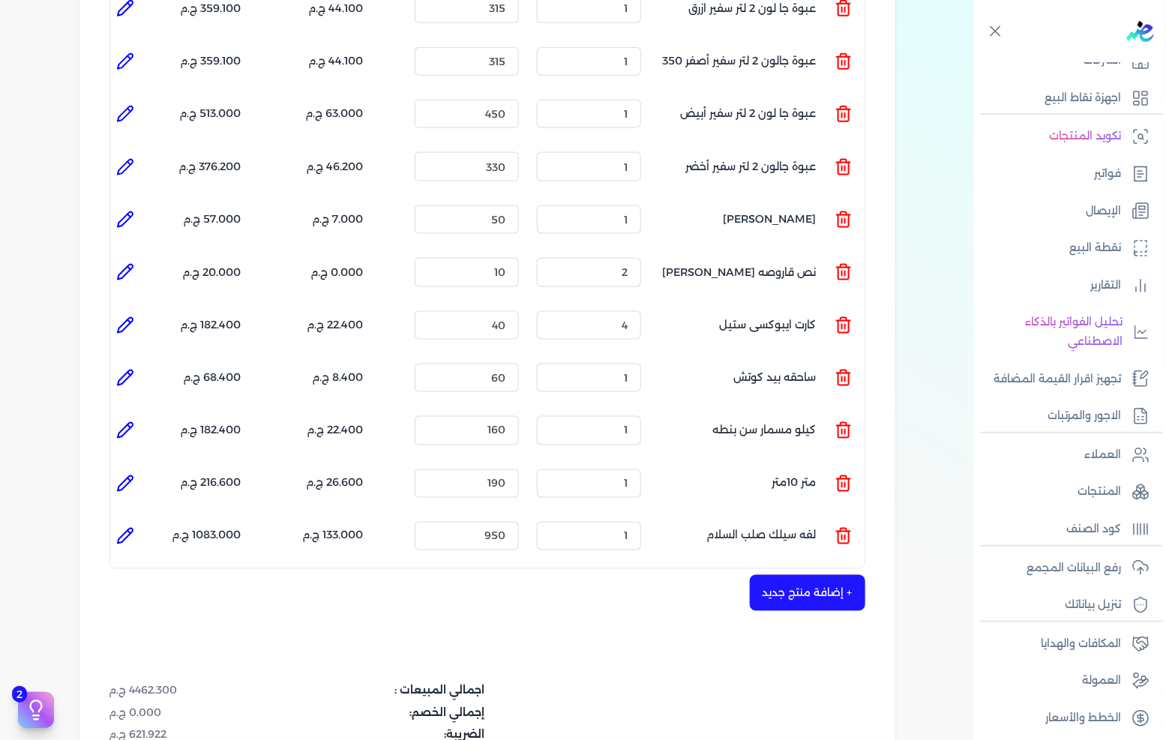
click at [587, 522] on input "1" at bounding box center [589, 536] width 104 height 28
type input "5"
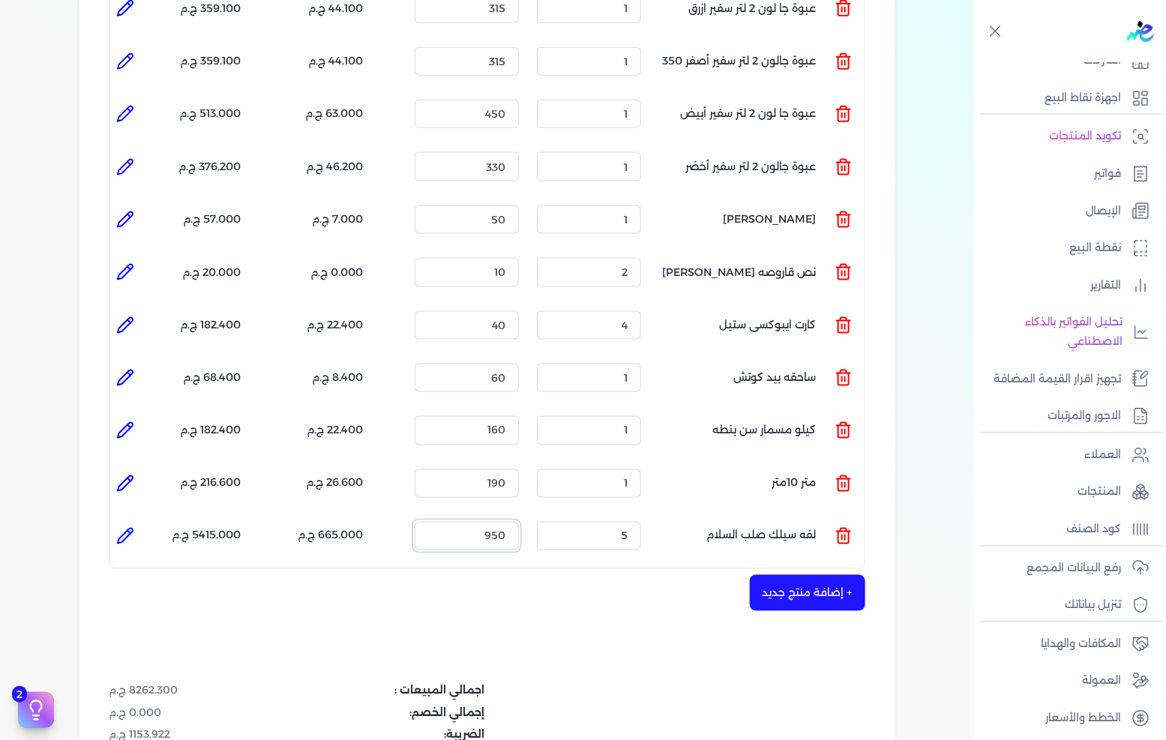
click at [481, 522] on input "950" at bounding box center [467, 536] width 104 height 28
click at [480, 522] on input "950" at bounding box center [467, 536] width 104 height 28
type input "45"
click at [835, 575] on button "+ إضافة منتج جديد" at bounding box center [807, 593] width 115 height 36
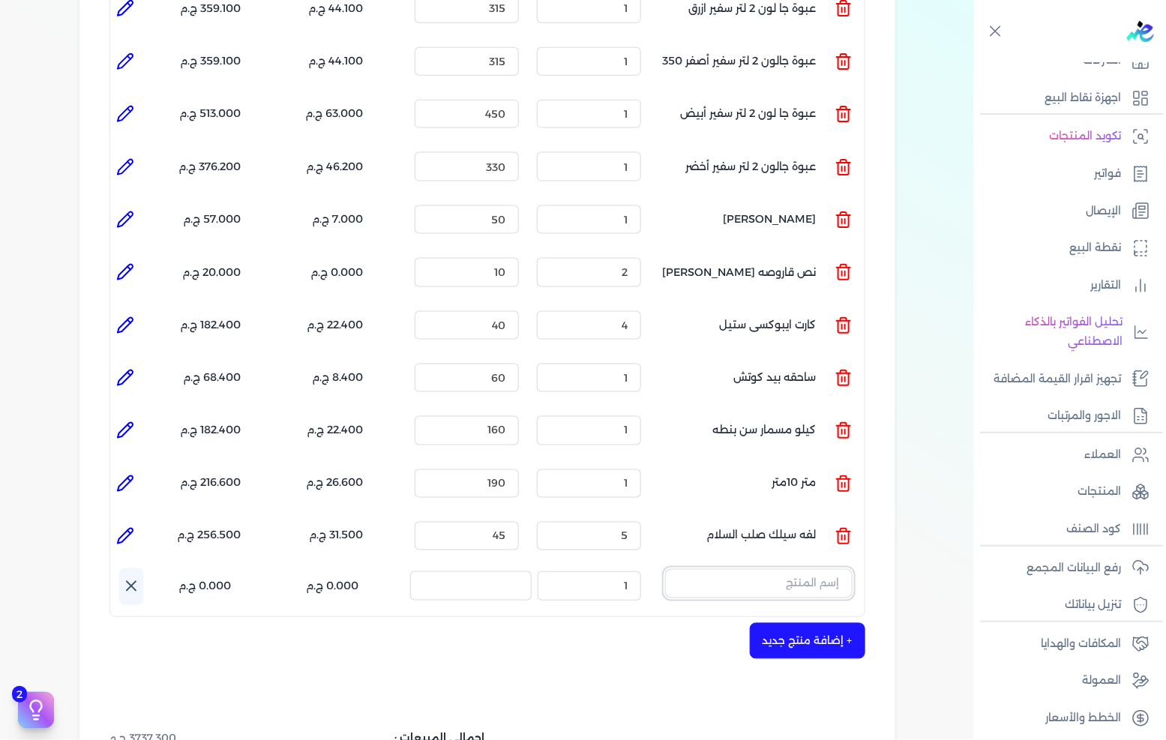
click at [744, 569] on input "text" at bounding box center [758, 583] width 187 height 28
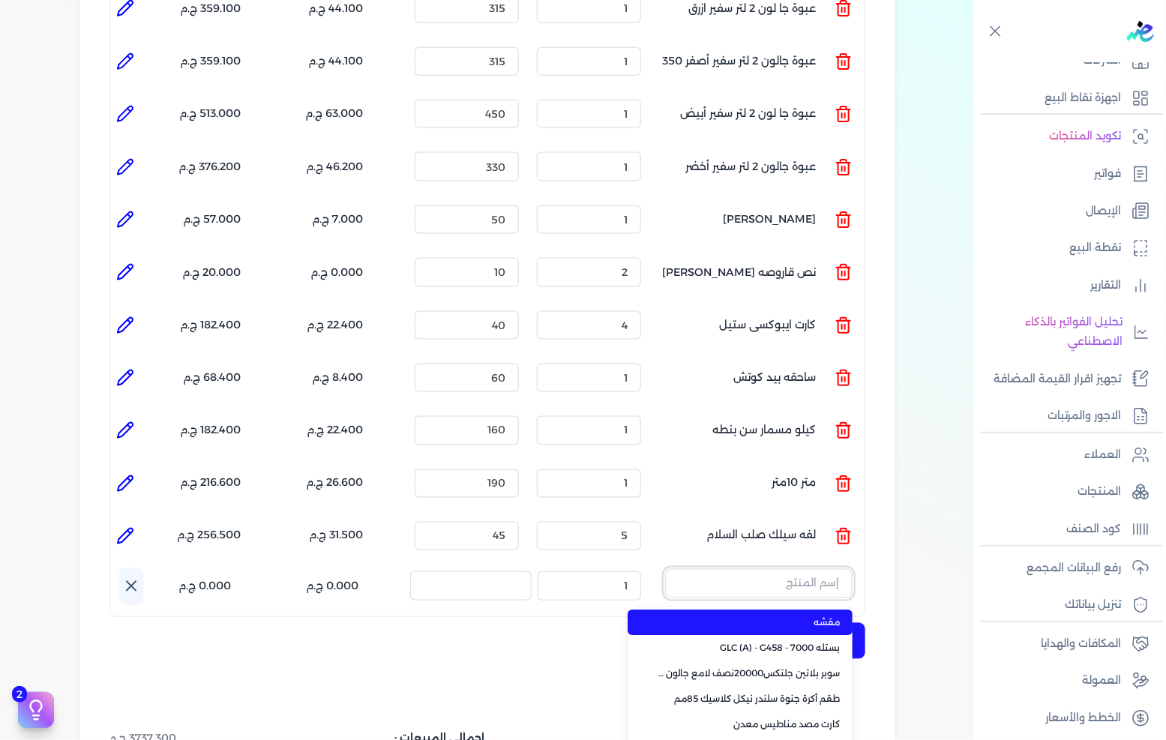
paste input "Smooth Putty - S.P100 -25 k.g"
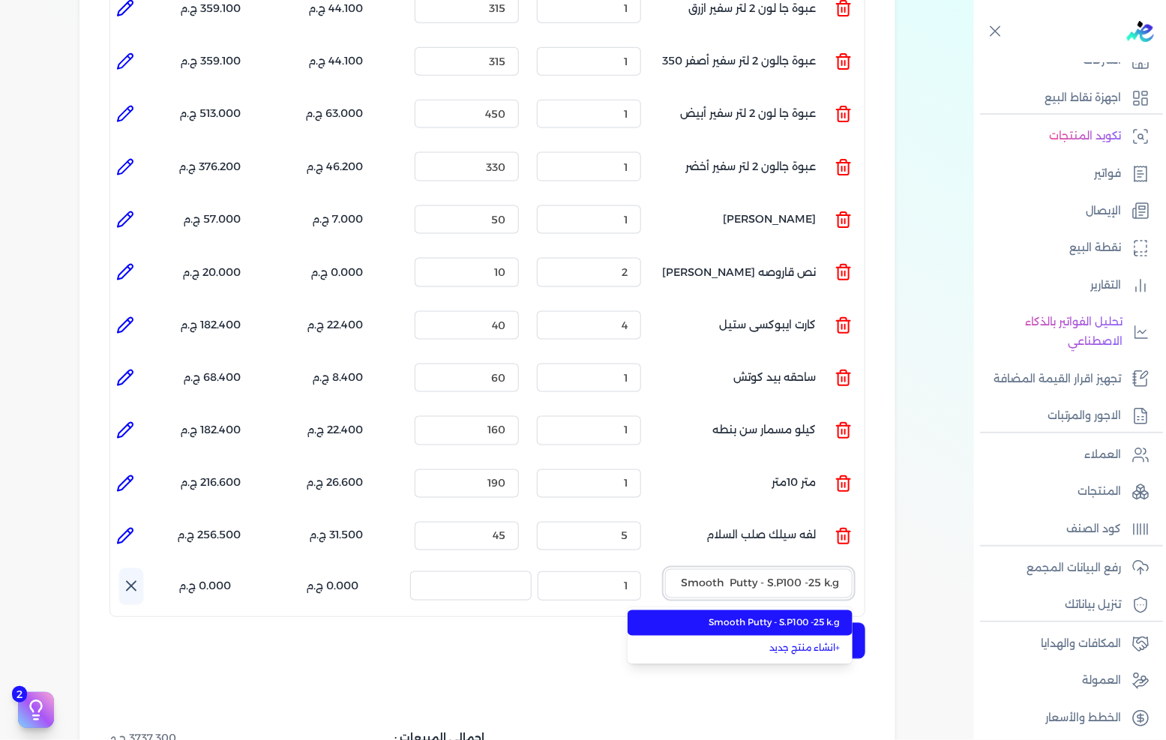
type input "Smooth Putty - S.P100 -25 k.g"
click at [740, 616] on span "Smooth Putty - S.P100 -25 k.g" at bounding box center [749, 622] width 183 height 13
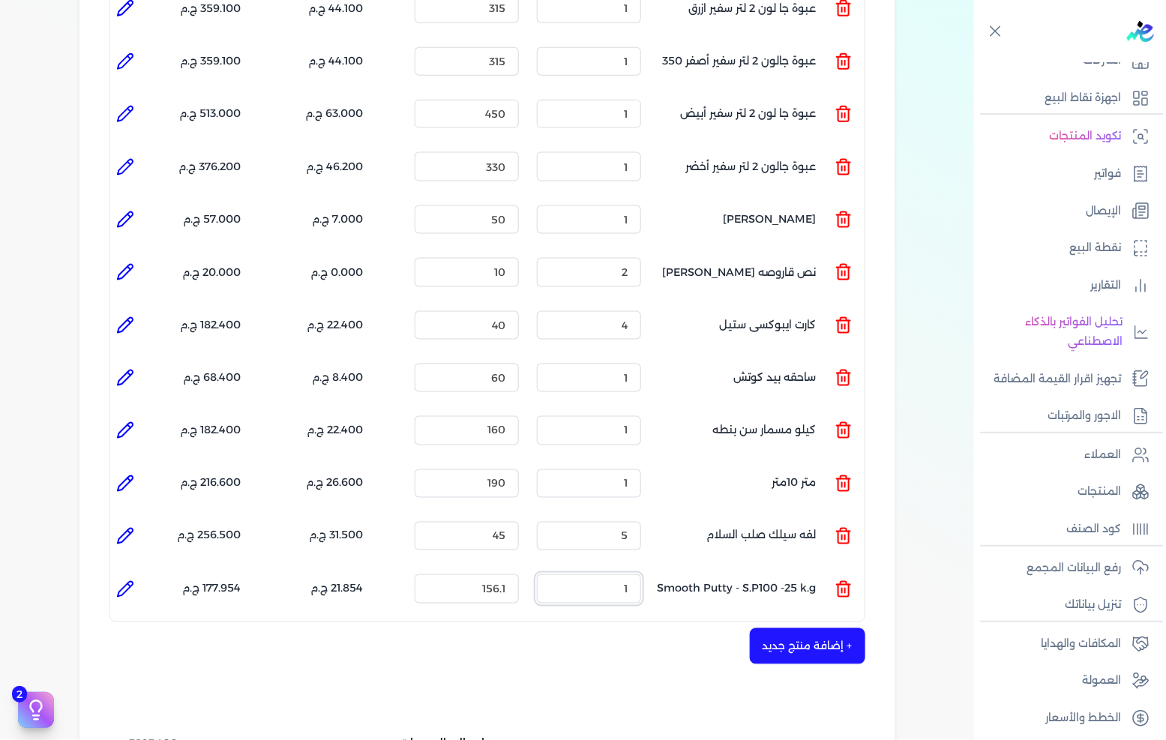
click at [607, 574] on input "1" at bounding box center [589, 588] width 104 height 28
type input "7"
click at [463, 574] on input "156.1" at bounding box center [467, 588] width 104 height 28
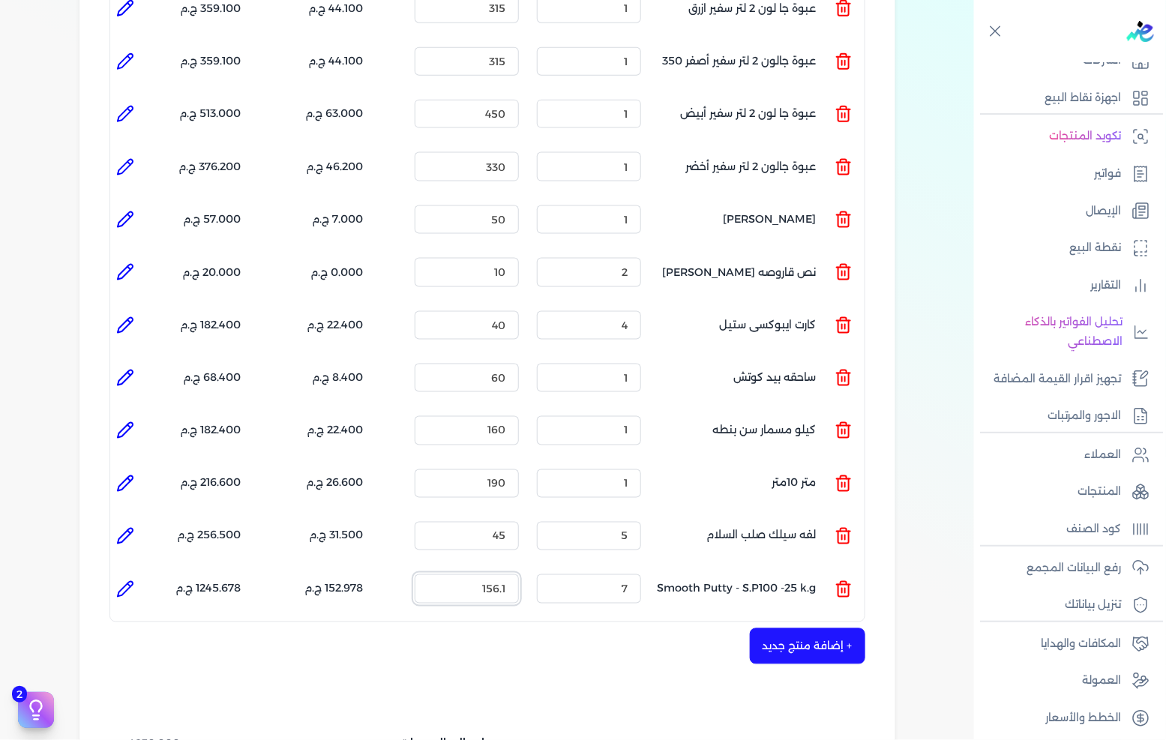
click at [463, 574] on input "156.1" at bounding box center [467, 588] width 104 height 28
type input "180"
click at [583, 642] on div "شركه الاخوه الثلاثة فتحى السيد على [PERSON_NAME] 288849477 رقم الفاتورة 13583 ف…" at bounding box center [487, 216] width 816 height 1503
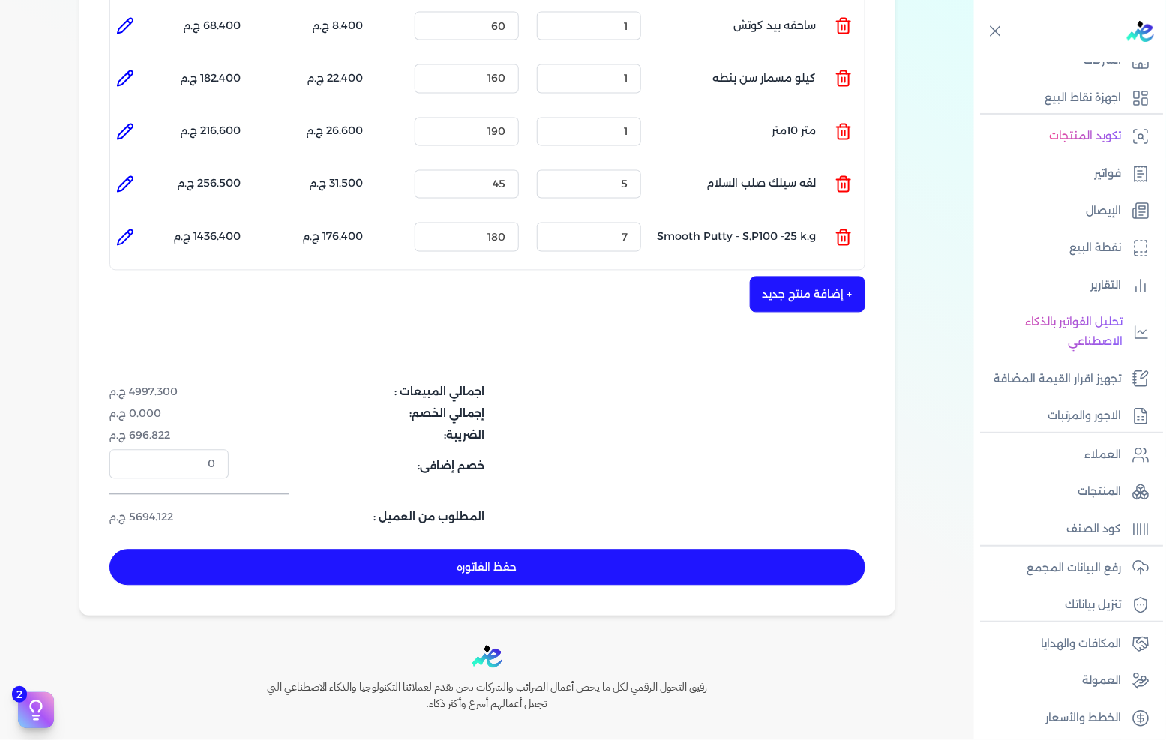
scroll to position [994, 0]
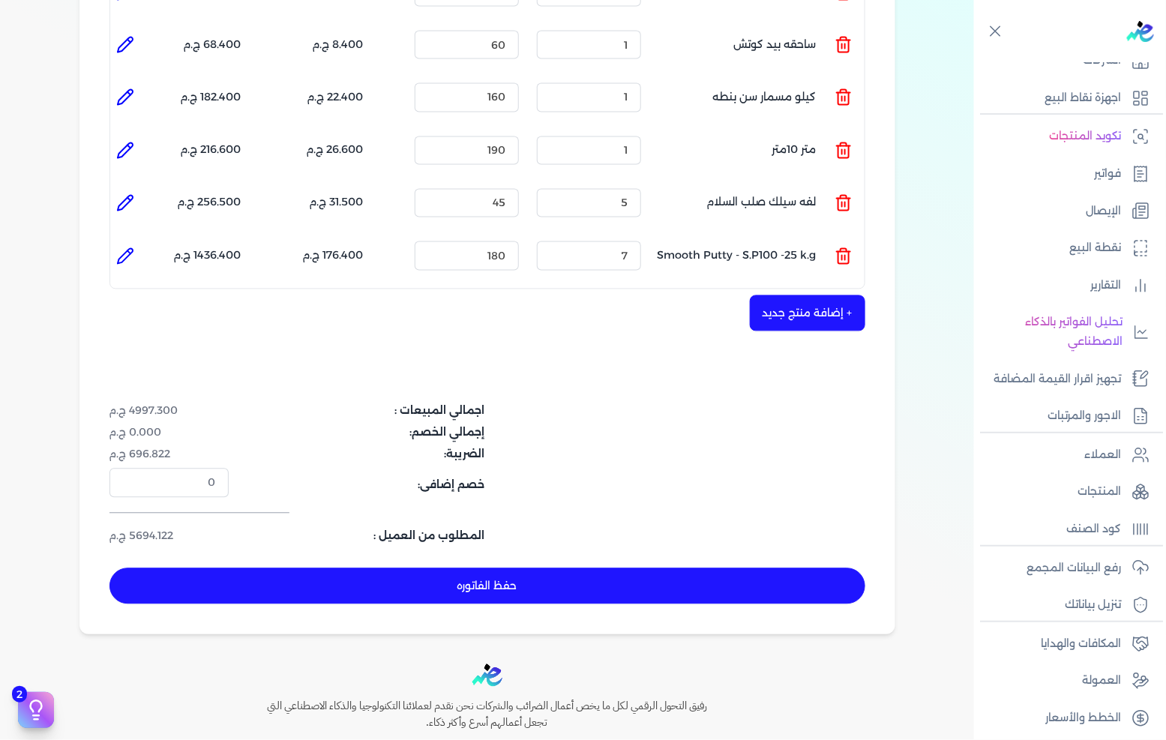
drag, startPoint x: 370, startPoint y: 364, endPoint x: 399, endPoint y: 350, distance: 31.9
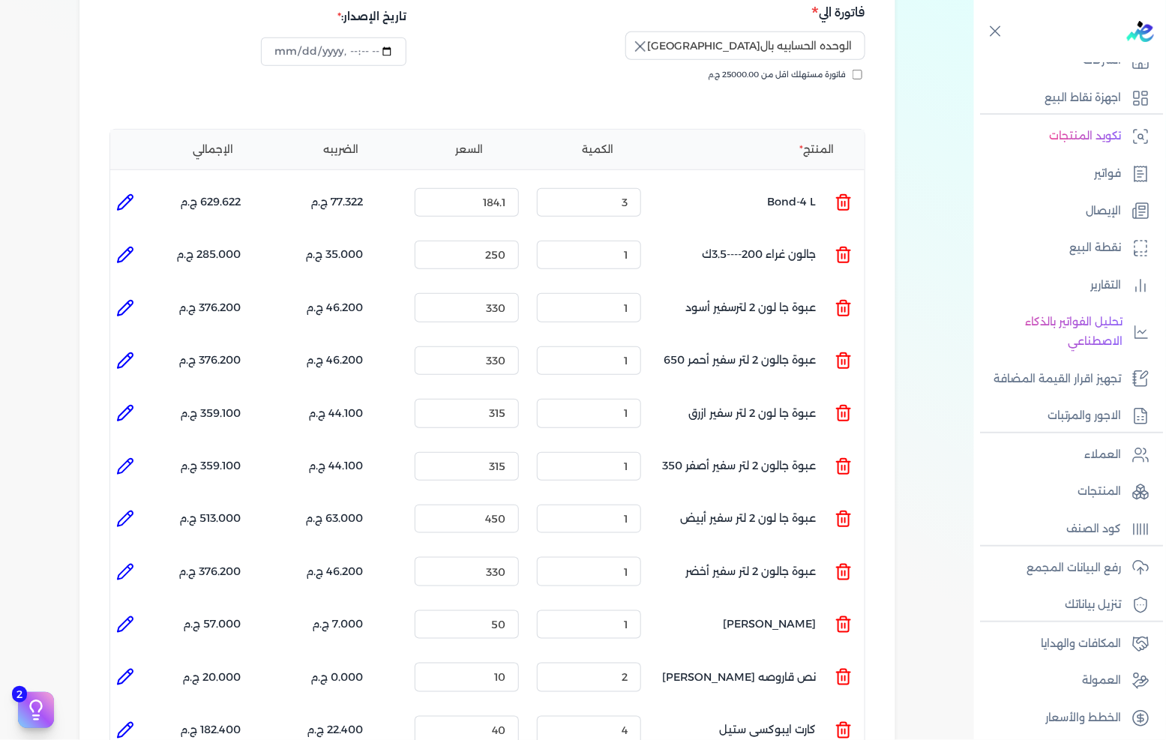
scroll to position [78, 0]
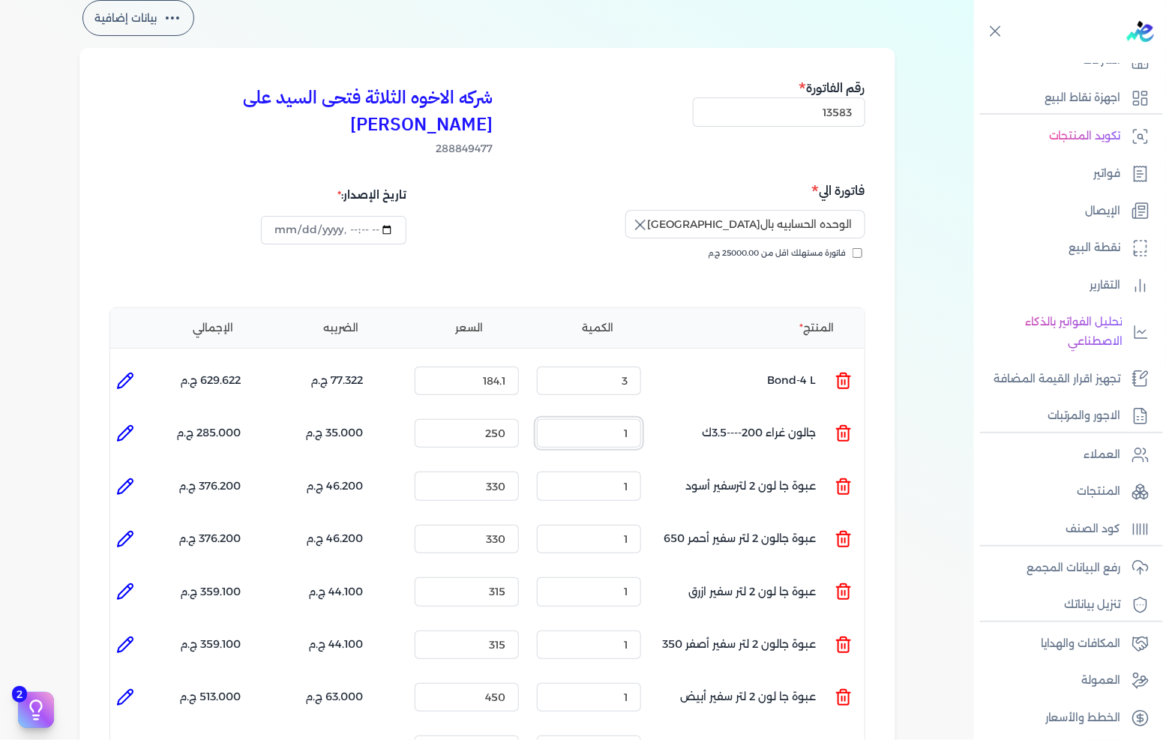
click at [641, 419] on input "1" at bounding box center [589, 433] width 104 height 28
click at [631, 419] on input "0" at bounding box center [589, 433] width 104 height 28
type input "6"
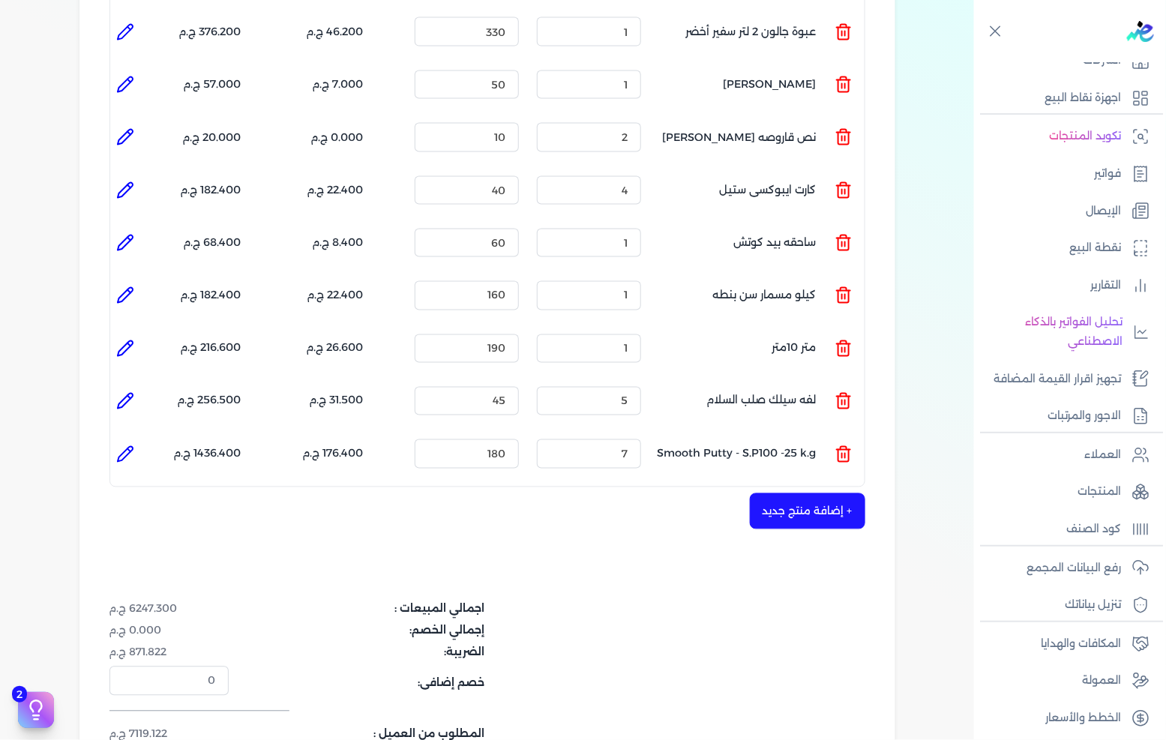
scroll to position [828, 0]
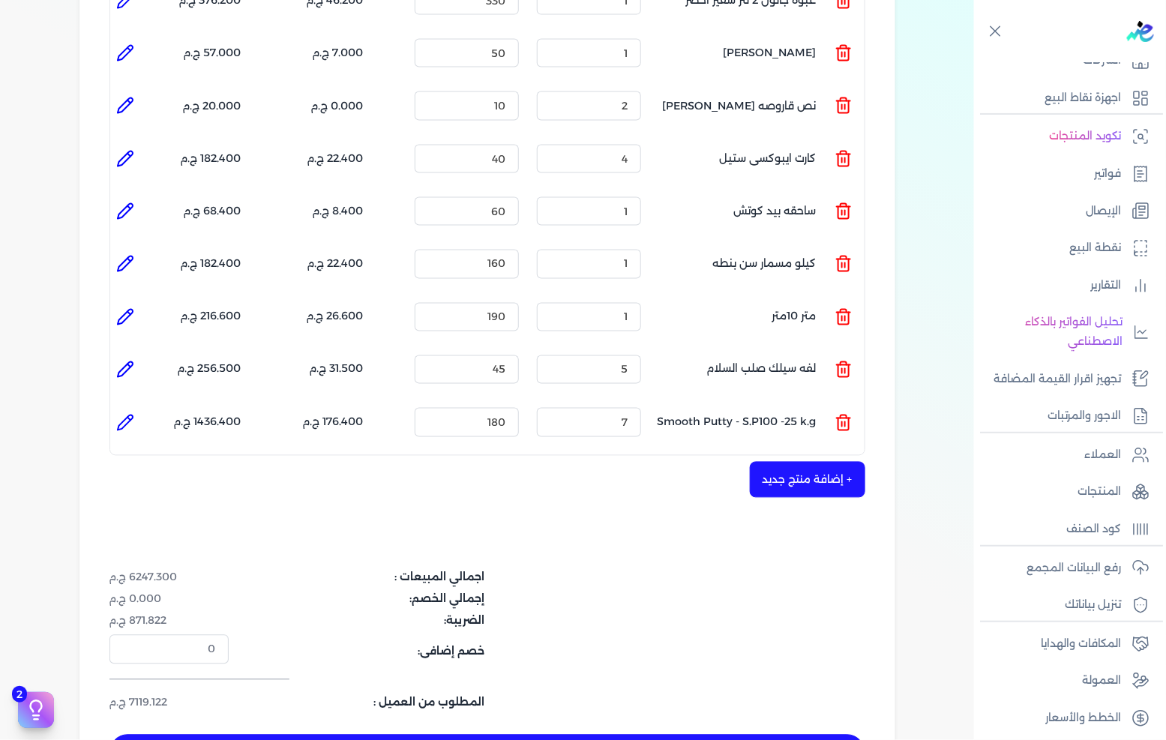
click at [379, 471] on div "شركه الاخوه الثلاثة فتحى السيد على [PERSON_NAME] 288849477 رقم الفاتورة 13583 ف…" at bounding box center [487, 49] width 816 height 1503
drag, startPoint x: 289, startPoint y: 460, endPoint x: 328, endPoint y: 452, distance: 40.4
click at [289, 462] on div "+ إضافة منتج جديد" at bounding box center [487, 480] width 756 height 36
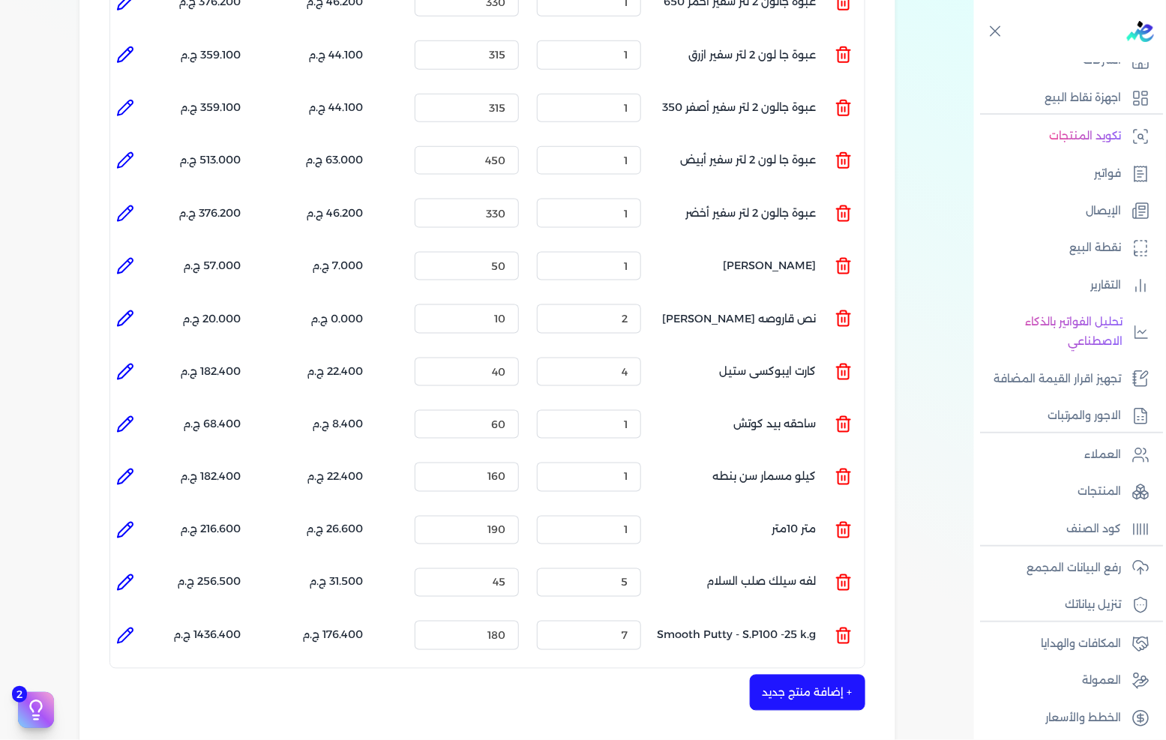
scroll to position [578, 0]
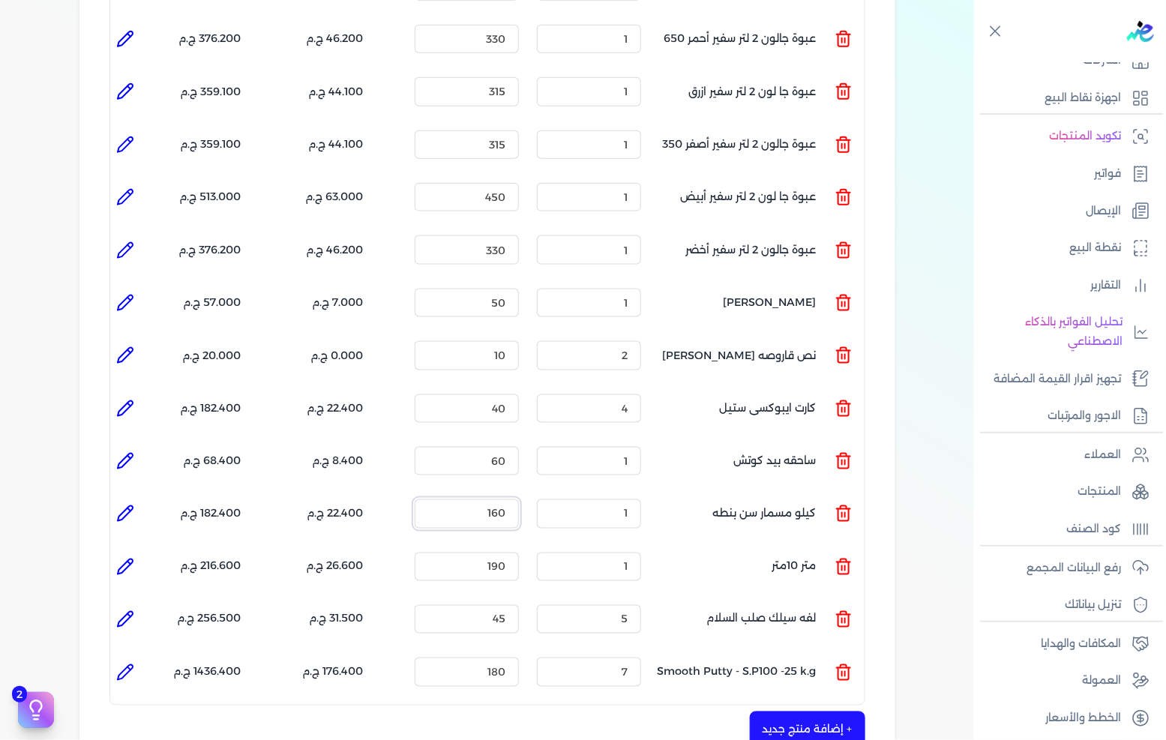
drag, startPoint x: 394, startPoint y: 481, endPoint x: 400, endPoint y: 477, distance: 7.7
click at [394, 493] on div "السعر : 160" at bounding box center [443, 513] width 116 height 40
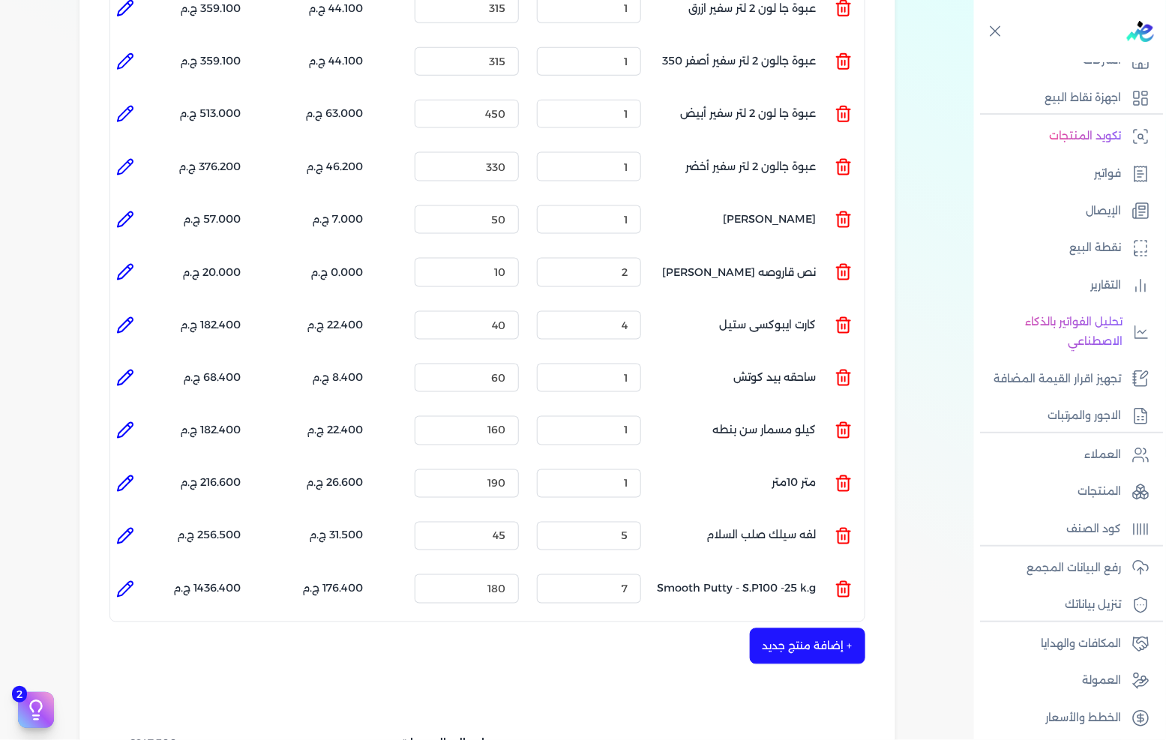
click at [888, 420] on div "شركه الاخوه الثلاثة فتحى السيد على [PERSON_NAME] 288849477 رقم الفاتورة 13583 ف…" at bounding box center [487, 216] width 816 height 1503
click at [700, 670] on div "شركه الاخوه الثلاثة فتحى السيد على [PERSON_NAME] 288849477 رقم الفاتورة 13583 ف…" at bounding box center [487, 216] width 816 height 1503
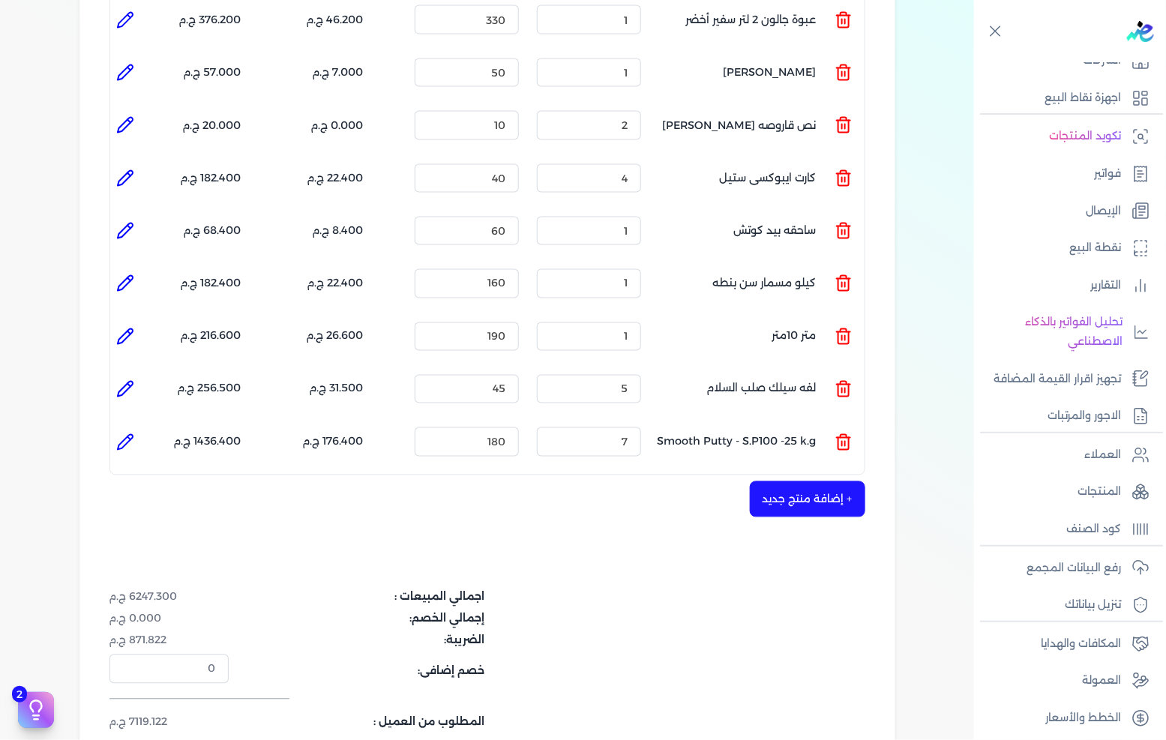
scroll to position [828, 0]
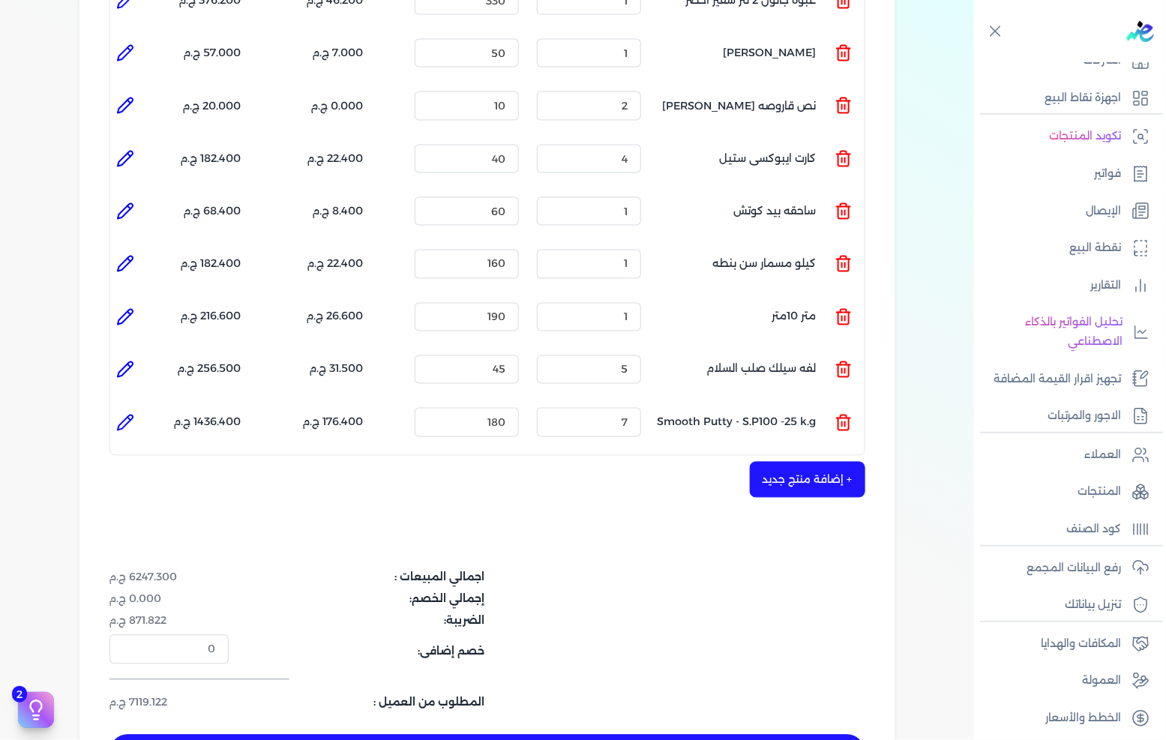
click at [591, 739] on html "برجاء مراجعة صحة رقم التسجيل الضريبي : 288849477 من هنا Dismiss ✕ ✕ استهلكت 100…" at bounding box center [583, 370] width 1166 height 740
click at [355, 462] on div "+ إضافة منتج جديد" at bounding box center [487, 480] width 756 height 36
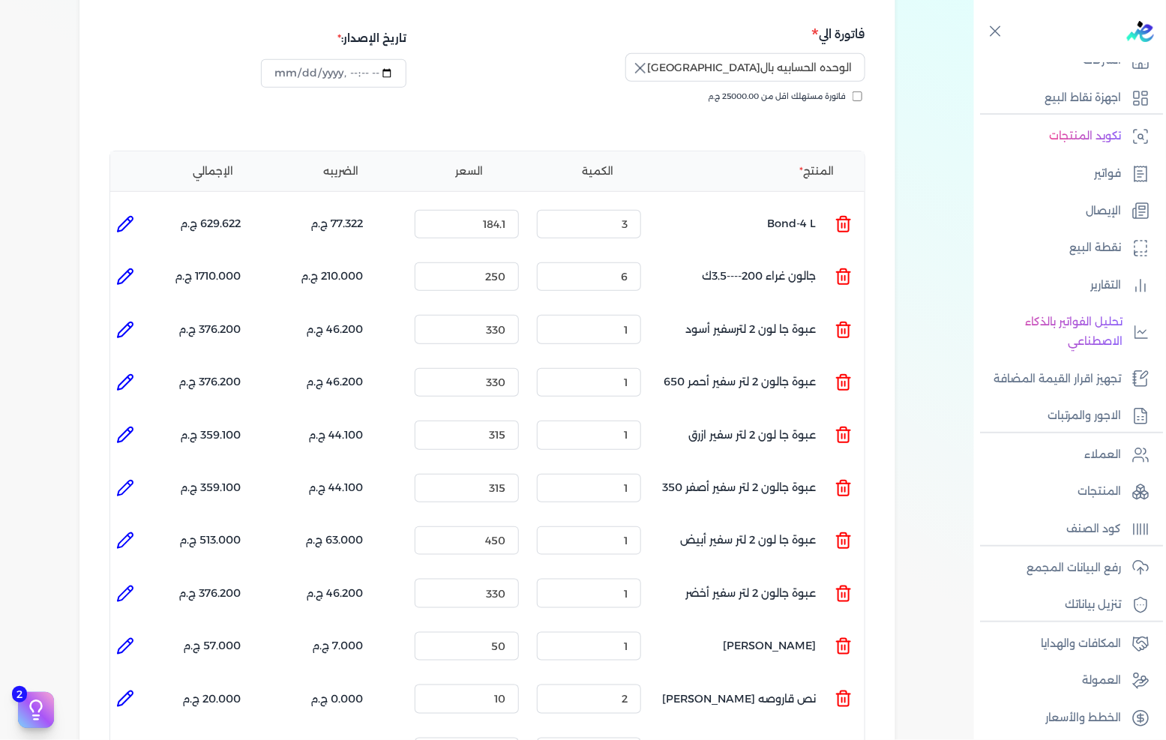
scroll to position [161, 0]
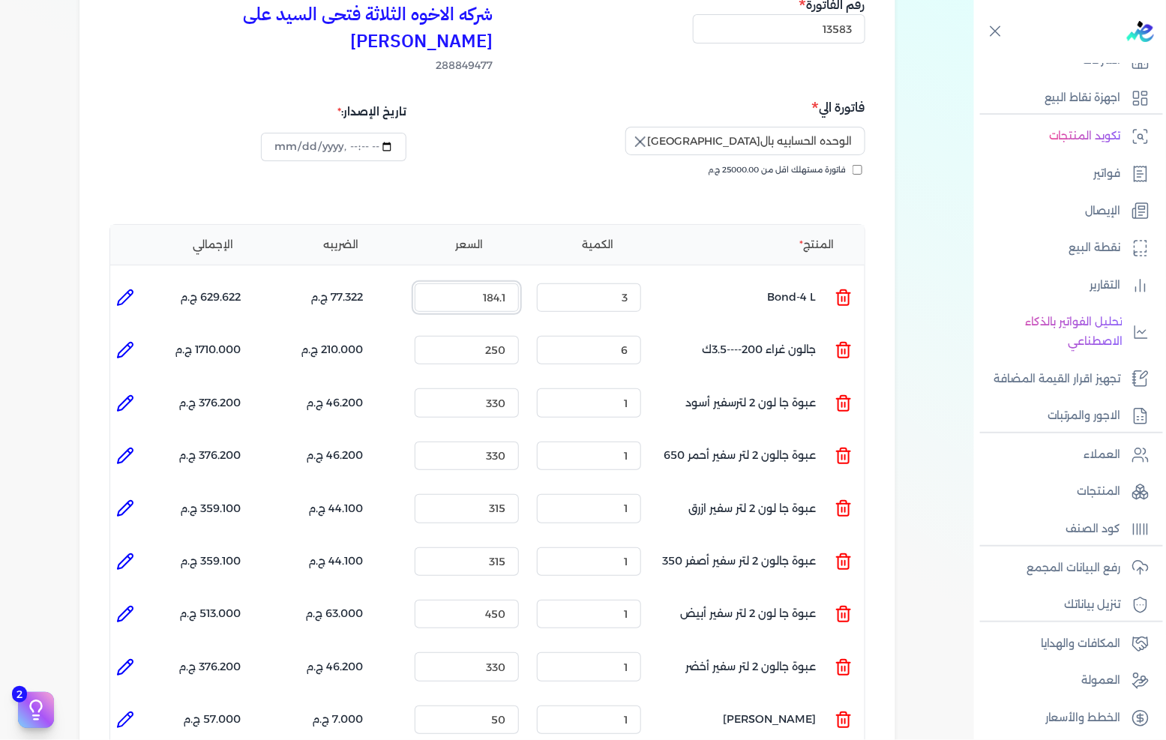
click at [478, 283] on input "184.1" at bounding box center [467, 297] width 104 height 28
click at [517, 283] on input "184.1" at bounding box center [467, 297] width 104 height 28
click at [504, 283] on input "184.1" at bounding box center [467, 297] width 104 height 28
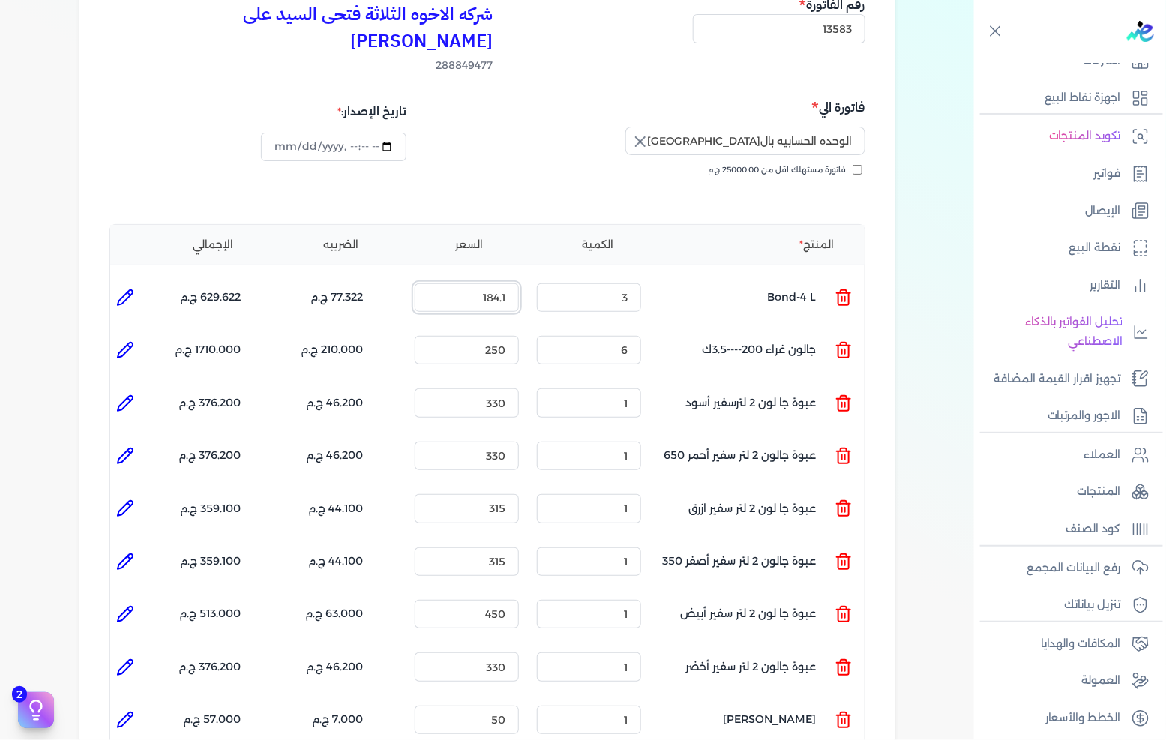
click at [504, 283] on input "184.1" at bounding box center [467, 297] width 104 height 28
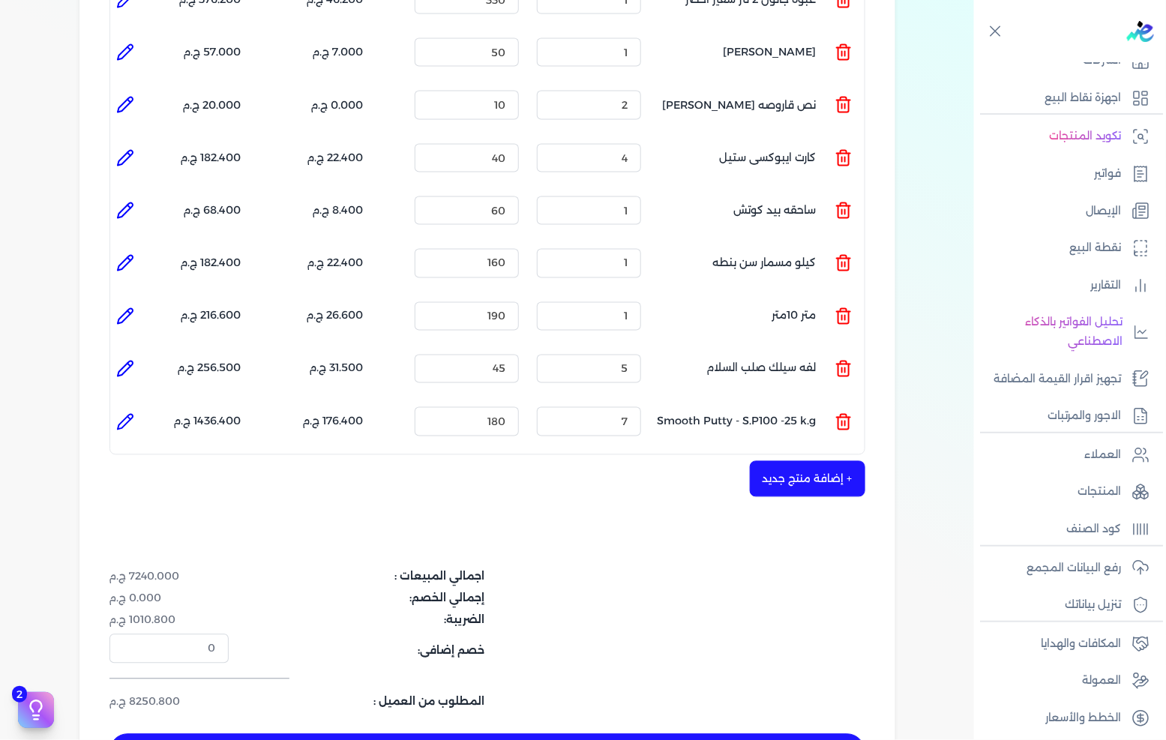
scroll to position [911, 0]
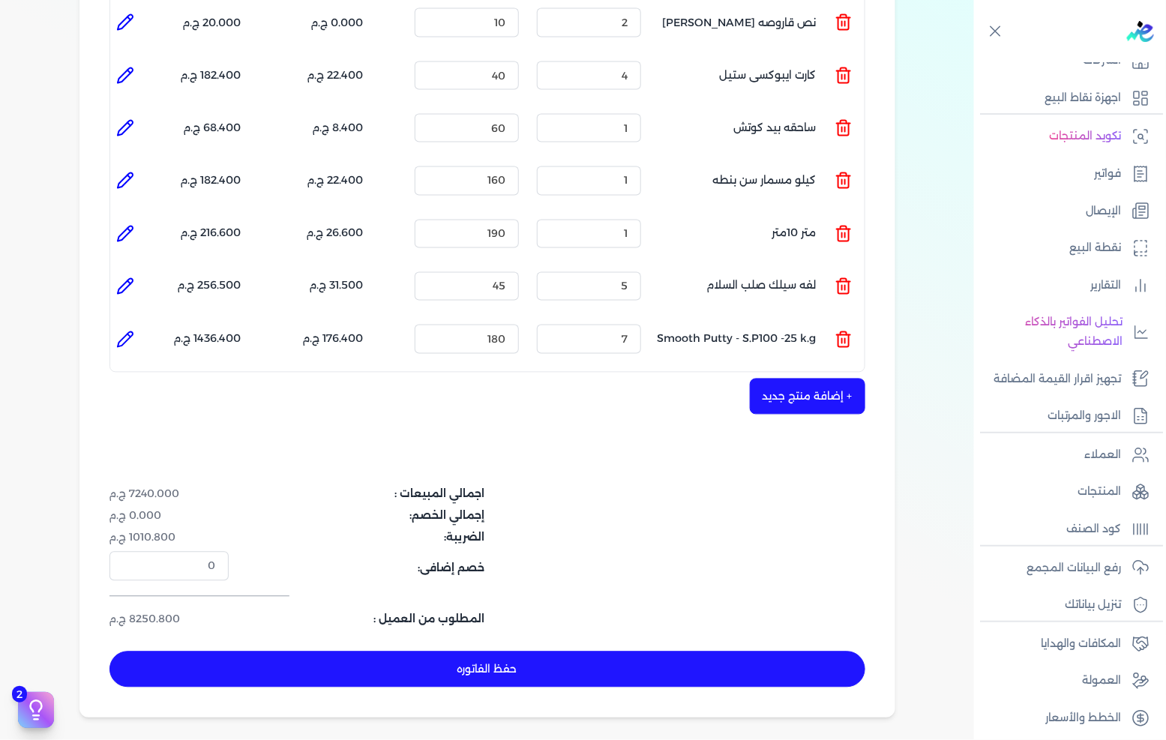
type input "515"
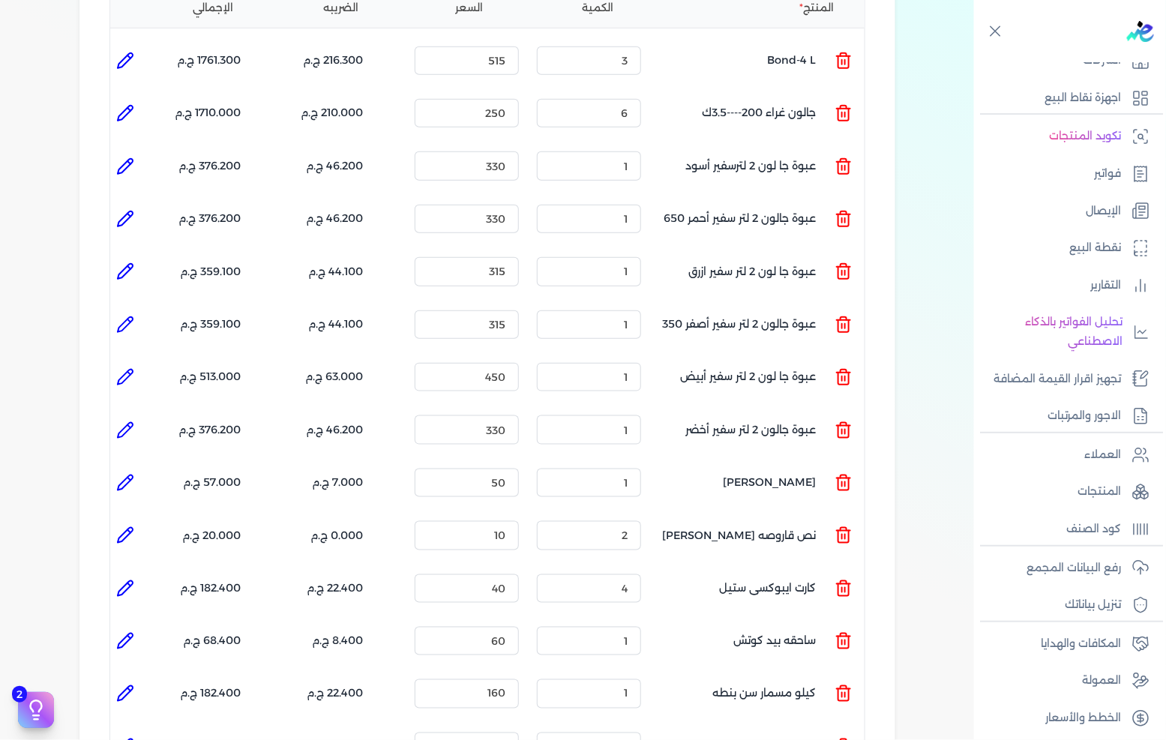
scroll to position [416, 0]
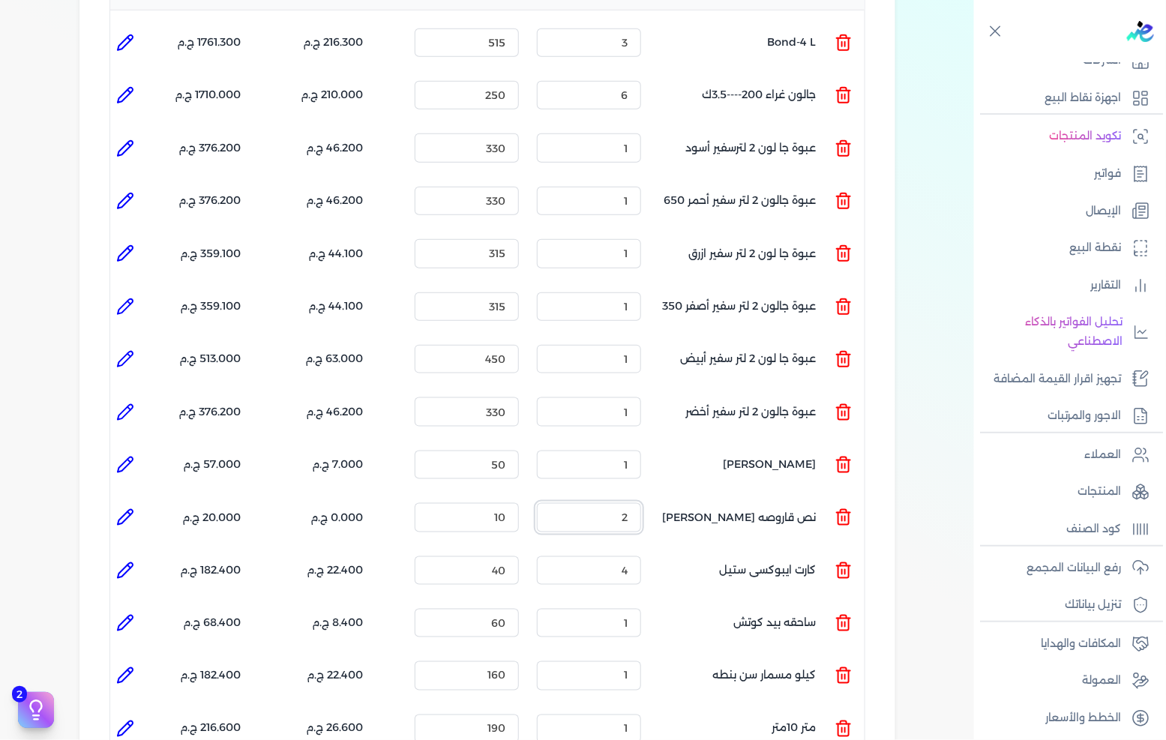
click at [608, 503] on input "2" at bounding box center [589, 517] width 104 height 28
type input "1"
type input "0"
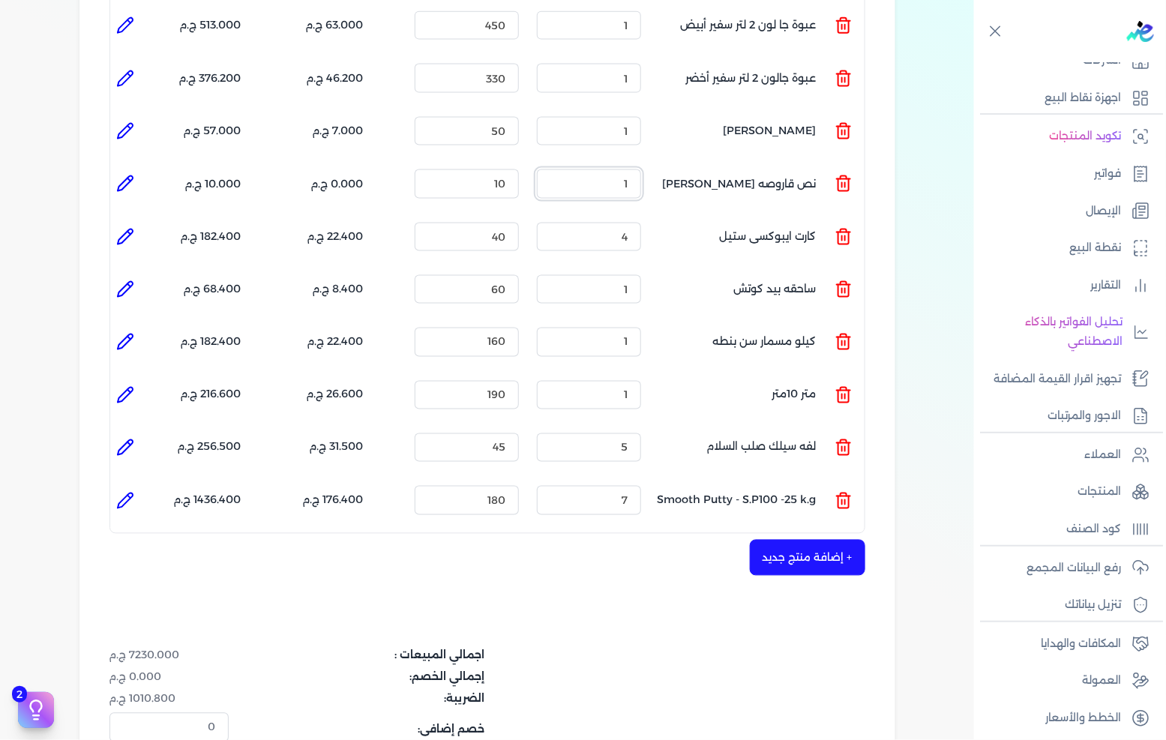
scroll to position [833, 0]
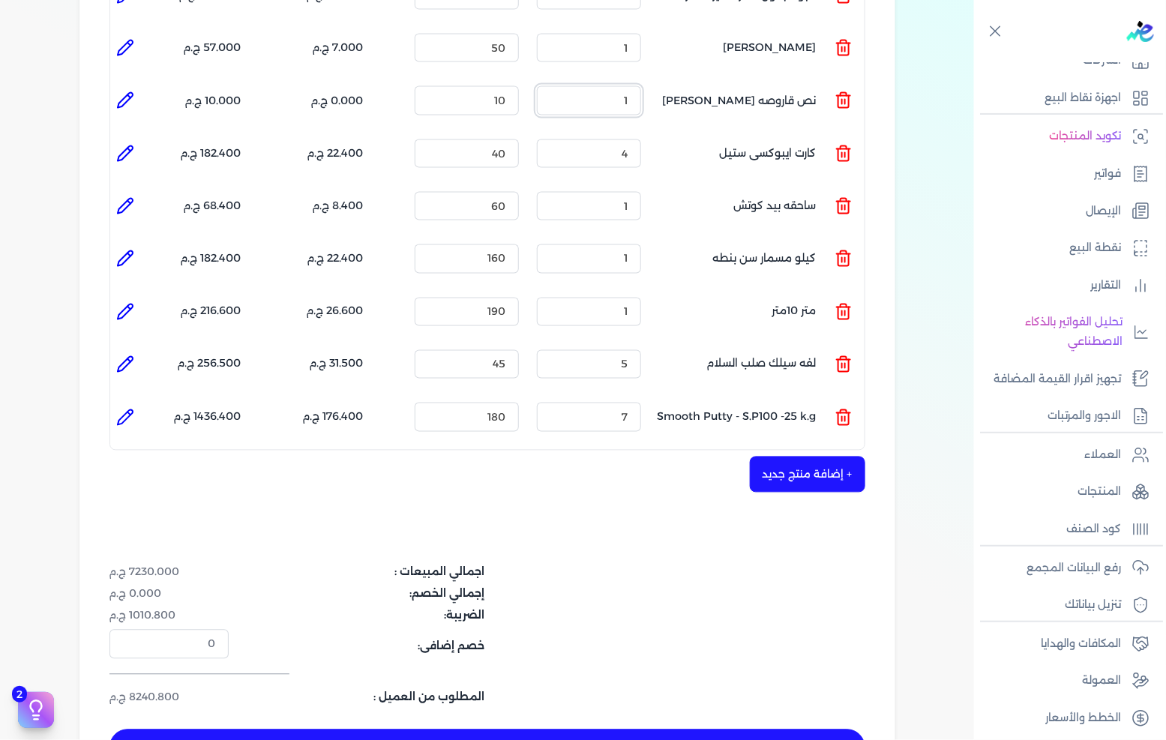
type input "1"
click at [612, 586] on dl "إجمالي الخصم: 0.000 ج.م" at bounding box center [361, 594] width 504 height 16
click at [340, 475] on div "شركه الاخوه الثلاثة فتحى السيد على [PERSON_NAME] 288849477 رقم الفاتورة 13583 ف…" at bounding box center [487, 44] width 816 height 1503
click at [632, 565] on div "اجمالي المبيعات : 7230.000 ج.م إجمالي الخصم: 0.000 ج.م الضريبة: 1010.800 ج.م خص…" at bounding box center [487, 635] width 756 height 141
click at [474, 730] on button "حفظ الفاتوره" at bounding box center [487, 748] width 756 height 36
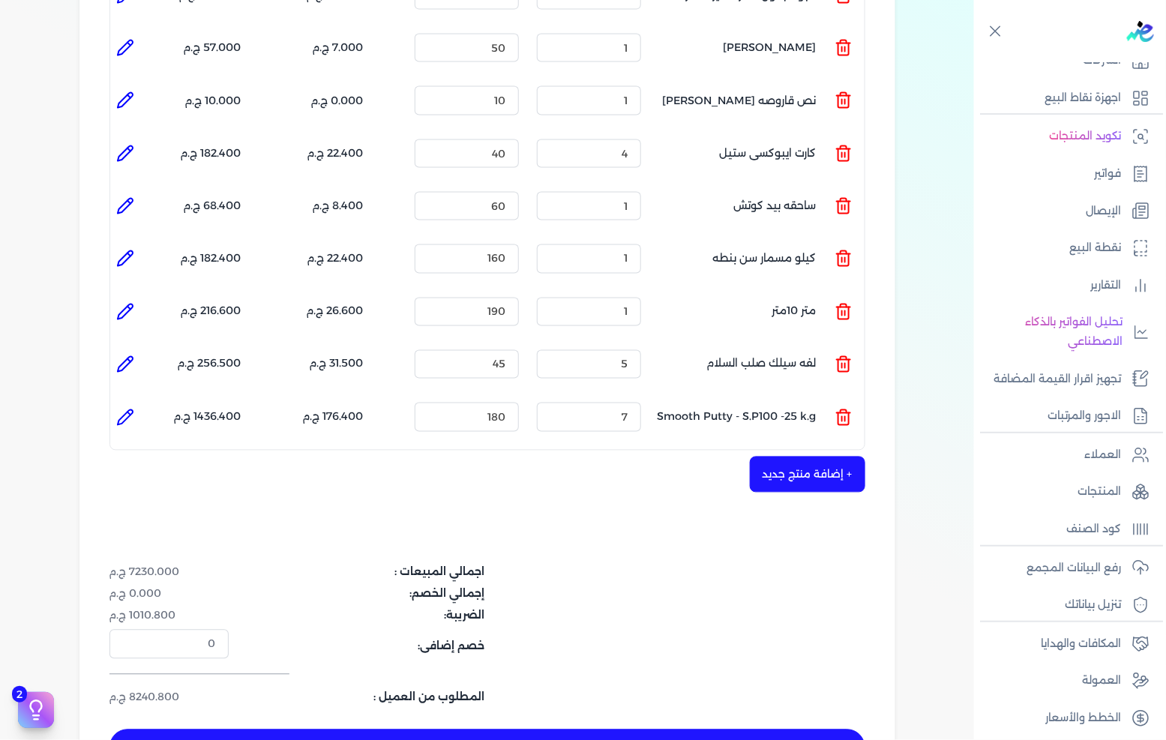
type input "[DATE]"
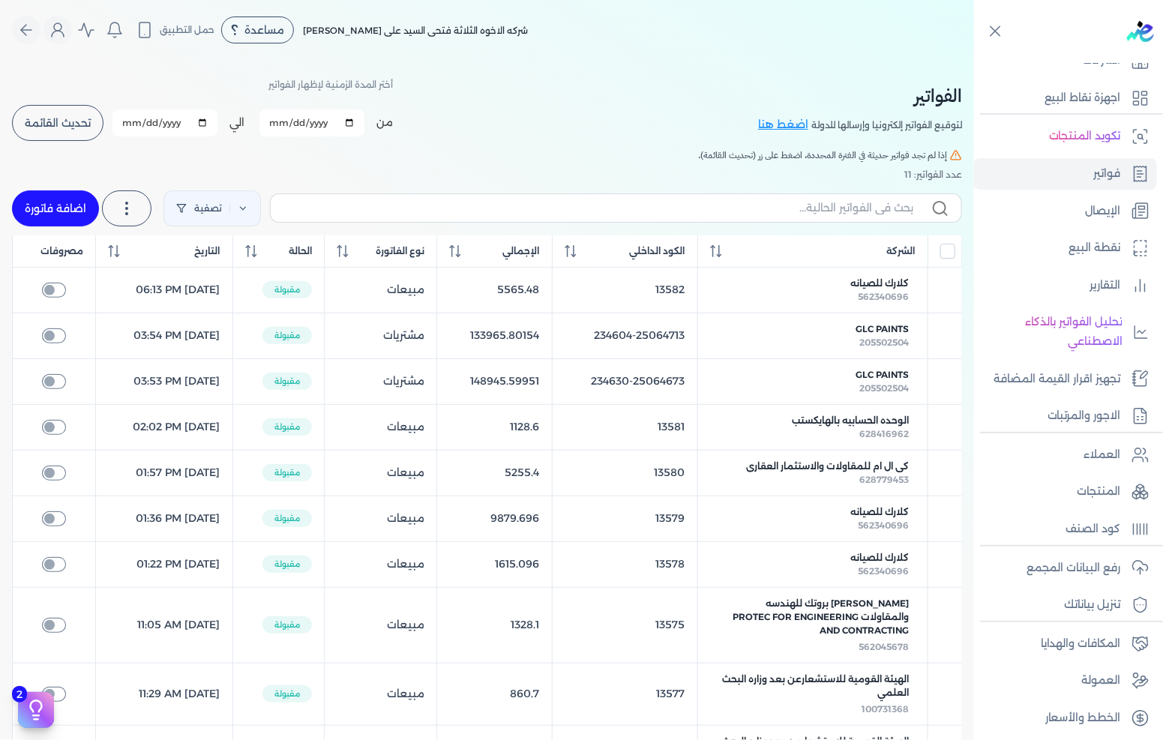
click at [65, 123] on span "تحديث القائمة" at bounding box center [58, 123] width 66 height 10
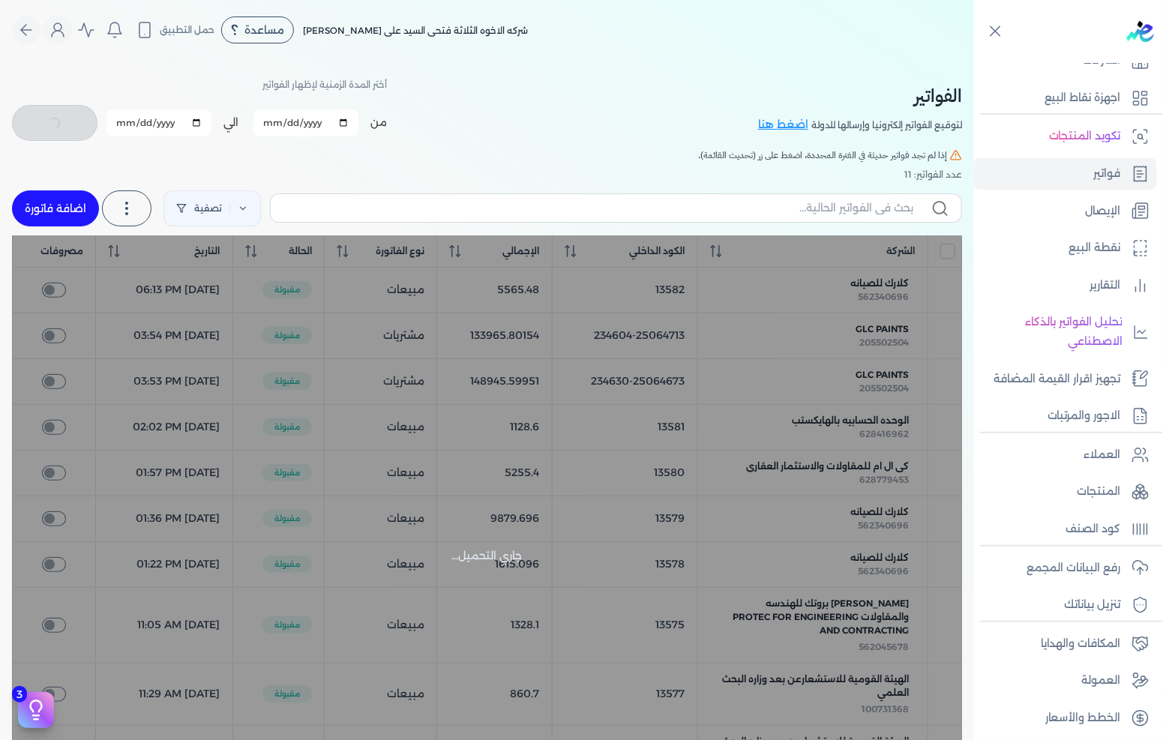
checkbox input "false"
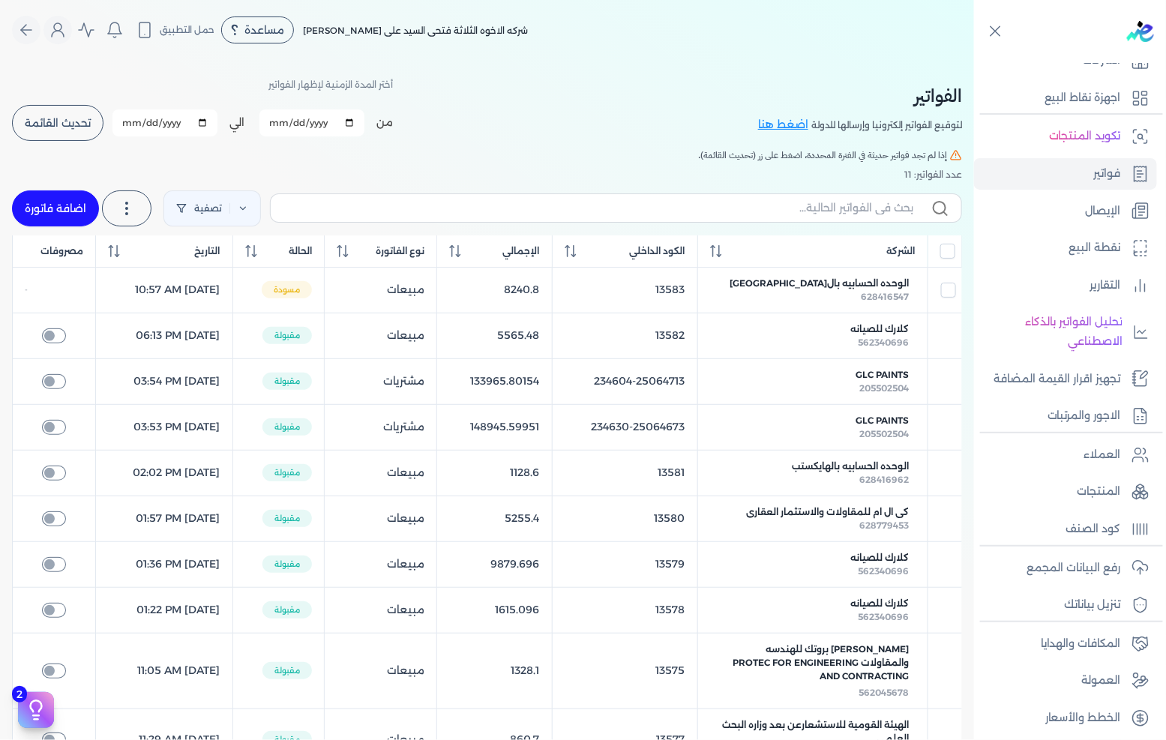
click at [41, 201] on link "اضافة فاتورة" at bounding box center [55, 208] width 87 height 36
select select "EGP"
select select "B"
select select "EGS"
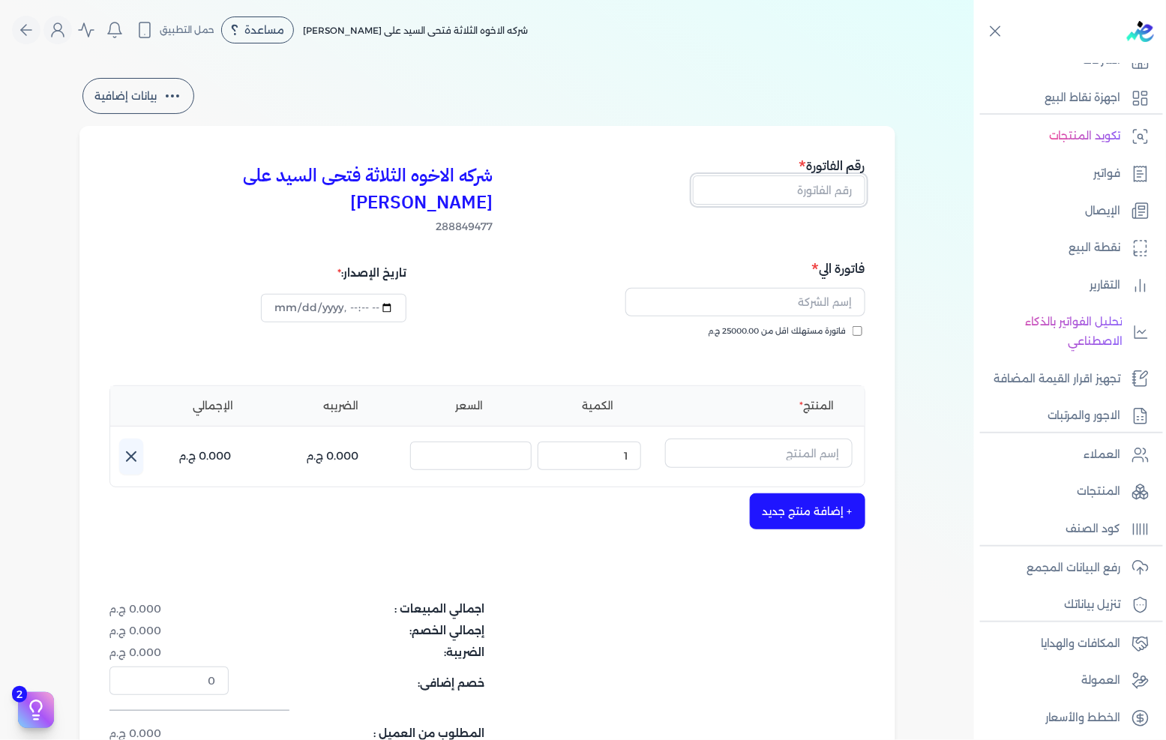
drag, startPoint x: 793, startPoint y: 191, endPoint x: 805, endPoint y: 184, distance: 14.1
click at [793, 191] on input "text" at bounding box center [779, 189] width 172 height 28
type input "13584"
click at [732, 288] on input "text" at bounding box center [745, 302] width 240 height 28
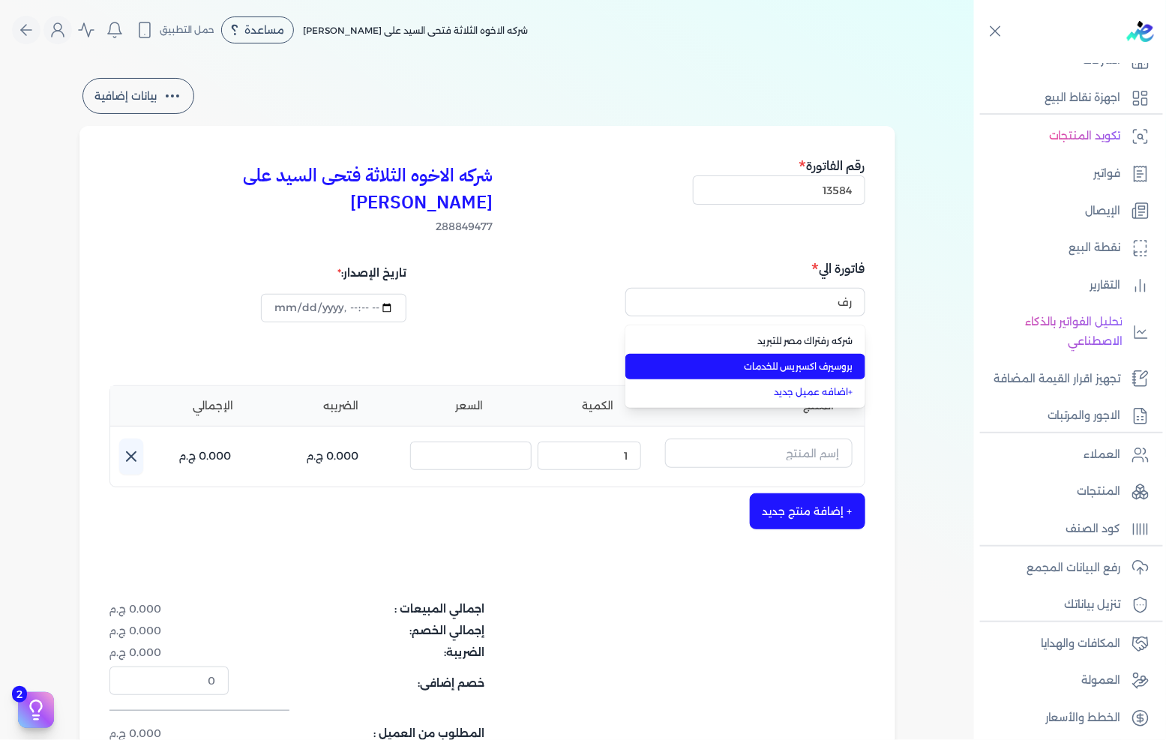
click at [775, 328] on li "شركه رفتراك مصر للتبريد" at bounding box center [745, 340] width 240 height 25
type input "شركه رفتراك مصر للتبريد"
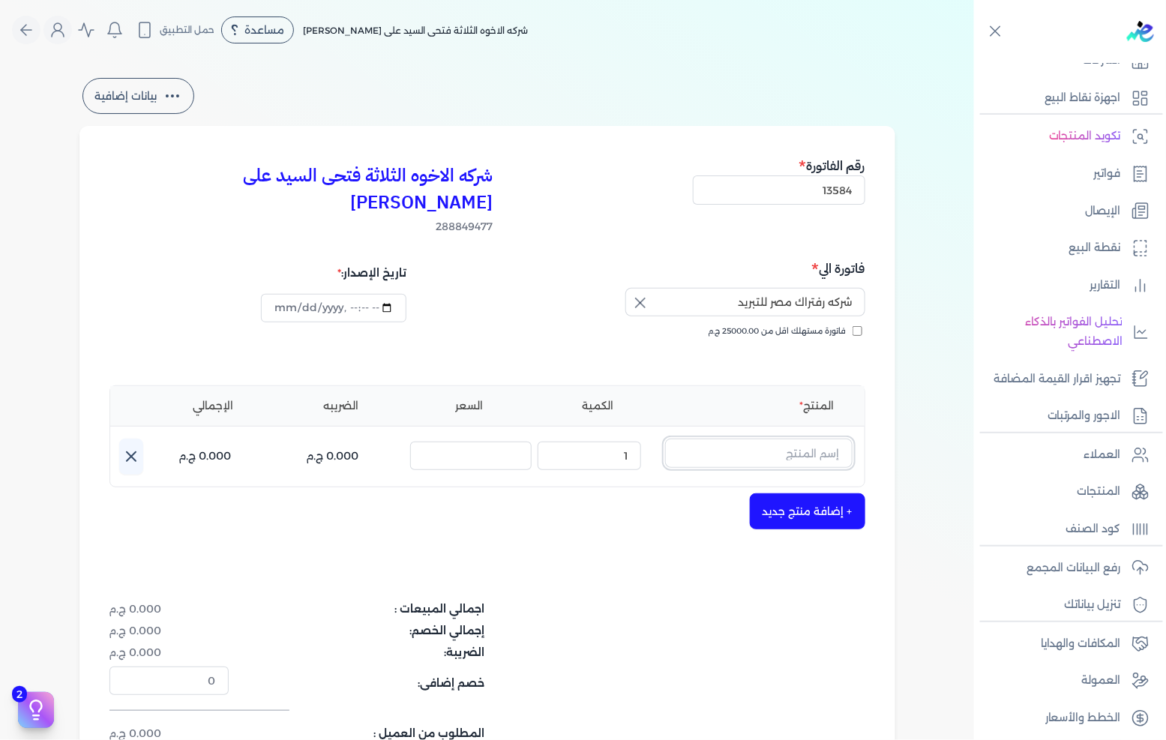
click at [799, 439] on input "text" at bounding box center [758, 453] width 187 height 28
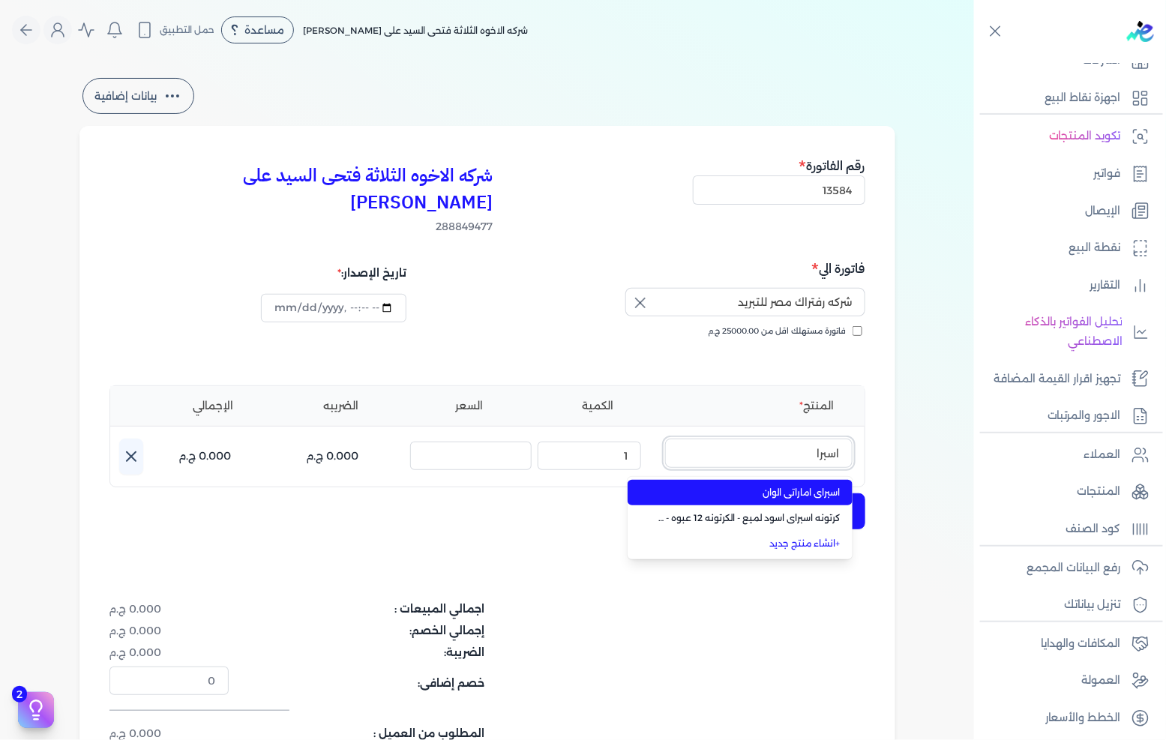
type input "اسبرا"
click at [802, 486] on span "اسبراى اماراتى الوان" at bounding box center [749, 492] width 183 height 13
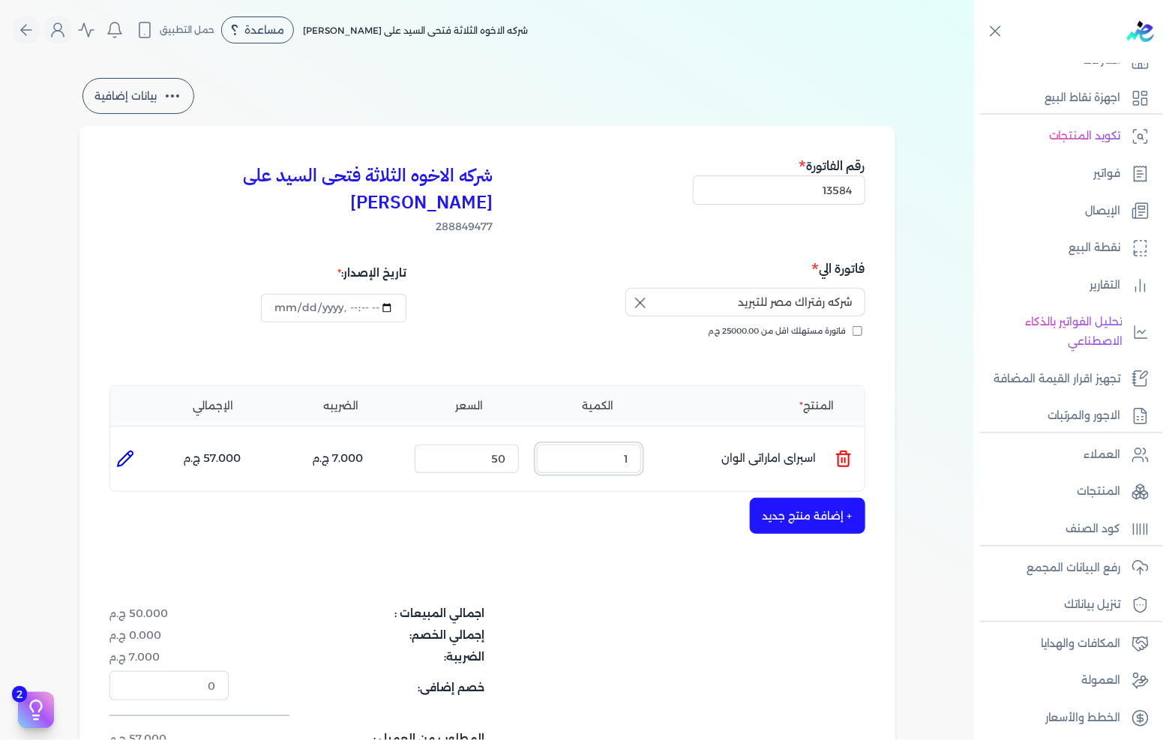
click at [612, 445] on input "1" at bounding box center [589, 459] width 104 height 28
type input "6"
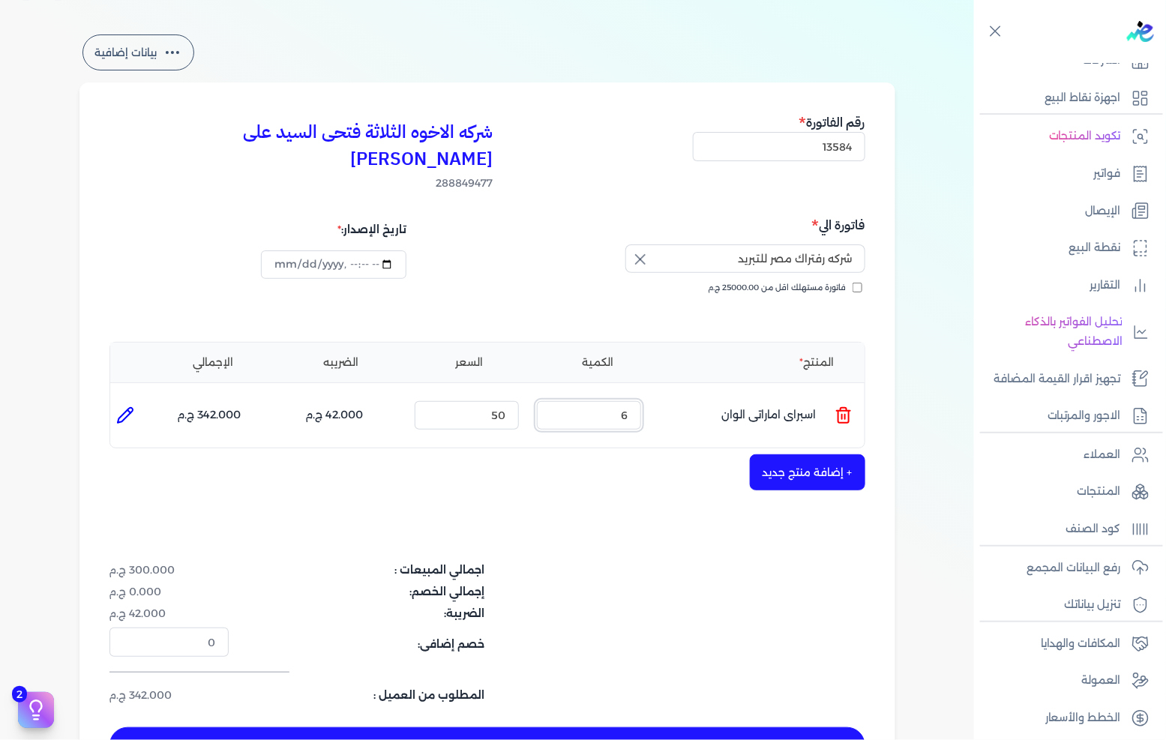
scroll to position [83, 0]
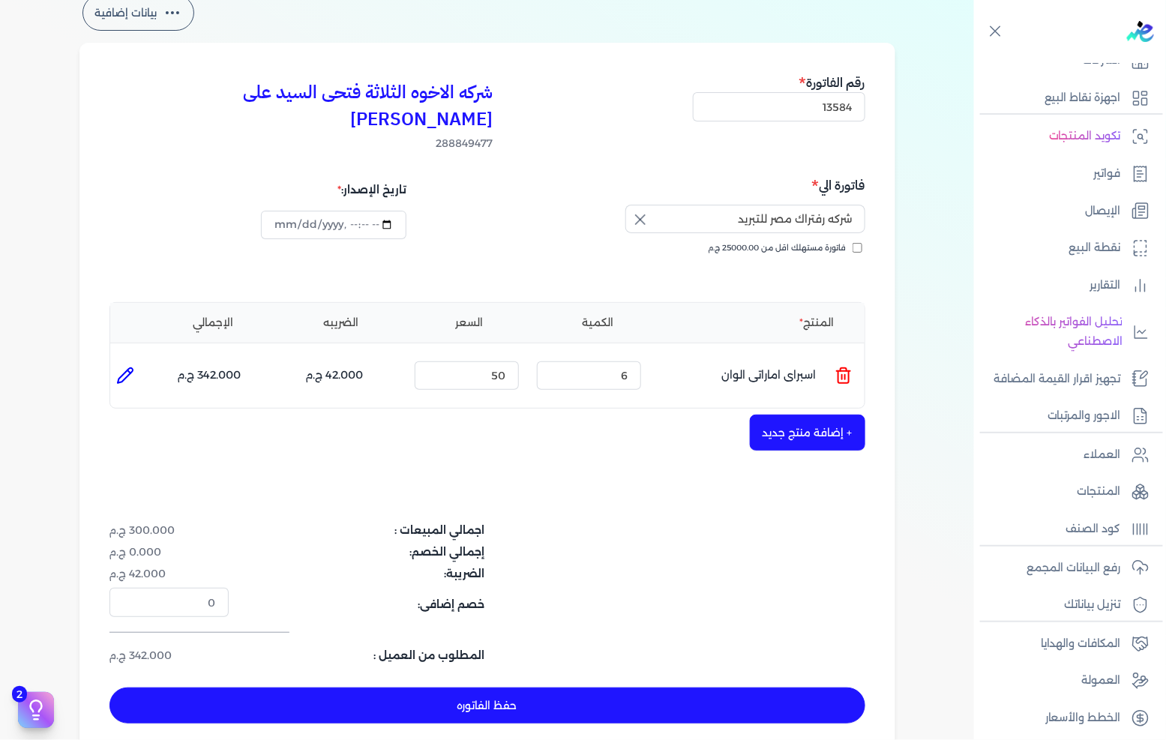
click at [493, 688] on button "حفظ الفاتوره" at bounding box center [487, 706] width 756 height 36
type input "[DATE]"
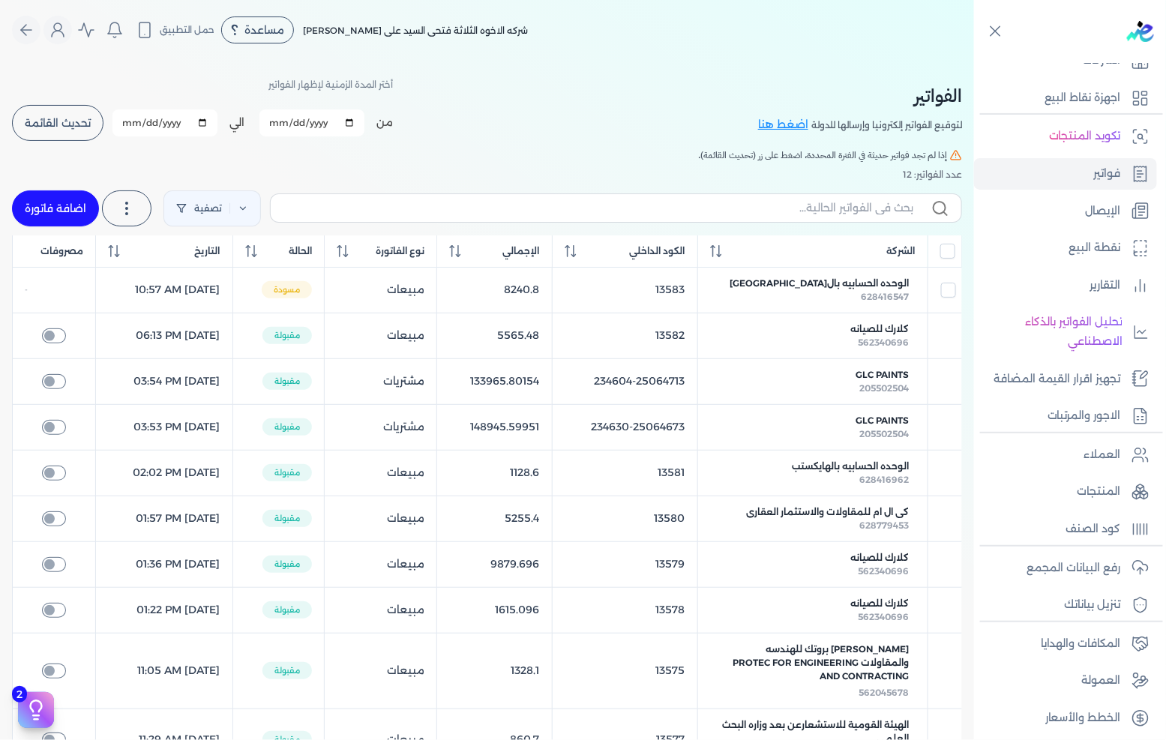
click at [50, 214] on link "اضافة فاتورة" at bounding box center [55, 208] width 87 height 36
select select "EGP"
select select "B"
select select "EGS"
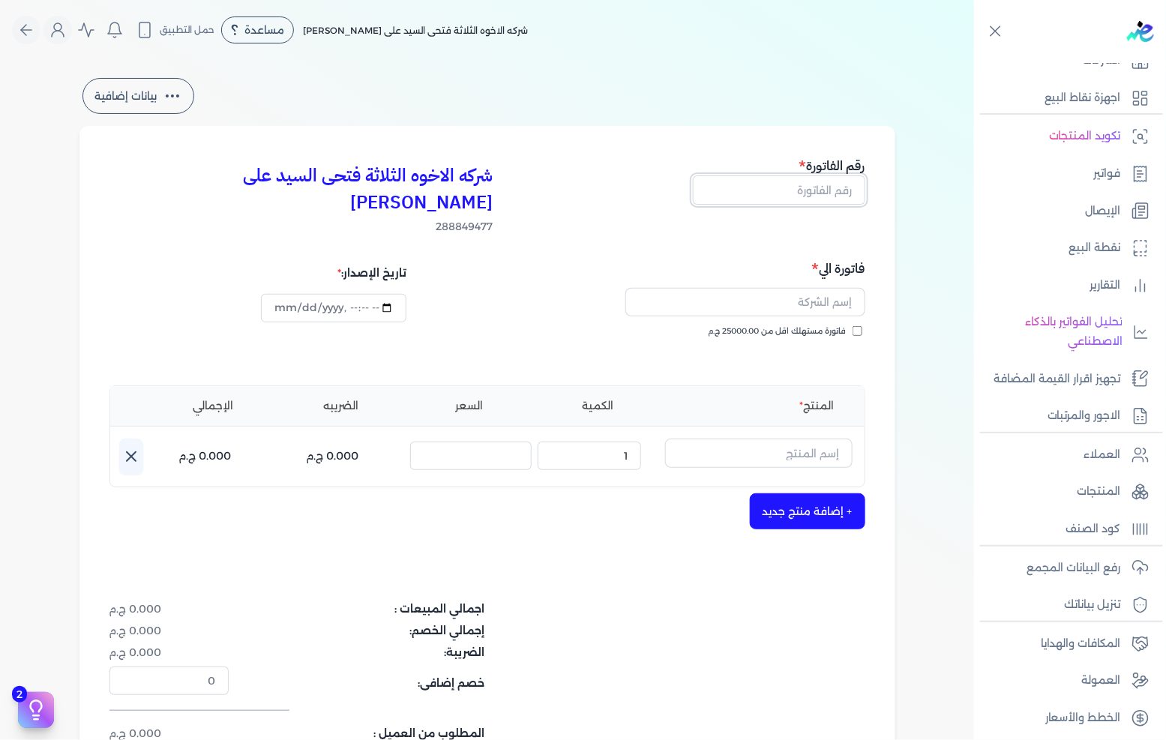
drag, startPoint x: 818, startPoint y: 193, endPoint x: 1165, endPoint y: 152, distance: 349.6
click at [818, 193] on input "text" at bounding box center [779, 189] width 172 height 28
type input "13585"
click at [820, 288] on input "text" at bounding box center [745, 302] width 240 height 28
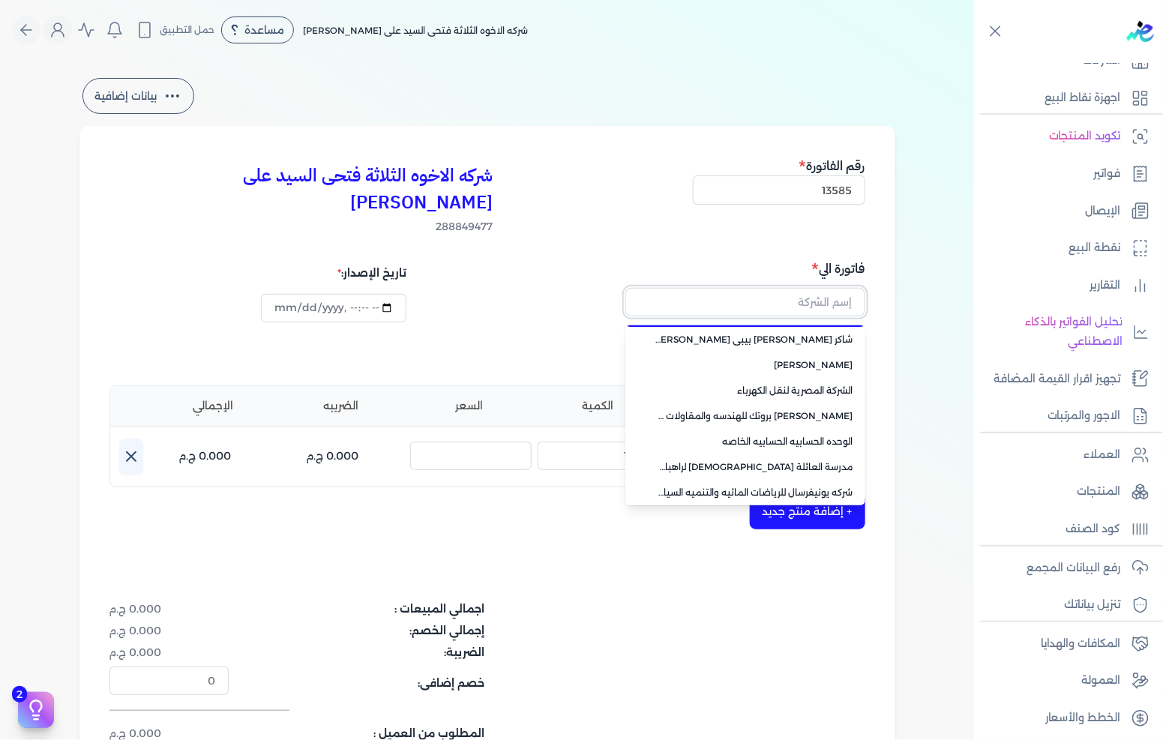
scroll to position [106, 0]
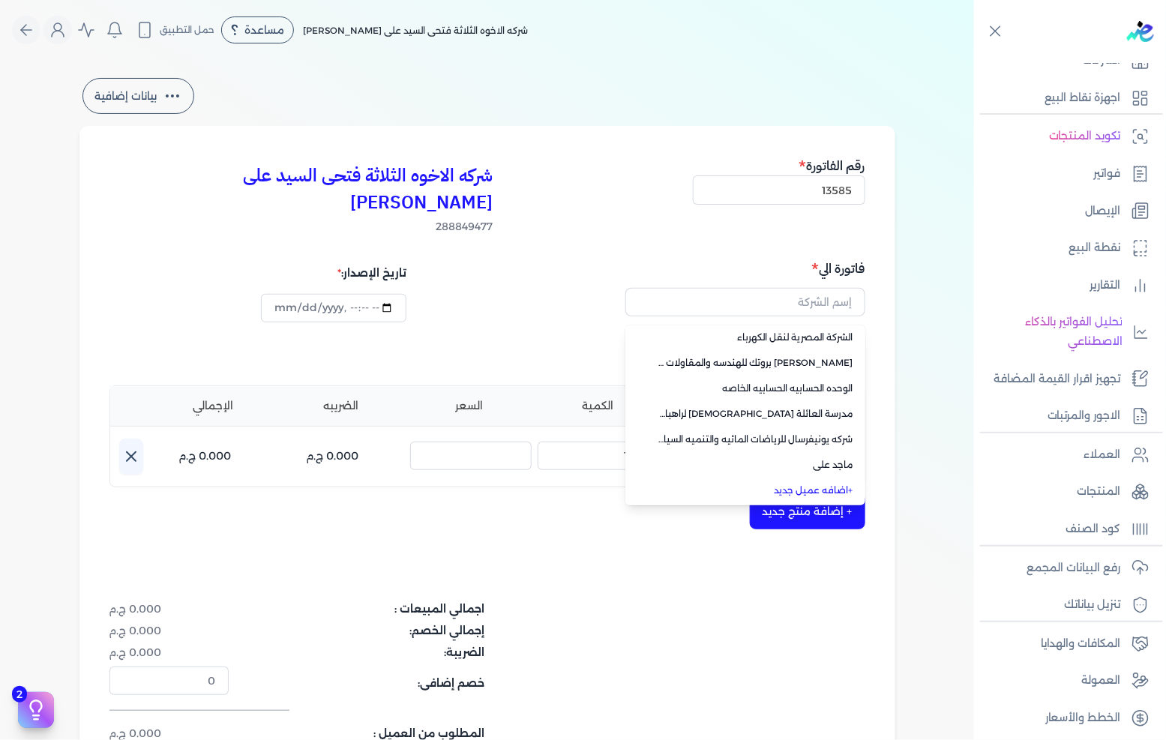
click at [807, 478] on li "+ اضافه عميل جديد" at bounding box center [745, 490] width 240 height 25
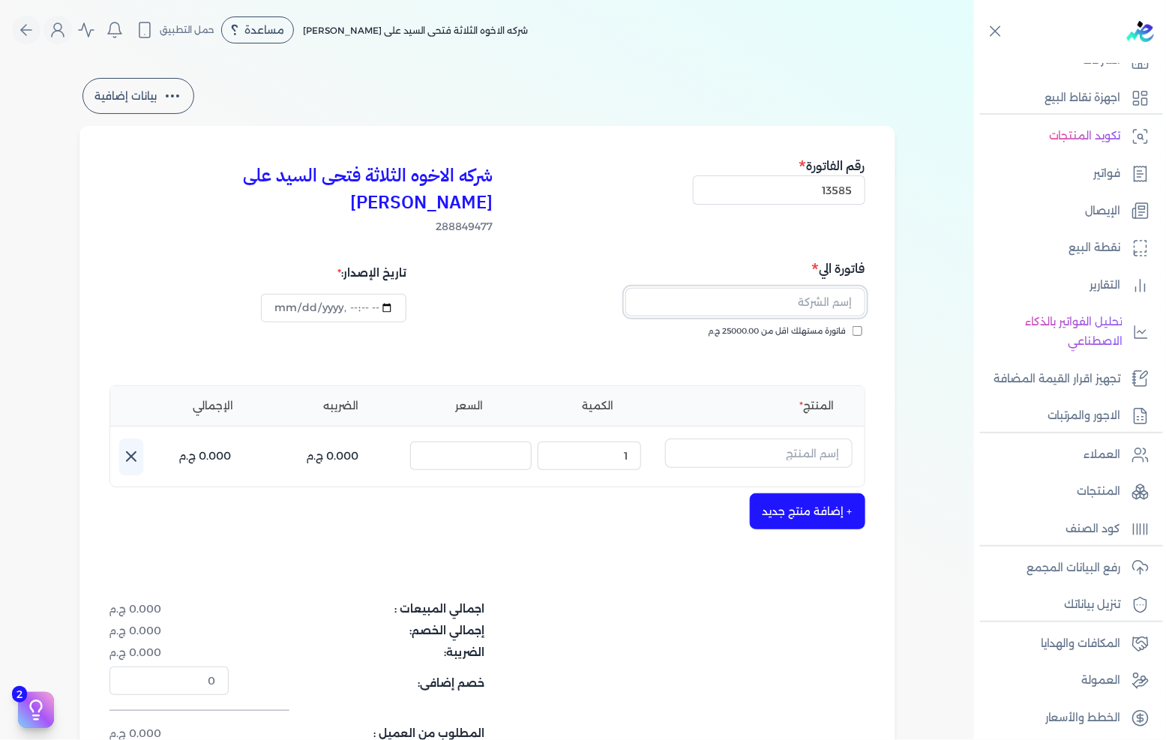
click at [754, 288] on input "text" at bounding box center [745, 302] width 240 height 28
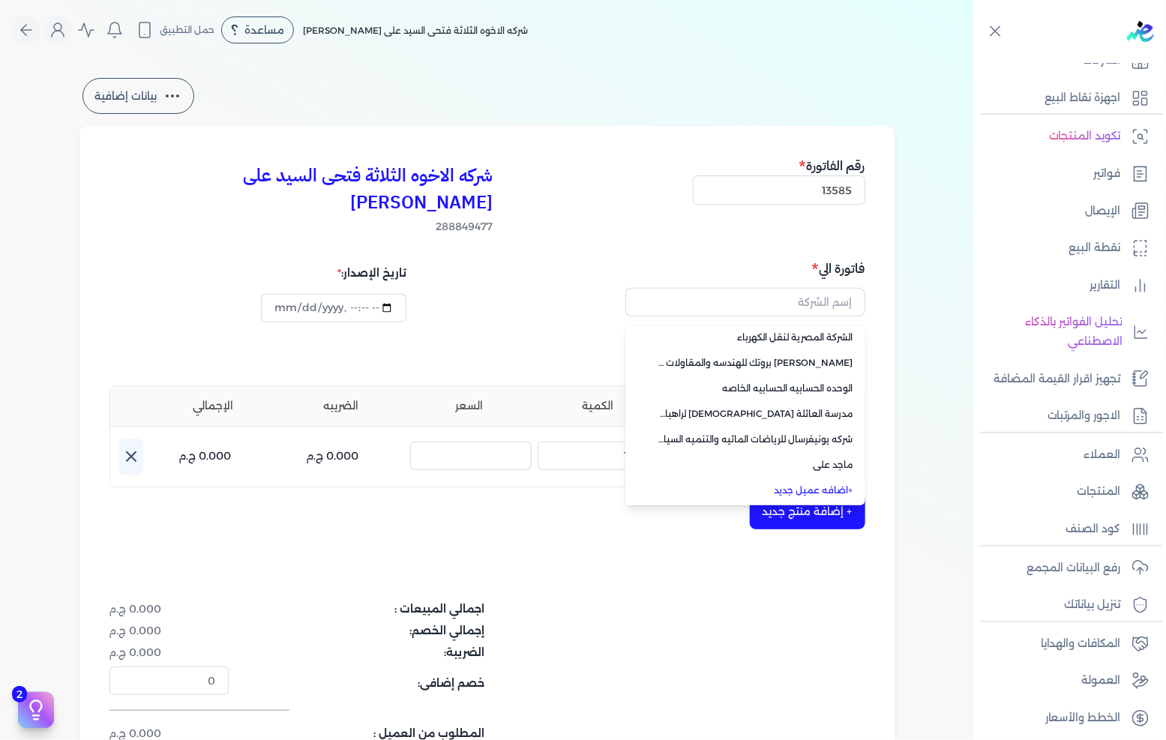
click at [818, 484] on link "+ اضافه عميل جديد" at bounding box center [754, 490] width 198 height 13
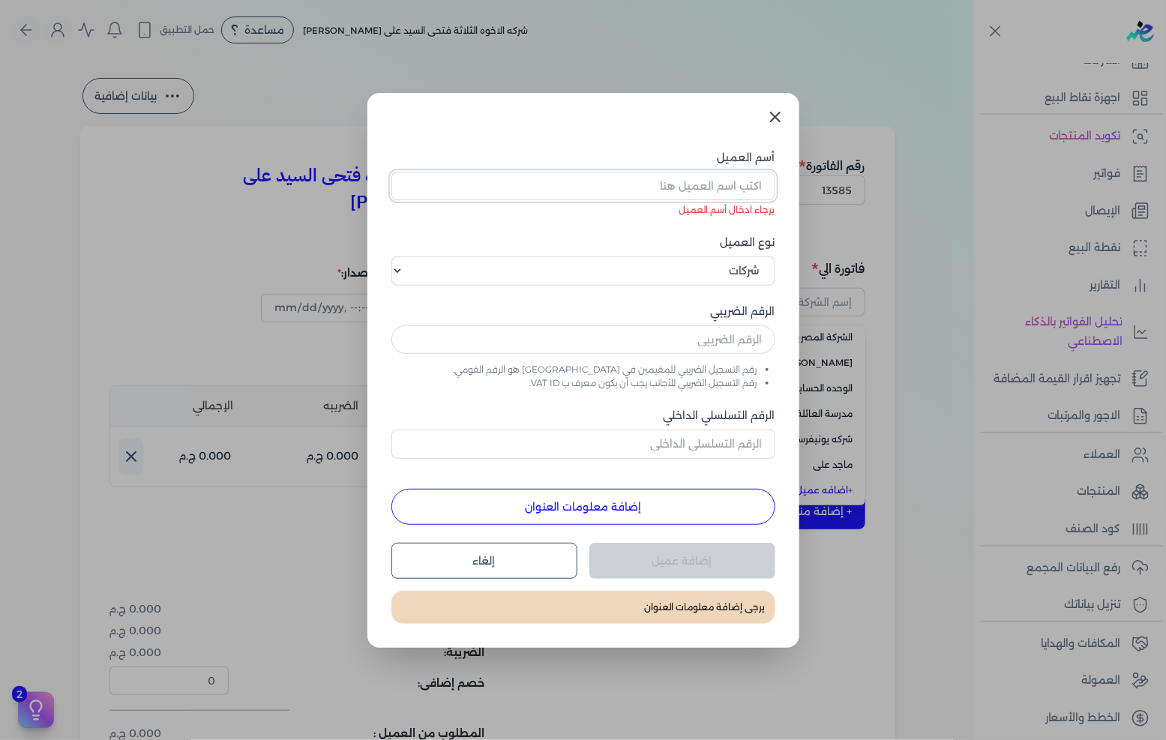
click at [728, 187] on input "أسم العميل" at bounding box center [583, 186] width 384 height 28
paste input "[PERSON_NAME] سفير للمقاولات العمومية والتوريد"
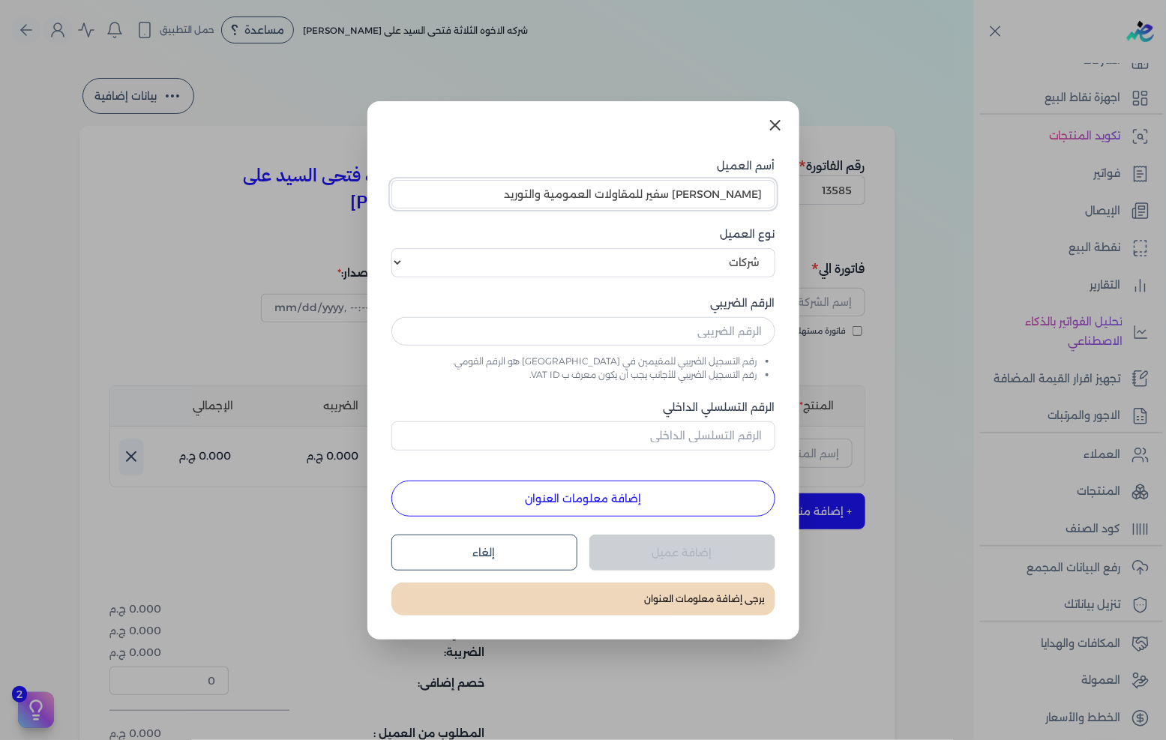
type input "[PERSON_NAME] سفير للمقاولات العمومية والتوريد"
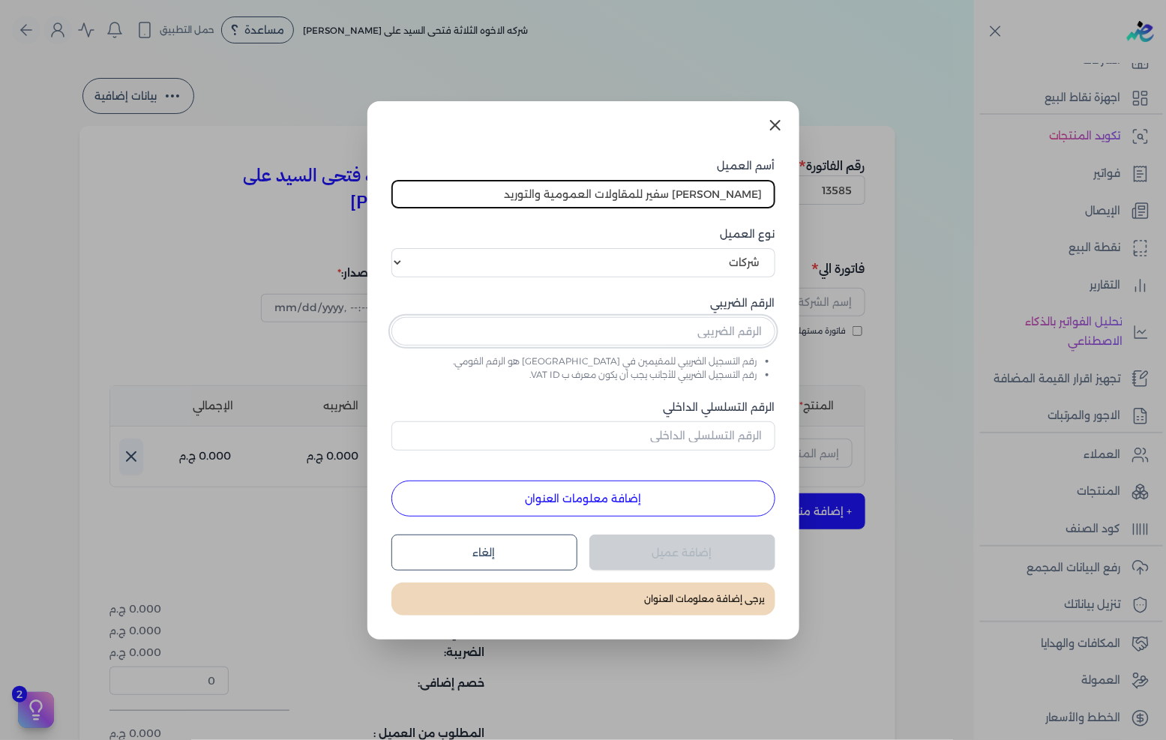
click at [723, 334] on input "text" at bounding box center [583, 331] width 384 height 28
click at [658, 322] on input "text" at bounding box center [583, 331] width 384 height 28
paste input "379312425"
type input "379312425"
click at [664, 508] on button "إضافة معلومات العنوان" at bounding box center [583, 499] width 384 height 36
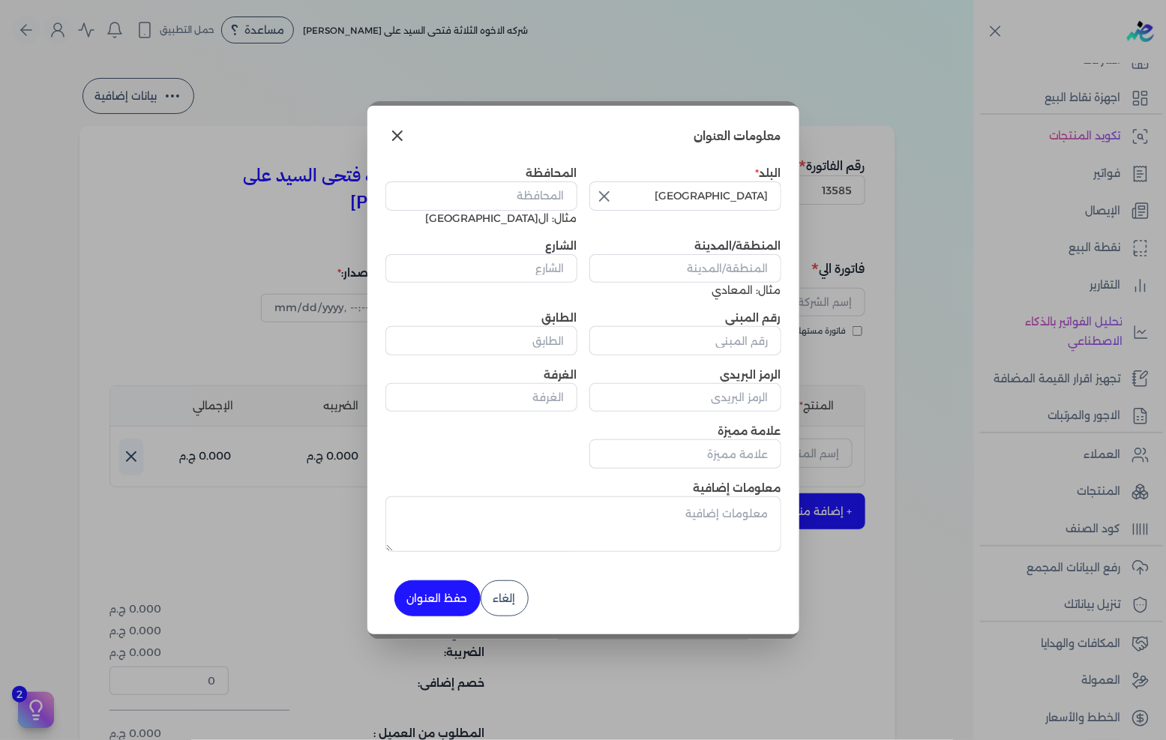
click at [613, 200] on button "button" at bounding box center [602, 196] width 27 height 30
click at [766, 199] on input "text" at bounding box center [685, 195] width 192 height 28
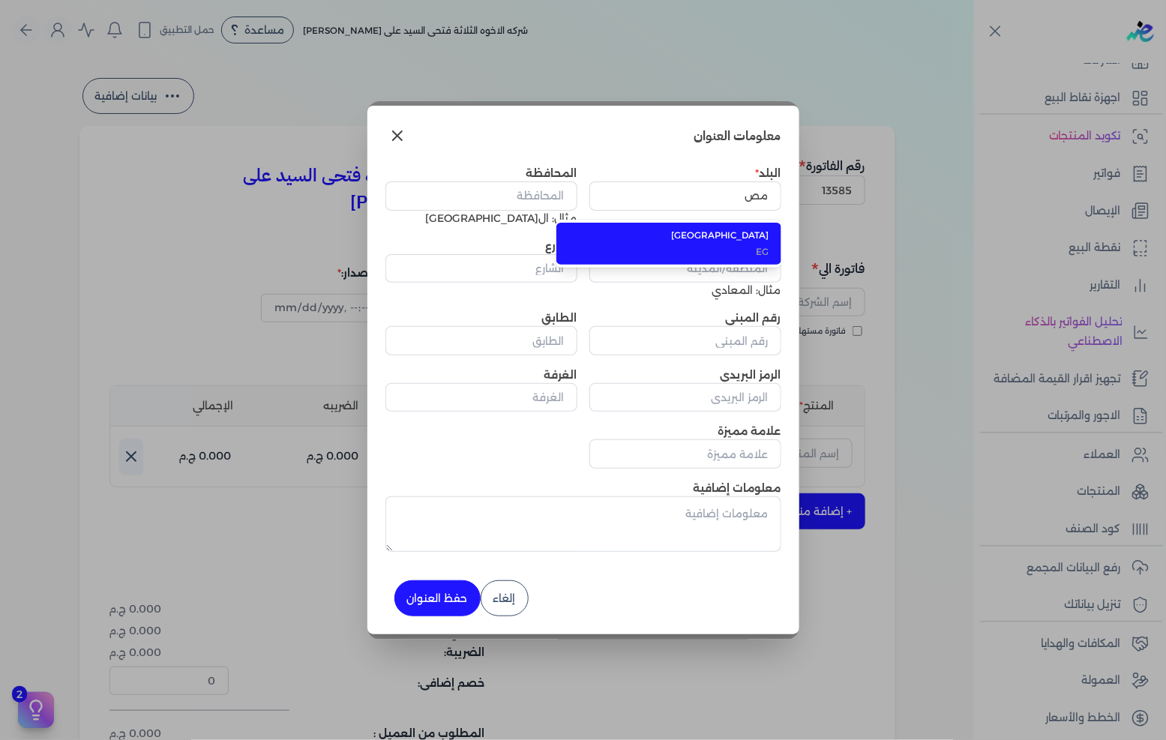
click at [753, 236] on span "[GEOGRAPHIC_DATA]" at bounding box center [677, 235] width 183 height 13
type input "[GEOGRAPHIC_DATA]"
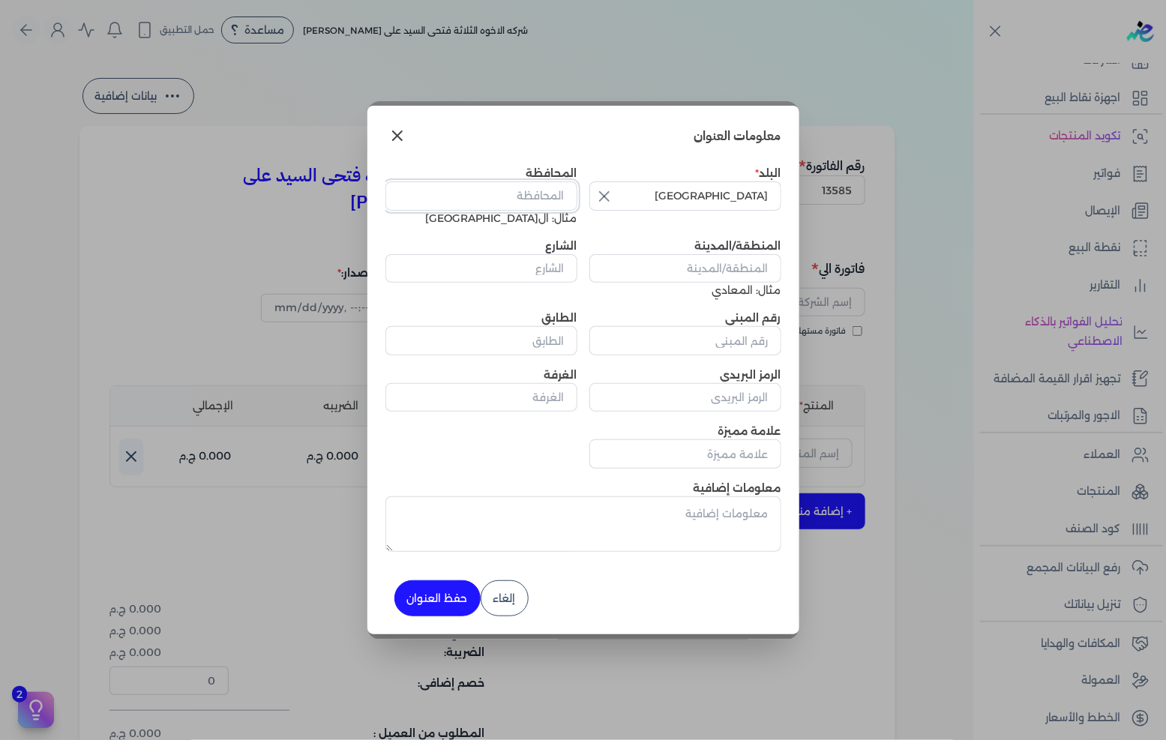
click at [541, 192] on input "المحافظة" at bounding box center [481, 195] width 192 height 28
type input "ال[GEOGRAPHIC_DATA]"
click at [697, 265] on input "المنطقة/المدينة" at bounding box center [685, 268] width 192 height 28
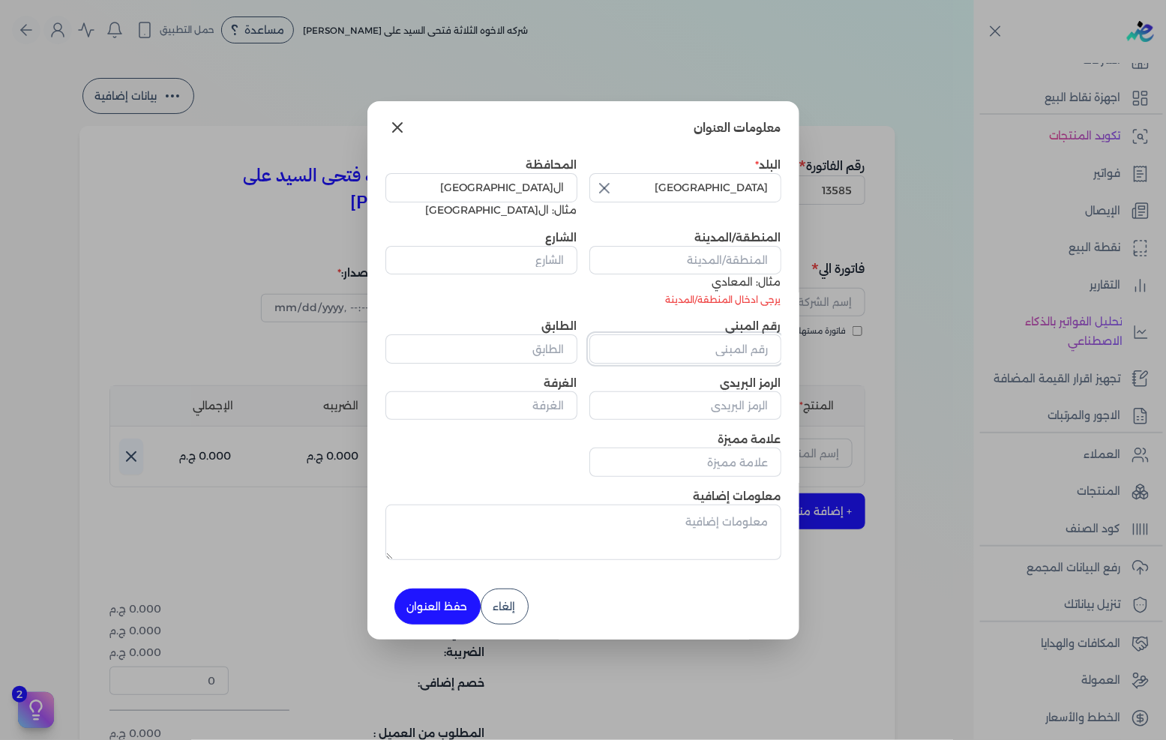
click at [725, 347] on input "رقم المبنى" at bounding box center [685, 348] width 192 height 28
paste input "[PERSON_NAME] شقه1 النزهة ال[GEOGRAPHIC_DATA]"
type input "[PERSON_NAME] شقه1 النزهة ال[GEOGRAPHIC_DATA]"
click at [529, 346] on input "الطابق" at bounding box center [481, 348] width 192 height 28
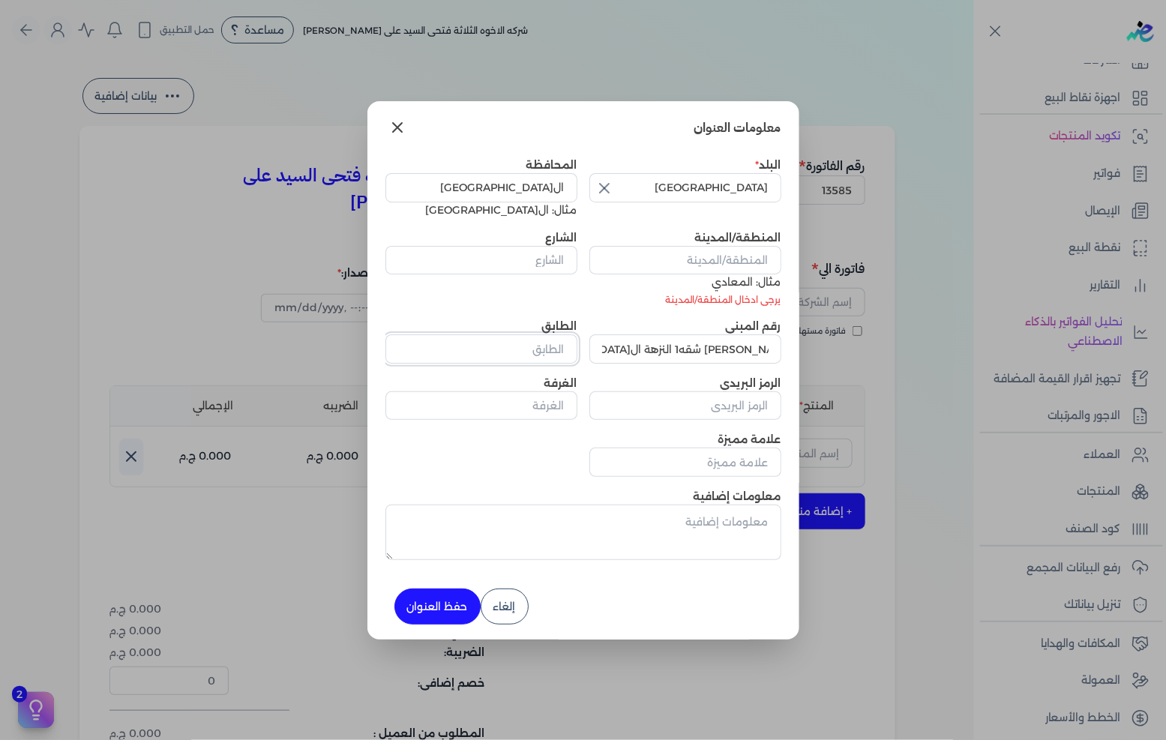
scroll to position [0, 0]
click at [613, 345] on input "[PERSON_NAME] شقه1 النزهة ال[GEOGRAPHIC_DATA]" at bounding box center [685, 348] width 192 height 28
click at [544, 251] on input "الشارع" at bounding box center [481, 260] width 192 height 28
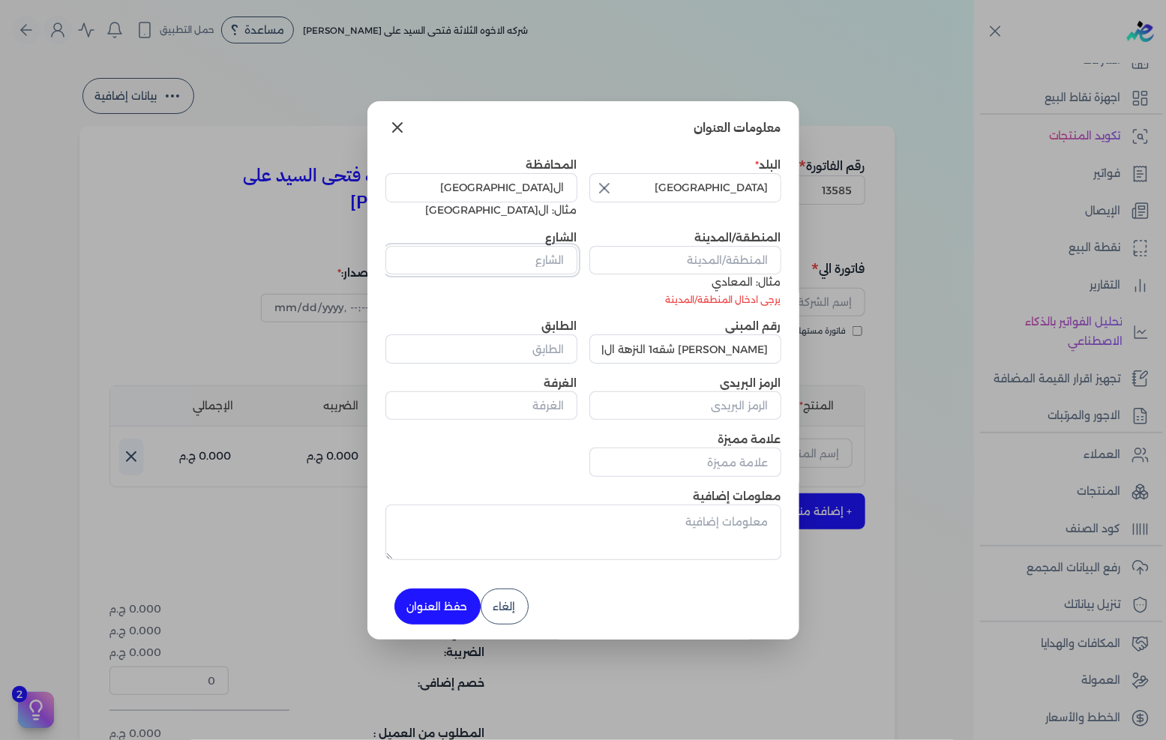
paste input "[PERSON_NAME] شقه1 النزهة ال[GEOGRAPHIC_DATA]"
type input "[PERSON_NAME] شقه1 النزهة ال[GEOGRAPHIC_DATA]"
click at [691, 260] on input "المنطقة/المدينة" at bounding box center [685, 260] width 192 height 28
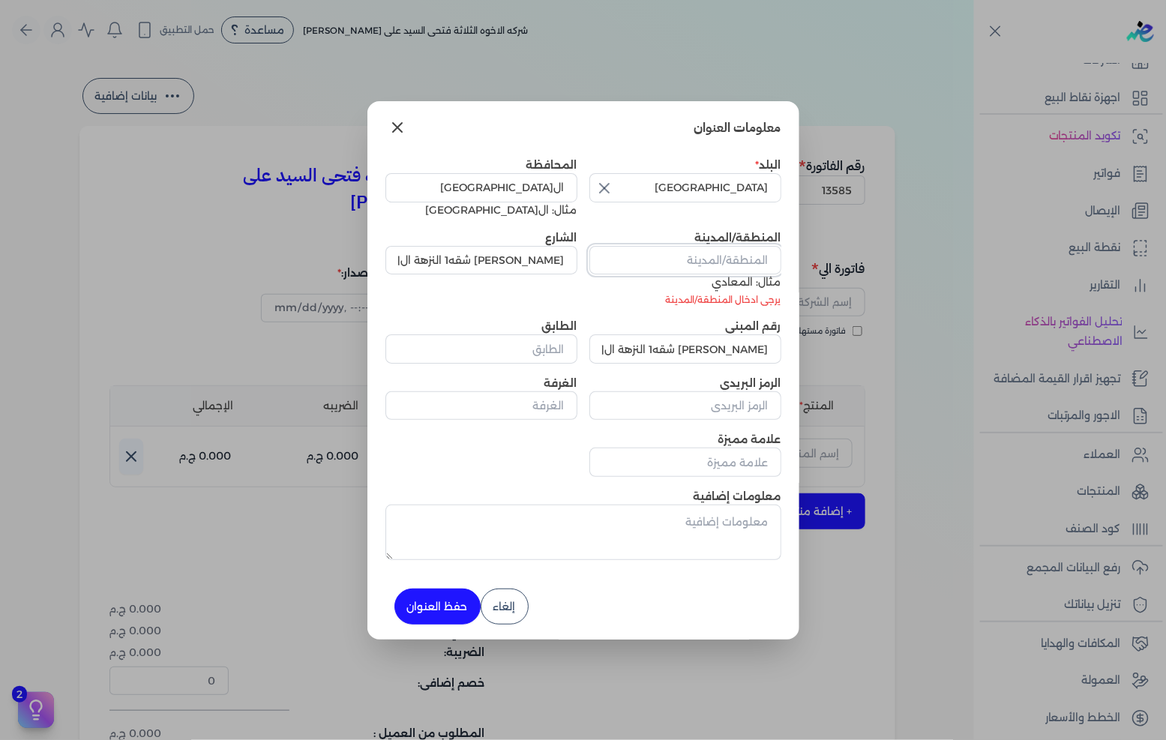
click at [691, 260] on input "المنطقة/المدينة" at bounding box center [685, 260] width 192 height 28
paste input "[PERSON_NAME] شقه1 النزهة ال[GEOGRAPHIC_DATA]"
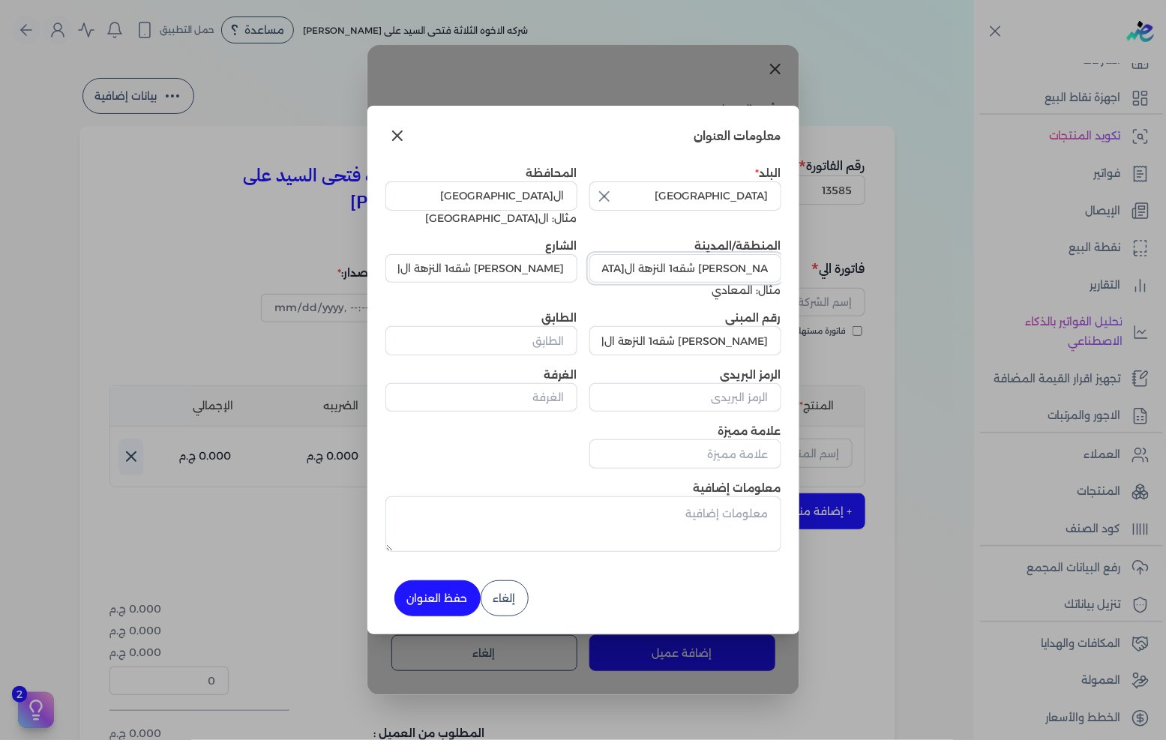
type input "[PERSON_NAME] شقه1 النزهة ال[GEOGRAPHIC_DATA]"
click at [727, 330] on input "[PERSON_NAME] شقه1 النزهة ال[GEOGRAPHIC_DATA]" at bounding box center [685, 340] width 192 height 28
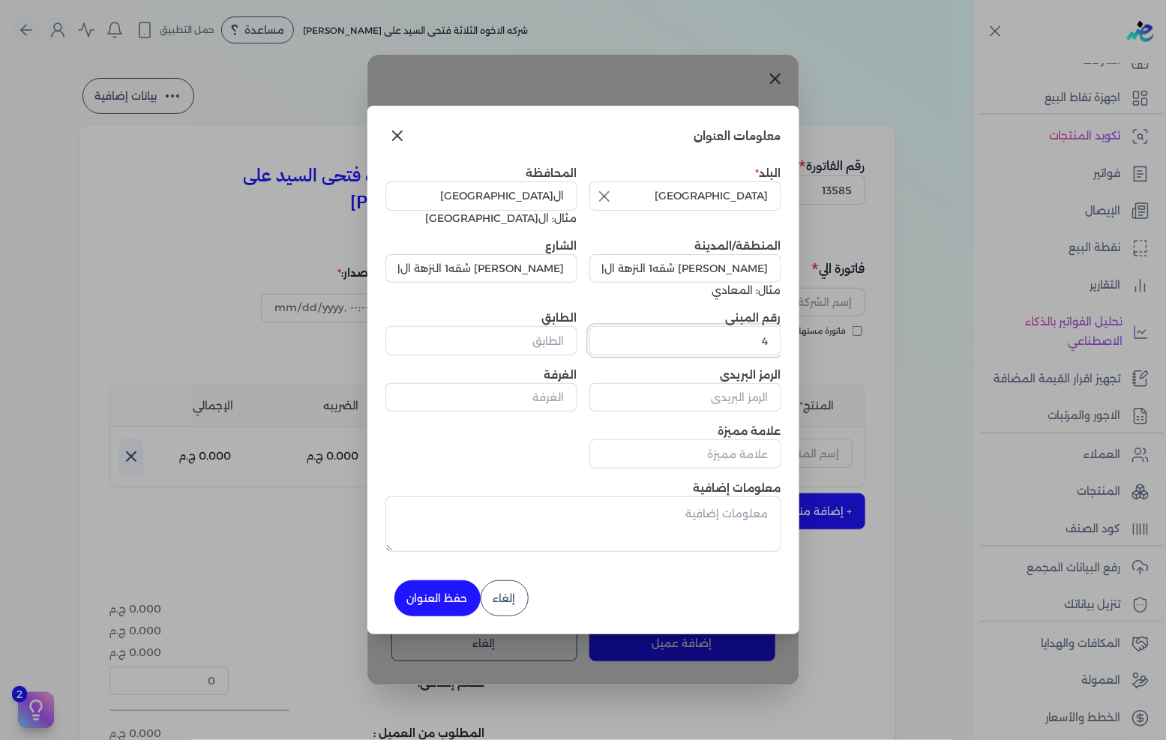
type input "4"
click at [418, 598] on button "حفظ العنوان" at bounding box center [437, 598] width 86 height 36
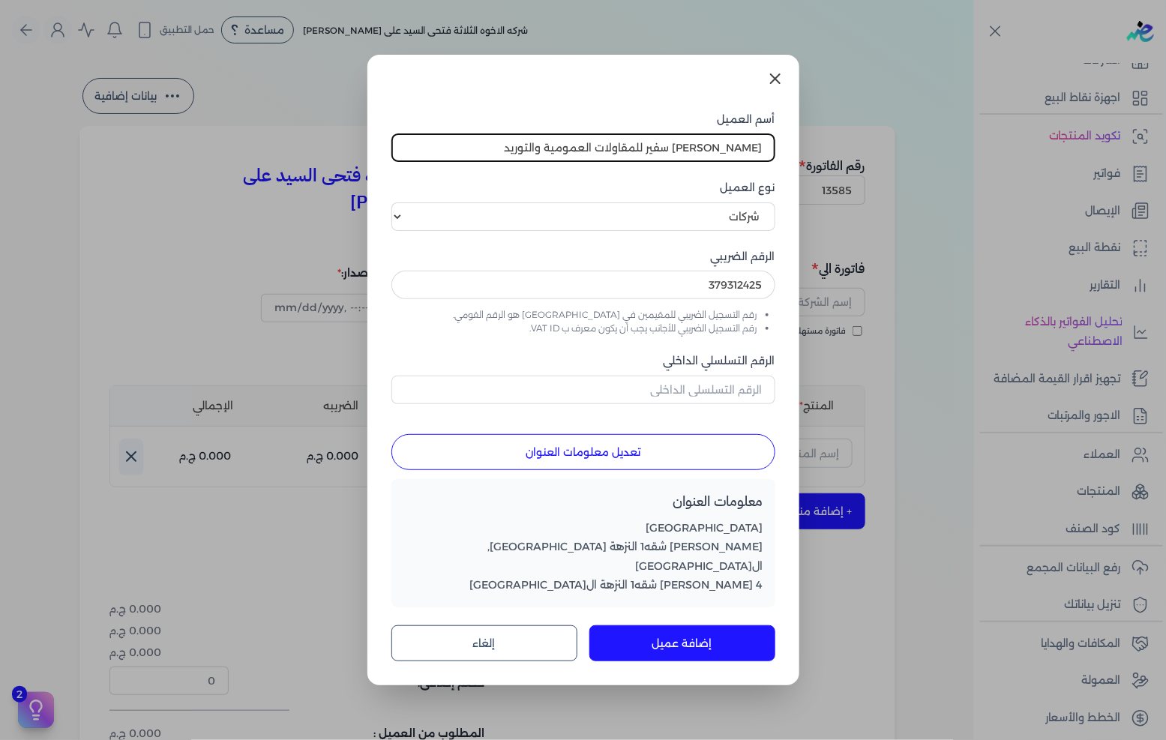
click at [683, 630] on button "إضافة عميل" at bounding box center [682, 643] width 186 height 36
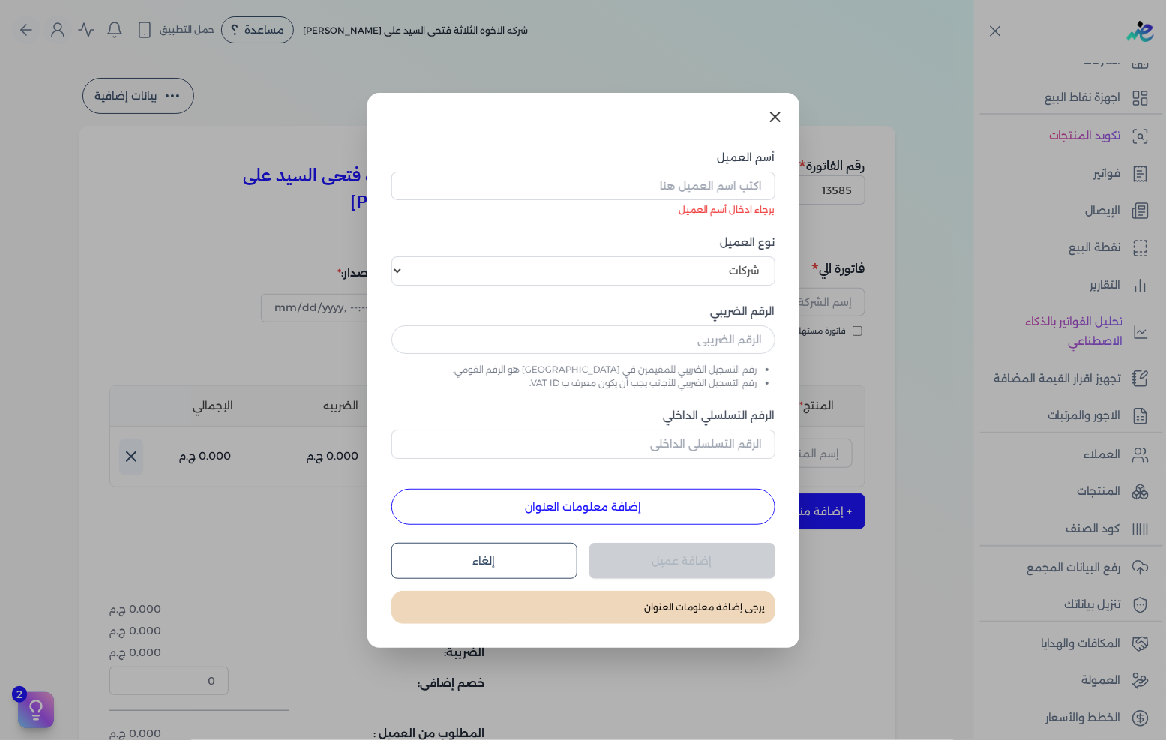
click at [552, 574] on button "إلغاء" at bounding box center [484, 561] width 186 height 36
click at [544, 568] on button "إلغاء" at bounding box center [484, 561] width 186 height 36
click at [774, 110] on icon at bounding box center [775, 117] width 18 height 18
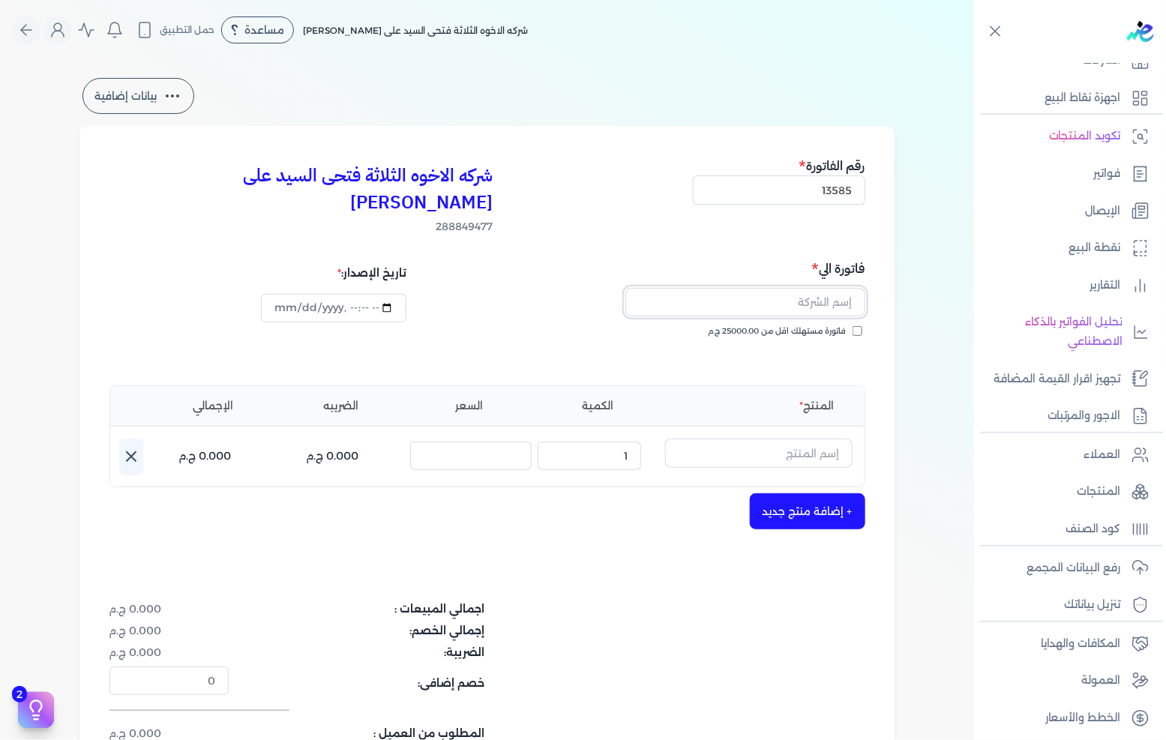
click at [817, 288] on input "text" at bounding box center [745, 302] width 240 height 28
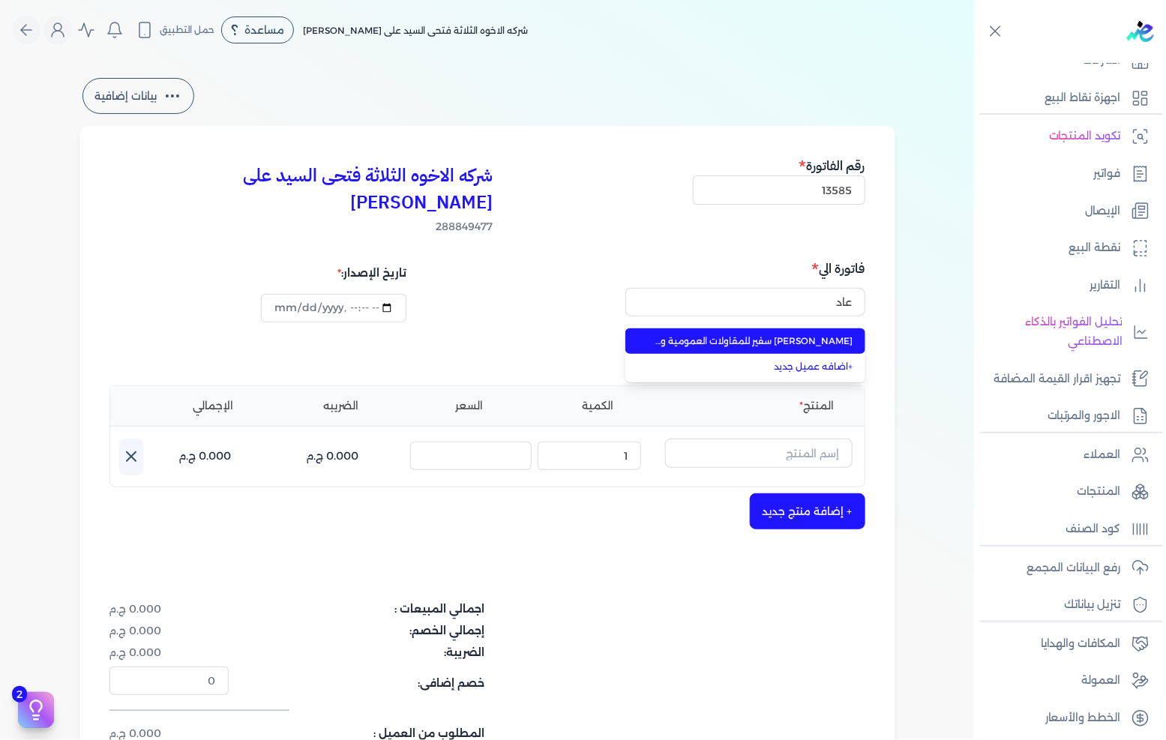
click at [825, 334] on span "[PERSON_NAME] سفير للمقاولات العمومية والتوريد" at bounding box center [754, 340] width 198 height 13
type input "[PERSON_NAME] سفير للمقاولات العمومية والتوريد"
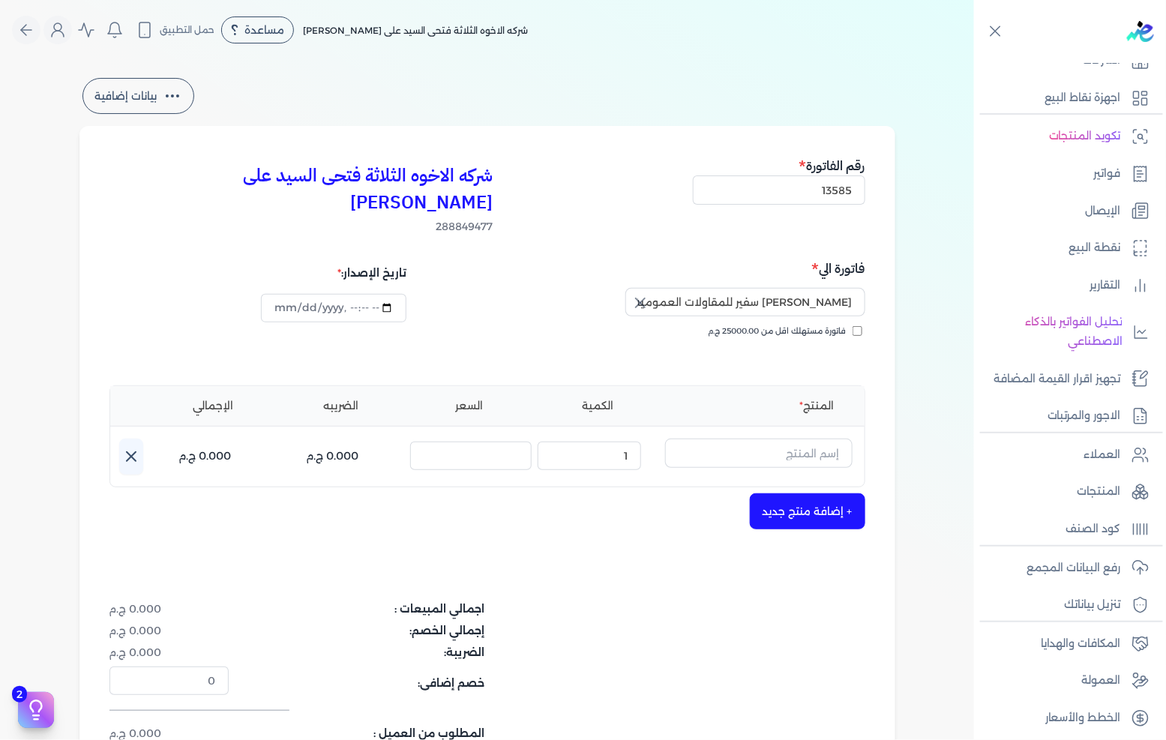
click at [740, 546] on div "شركه الاخوه الثلاثة فتحى السيد على [PERSON_NAME] 288849477 رقم الفاتورة 13585 ف…" at bounding box center [487, 479] width 816 height 706
click at [822, 439] on input "text" at bounding box center [758, 453] width 187 height 28
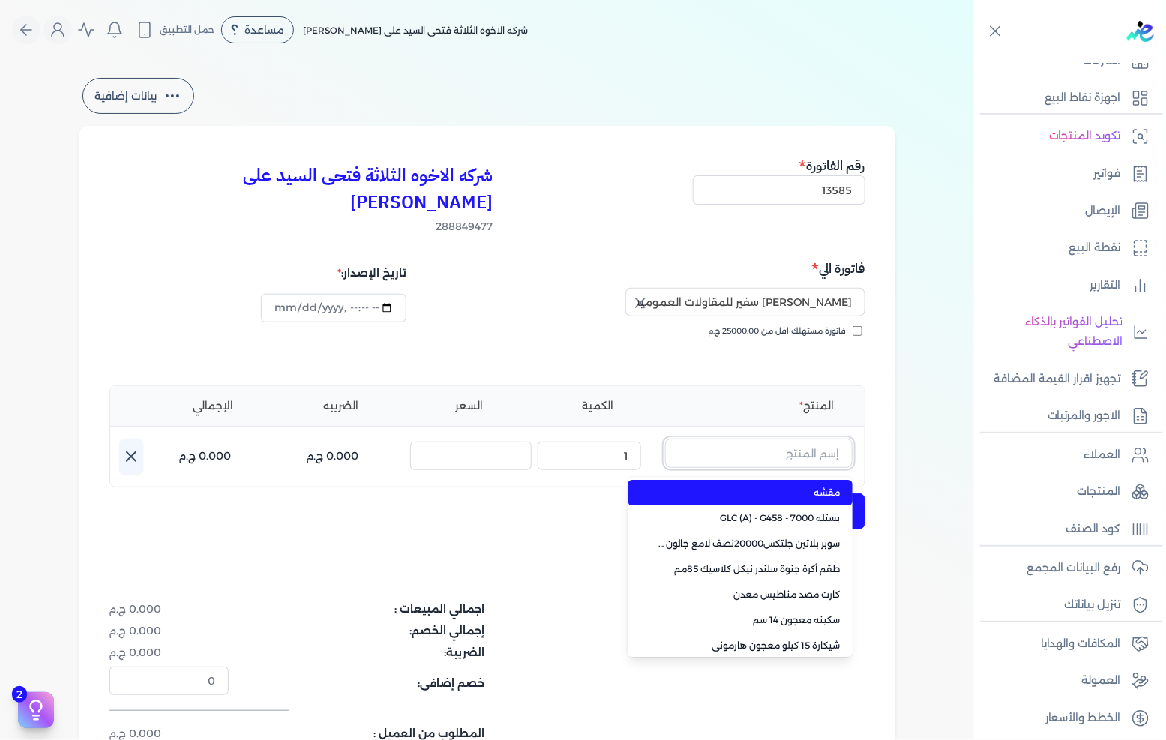
paste input "معجون داي تون 100 شيكارة 15 كجم"
type input "معجون داي تون 100 شيكارة 15 كجم"
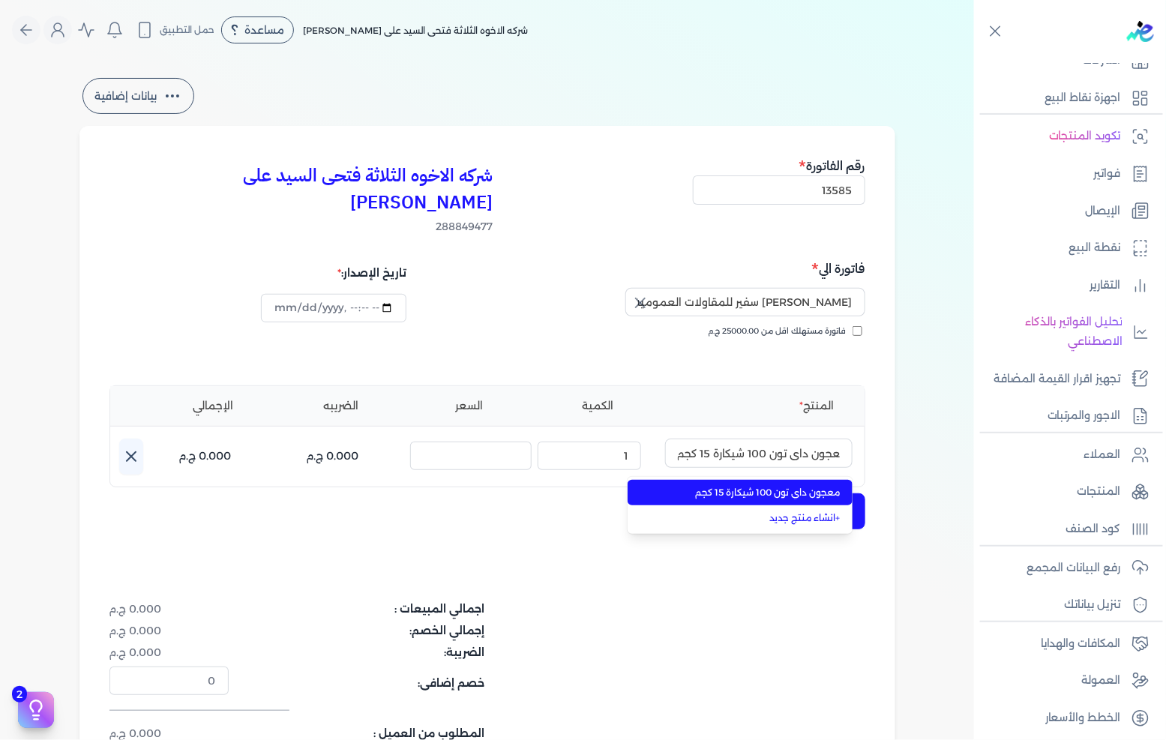
click at [787, 486] on span "معجون داي تون 100 شيكارة 15 كجم" at bounding box center [749, 492] width 183 height 13
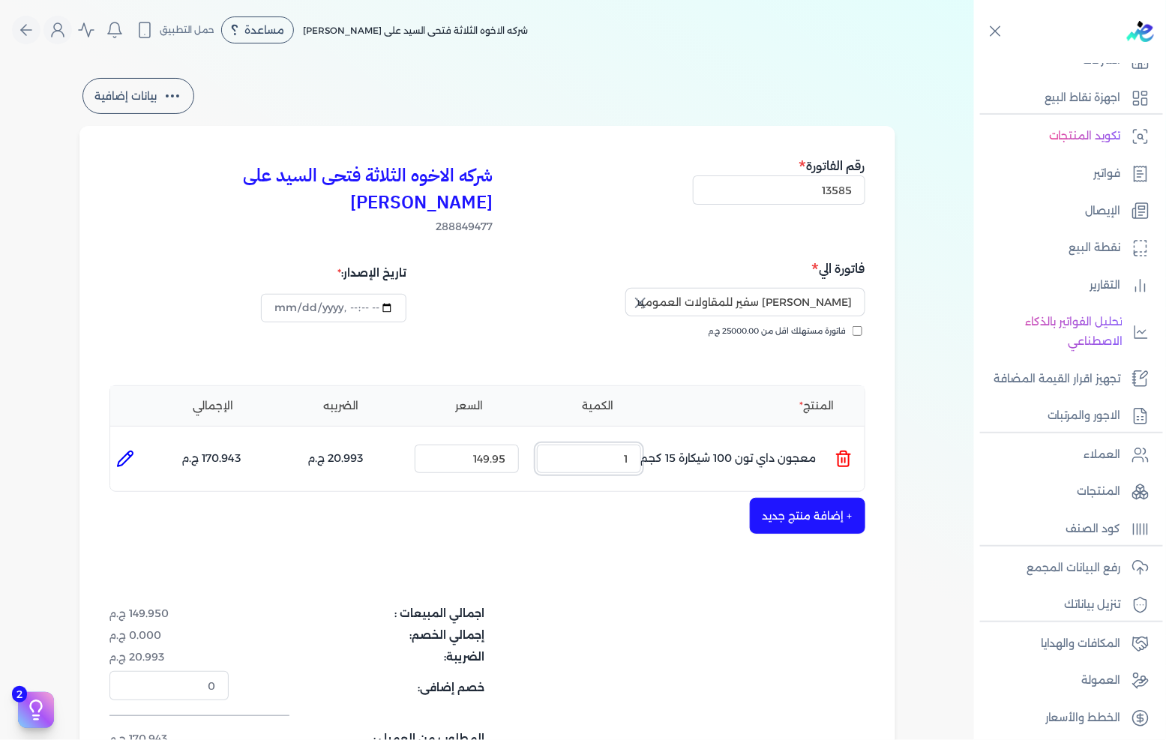
click at [625, 445] on input "1" at bounding box center [589, 459] width 104 height 28
type input "45"
click at [812, 498] on button "+ إضافة منتج جديد" at bounding box center [807, 516] width 115 height 36
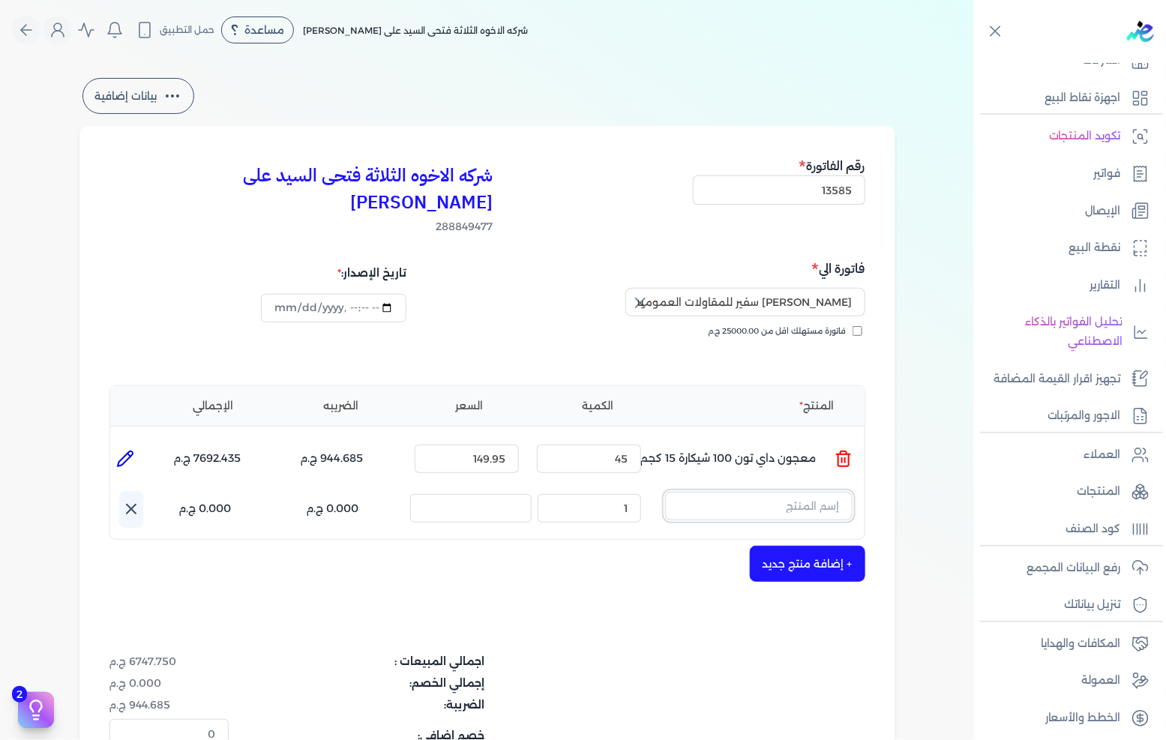
click at [748, 492] on input "text" at bounding box center [758, 506] width 187 height 28
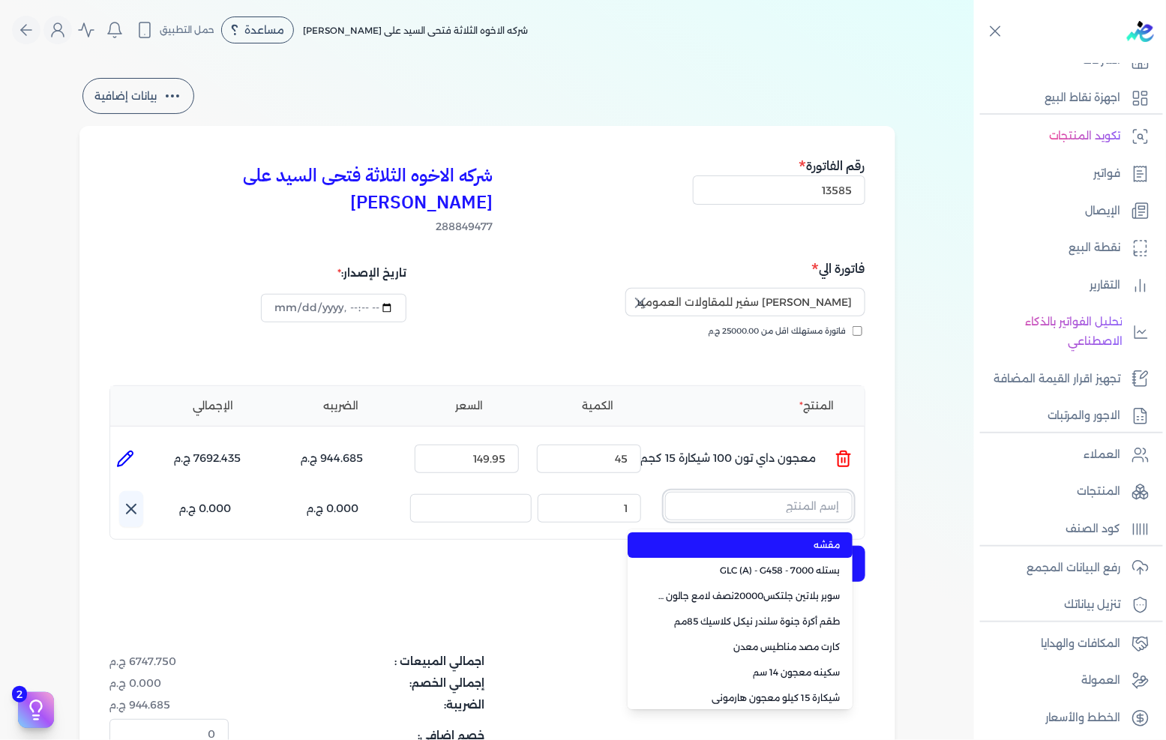
paste input "صبغات سي سي اسود 608 عبوة 40 ملي"
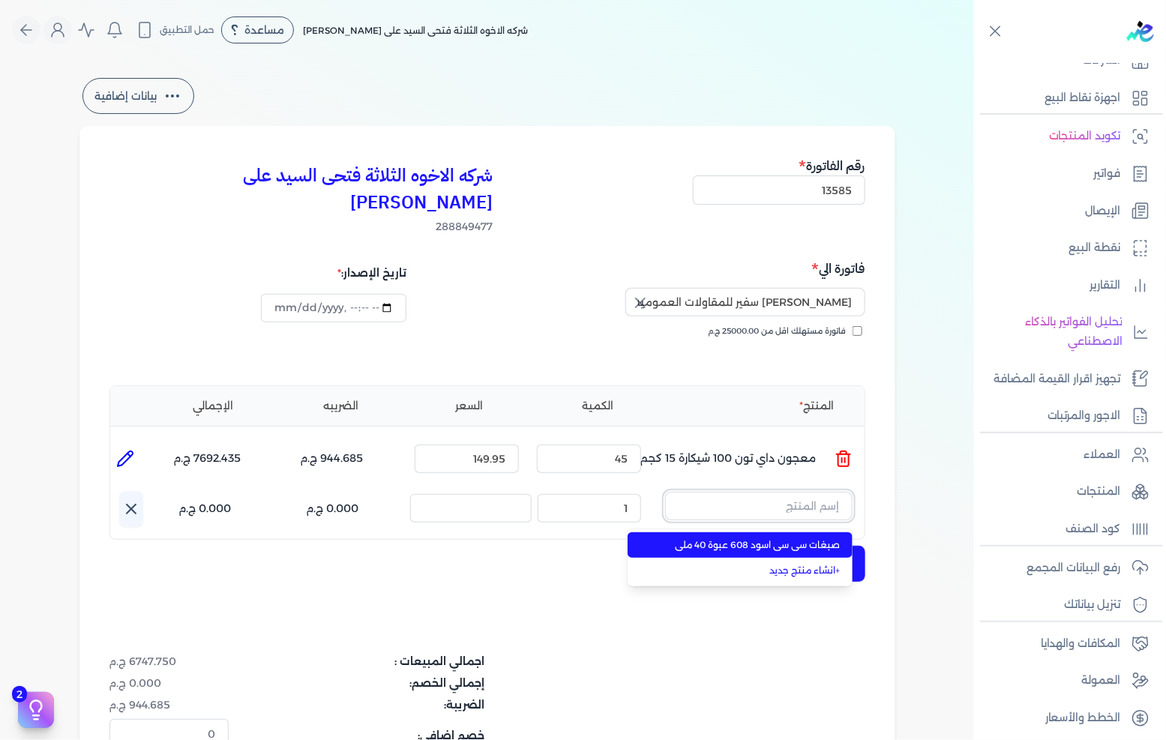
type input "صبغات سي سي اسود 608 عبوة 40 ملي"
click at [737, 538] on span "صبغات سي سي اسود 608 عبوة 40 ملي" at bounding box center [749, 544] width 183 height 13
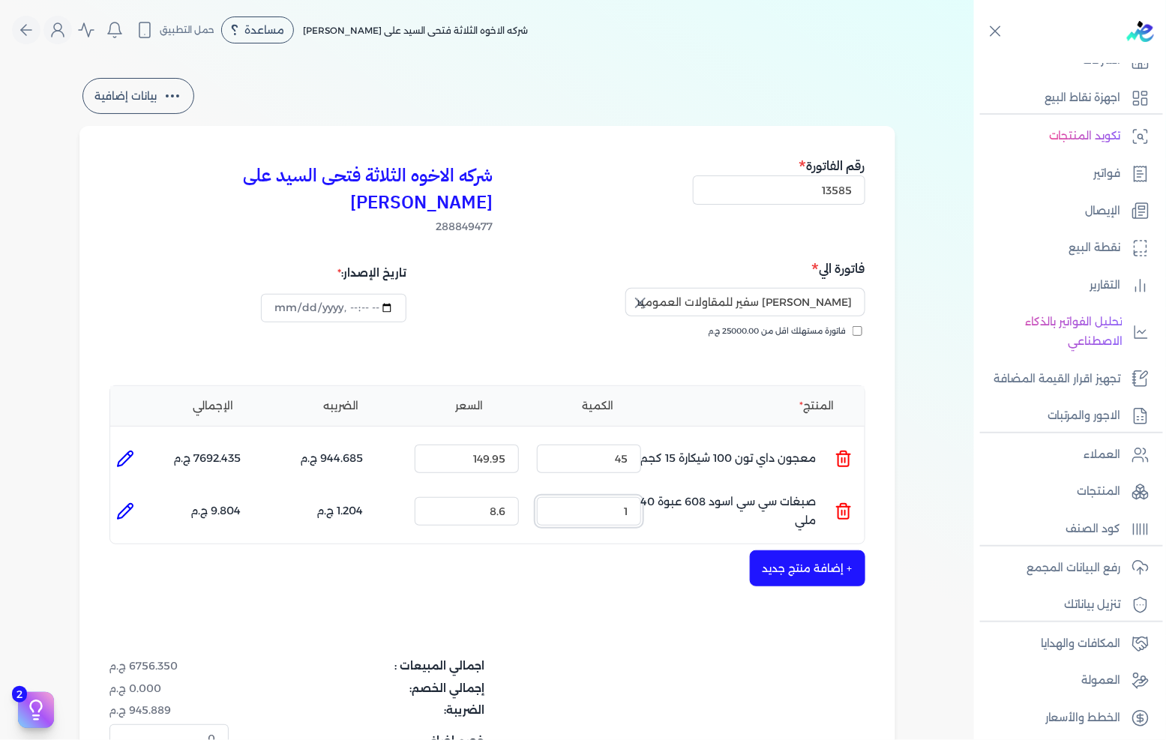
click at [610, 497] on input "1" at bounding box center [589, 511] width 104 height 28
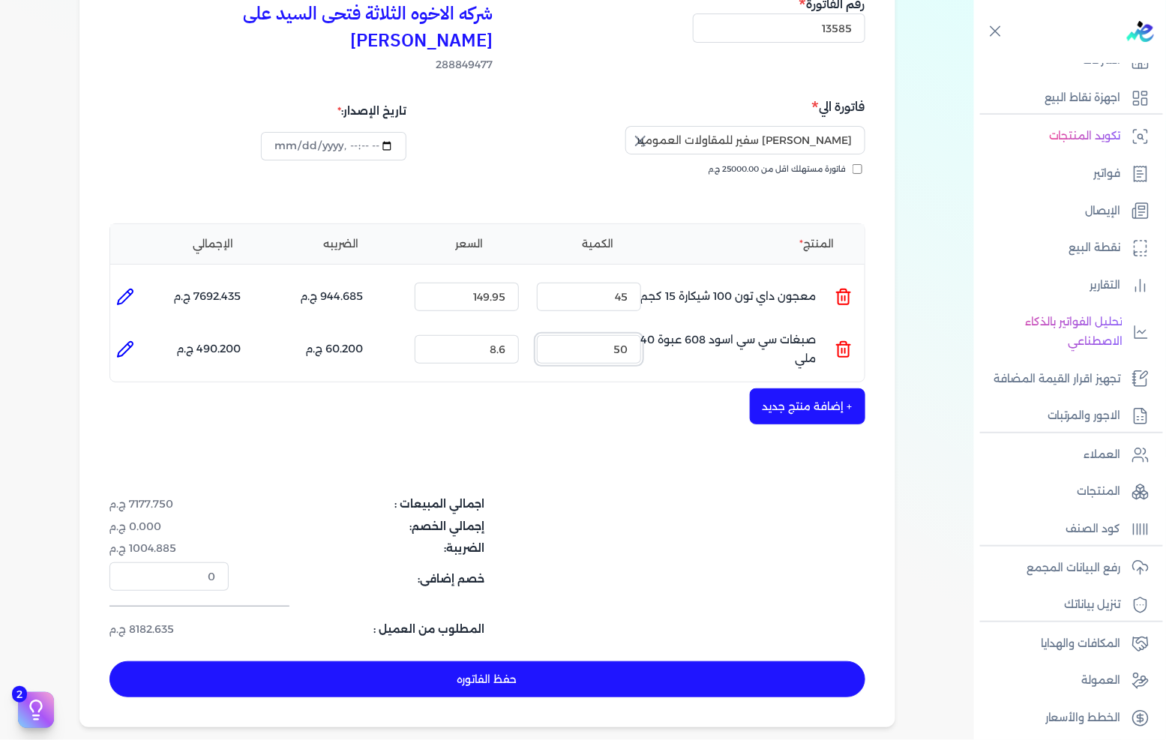
scroll to position [166, 0]
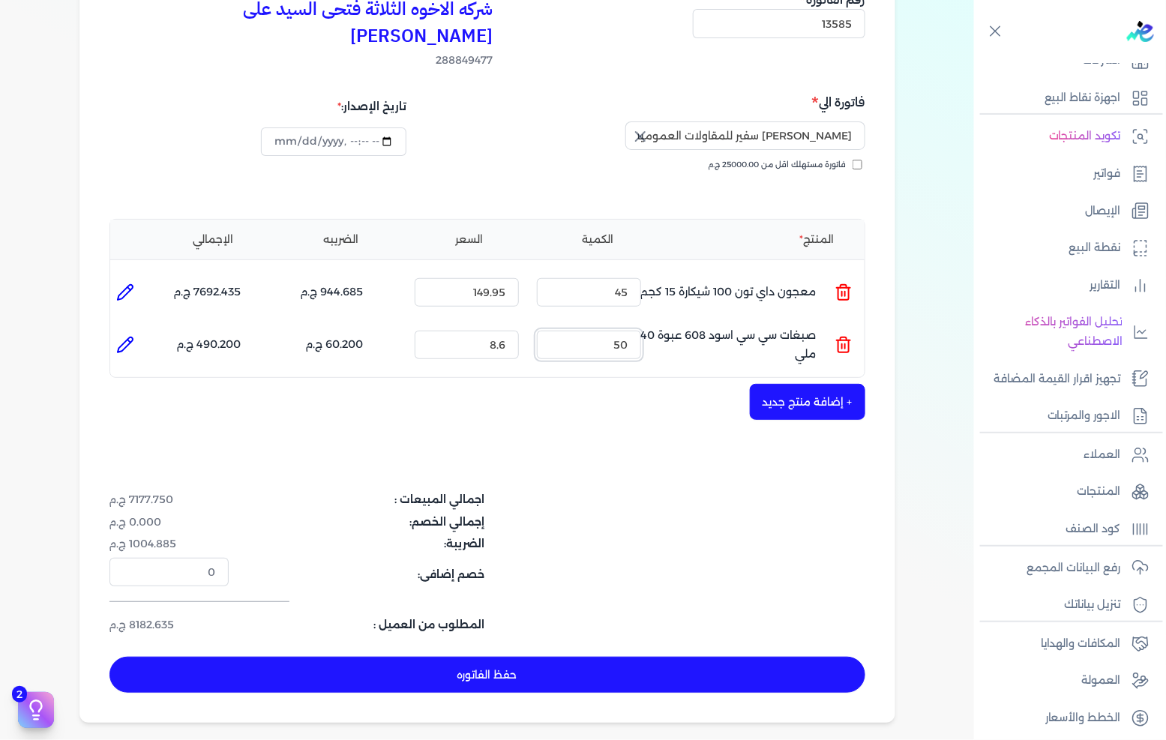
type input "50"
click at [825, 352] on div "شركه الاخوه الثلاثة فتحى السيد على [PERSON_NAME] 288849477 رقم الفاتورة 13585 ف…" at bounding box center [487, 341] width 816 height 763
click at [815, 384] on button "+ إضافة منتج جديد" at bounding box center [807, 402] width 115 height 36
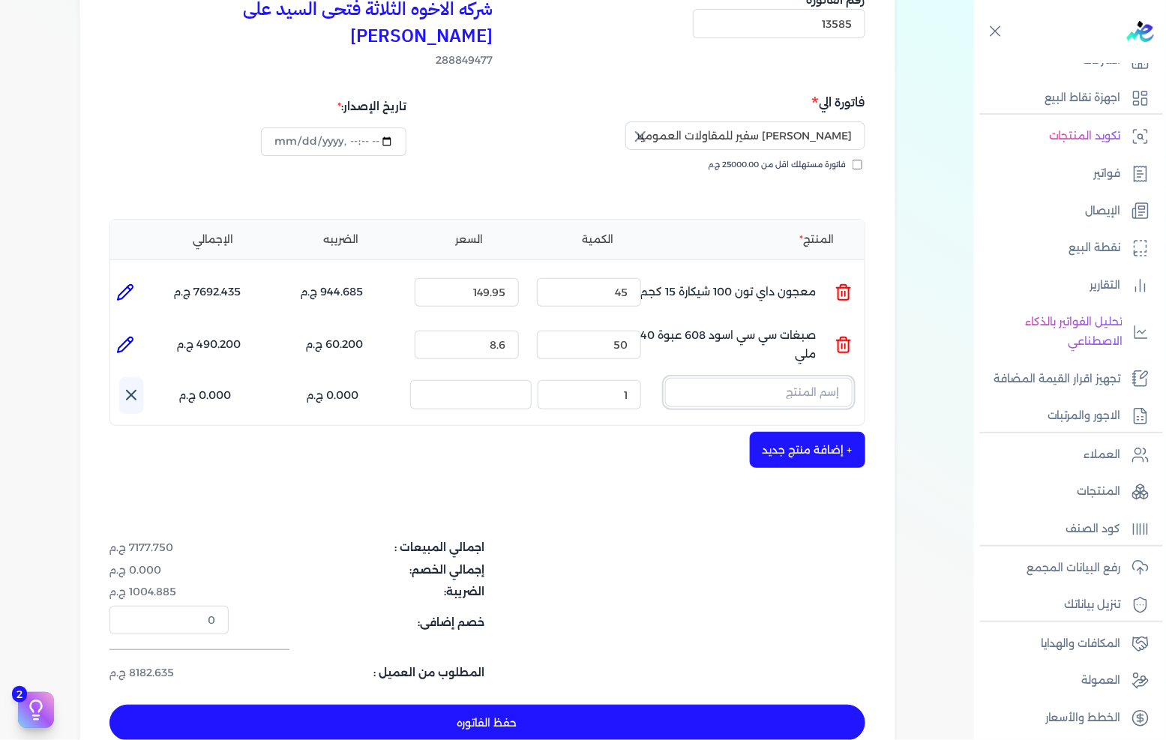
click at [797, 378] on input "text" at bounding box center [758, 392] width 187 height 28
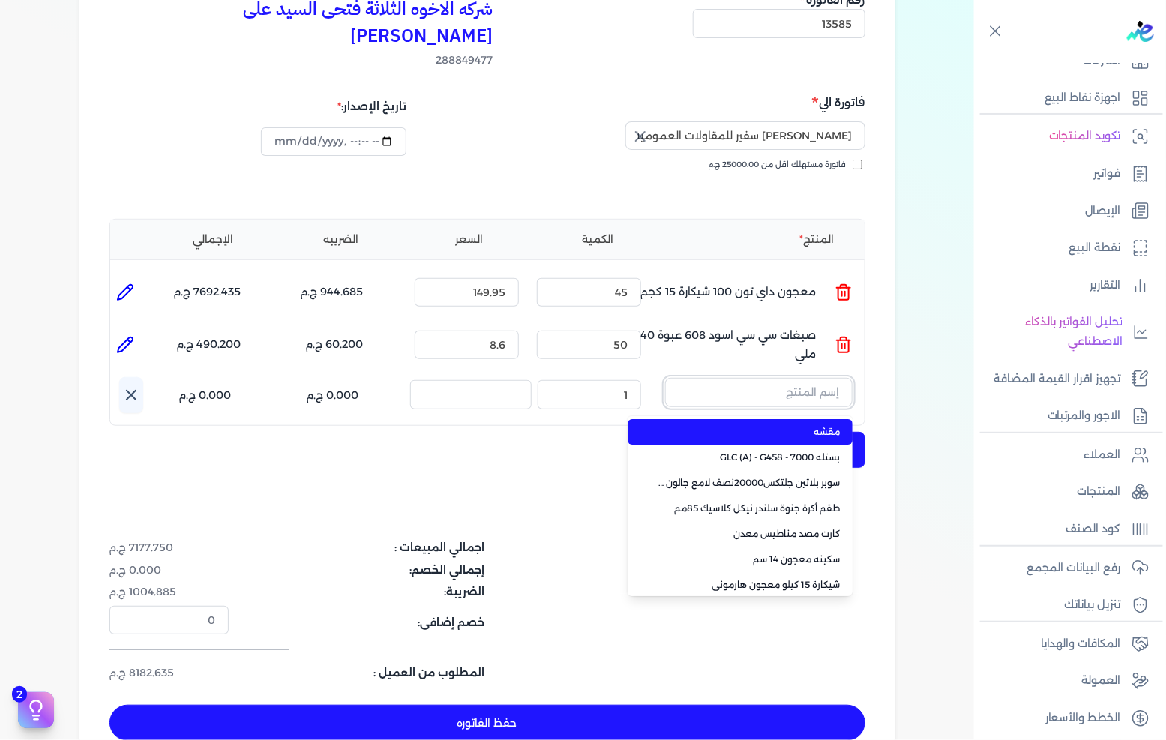
paste input "سيلر المقاوم 0017 بستلة 9 لتر"
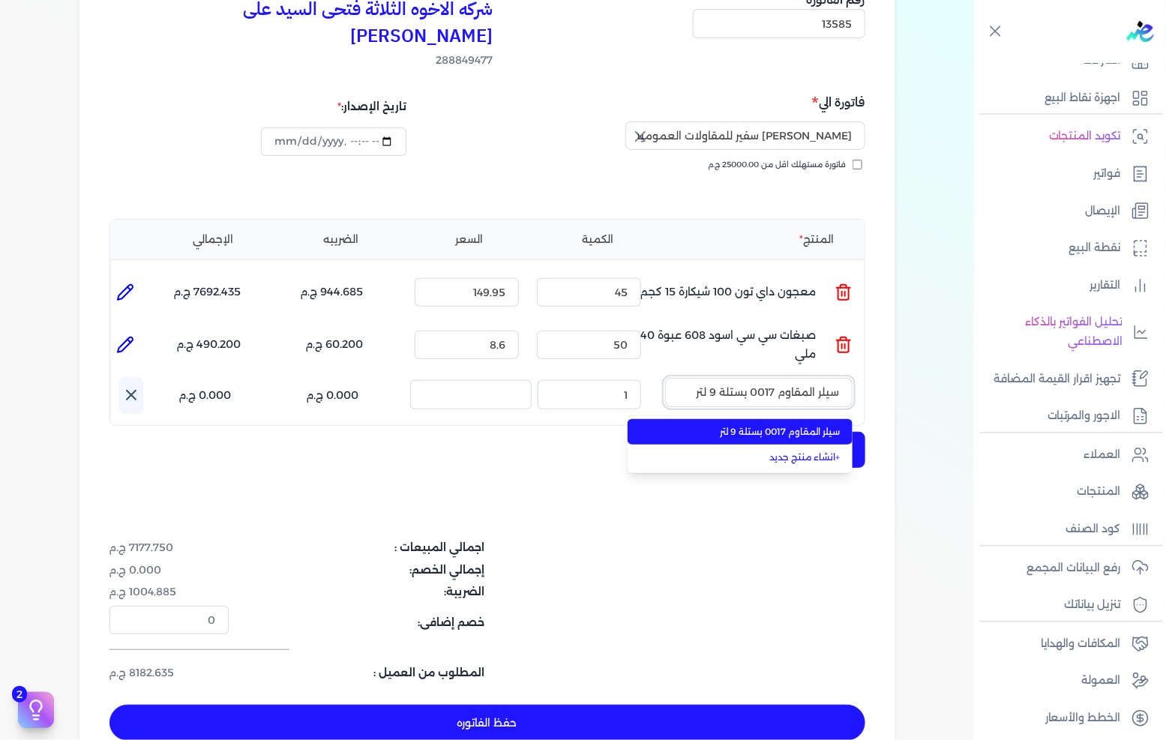
type input "سيلر المقاوم 0017 بستلة 9 لتر"
click at [774, 425] on span "سيلر المقاوم 0017 بستلة 9 لتر" at bounding box center [749, 431] width 183 height 13
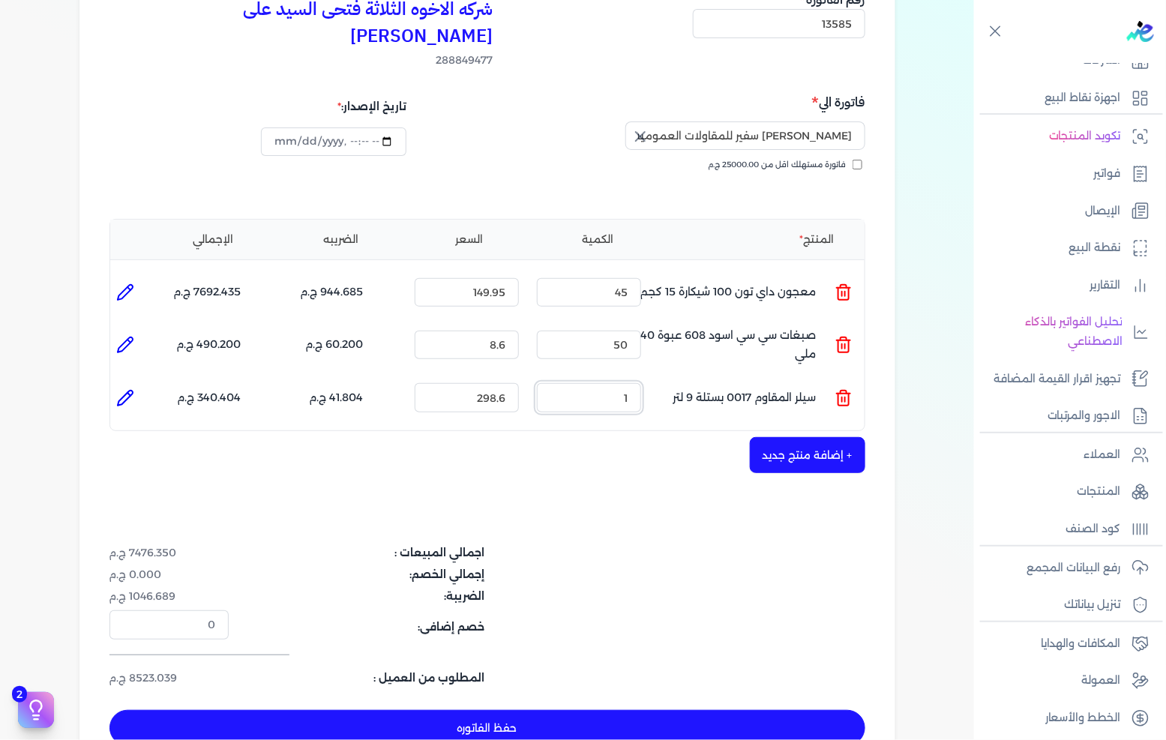
click at [631, 383] on input "1" at bounding box center [589, 397] width 104 height 28
type input "20"
click at [811, 437] on button "+ إضافة منتج جديد" at bounding box center [807, 455] width 115 height 36
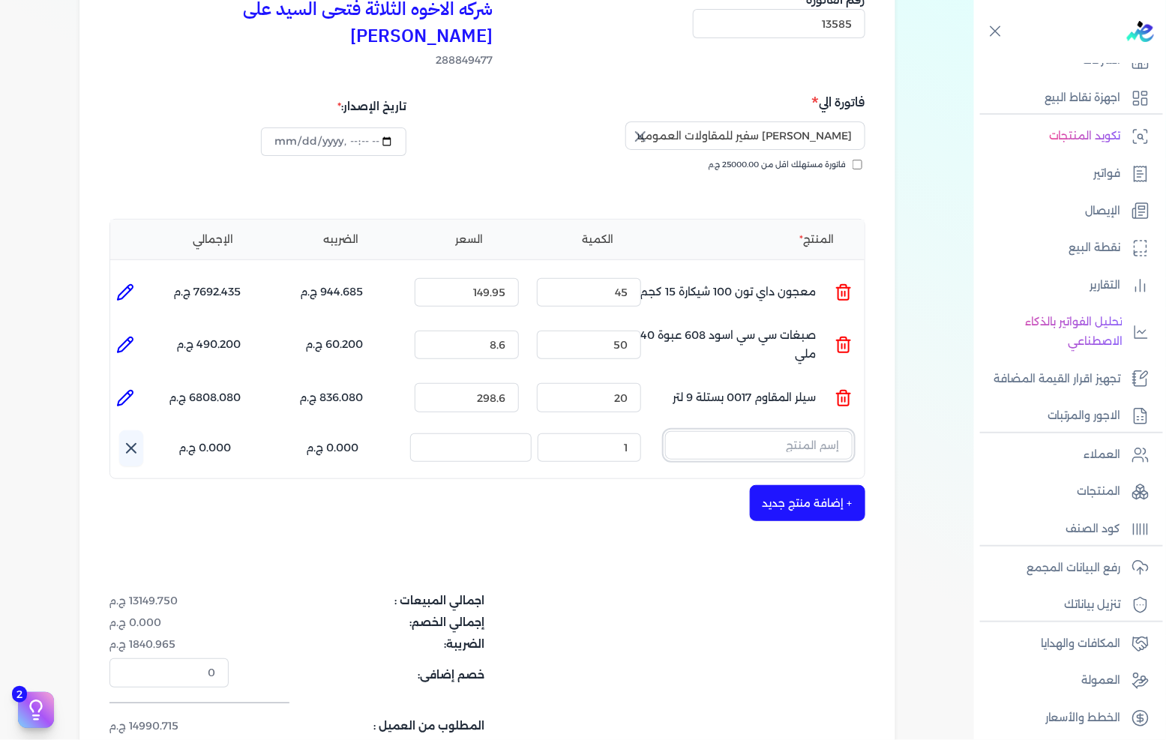
click at [724, 431] on input "text" at bounding box center [758, 445] width 187 height 28
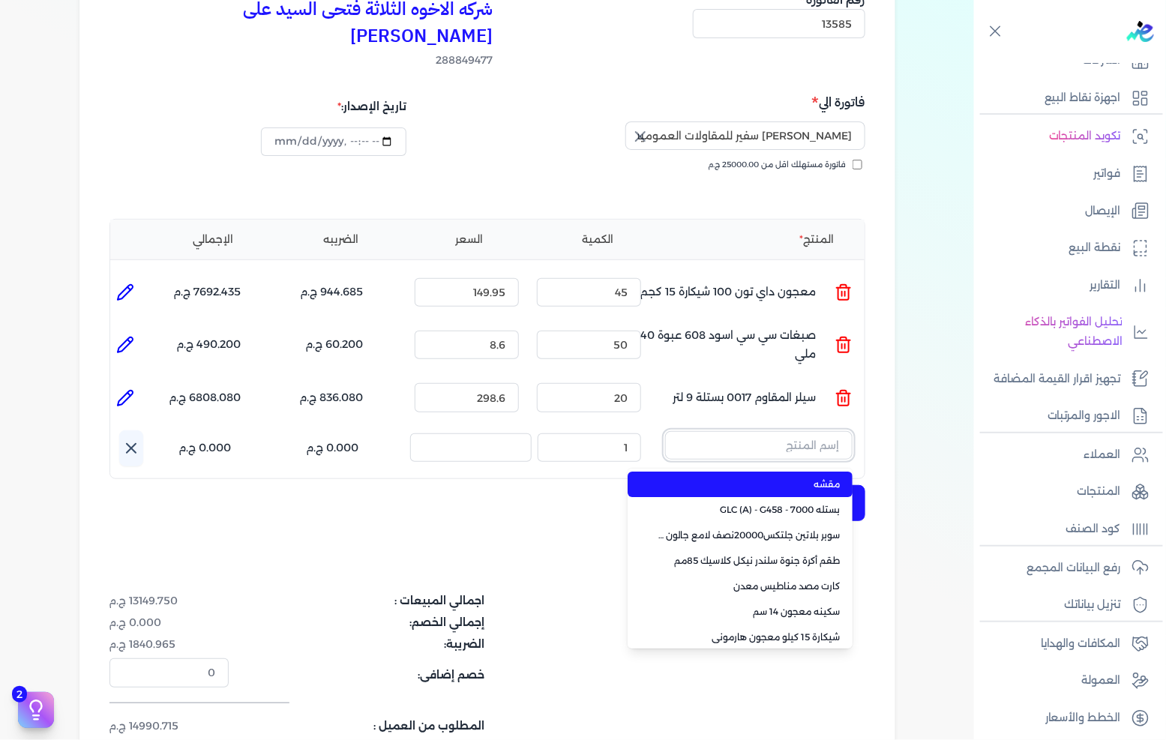
paste input "معجون داي تون 100 بستلة 15 كجم"
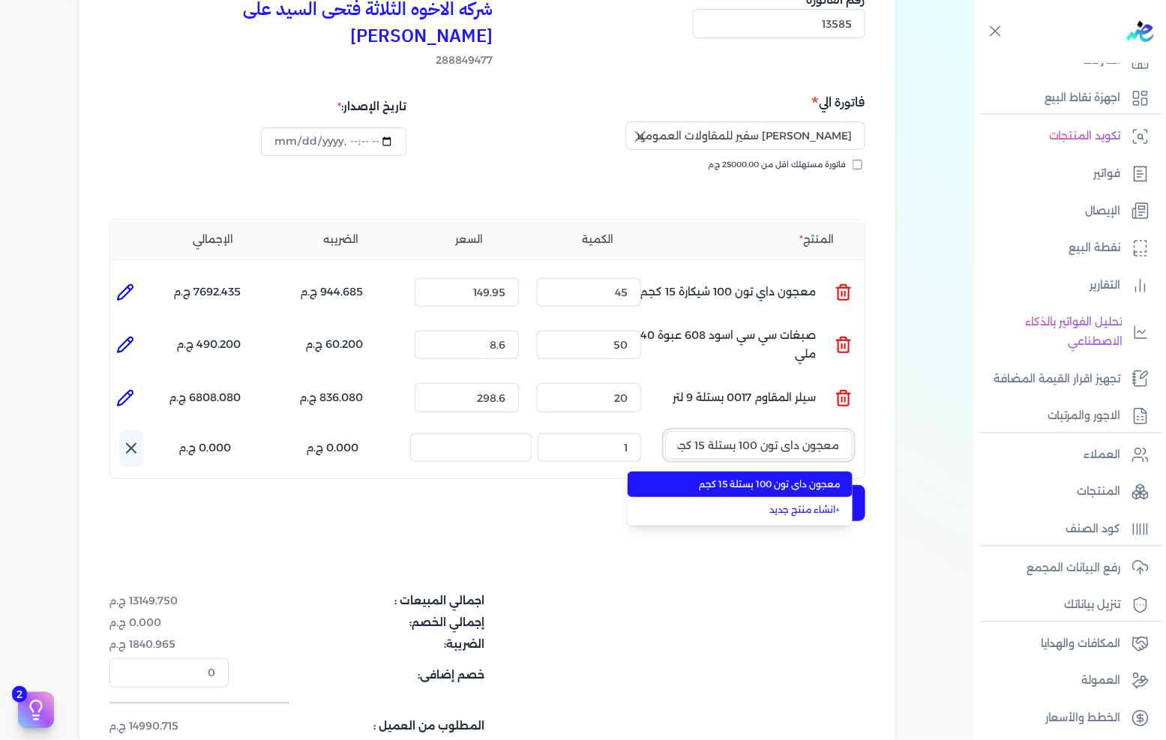
scroll to position [0, -4]
type input "معجون داي تون 100 بستلة 15 كجم"
click at [732, 478] on span "معجون داي تون 100 بستلة 15 كجم" at bounding box center [749, 484] width 183 height 13
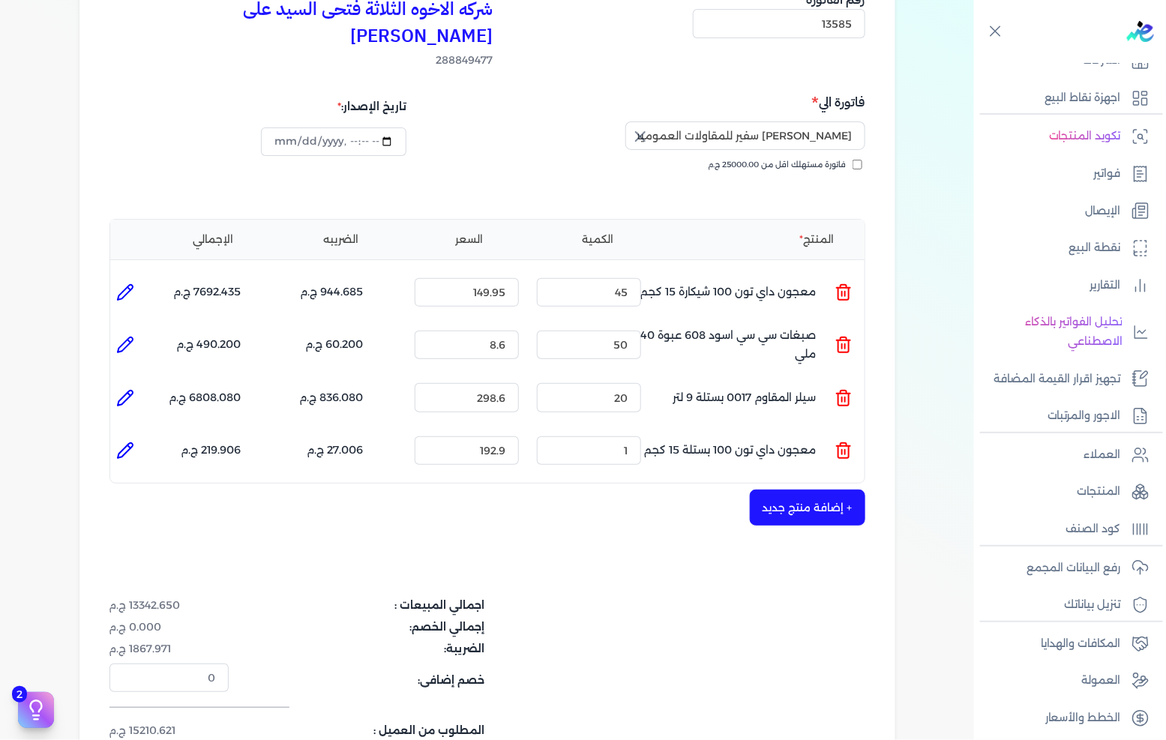
click at [646, 430] on div "الكمية : 1" at bounding box center [589, 450] width 116 height 40
click at [626, 436] on input "1" at bounding box center [589, 450] width 104 height 28
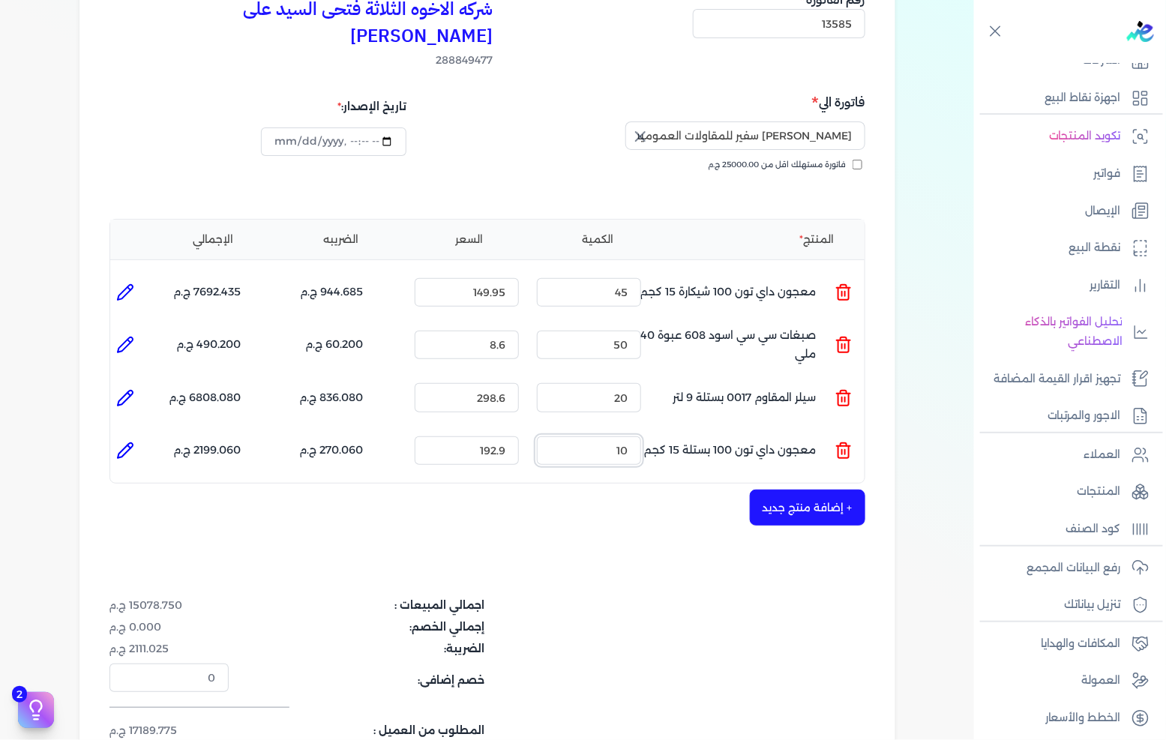
type input "10"
click at [836, 490] on button "+ إضافة منتج جديد" at bounding box center [807, 508] width 115 height 36
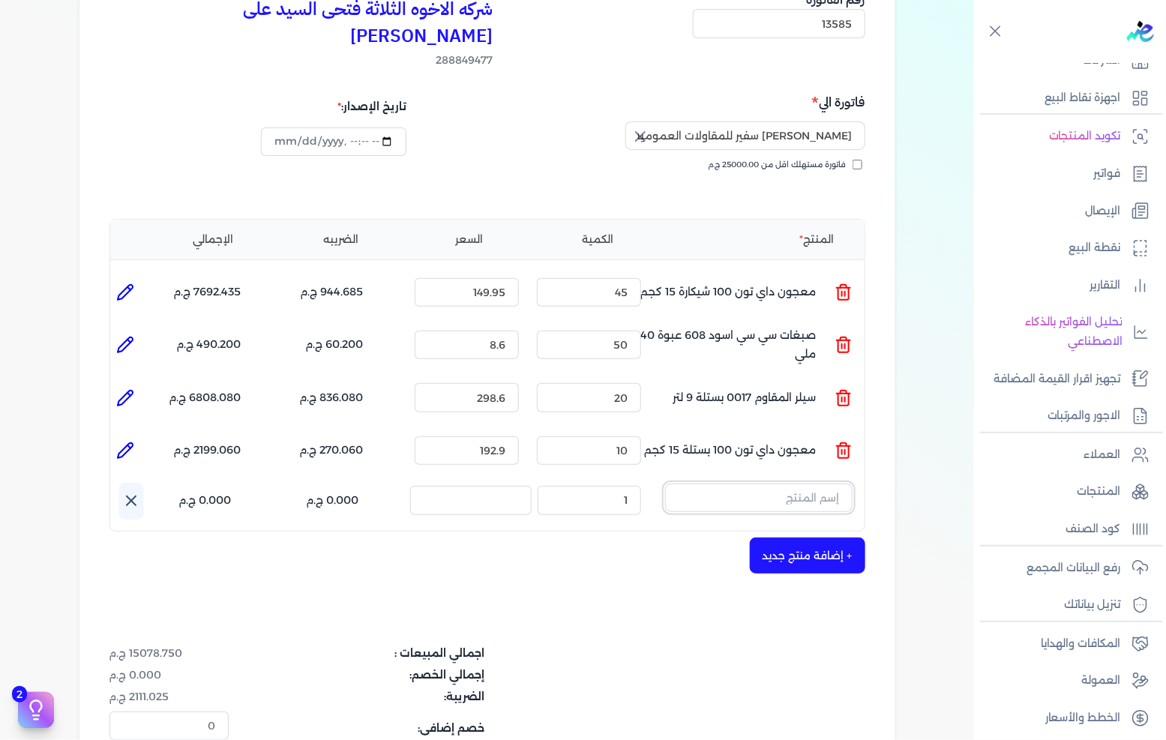
click at [769, 484] on input "text" at bounding box center [758, 498] width 187 height 28
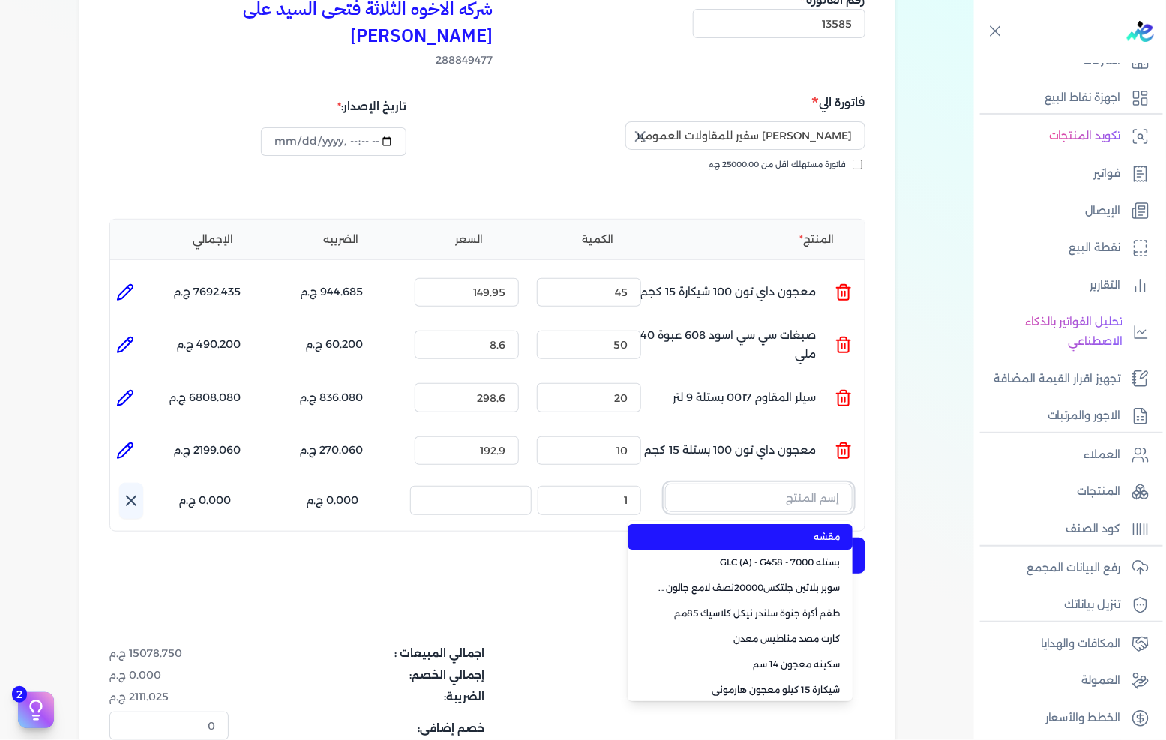
paste input "معجون اكريليك 900 شيكارة 15 كجم"
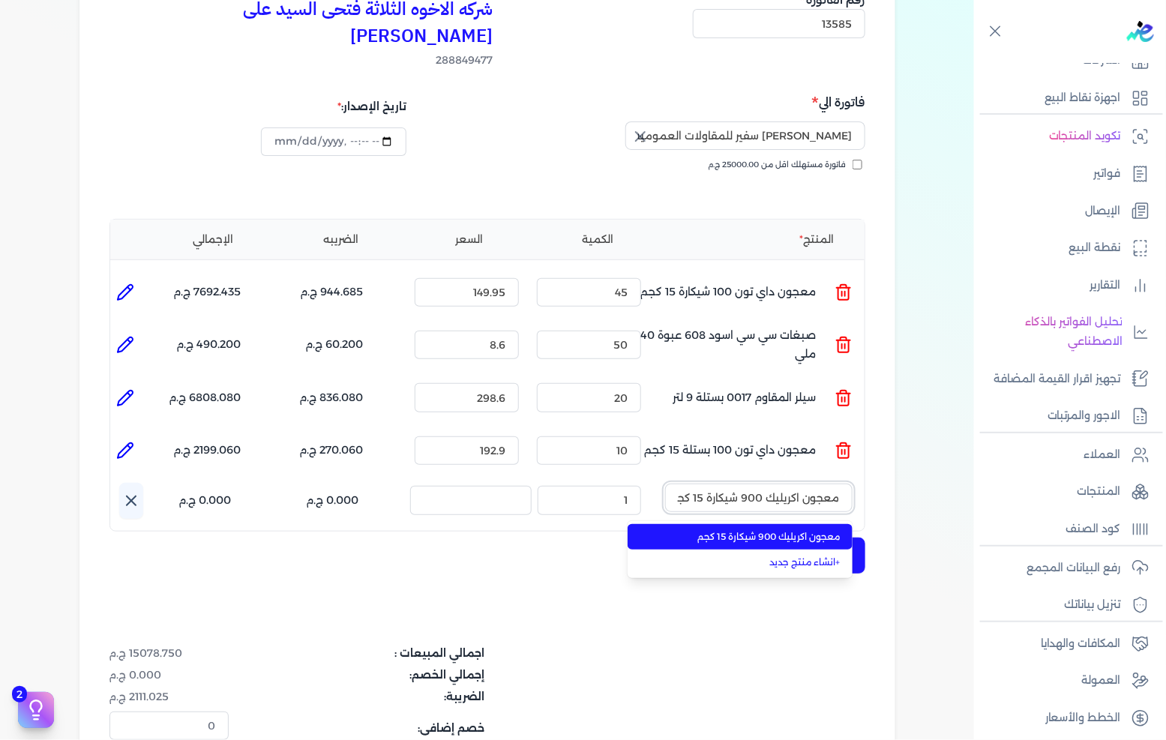
scroll to position [0, -5]
type input "معجون اكريليك 900 شيكارة 15 كجم"
click at [762, 530] on span "معجون اكريليك 900 شيكارة 15 كجم" at bounding box center [749, 536] width 183 height 13
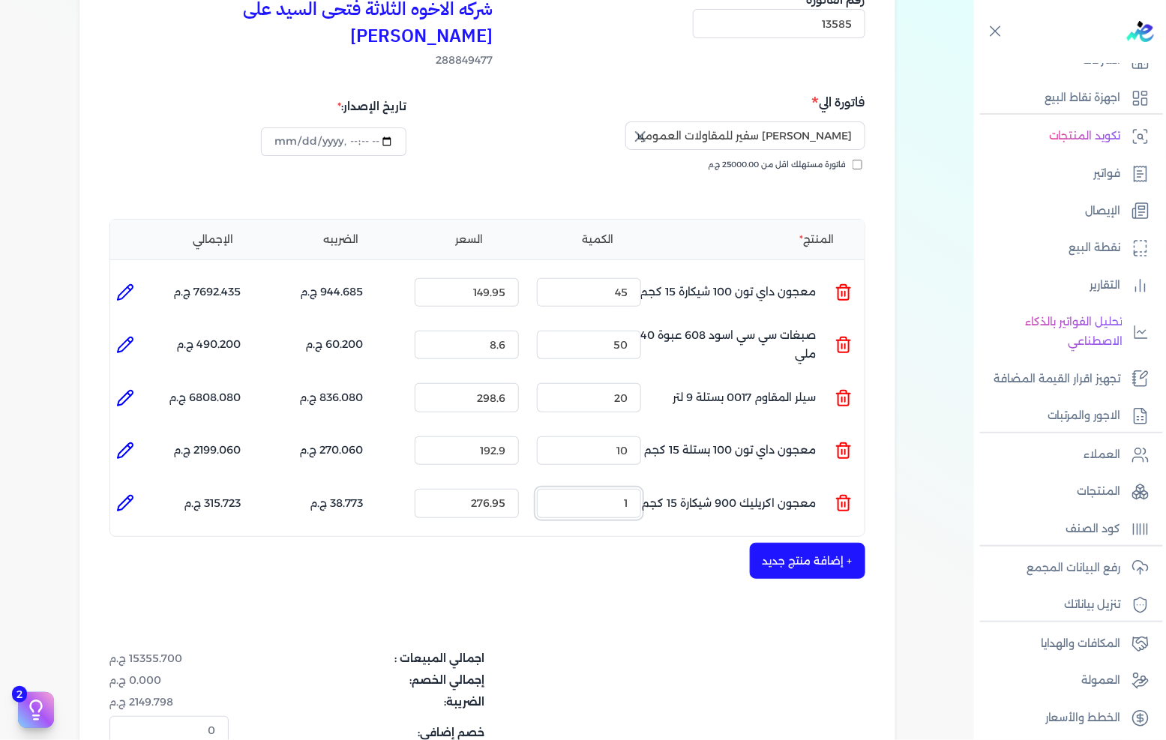
click at [625, 489] on input "1" at bounding box center [589, 503] width 104 height 28
type input "10"
click at [799, 543] on button "+ إضافة منتج جديد" at bounding box center [807, 561] width 115 height 36
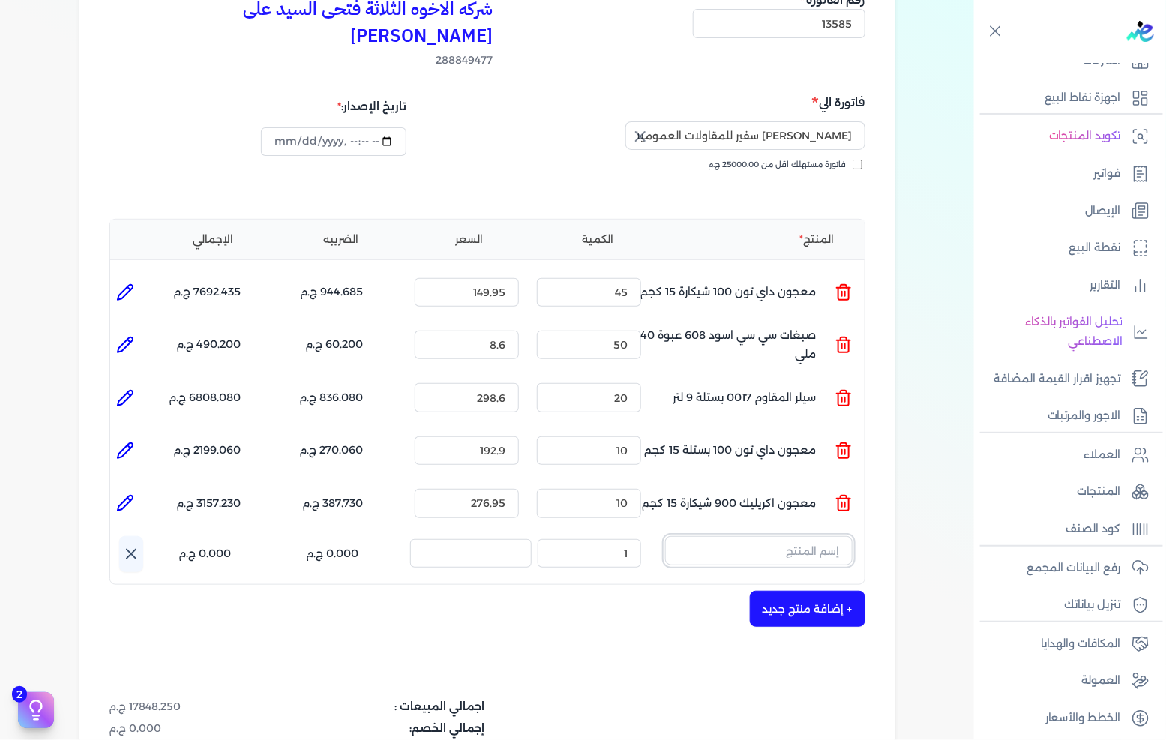
click at [825, 536] on input "text" at bounding box center [758, 550] width 187 height 28
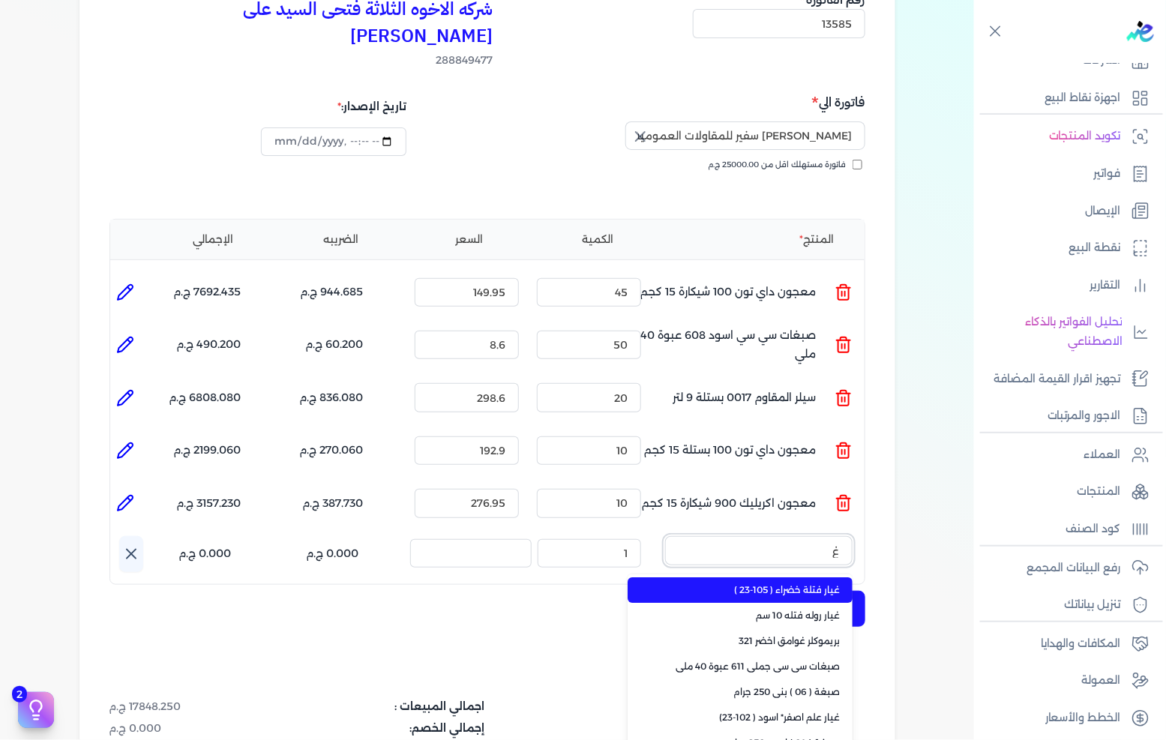
type input "غي"
click at [788, 583] on span "غيار فتلة خضراء ( 105-23 )" at bounding box center [749, 589] width 183 height 13
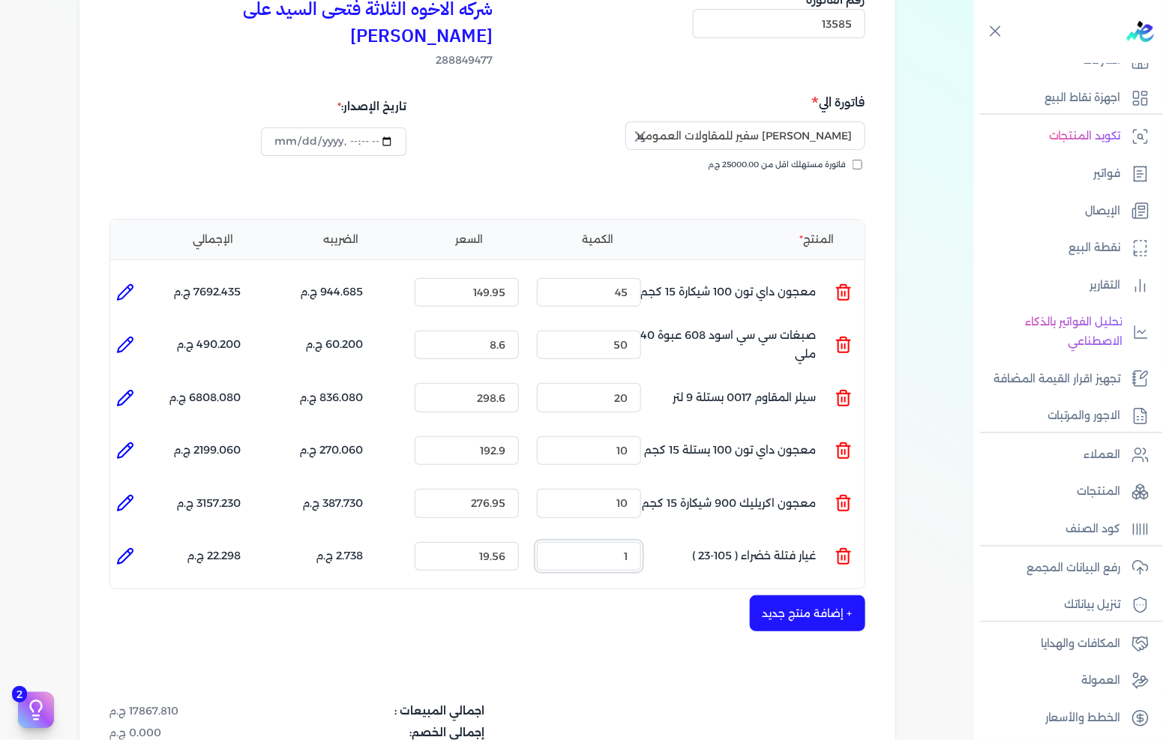
click at [633, 542] on input "1" at bounding box center [589, 556] width 104 height 28
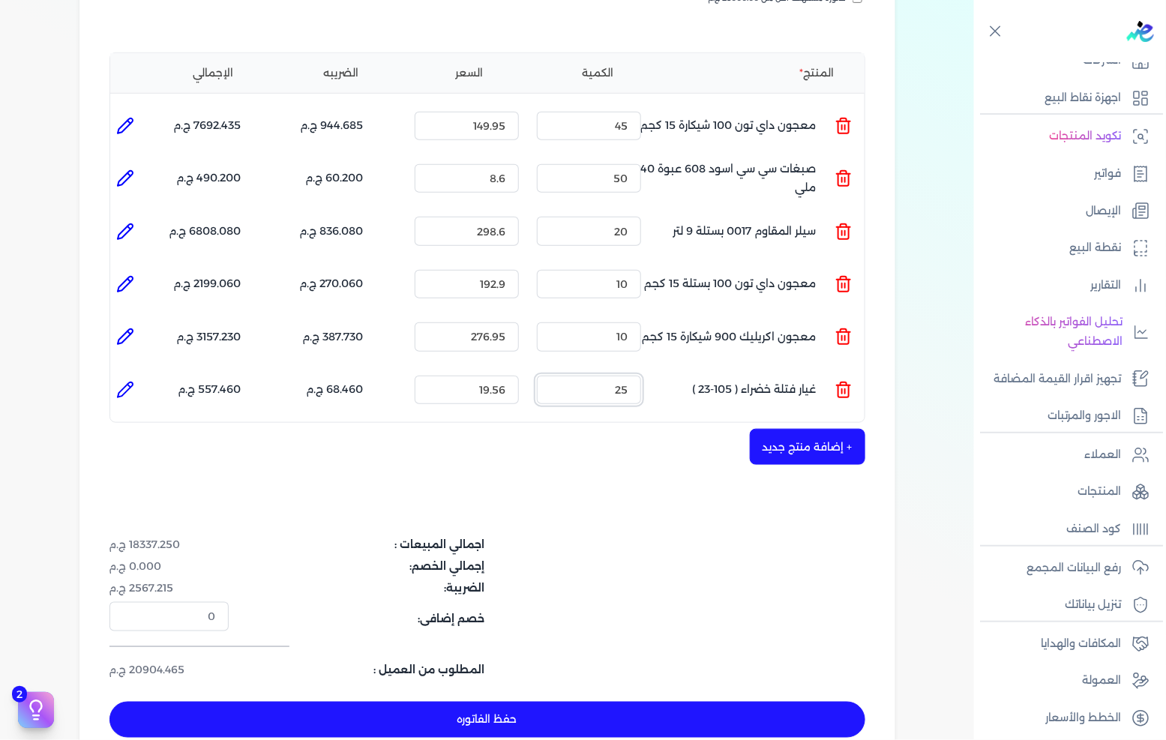
type input "25"
click at [836, 429] on button "+ إضافة منتج جديد" at bounding box center [807, 447] width 115 height 36
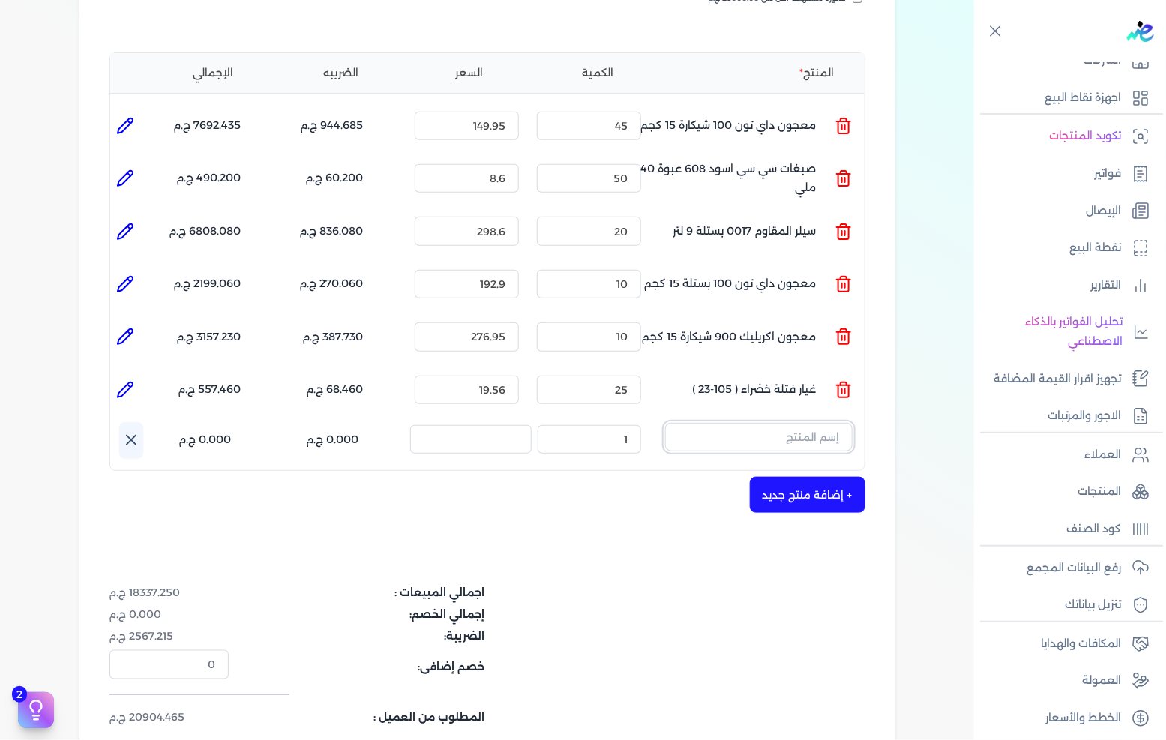
click at [820, 423] on input "text" at bounding box center [758, 437] width 187 height 28
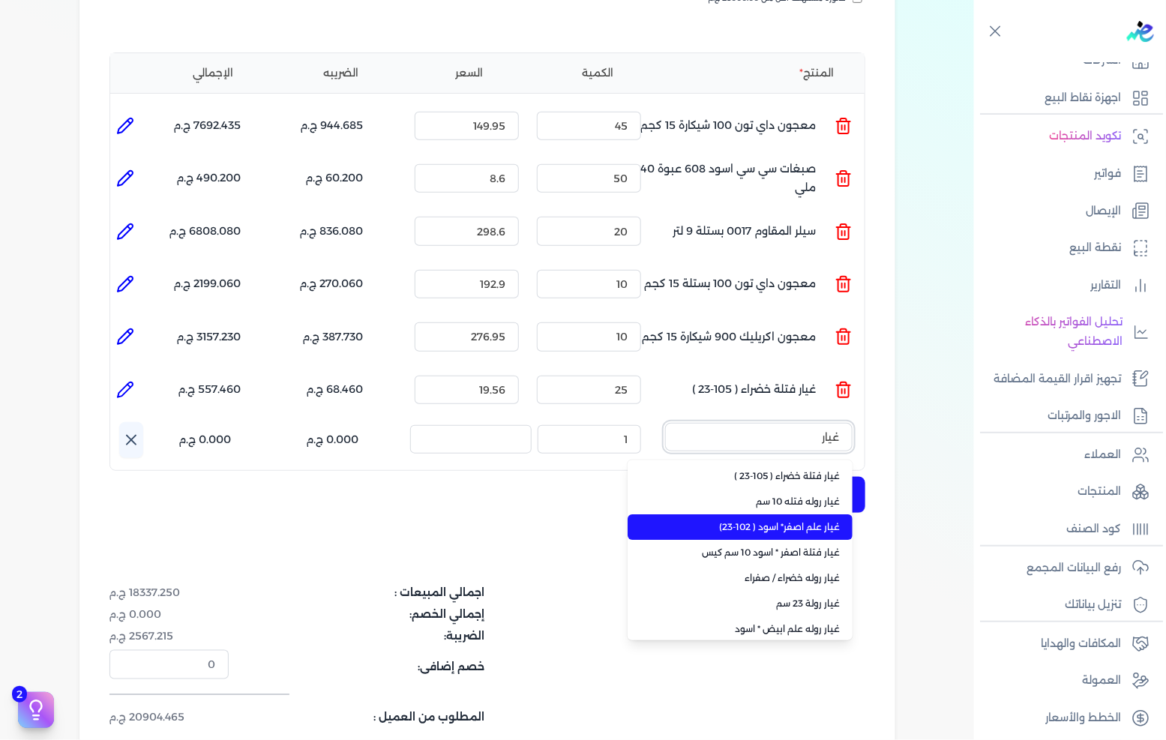
type input "غيار"
click at [797, 520] on span "غيار علم اصفر* اسود ( 102-23)" at bounding box center [749, 526] width 183 height 13
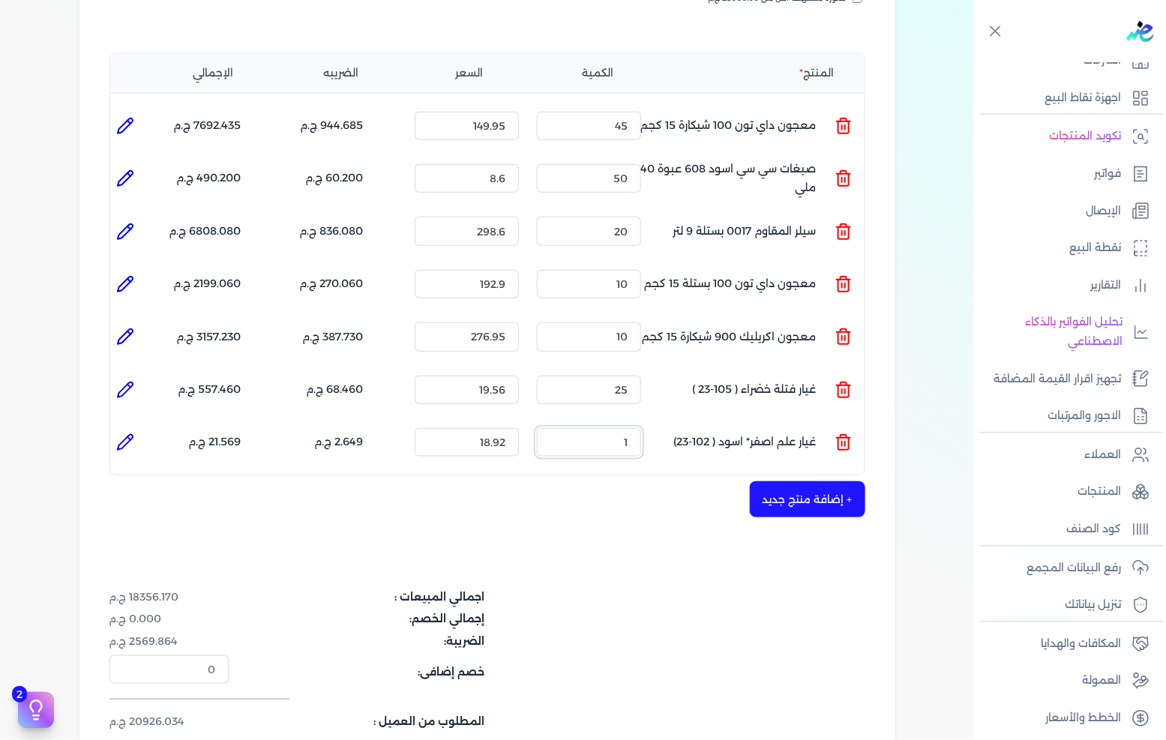
click at [625, 428] on input "1" at bounding box center [589, 442] width 104 height 28
drag, startPoint x: 625, startPoint y: 415, endPoint x: 1093, endPoint y: 484, distance: 472.2
click at [626, 428] on input "1" at bounding box center [589, 442] width 104 height 28
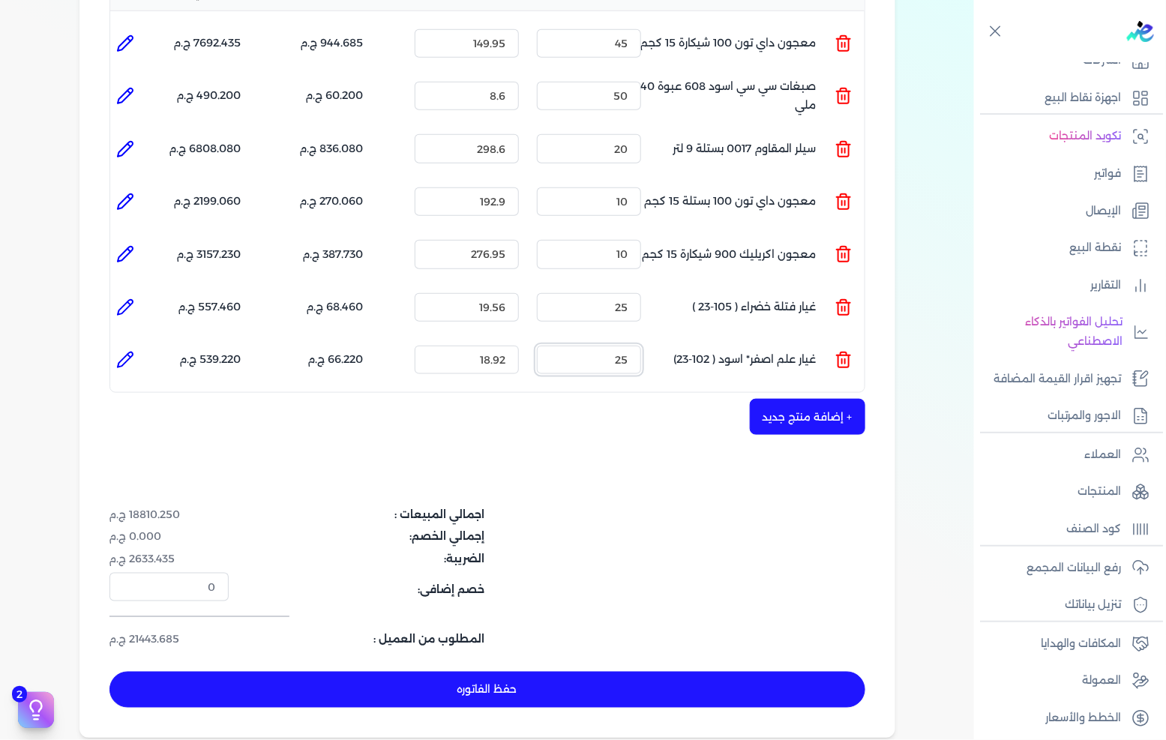
scroll to position [416, 0]
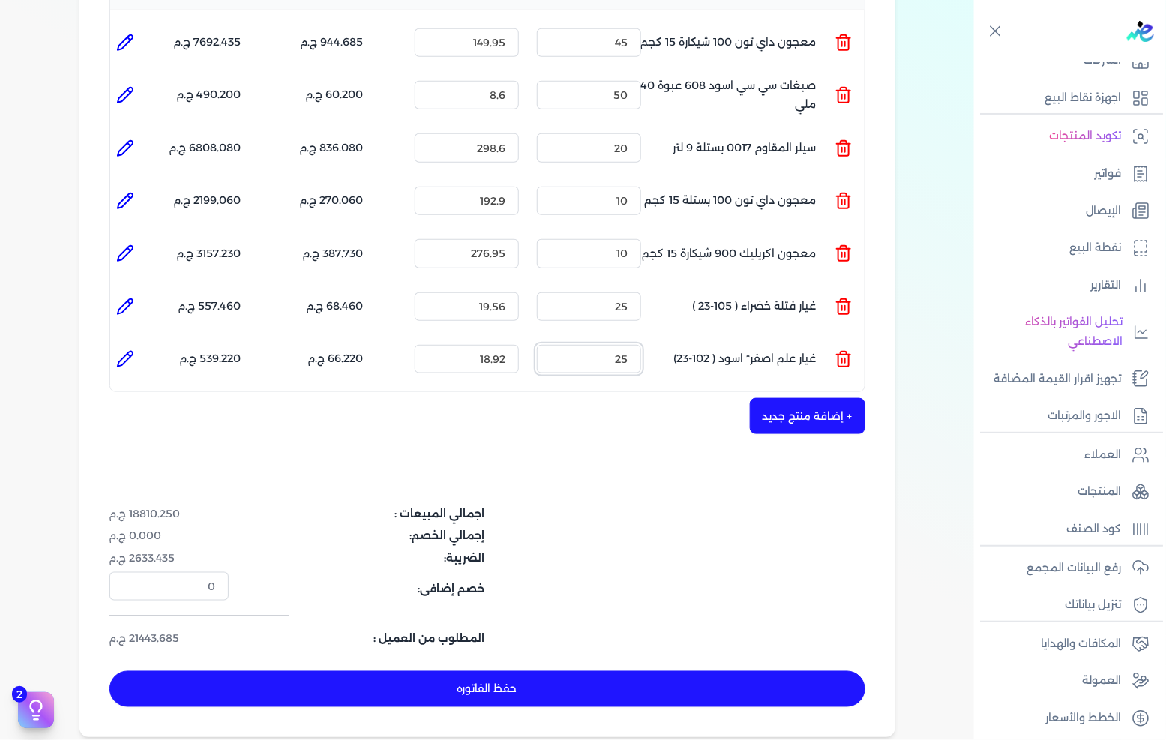
type input "25"
click at [820, 398] on button "+ إضافة منتج جديد" at bounding box center [807, 416] width 115 height 36
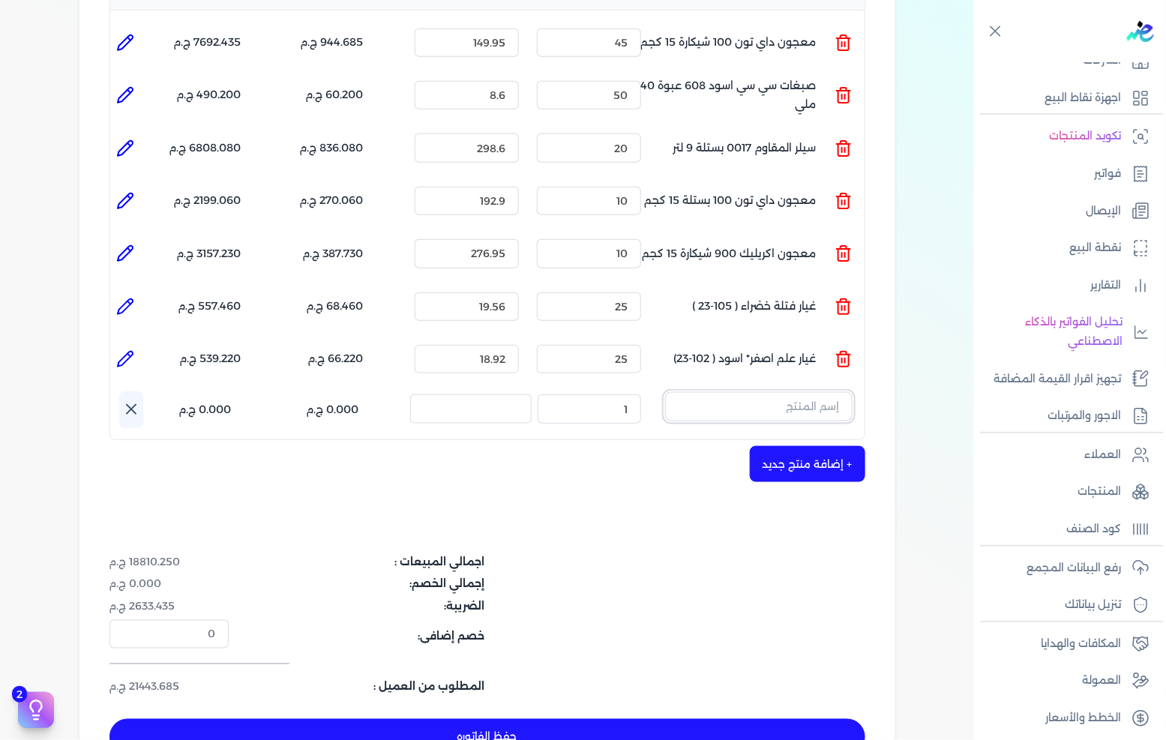
click at [725, 392] on input "text" at bounding box center [758, 406] width 187 height 28
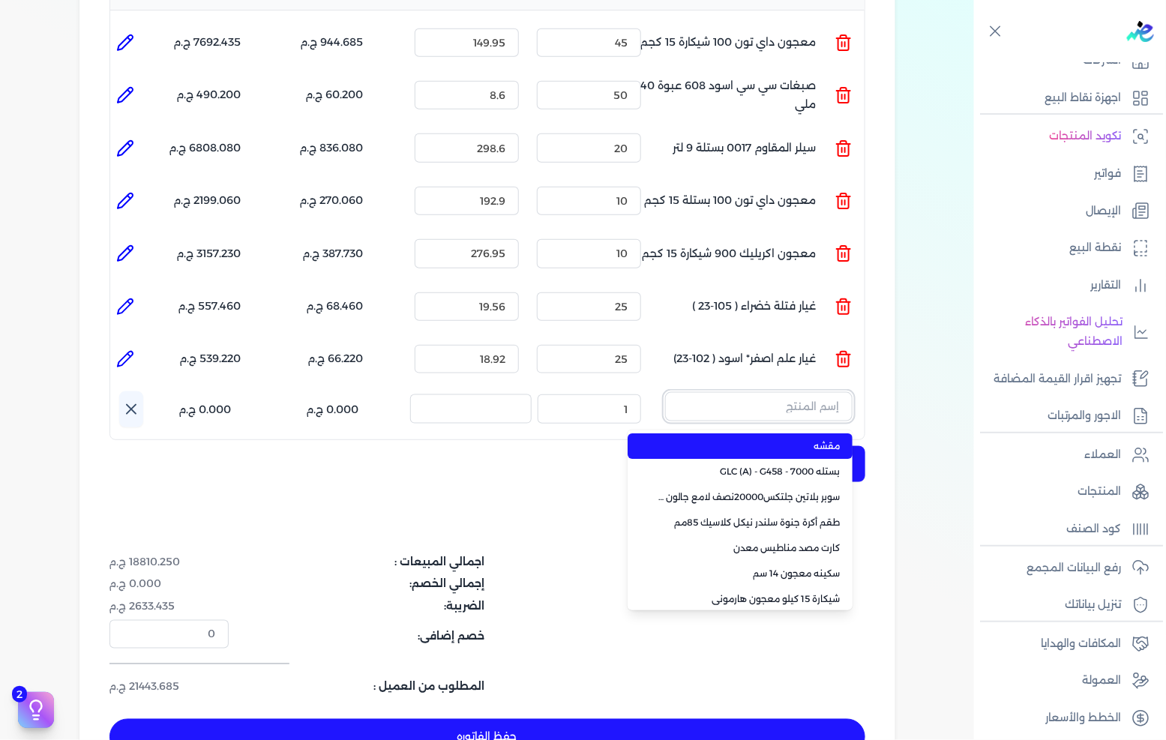
paste input "ورنيش بيور 1901 علبة 0.900 لتر"
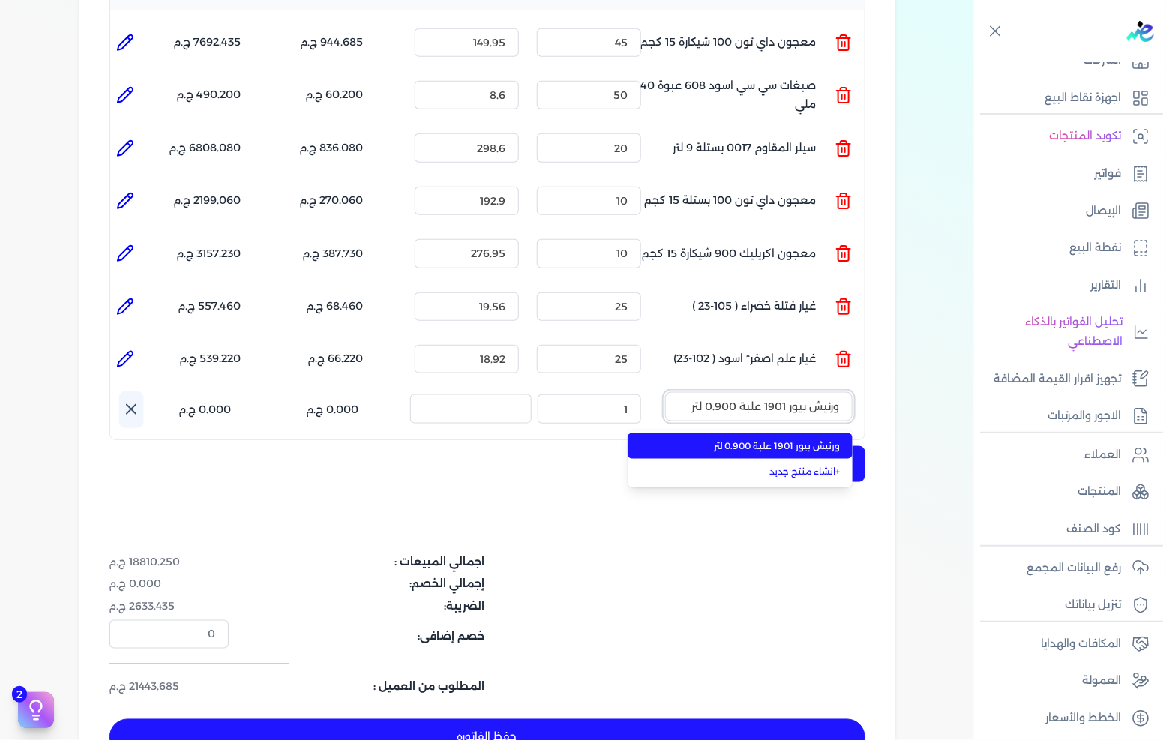
type input "ورنيش بيور 1901 علبة 0.900 لتر"
click at [676, 439] on span "ورنيش بيور 1901 علبة 0.900 لتر" at bounding box center [749, 445] width 183 height 13
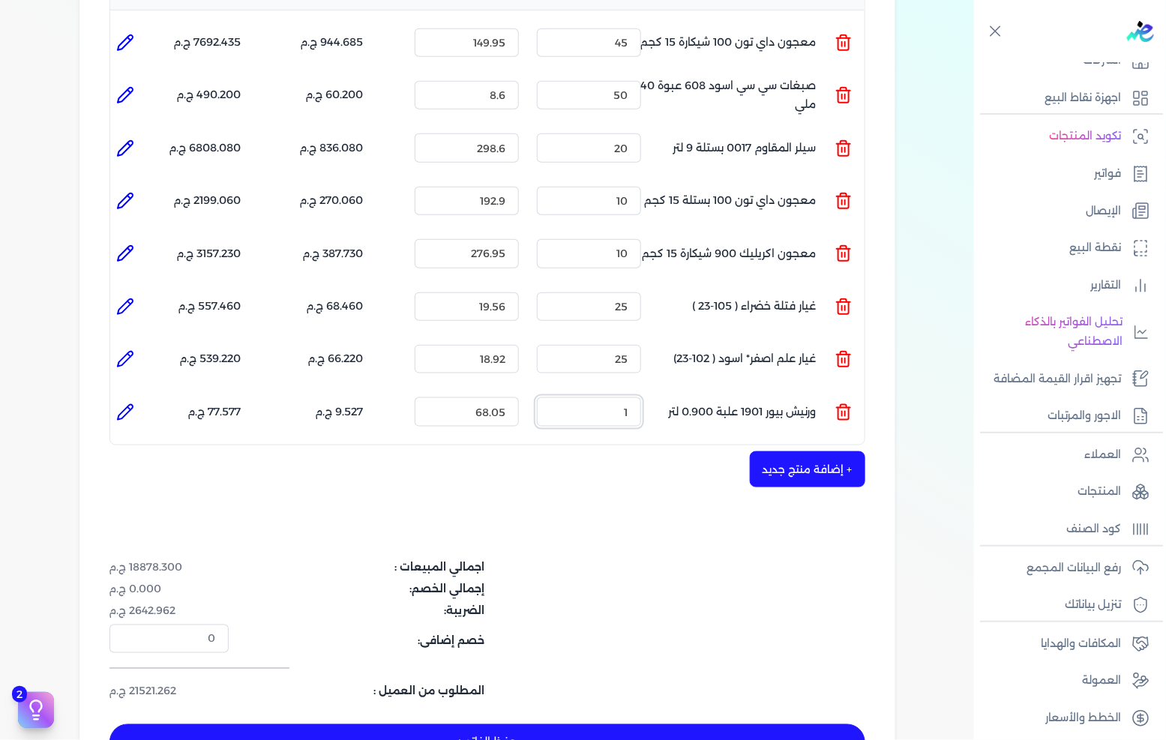
click at [630, 397] on input "1" at bounding box center [589, 411] width 104 height 28
type input "10"
drag, startPoint x: 588, startPoint y: 540, endPoint x: 598, endPoint y: 534, distance: 12.1
click at [591, 559] on dl "اجمالي المبيعات : 19490.750 ج.م" at bounding box center [361, 567] width 504 height 16
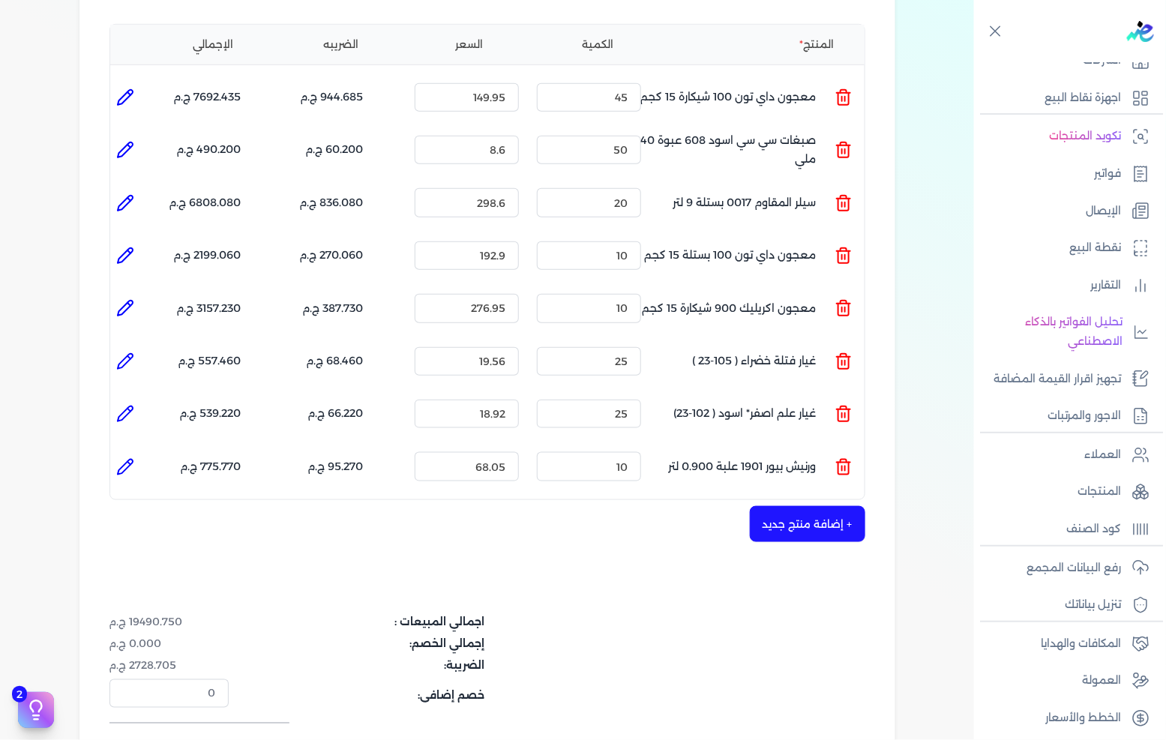
scroll to position [333, 0]
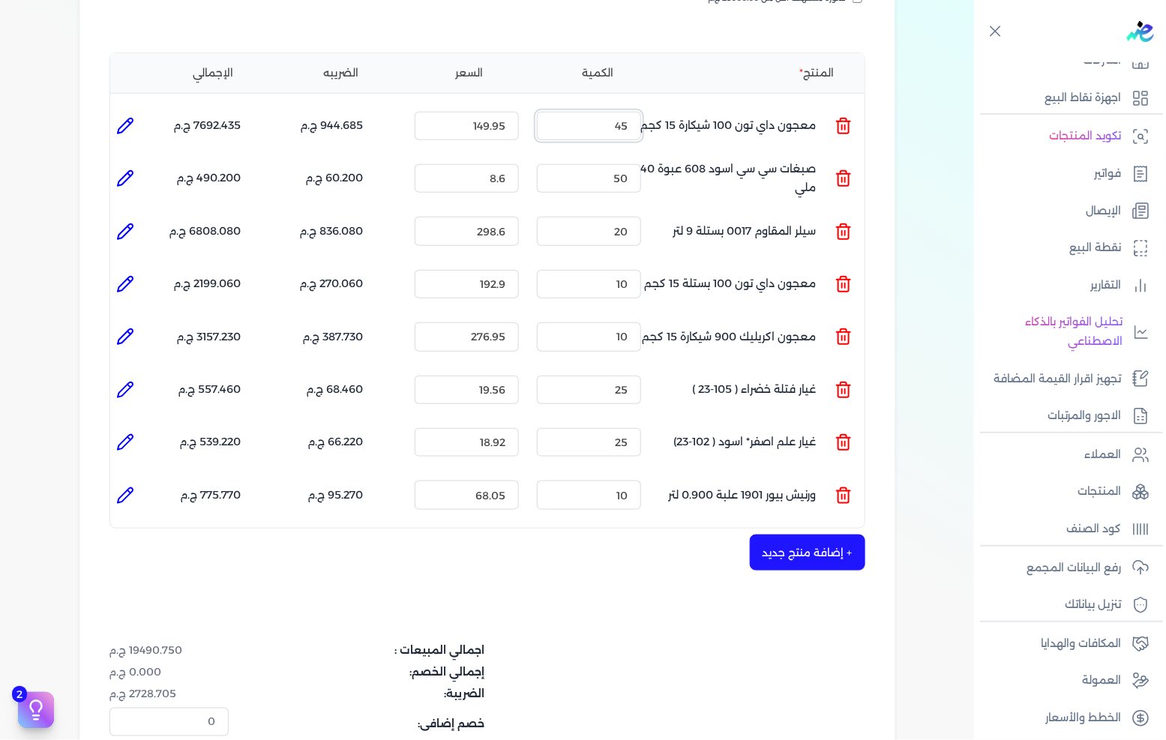
click at [597, 112] on input "45" at bounding box center [589, 126] width 104 height 28
type input "40"
click at [553, 588] on div "شركه الاخوه الثلاثة فتحى السيد على [PERSON_NAME] 288849477 رقم الفاتورة 13585 ف…" at bounding box center [487, 333] width 816 height 1081
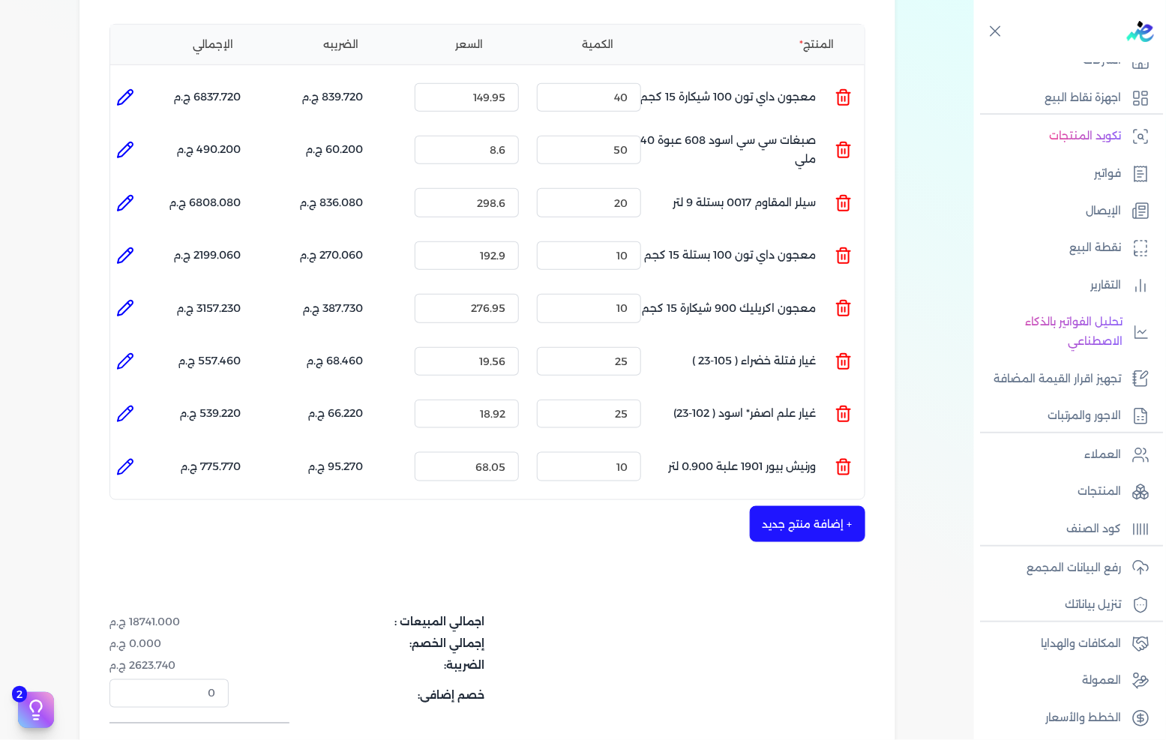
scroll to position [250, 0]
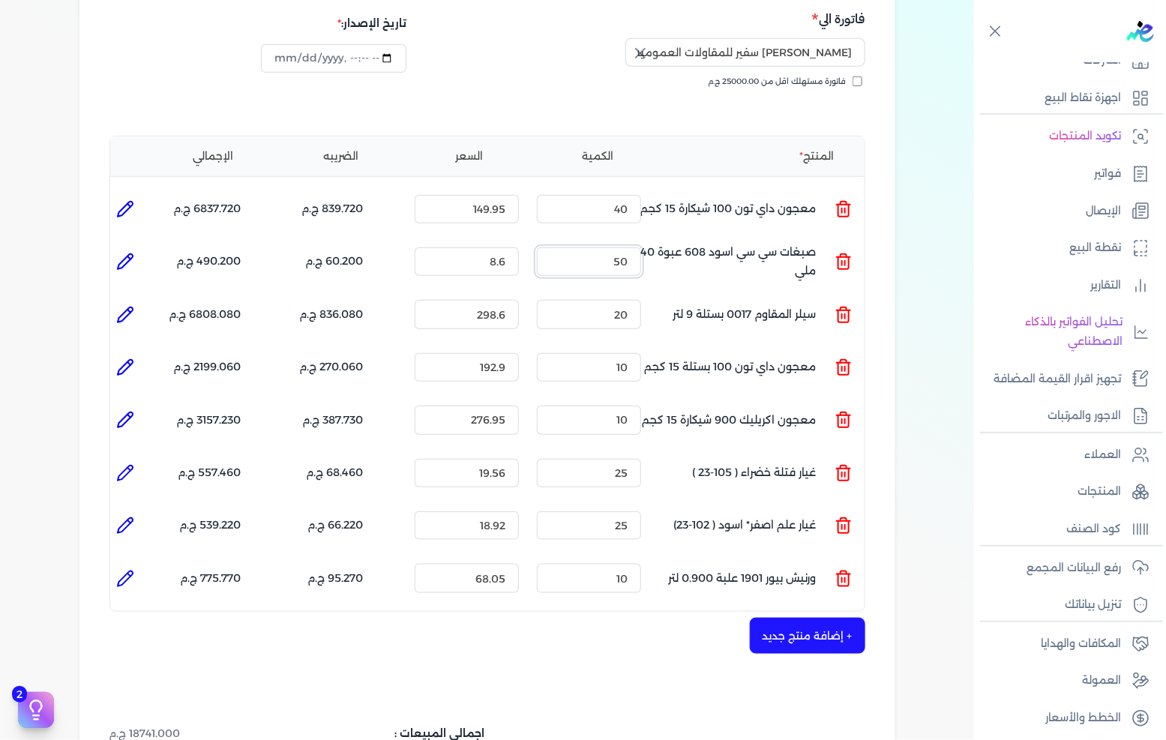
click at [605, 247] on input "50" at bounding box center [589, 261] width 104 height 28
click at [613, 300] on input "20" at bounding box center [589, 314] width 104 height 28
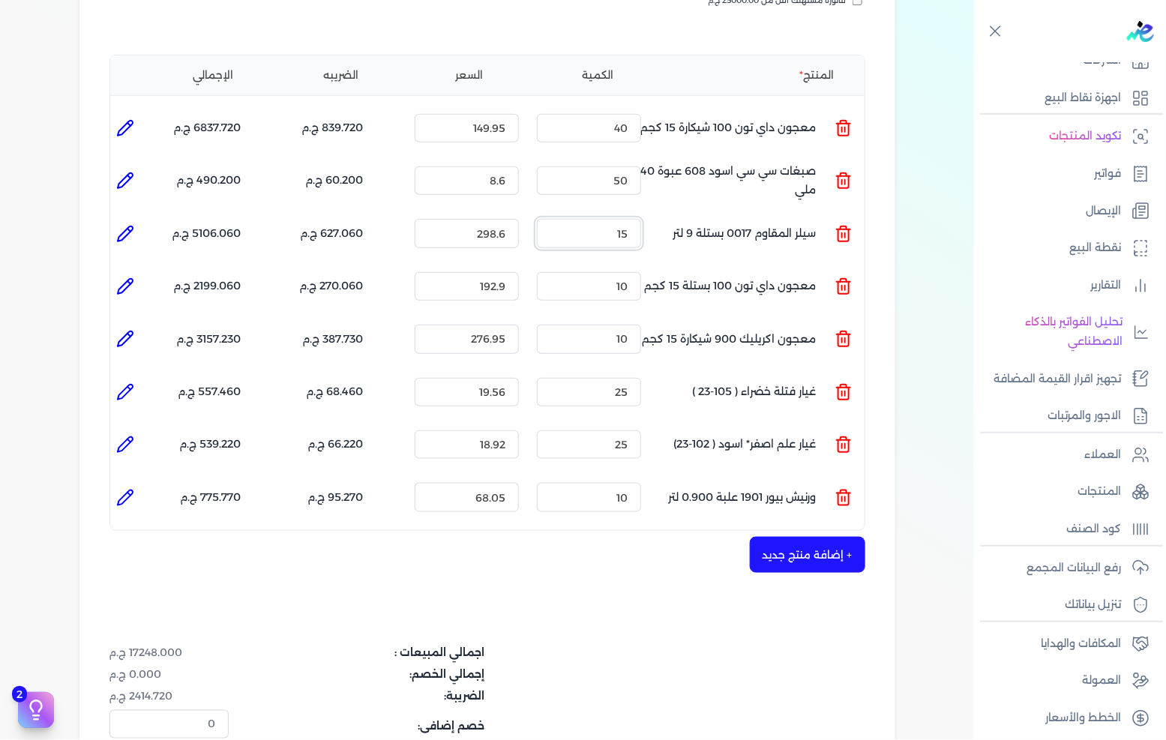
scroll to position [416, 0]
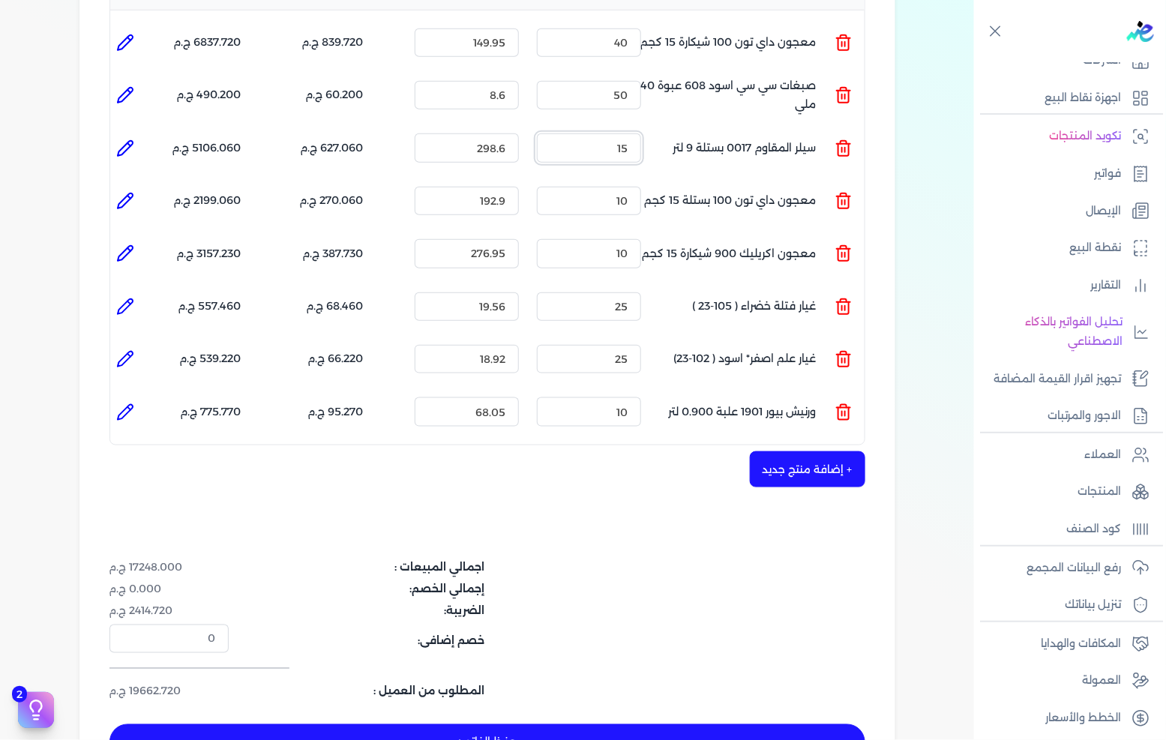
type input "15"
click at [661, 526] on div "شركه الاخوه الثلاثة فتحى السيد على [PERSON_NAME] 288849477 رقم الفاتورة 13585 ف…" at bounding box center [487, 250] width 816 height 1081
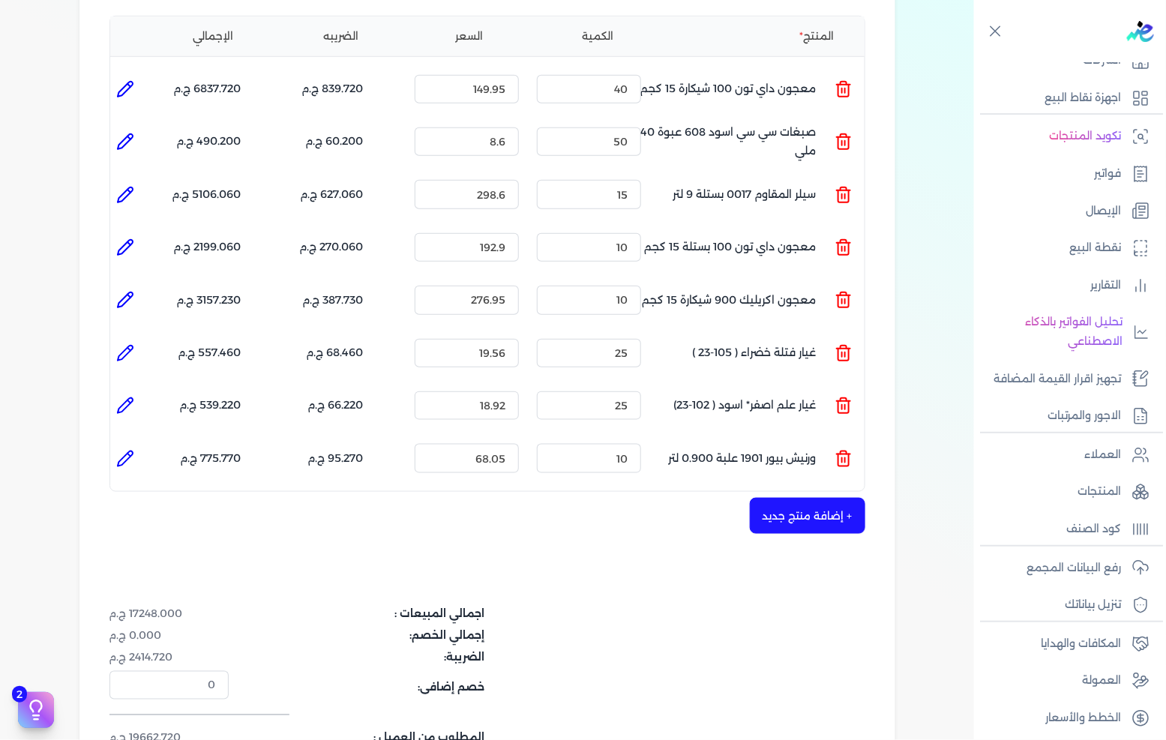
scroll to position [333, 0]
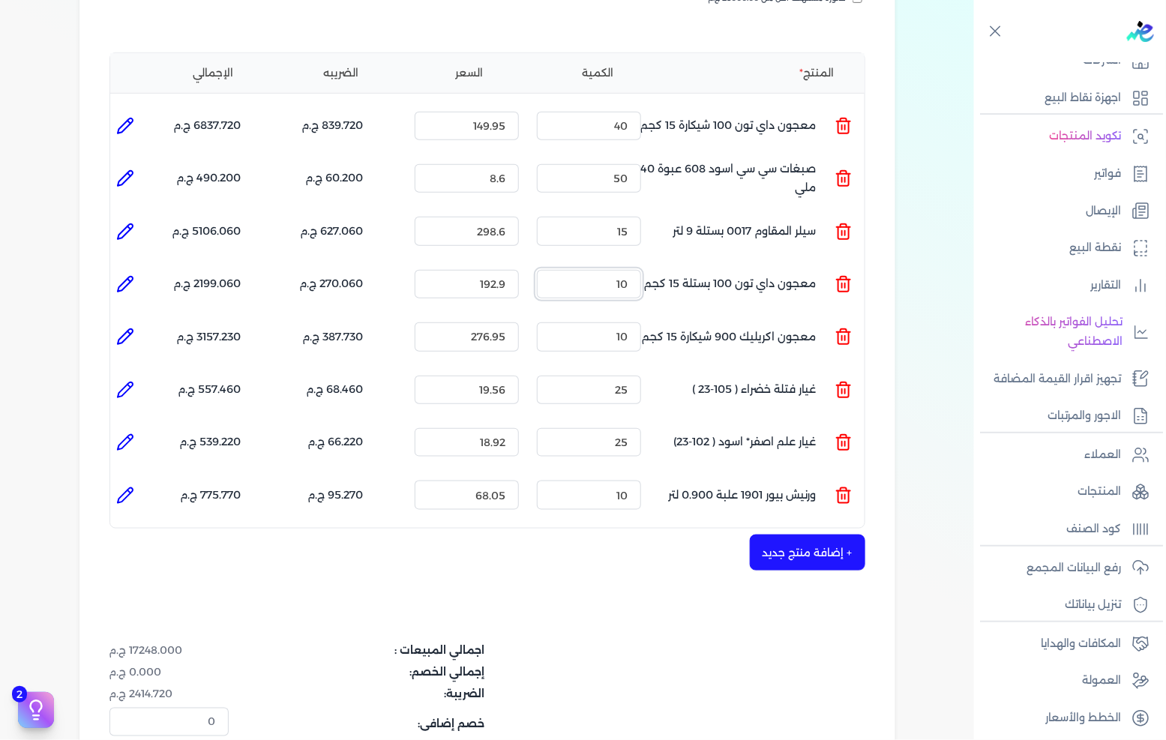
click at [586, 270] on input "10" at bounding box center [589, 284] width 104 height 28
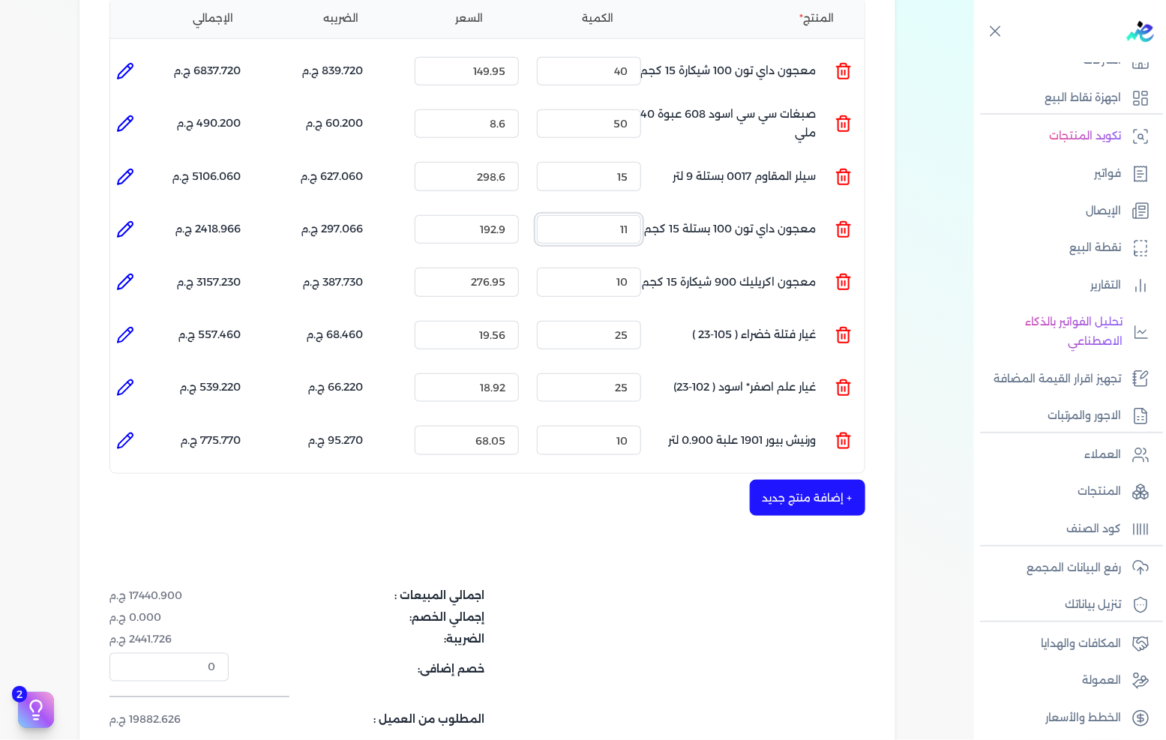
scroll to position [416, 0]
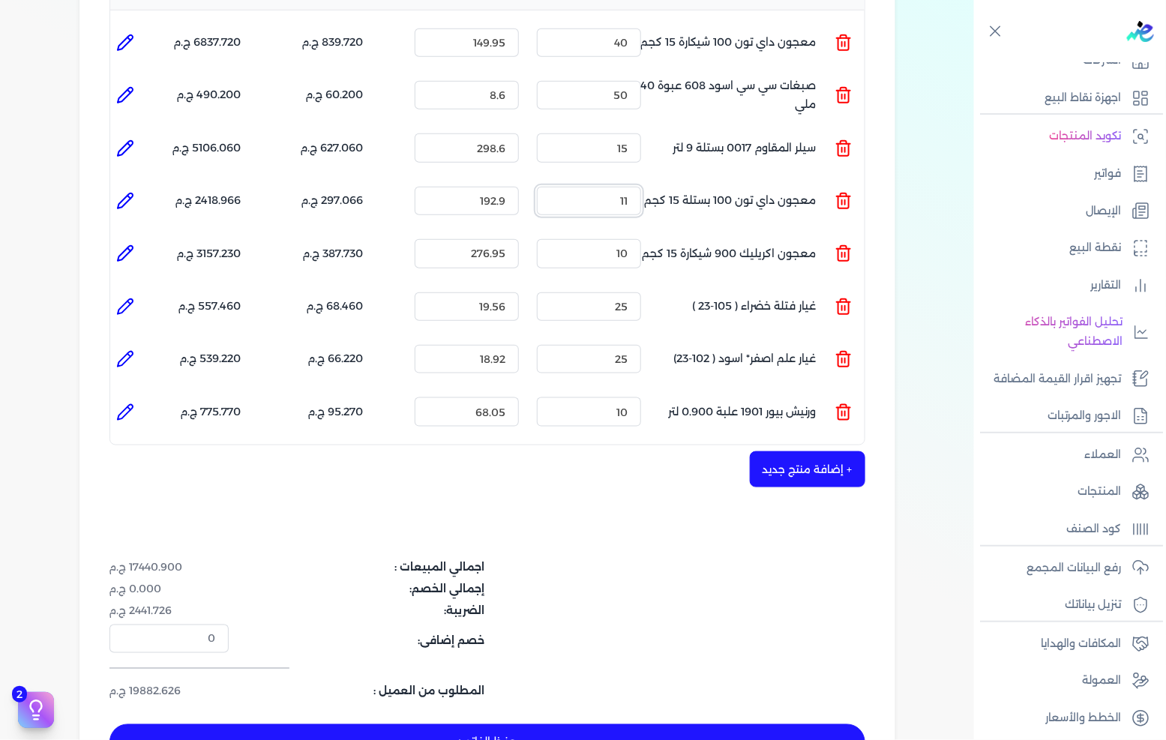
type input "11"
click at [610, 487] on div "شركه الاخوه الثلاثة فتحى السيد على [PERSON_NAME] 288849477 رقم الفاتورة 13585 ف…" at bounding box center [487, 250] width 816 height 1081
click at [786, 451] on button "+ إضافة منتج جديد" at bounding box center [807, 469] width 115 height 36
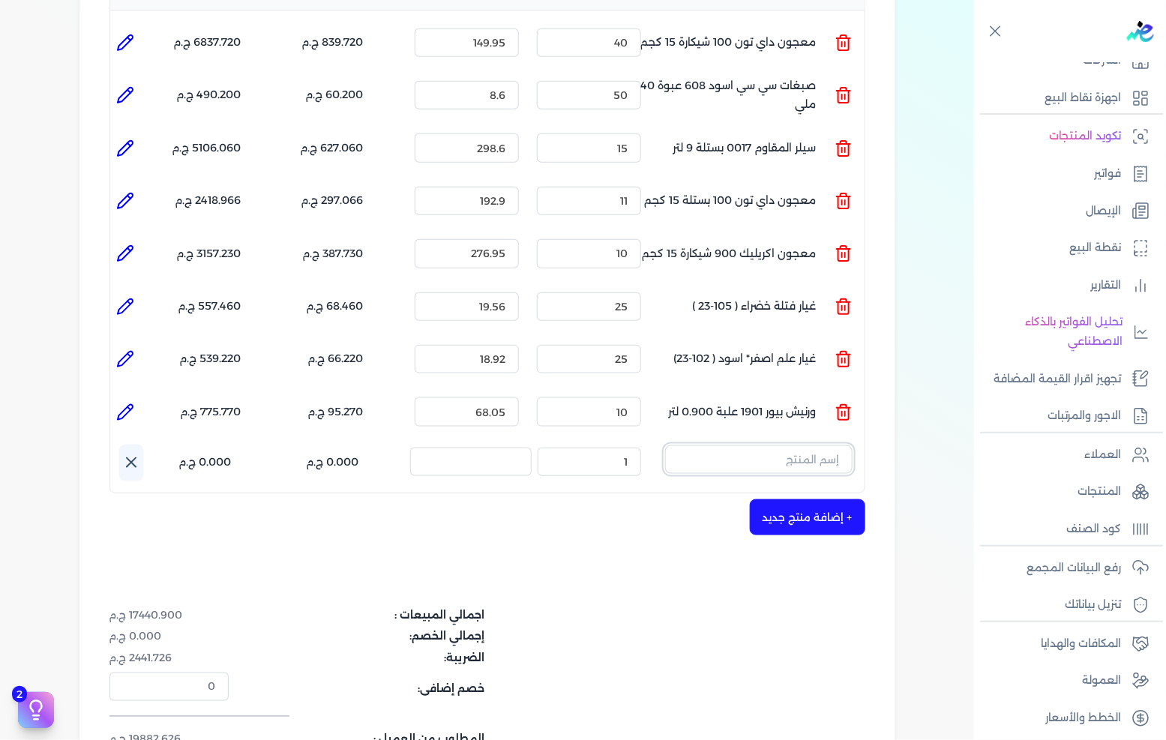
click at [748, 445] on input "text" at bounding box center [758, 459] width 187 height 28
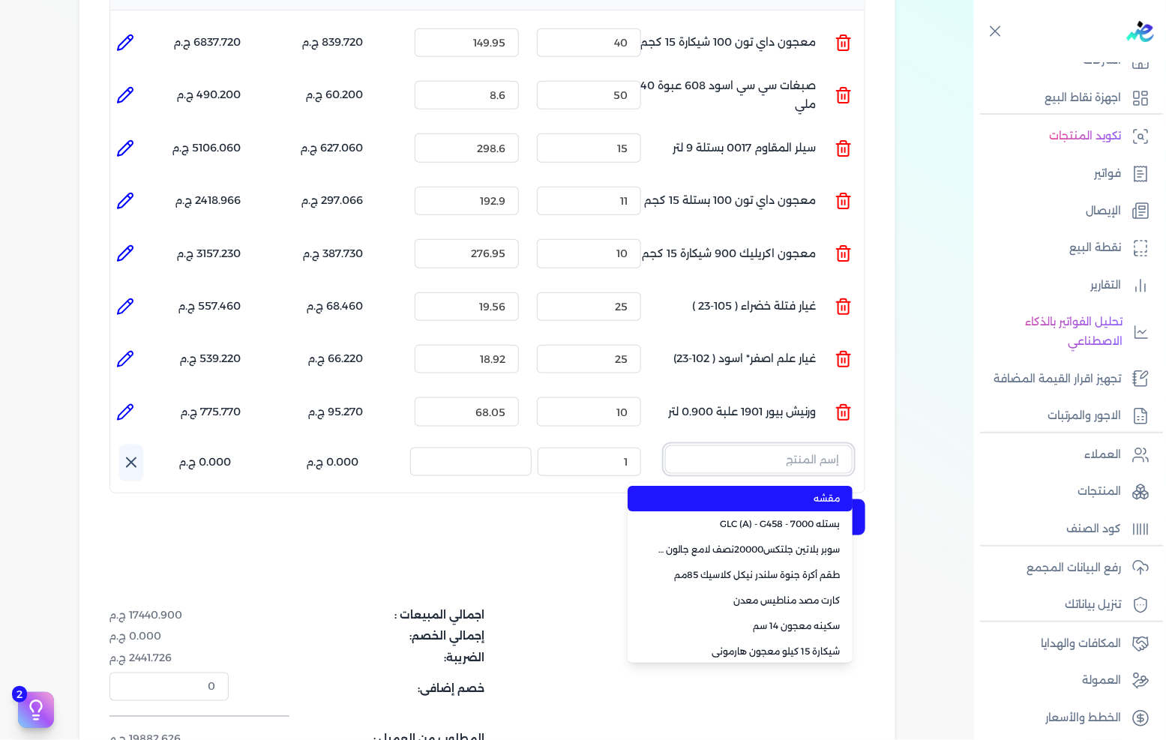
paste input "ستارت ميتاليك ذهبي علبة 0.190 لتر"
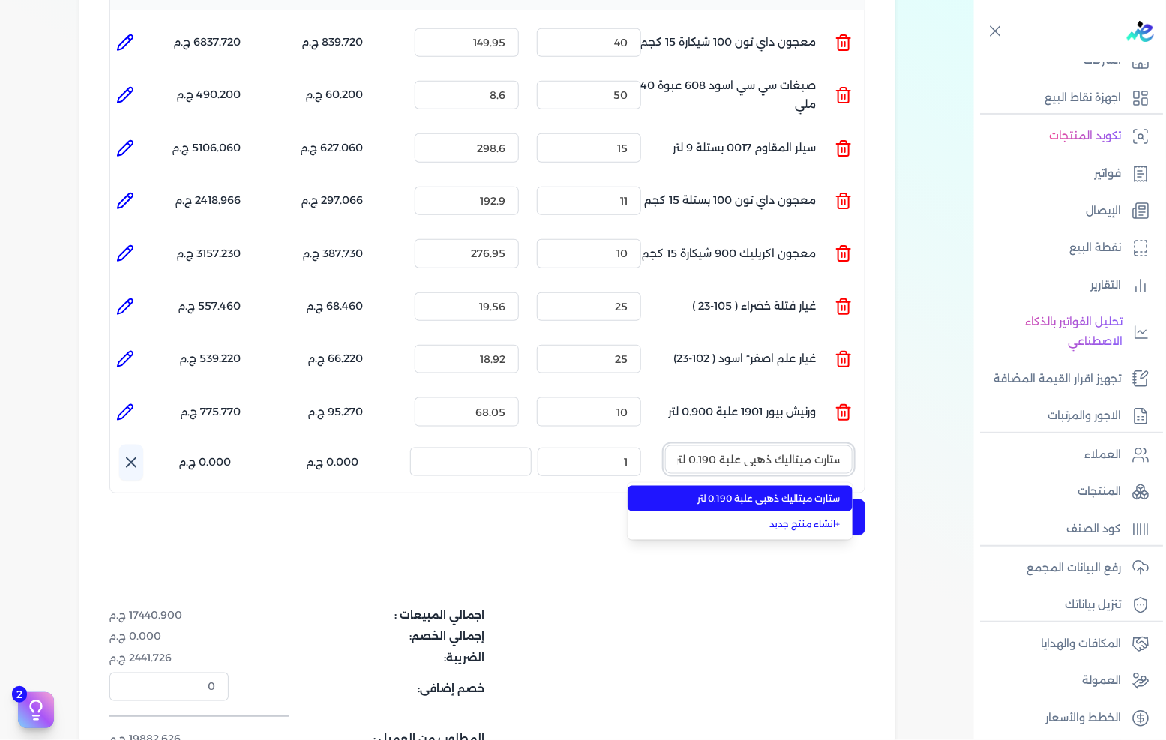
type input "ستارت ميتاليك ذهبي علبة 0.190 لتر"
click at [729, 492] on span "ستارت ميتاليك ذهبي علبة 0.190 لتر" at bounding box center [749, 498] width 183 height 13
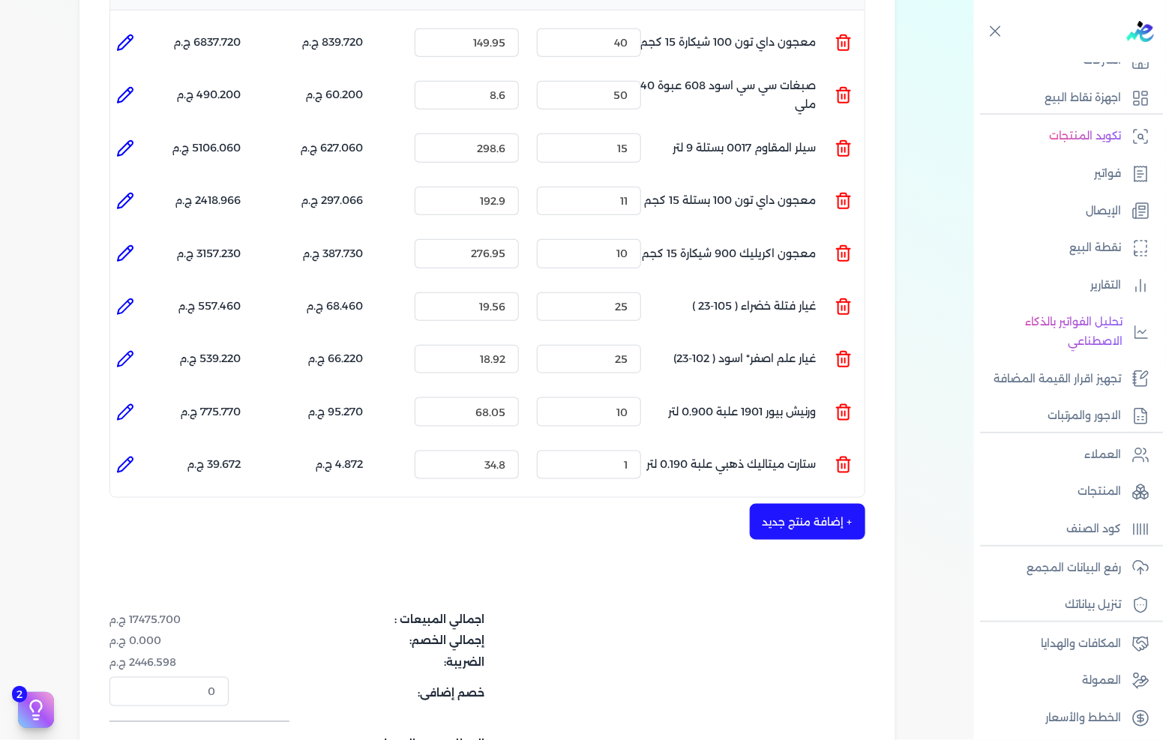
scroll to position [499, 0]
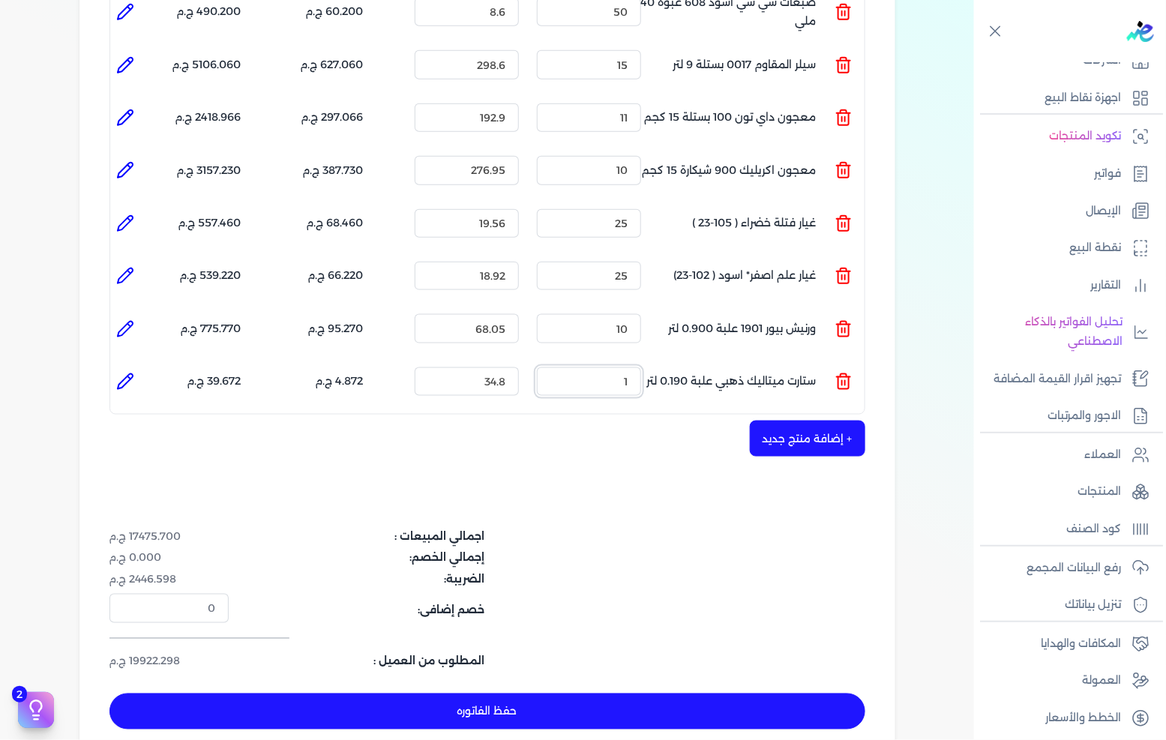
click at [625, 367] on input "1" at bounding box center [589, 381] width 104 height 28
type input "5"
type input "0"
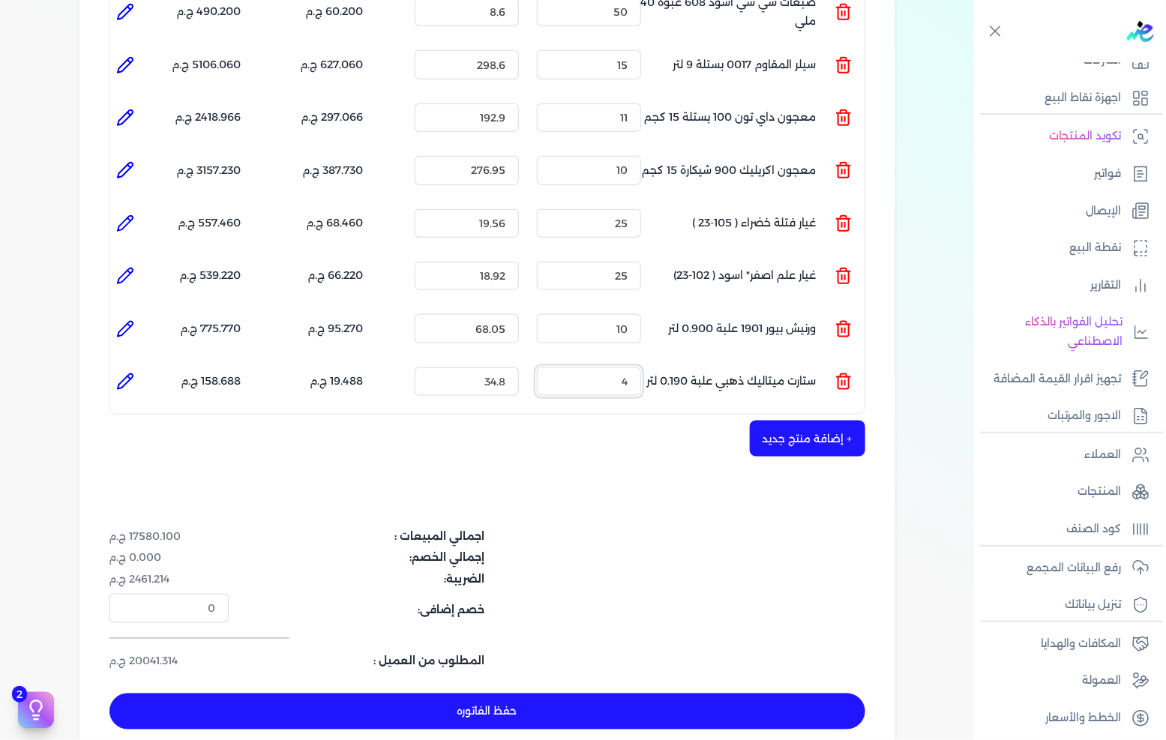
type input "4"
click at [634, 496] on div "شركه الاخوه الثلاثة فتحى السيد على [PERSON_NAME] 288849477 رقم الفاتورة 13585 ف…" at bounding box center [487, 193] width 816 height 1133
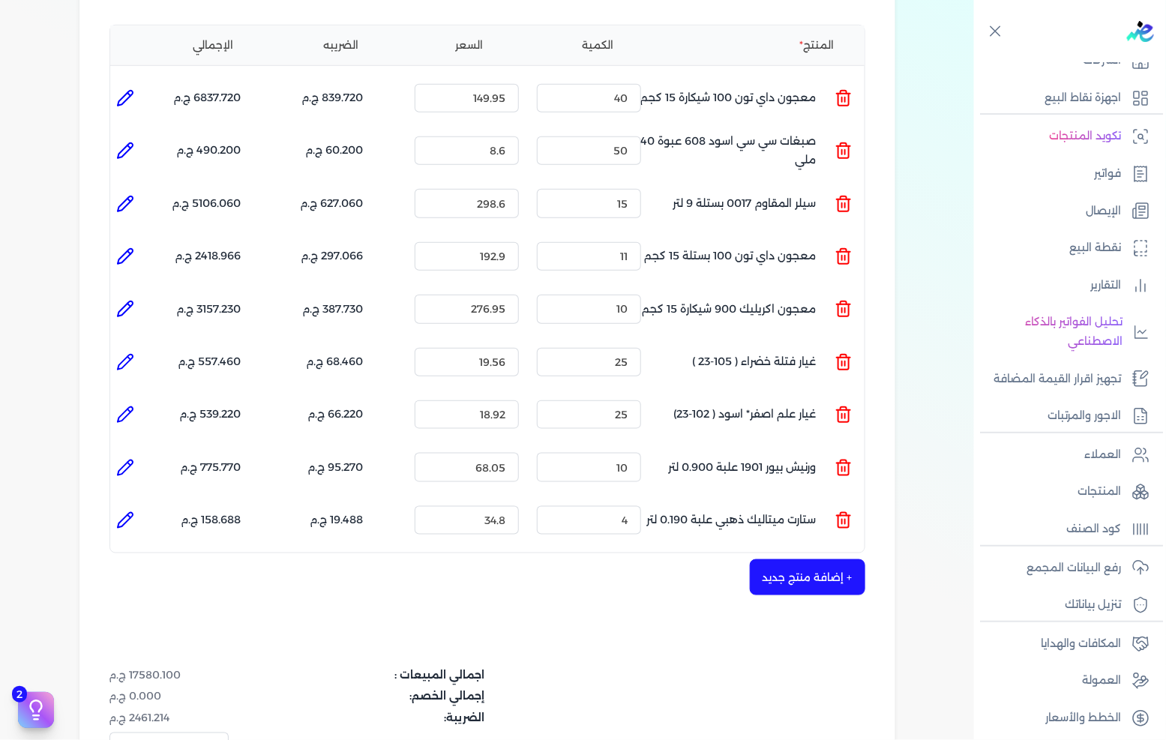
scroll to position [333, 0]
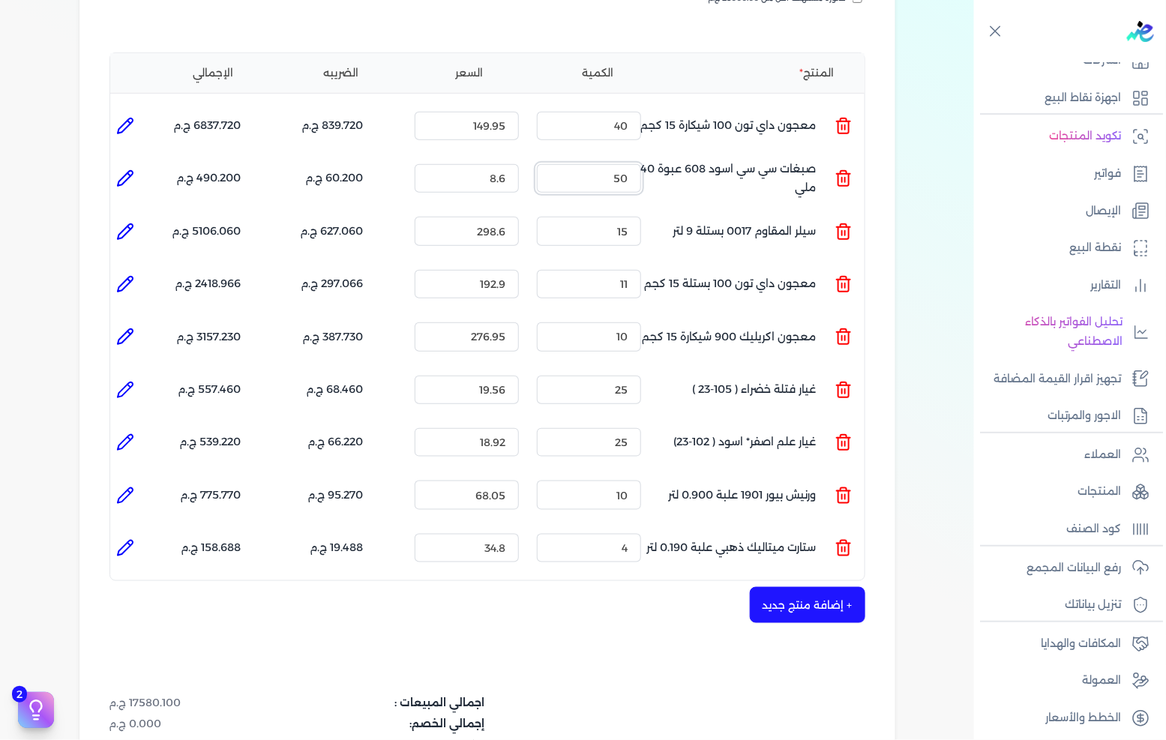
click at [605, 164] on input "50" at bounding box center [589, 178] width 104 height 28
drag, startPoint x: 691, startPoint y: 642, endPoint x: 686, endPoint y: 612, distance: 30.3
click at [691, 641] on div "شركه الاخوه الثلاثة فتحى السيد على [PERSON_NAME] 288849477 رقم الفاتورة 13585 ف…" at bounding box center [487, 359] width 816 height 1133
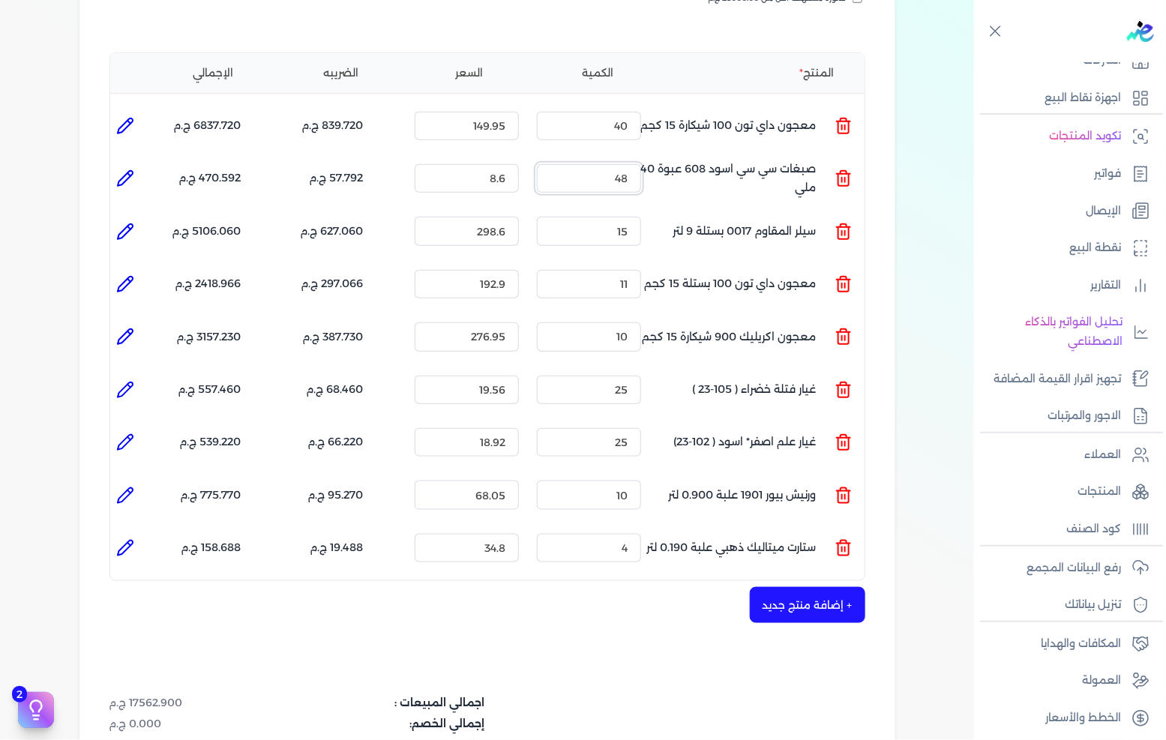
click at [615, 164] on input "48" at bounding box center [589, 178] width 104 height 28
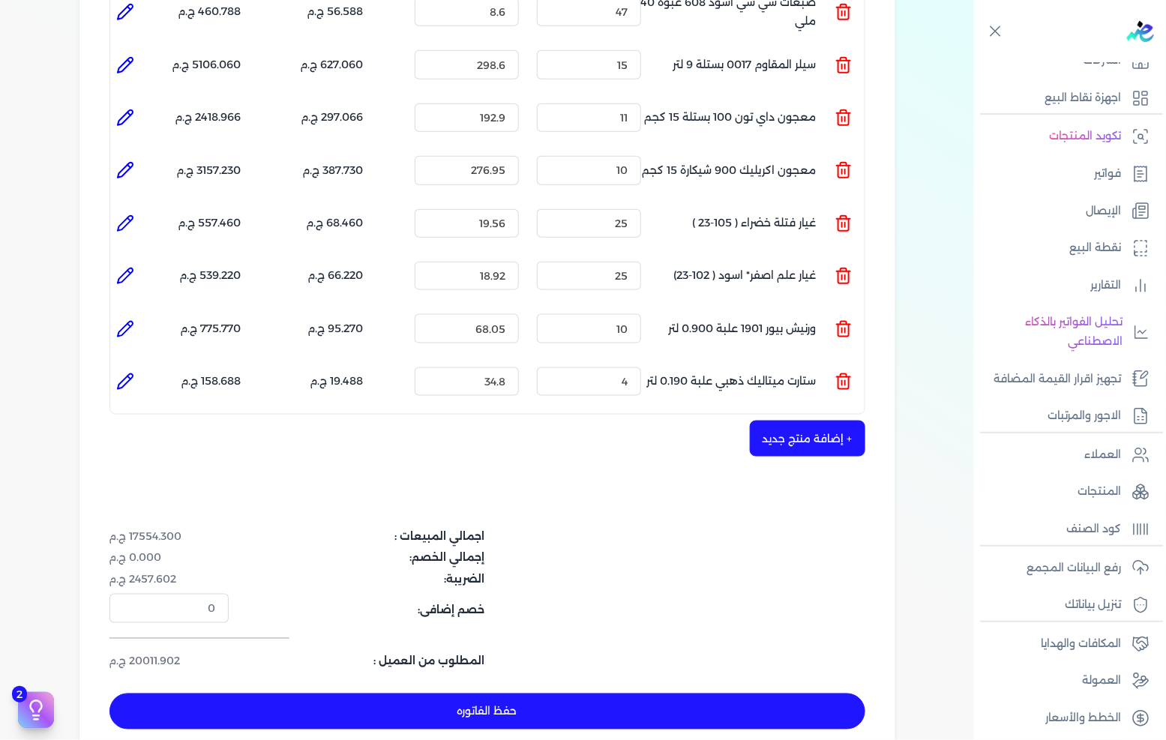
click at [666, 529] on div "اجمالي المبيعات : 17554.300 ج.م إجمالي الخصم: 0.000 ج.م الضريبة: 2457.602 ج.م خ…" at bounding box center [487, 599] width 756 height 141
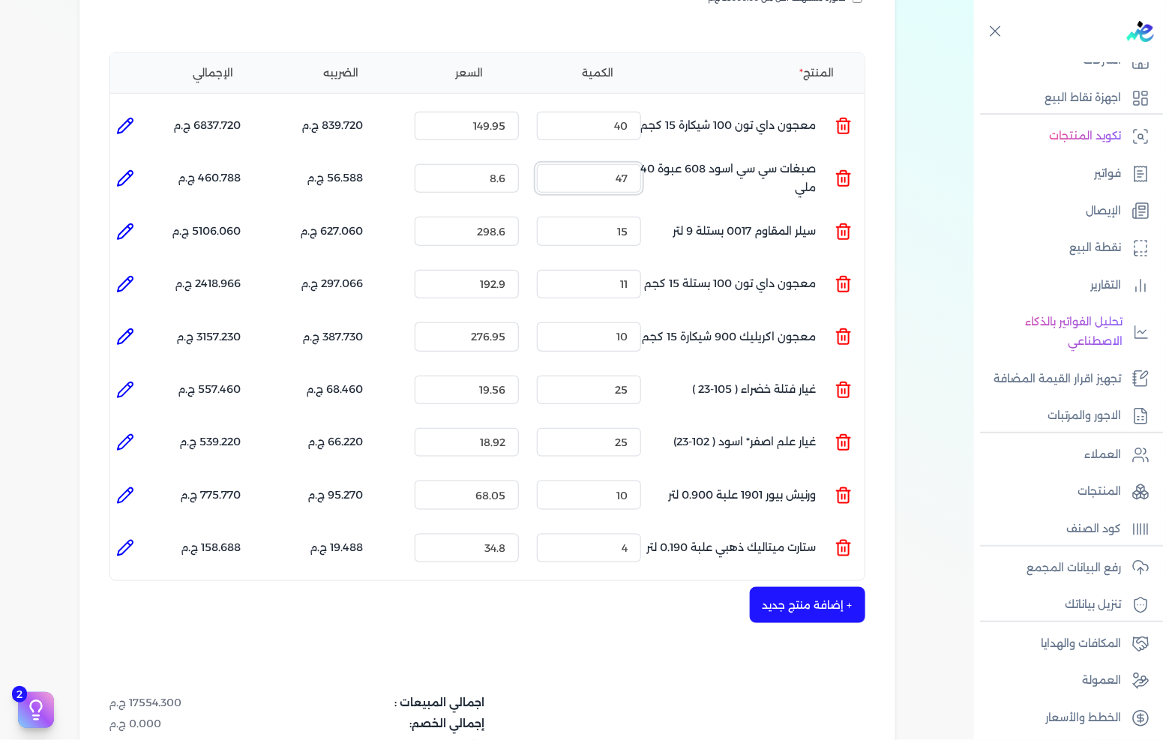
click at [593, 164] on input "47" at bounding box center [589, 178] width 104 height 28
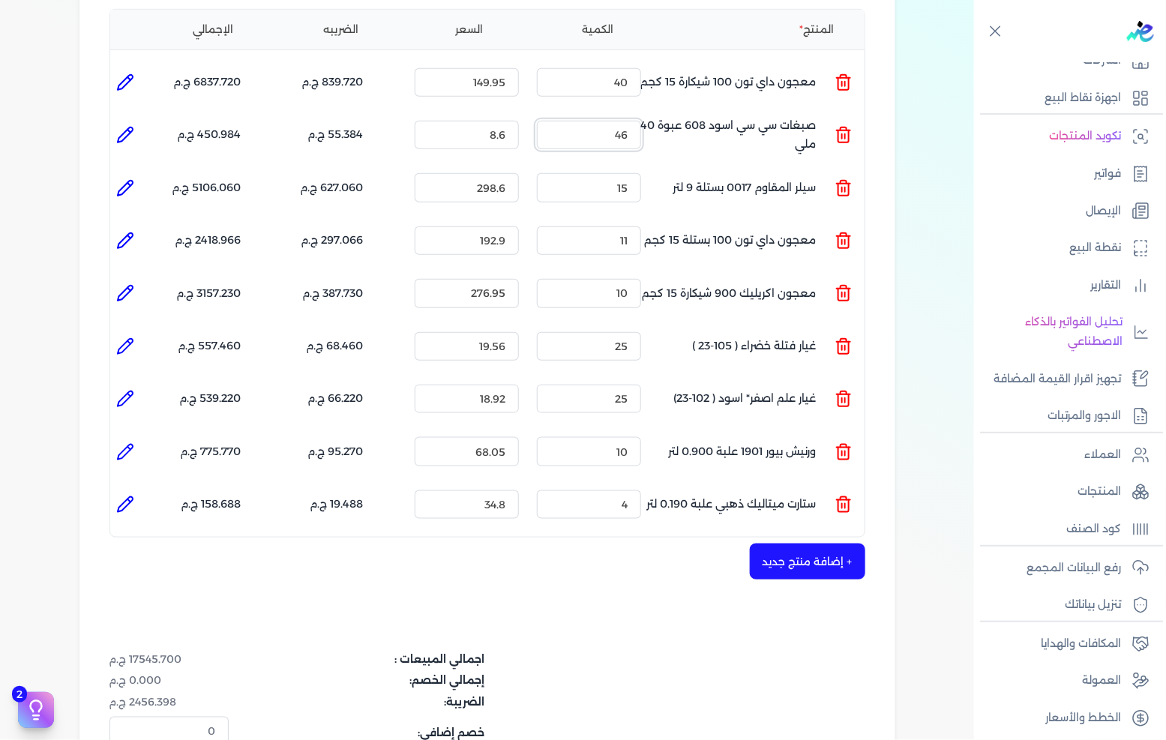
scroll to position [416, 0]
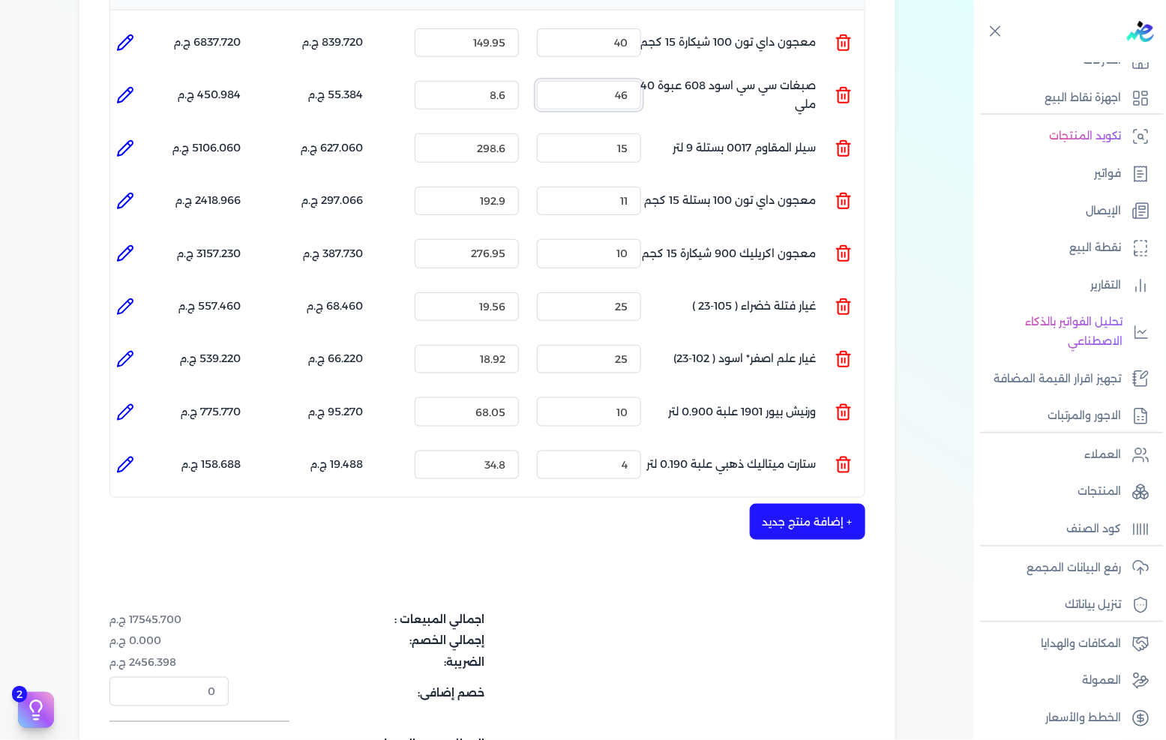
type input "46"
click at [617, 612] on div "اجمالي المبيعات : 17545.700 ج.م إجمالي الخصم: 0.000 ج.م الضريبة: 2456.398 ج.م خ…" at bounding box center [487, 682] width 756 height 141
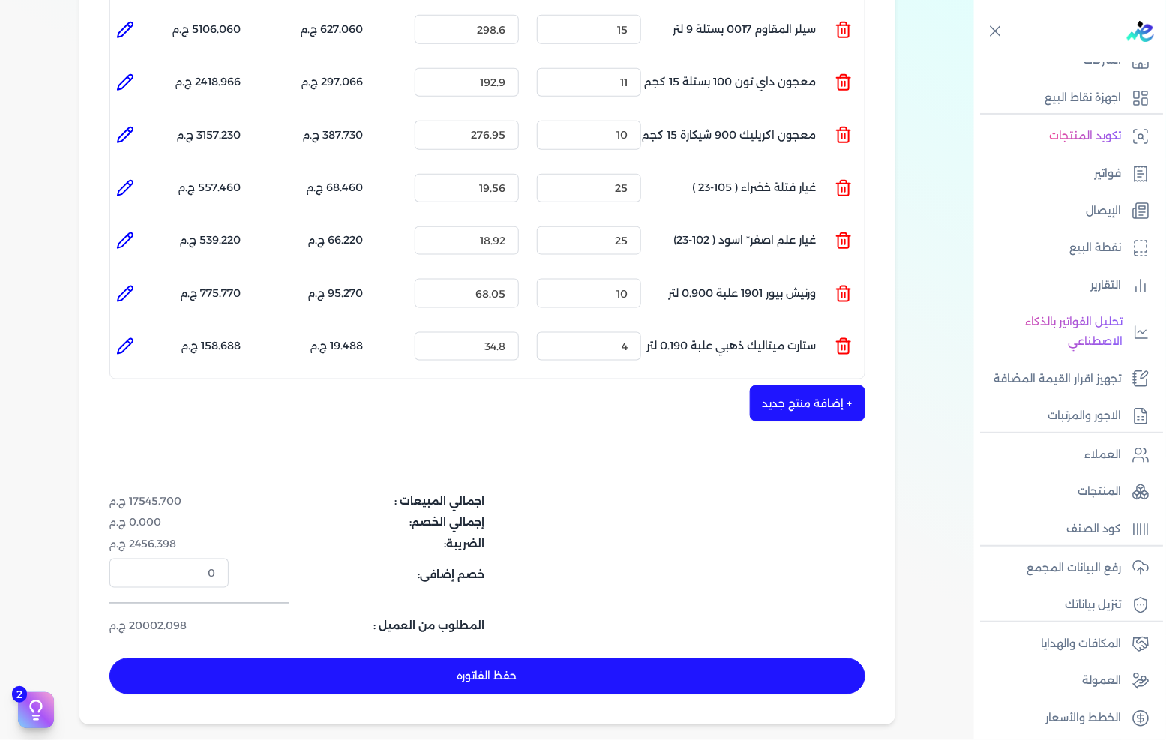
scroll to position [583, 0]
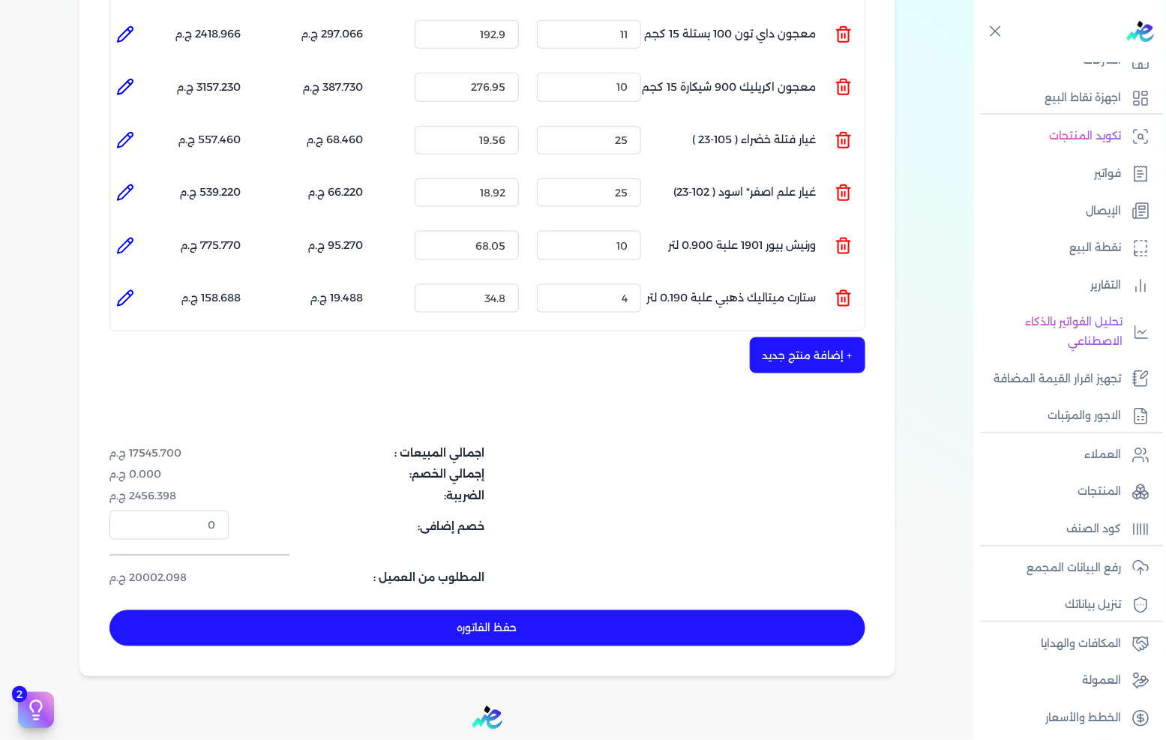
click at [572, 610] on button "حفظ الفاتوره" at bounding box center [487, 628] width 756 height 36
type input "[DATE]"
